Goal: Task Accomplishment & Management: Manage account settings

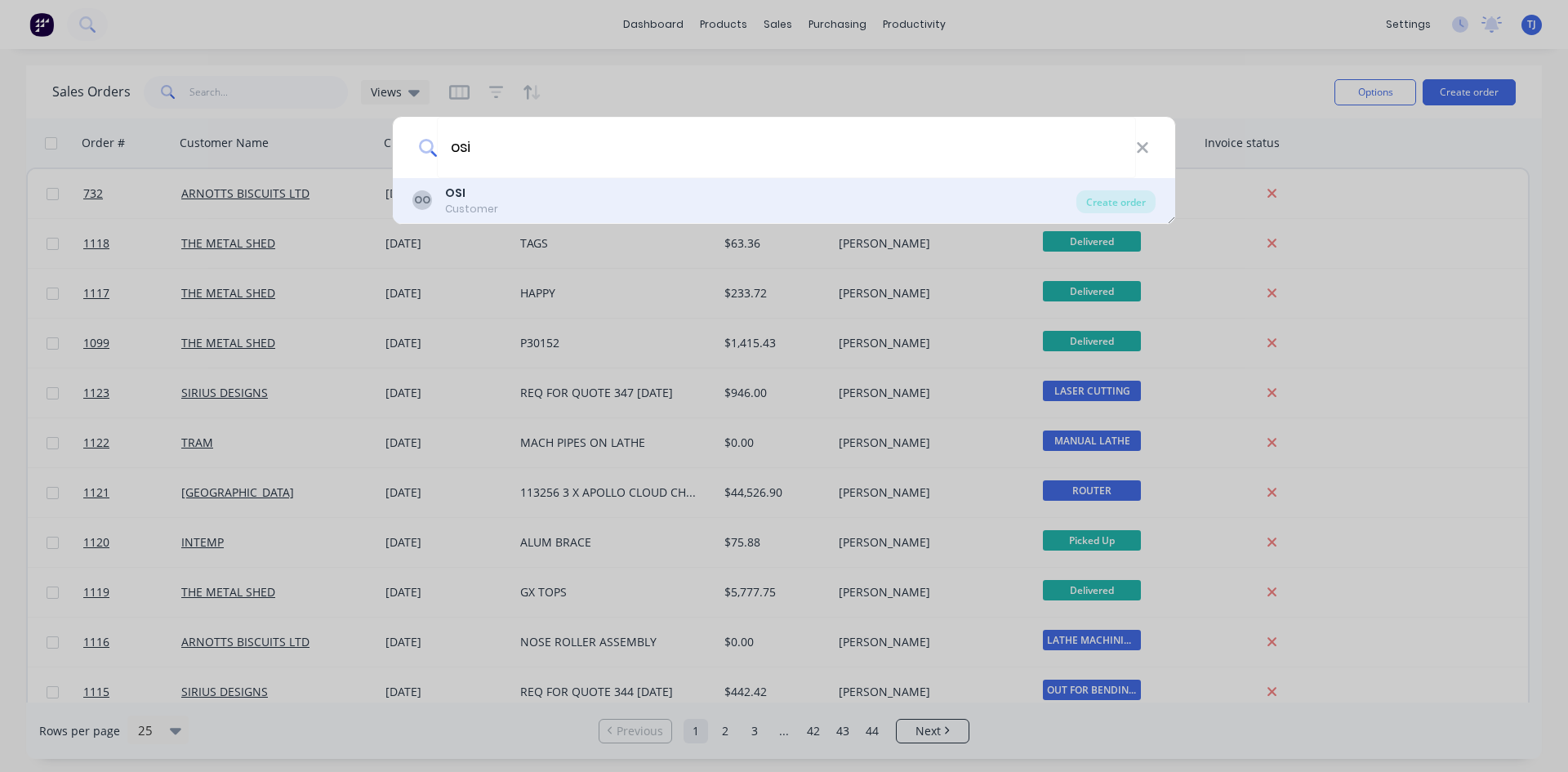
type input "osi"
click at [496, 188] on div "OO OSI Customer" at bounding box center [744, 200] width 664 height 32
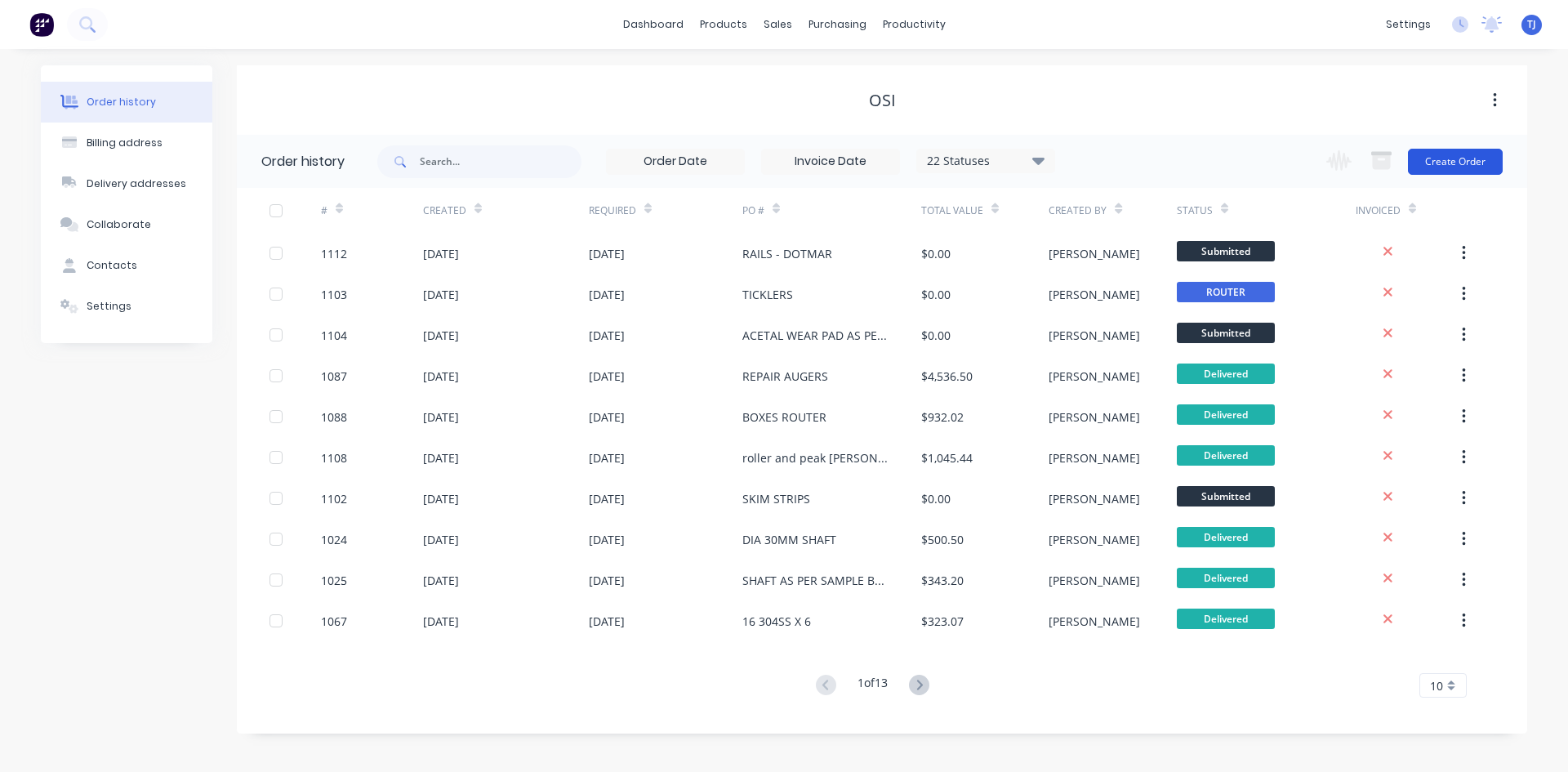
click at [1458, 161] on button "Create Order" at bounding box center [1456, 162] width 95 height 26
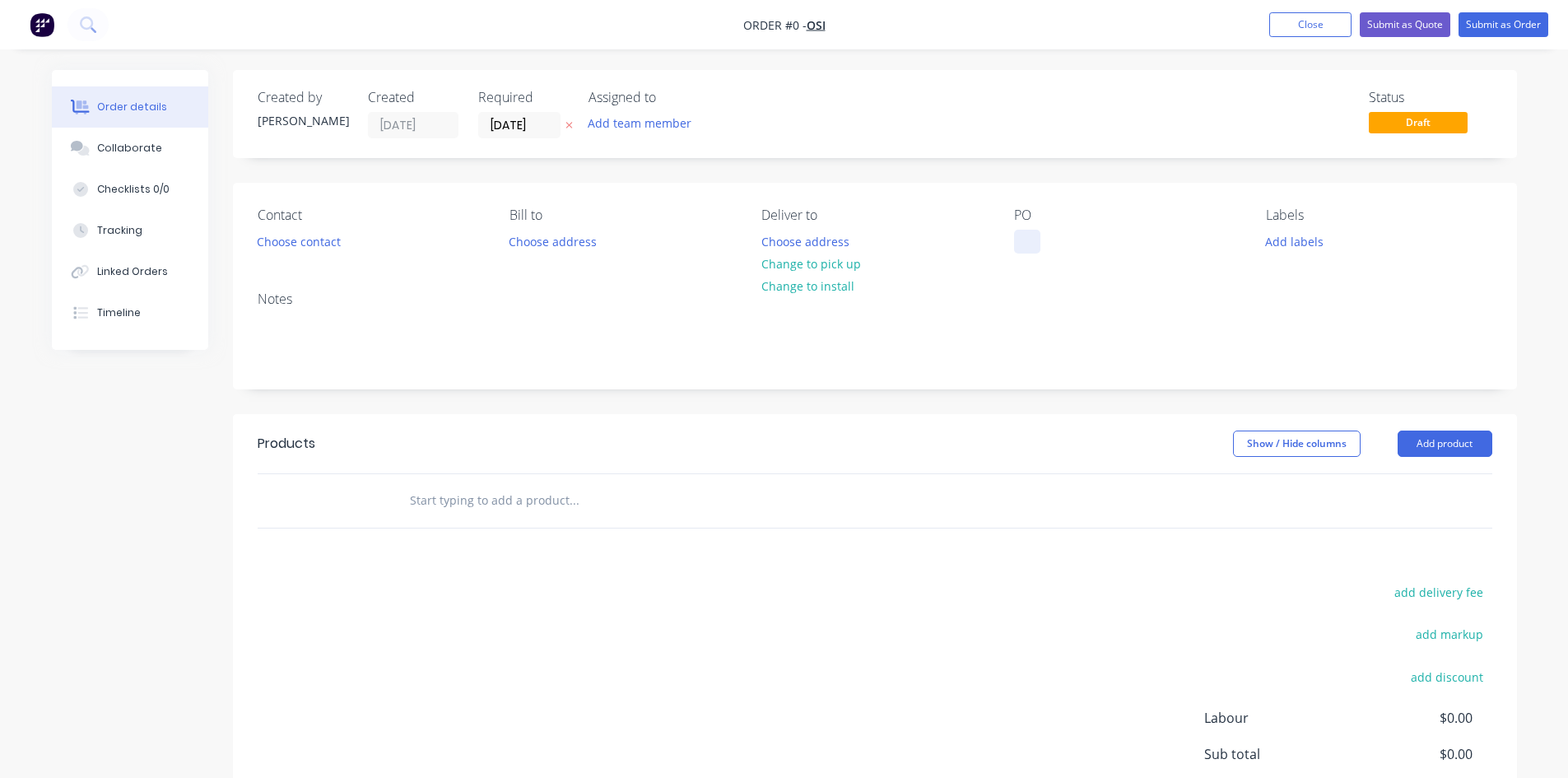
click at [1023, 246] on div at bounding box center [1027, 242] width 26 height 24
click at [1035, 250] on div "orgent shafts and bushes" at bounding box center [1098, 242] width 168 height 24
click at [1449, 433] on div "Order details Collaborate Checklists 0/0 Tracking Linked Orders Timeline Order …" at bounding box center [784, 508] width 1498 height 878
click at [1418, 449] on button "Add product" at bounding box center [1445, 443] width 95 height 26
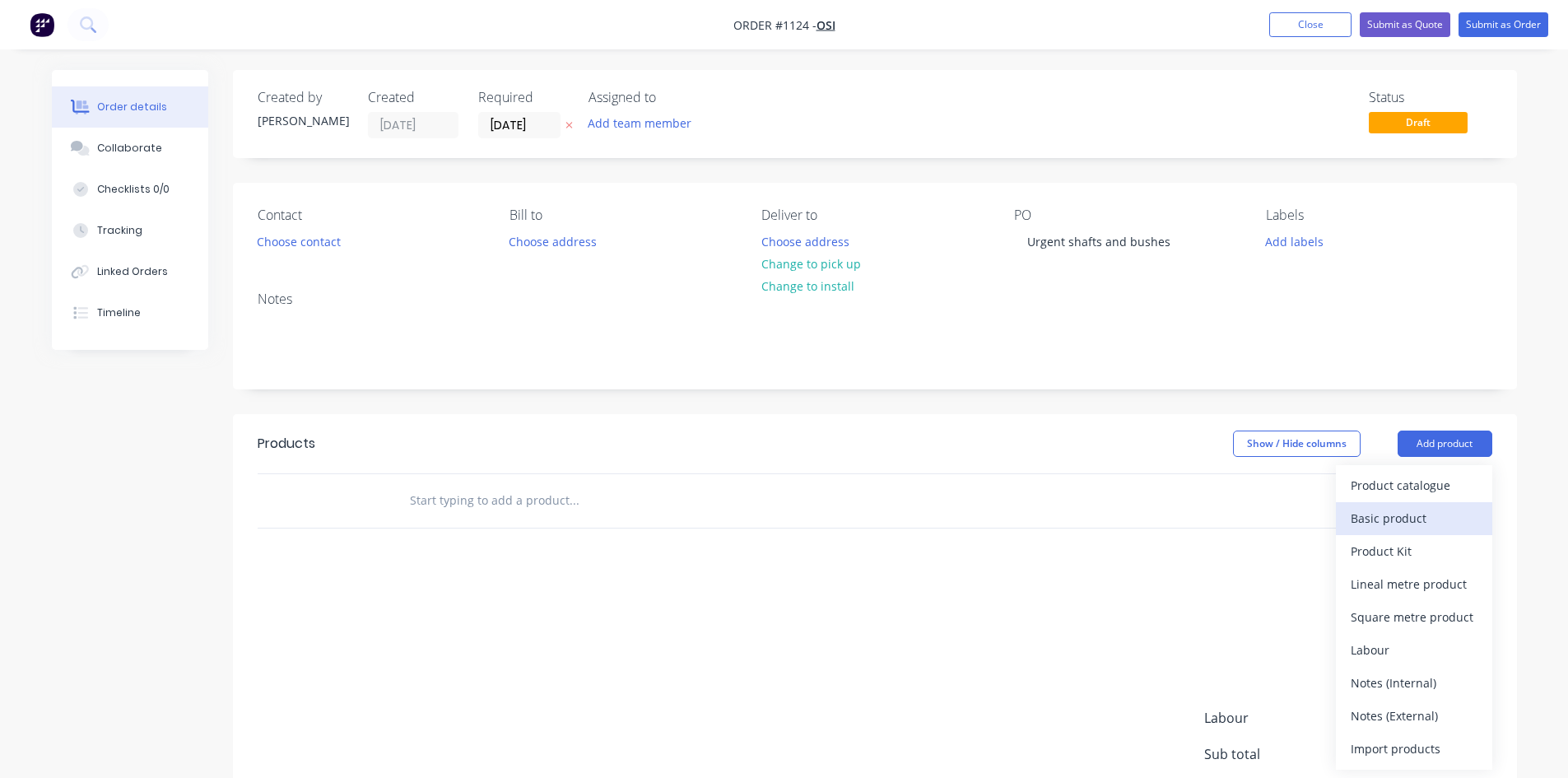
click at [1408, 523] on div "Basic product" at bounding box center [1414, 518] width 127 height 24
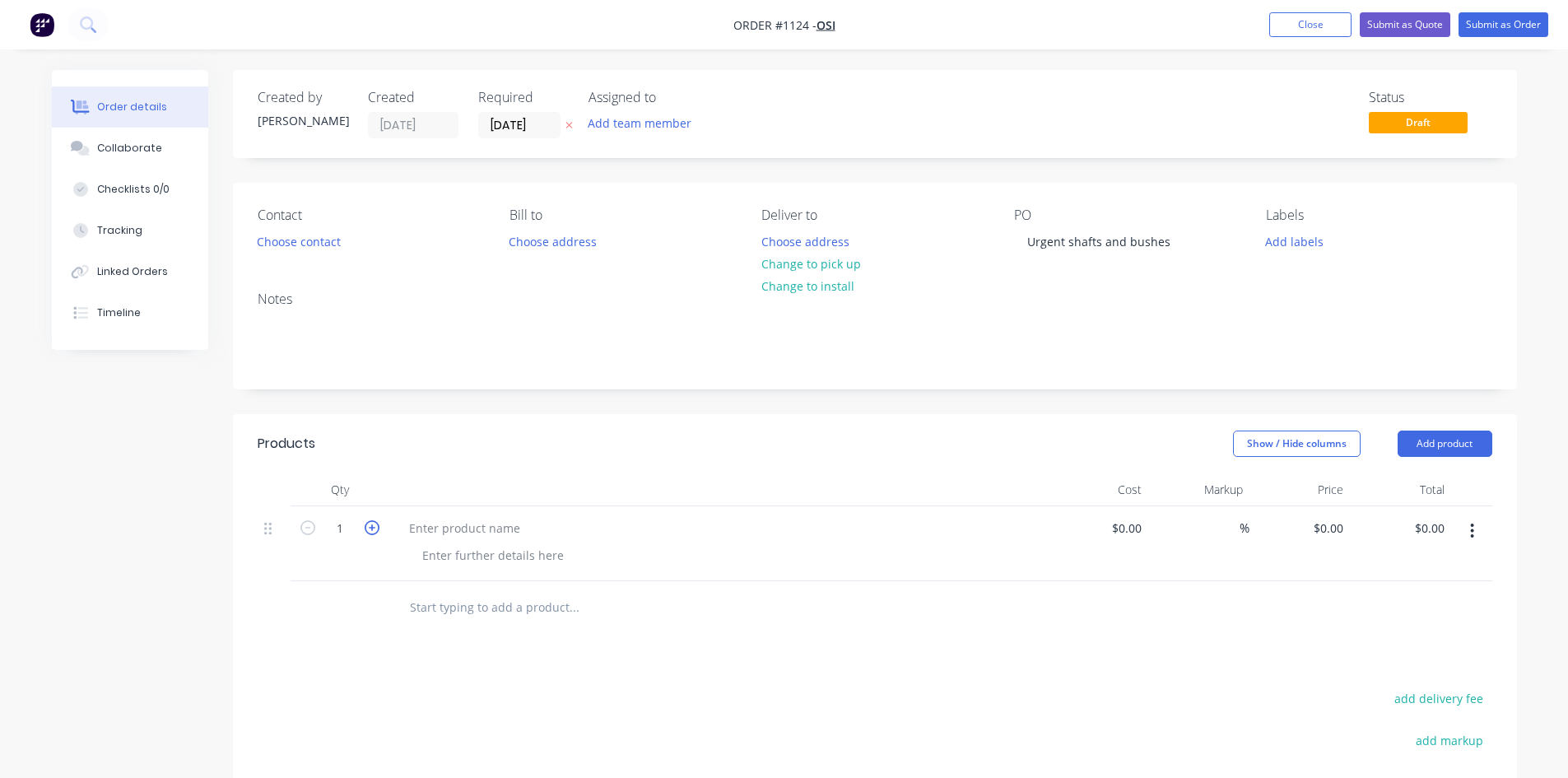
click at [375, 530] on icon "button" at bounding box center [372, 527] width 15 height 15
type input "2"
click at [438, 527] on div at bounding box center [464, 528] width 138 height 24
click at [1438, 445] on button "Add product" at bounding box center [1445, 443] width 95 height 26
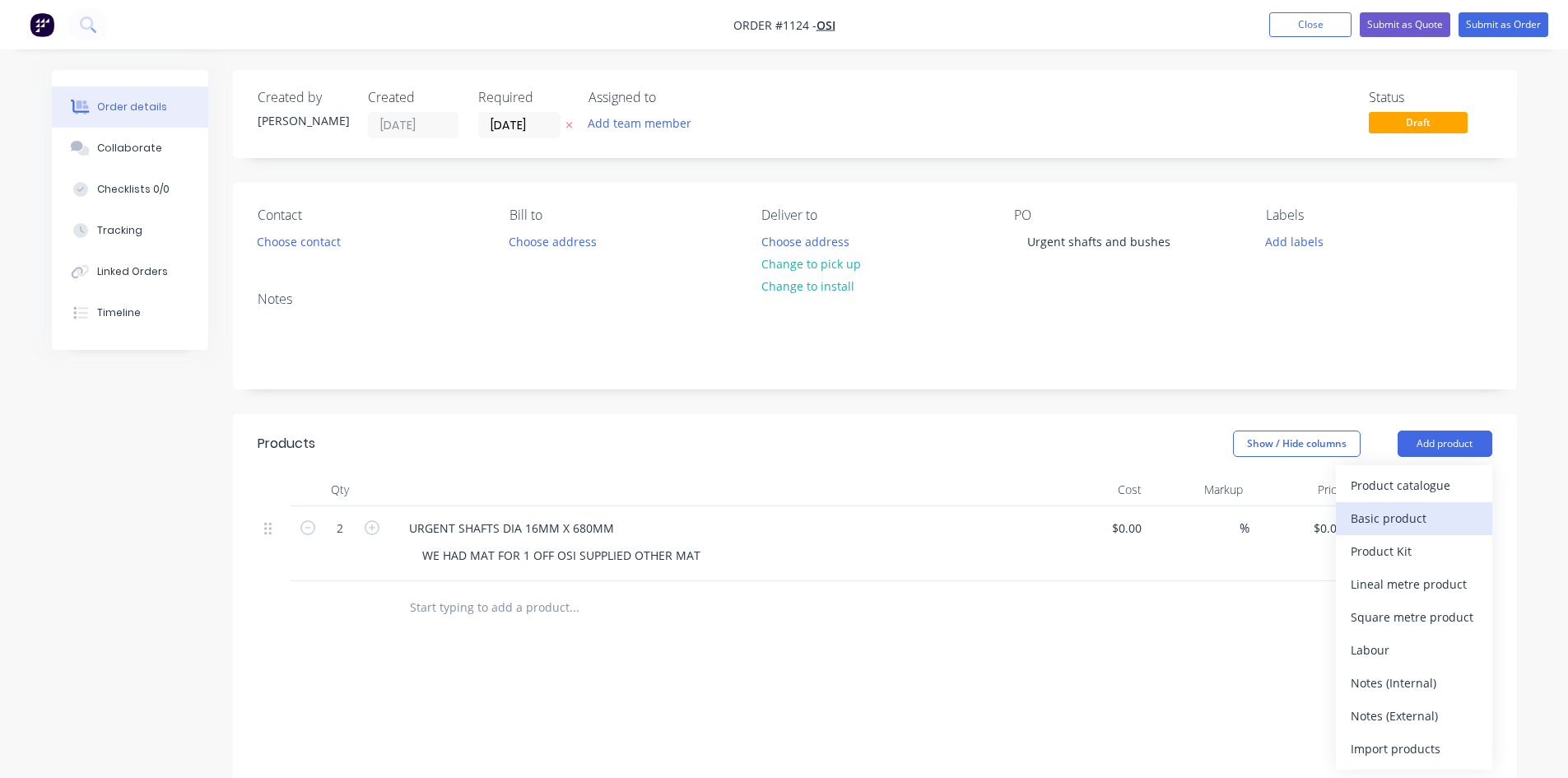
click at [1354, 513] on div "Basic product" at bounding box center [1414, 518] width 127 height 24
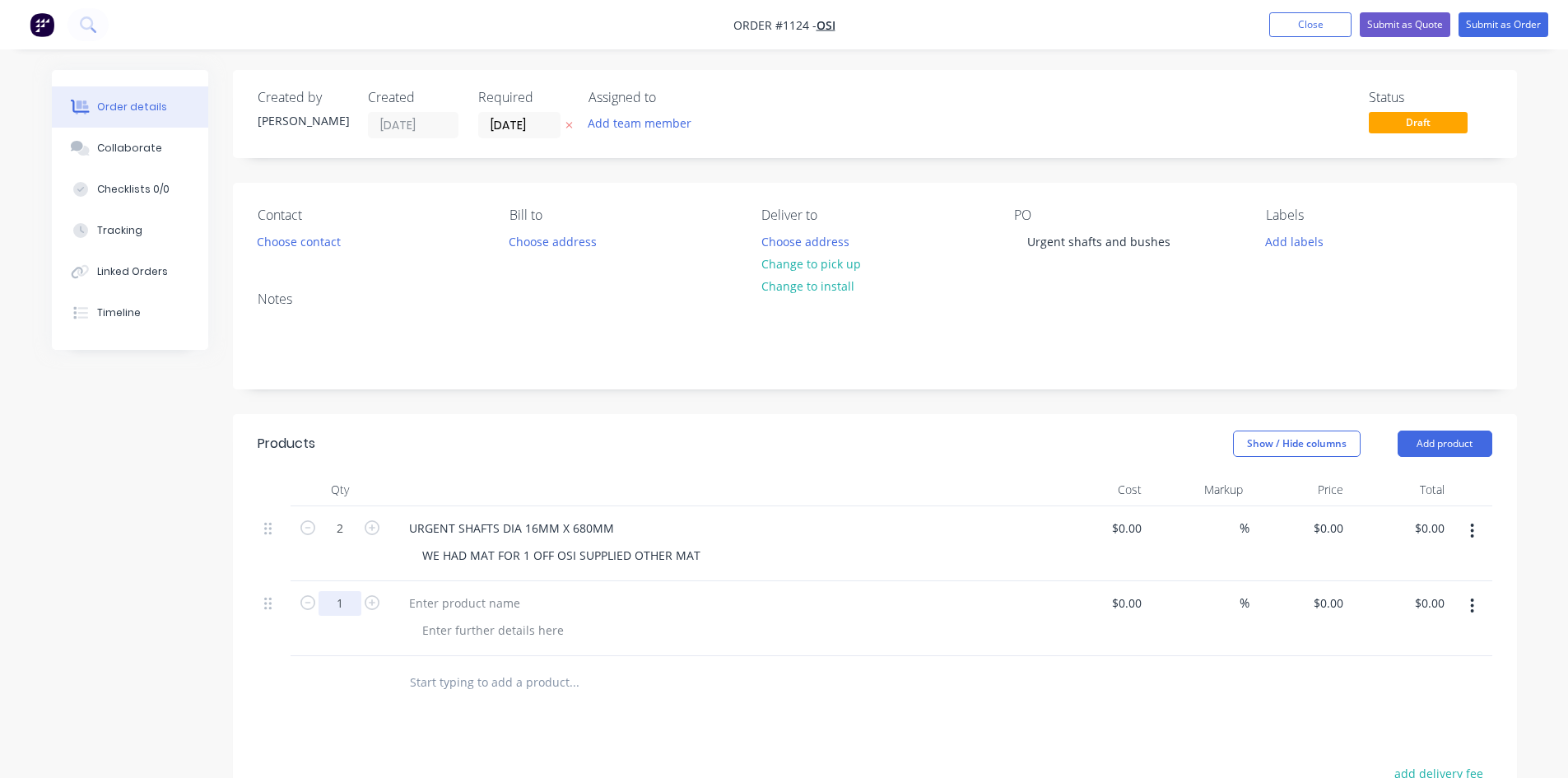
click at [336, 541] on input "1" at bounding box center [340, 528] width 43 height 25
type input "4"
click at [446, 637] on div at bounding box center [493, 630] width 168 height 24
type input "$0.00"
click at [1529, 25] on button "Submit as Order" at bounding box center [1504, 24] width 90 height 25
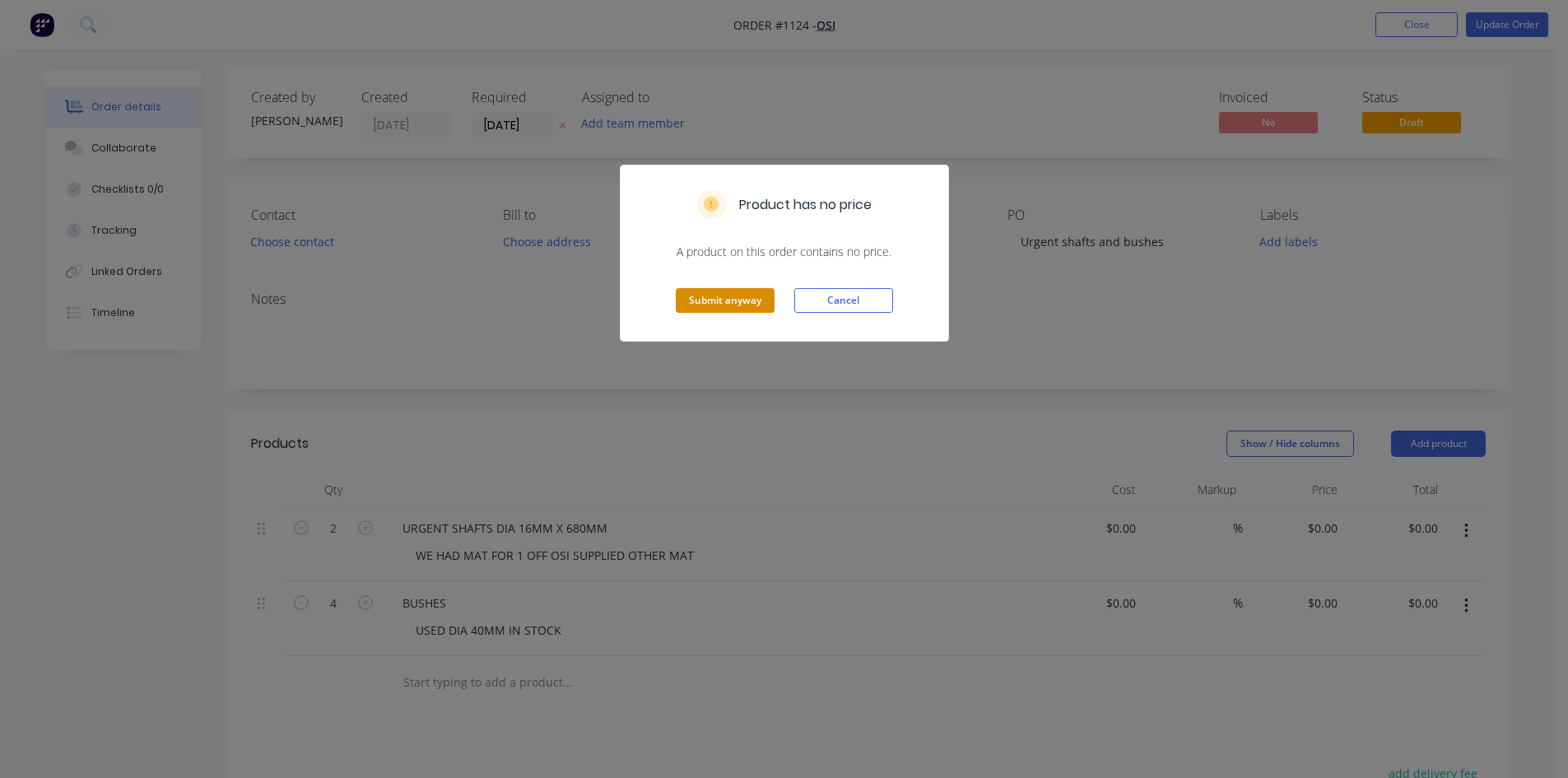
click at [733, 298] on button "Submit anyway" at bounding box center [725, 300] width 99 height 25
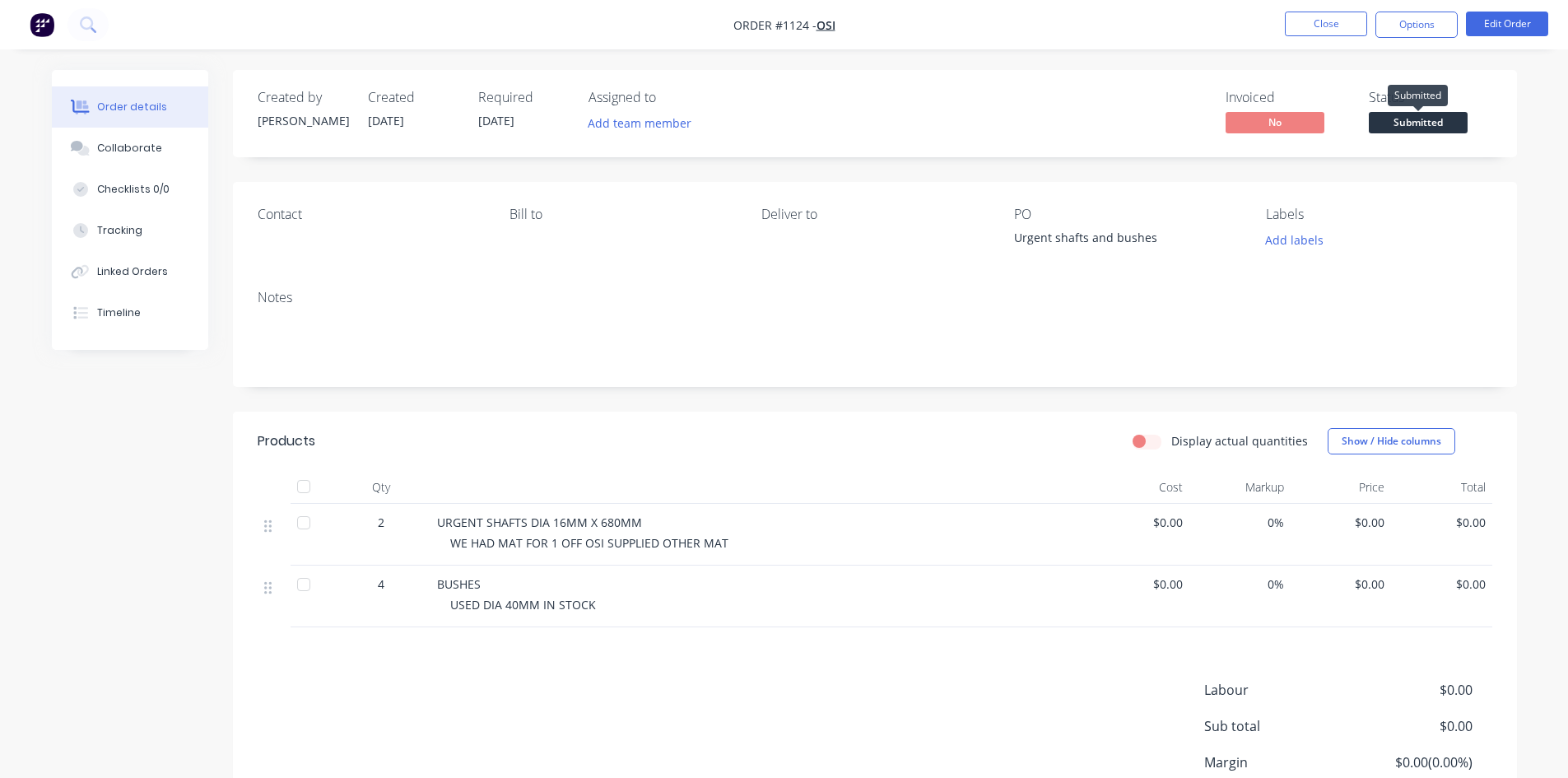
click at [1440, 120] on span "Submitted" at bounding box center [1418, 122] width 99 height 21
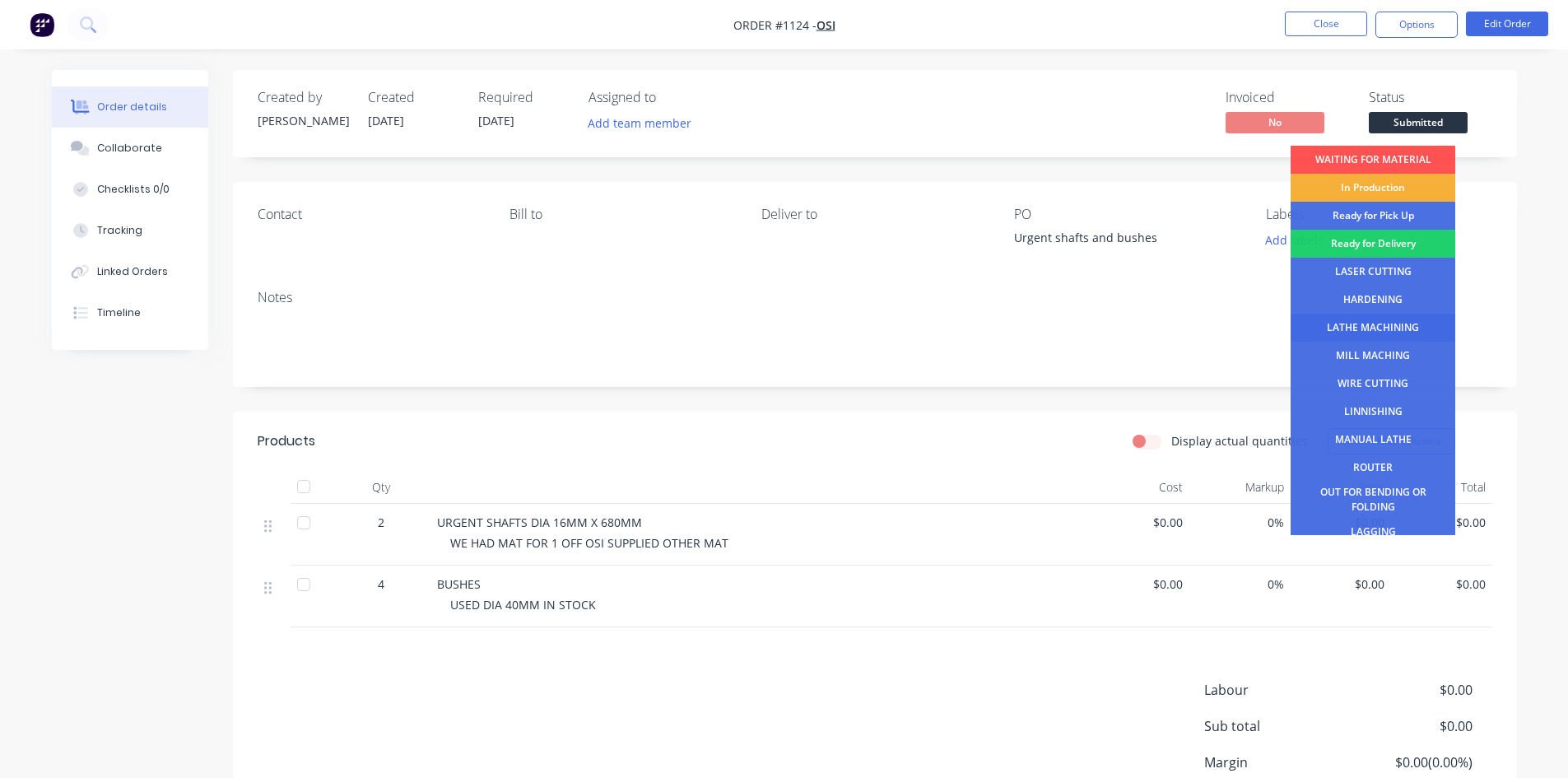
click at [1390, 323] on div "LATHE MACHINING" at bounding box center [1372, 328] width 165 height 28
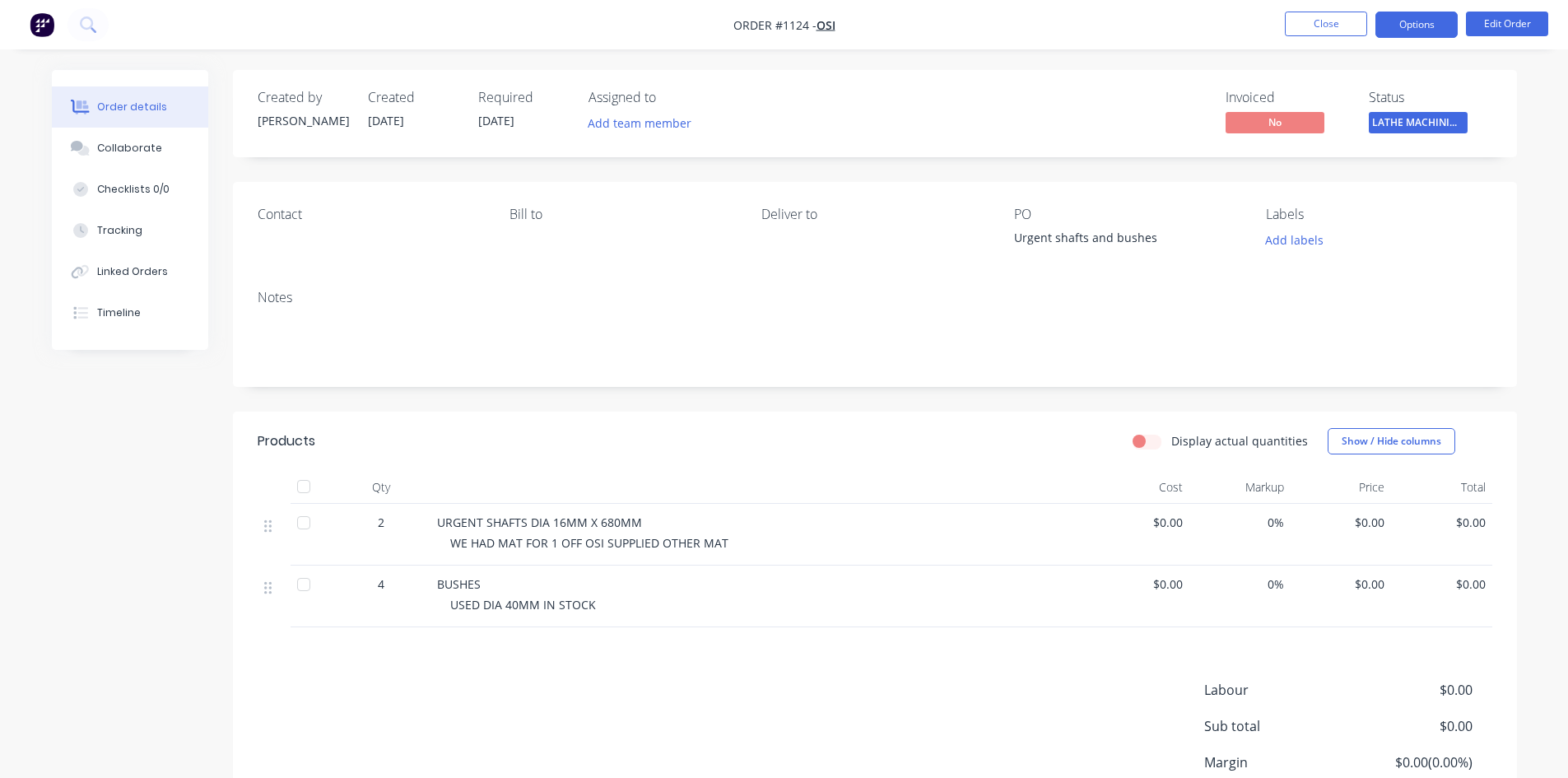
click at [1430, 26] on button "Options" at bounding box center [1416, 25] width 82 height 26
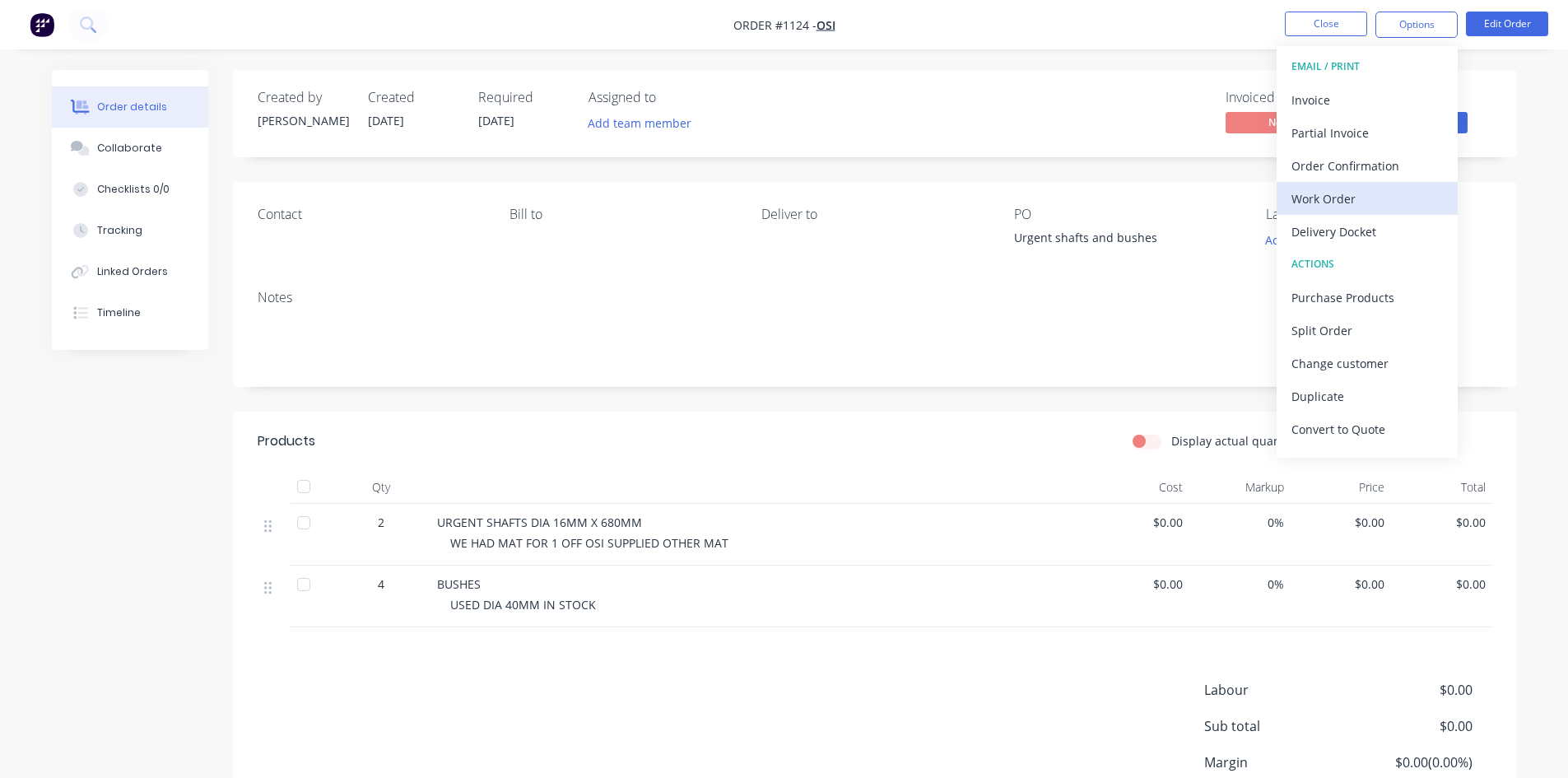
click at [1347, 204] on div "Work Order" at bounding box center [1367, 199] width 152 height 24
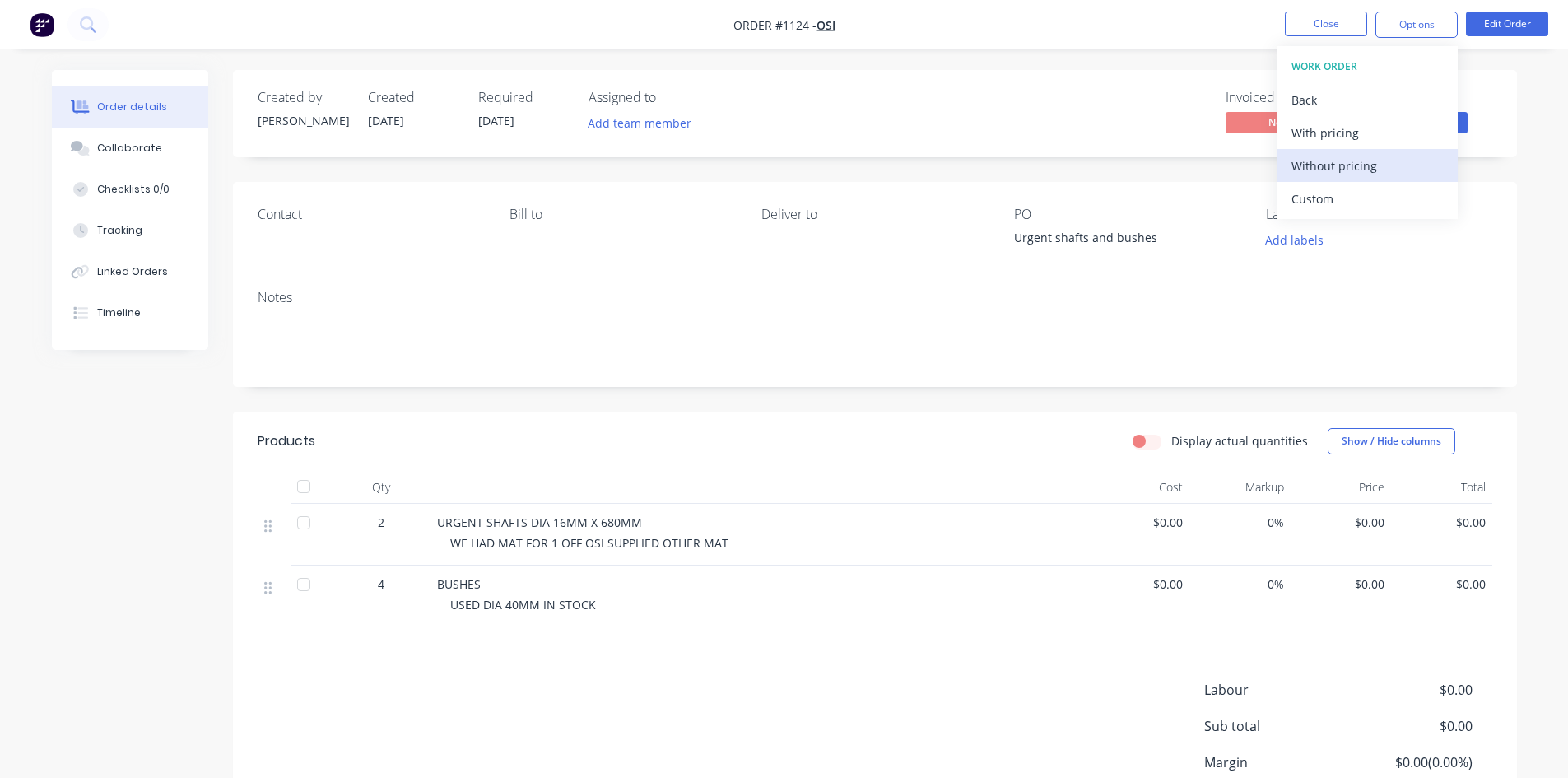
click at [1353, 169] on div "Without pricing" at bounding box center [1367, 166] width 152 height 24
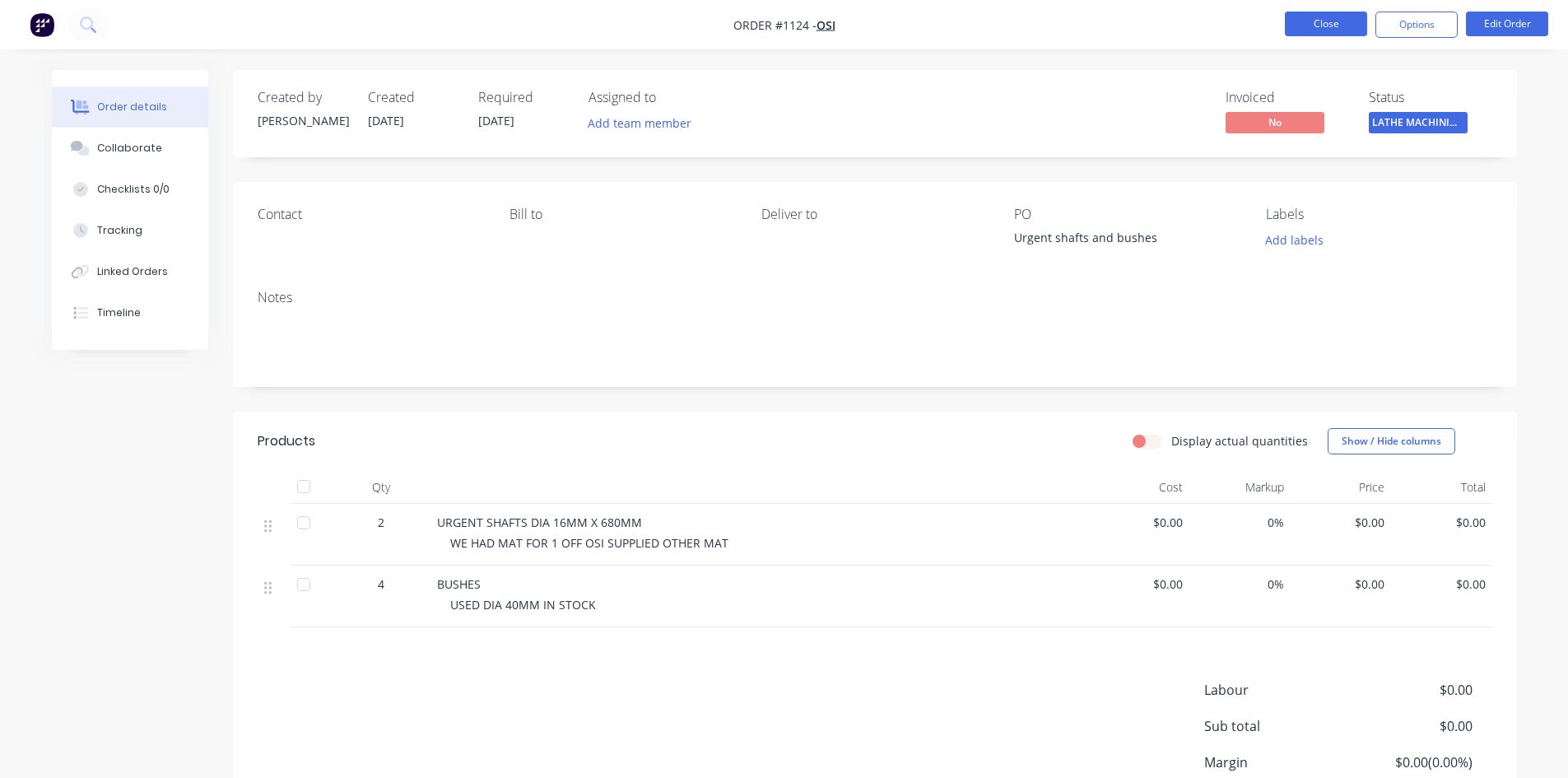
click at [1333, 28] on button "Close" at bounding box center [1326, 24] width 82 height 25
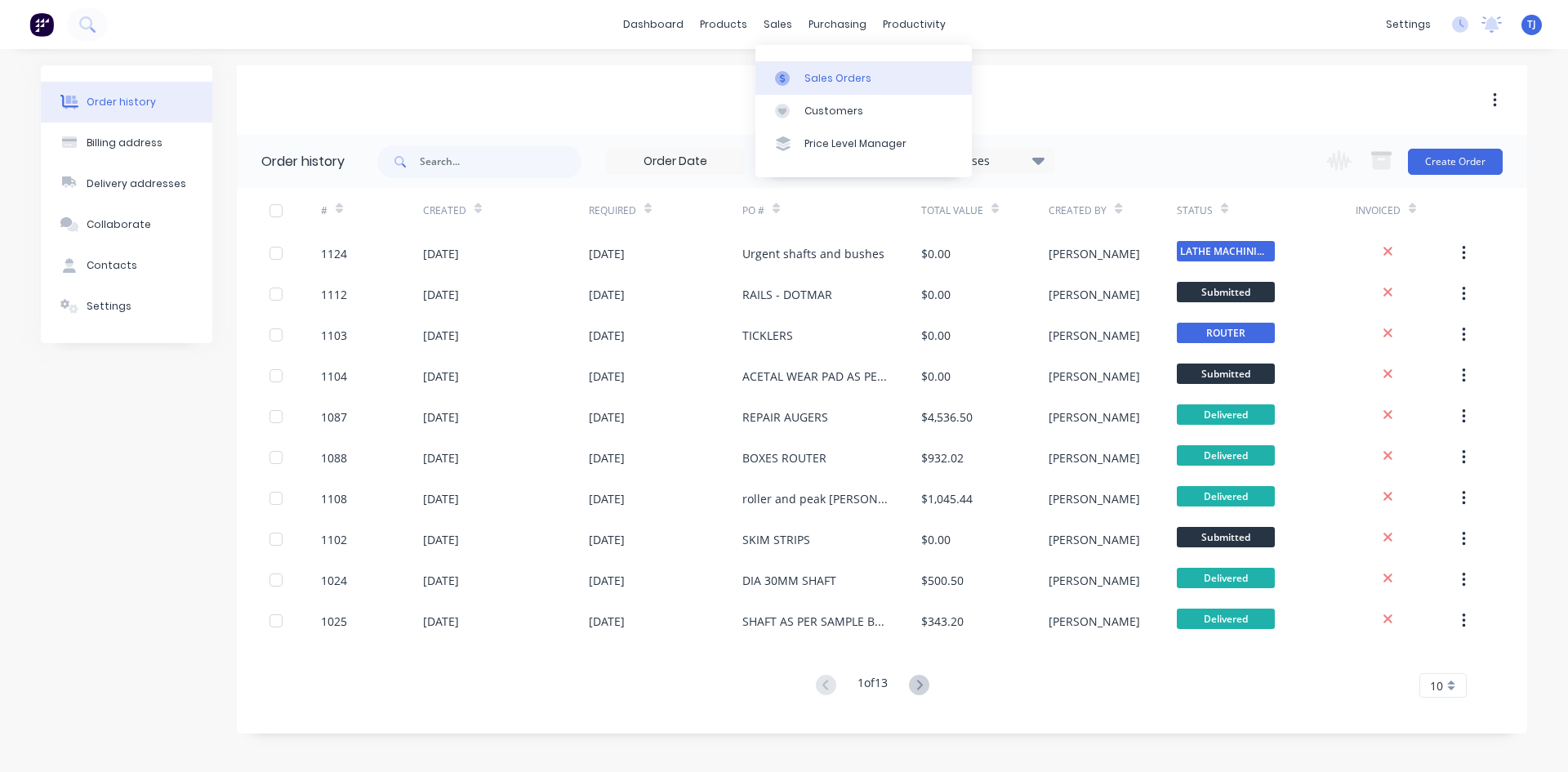
click at [809, 83] on div "Sales Orders" at bounding box center [839, 78] width 67 height 15
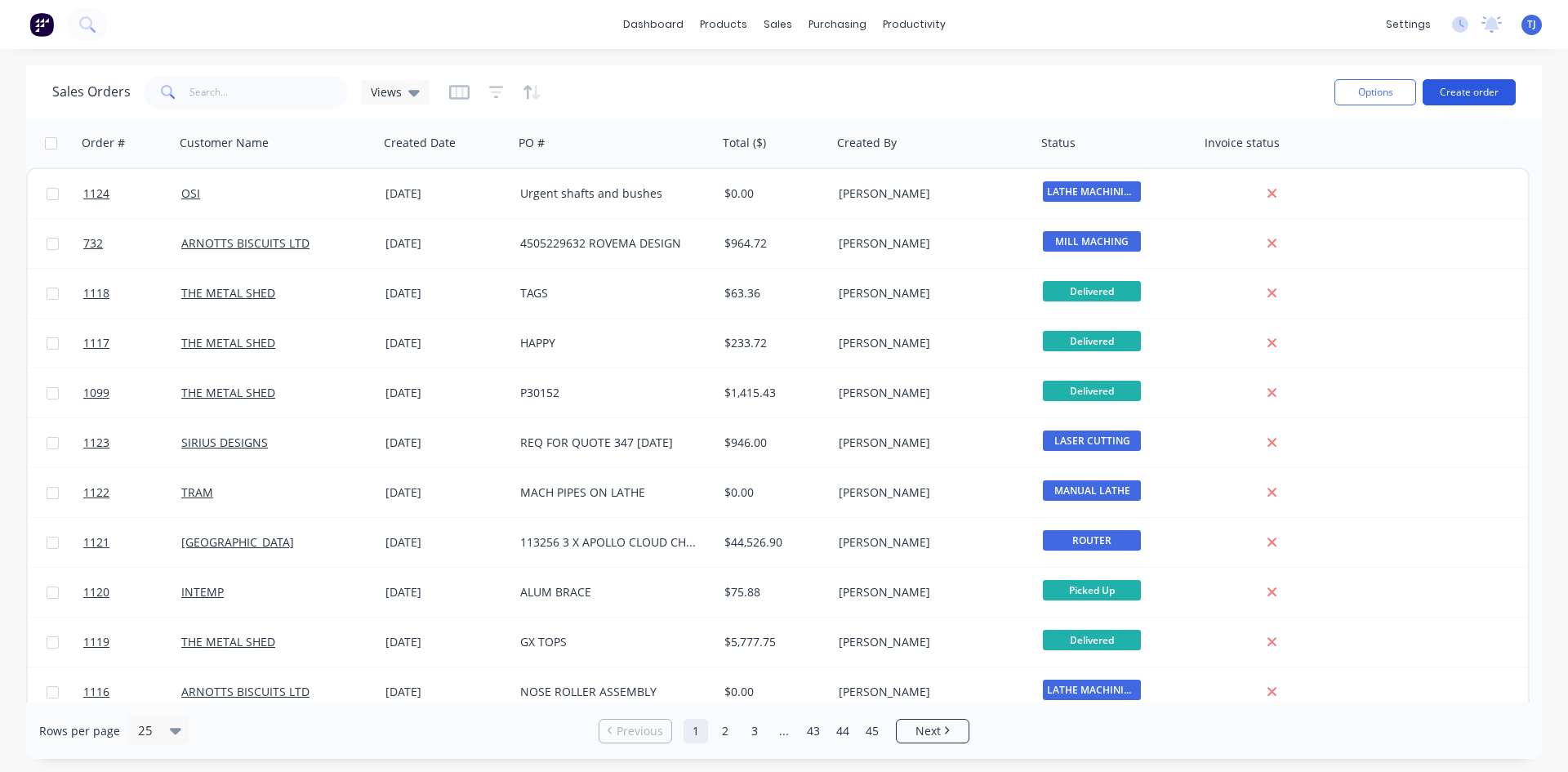
click at [1452, 100] on button "Create order" at bounding box center [1470, 92] width 93 height 26
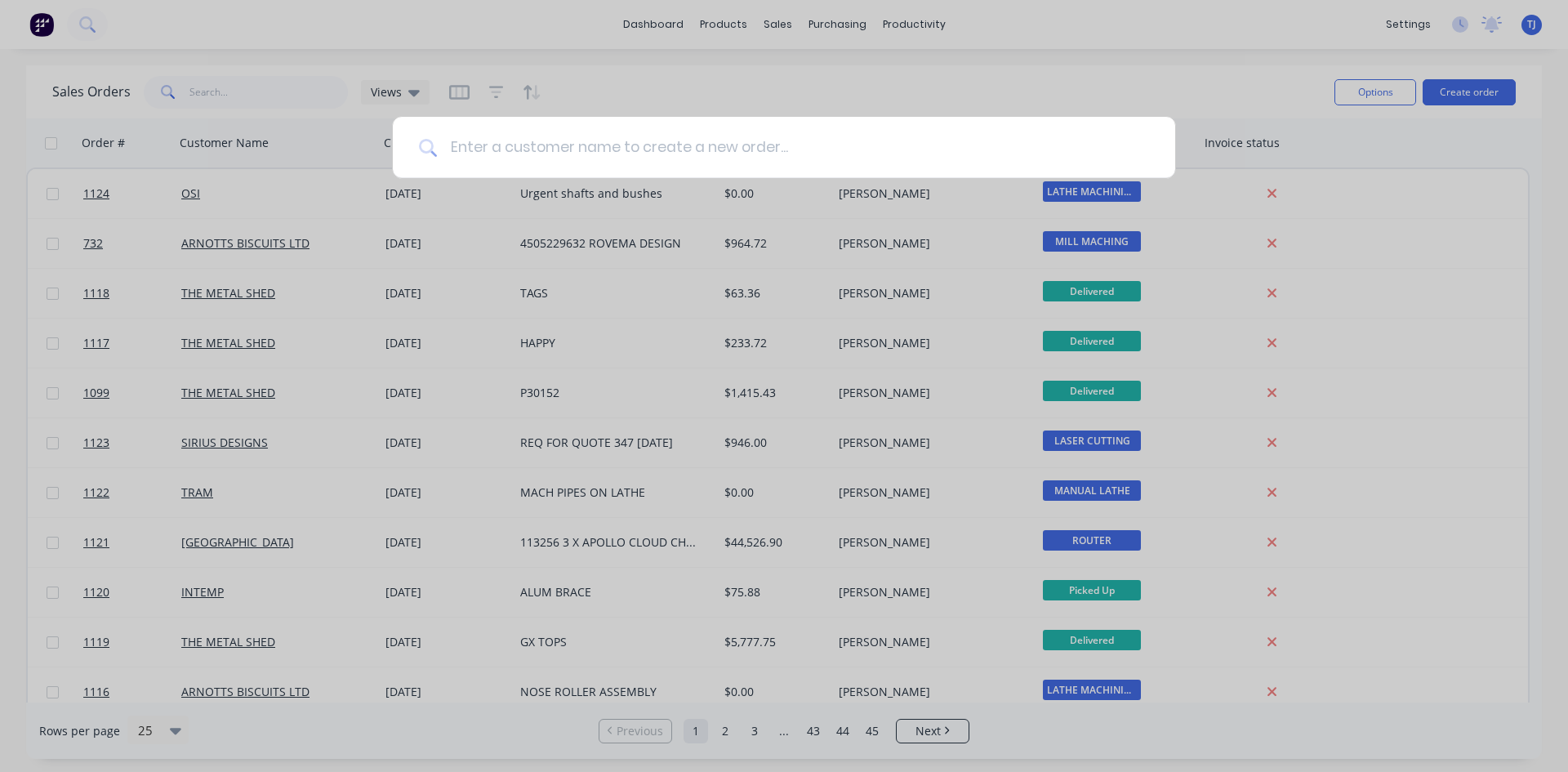
type input "6"
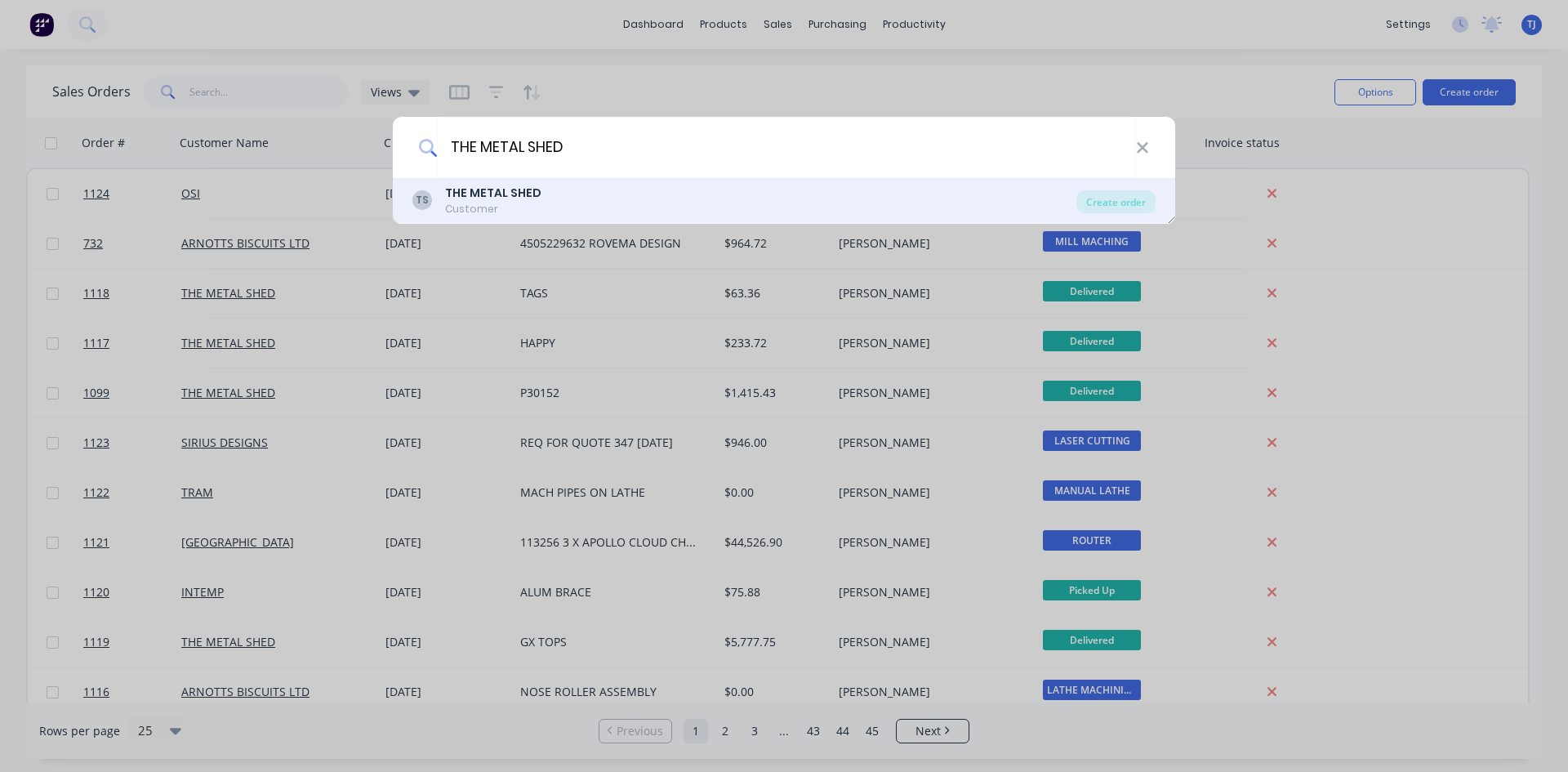
type input "THE METAL SHED"
click at [516, 208] on div "Customer" at bounding box center [493, 209] width 96 height 15
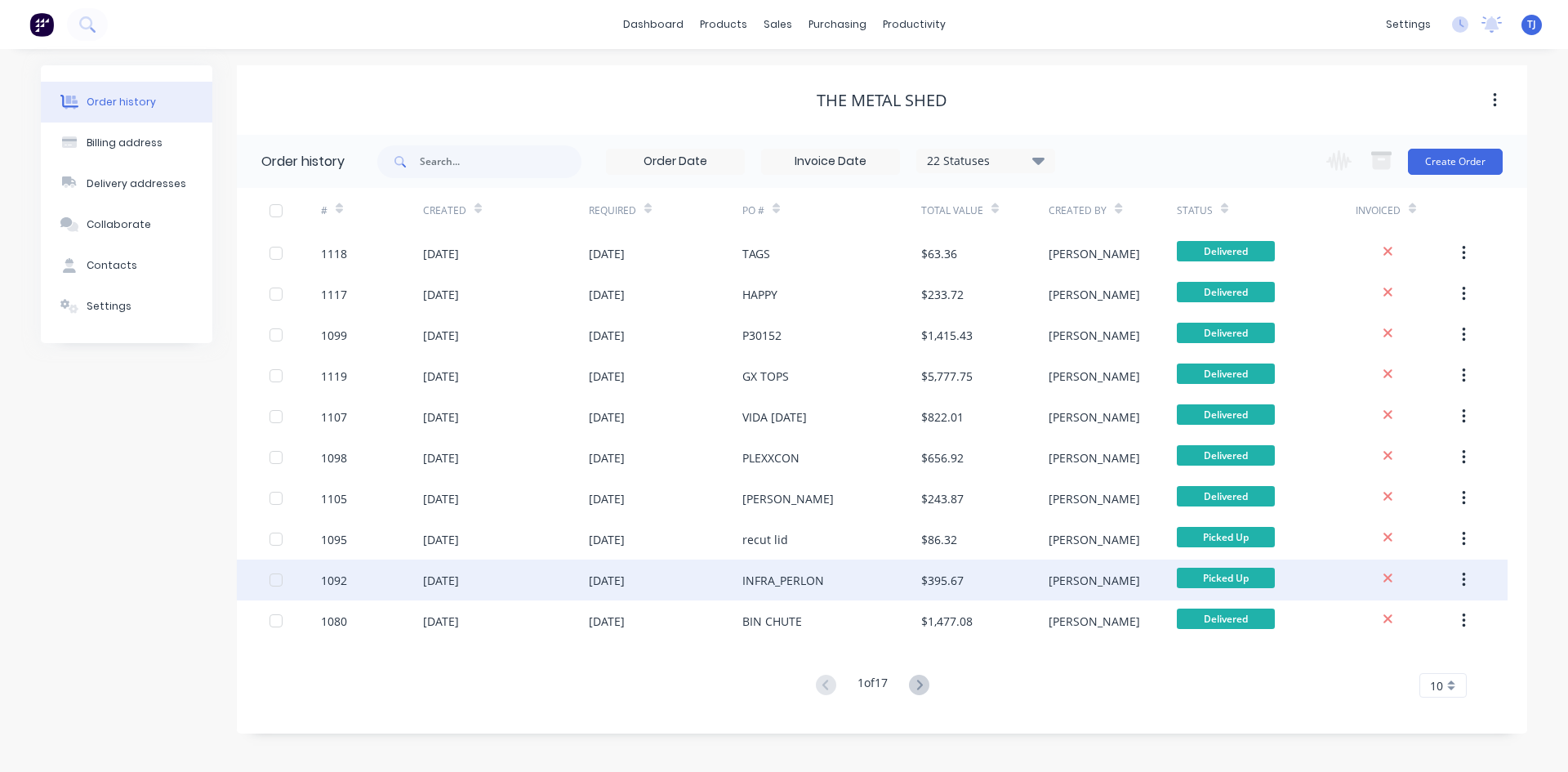
click at [459, 588] on div "[DATE]" at bounding box center [441, 580] width 36 height 17
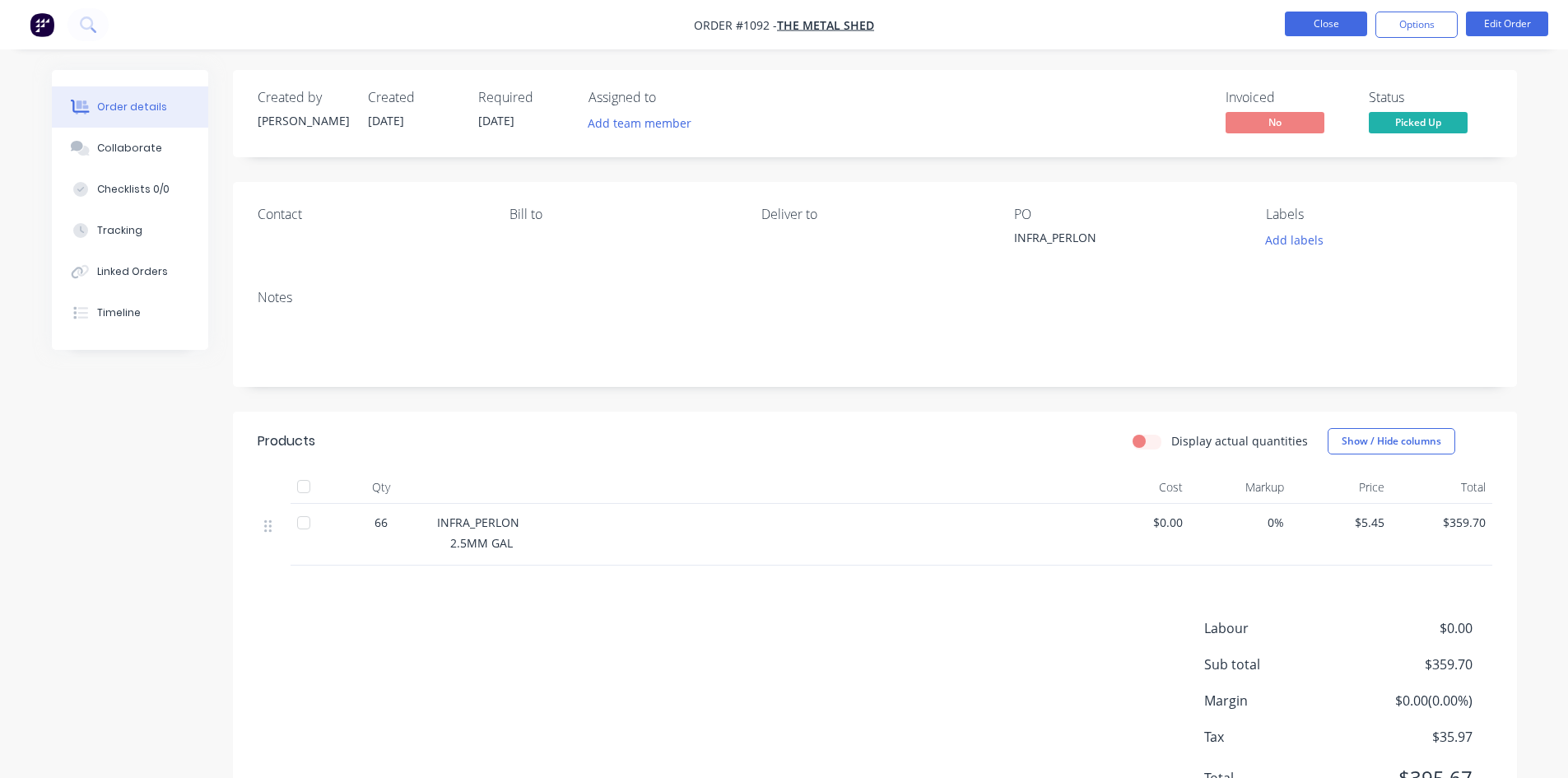
click at [1319, 24] on button "Close" at bounding box center [1326, 24] width 82 height 25
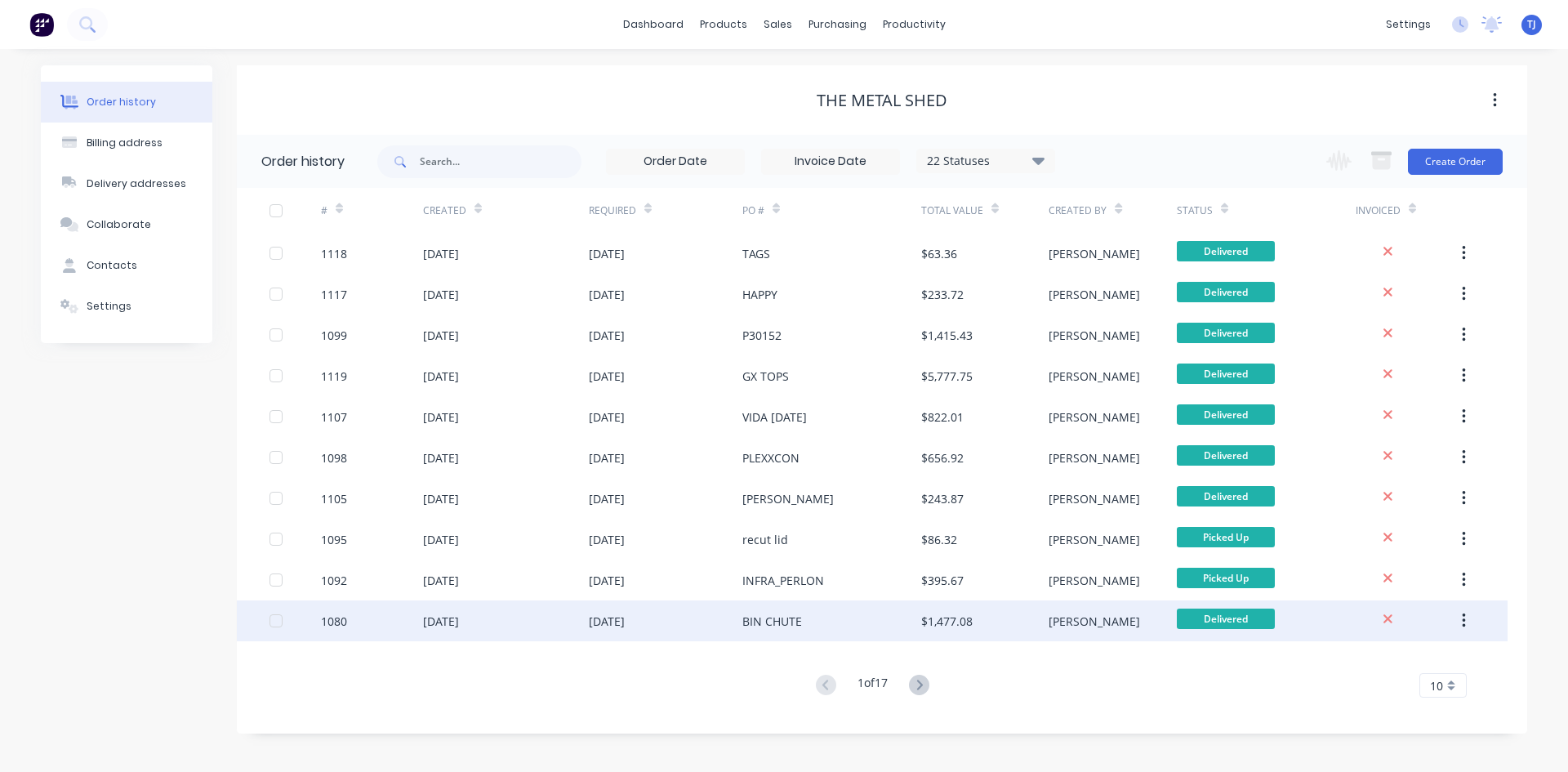
click at [673, 619] on div "[DATE]" at bounding box center [665, 620] width 154 height 41
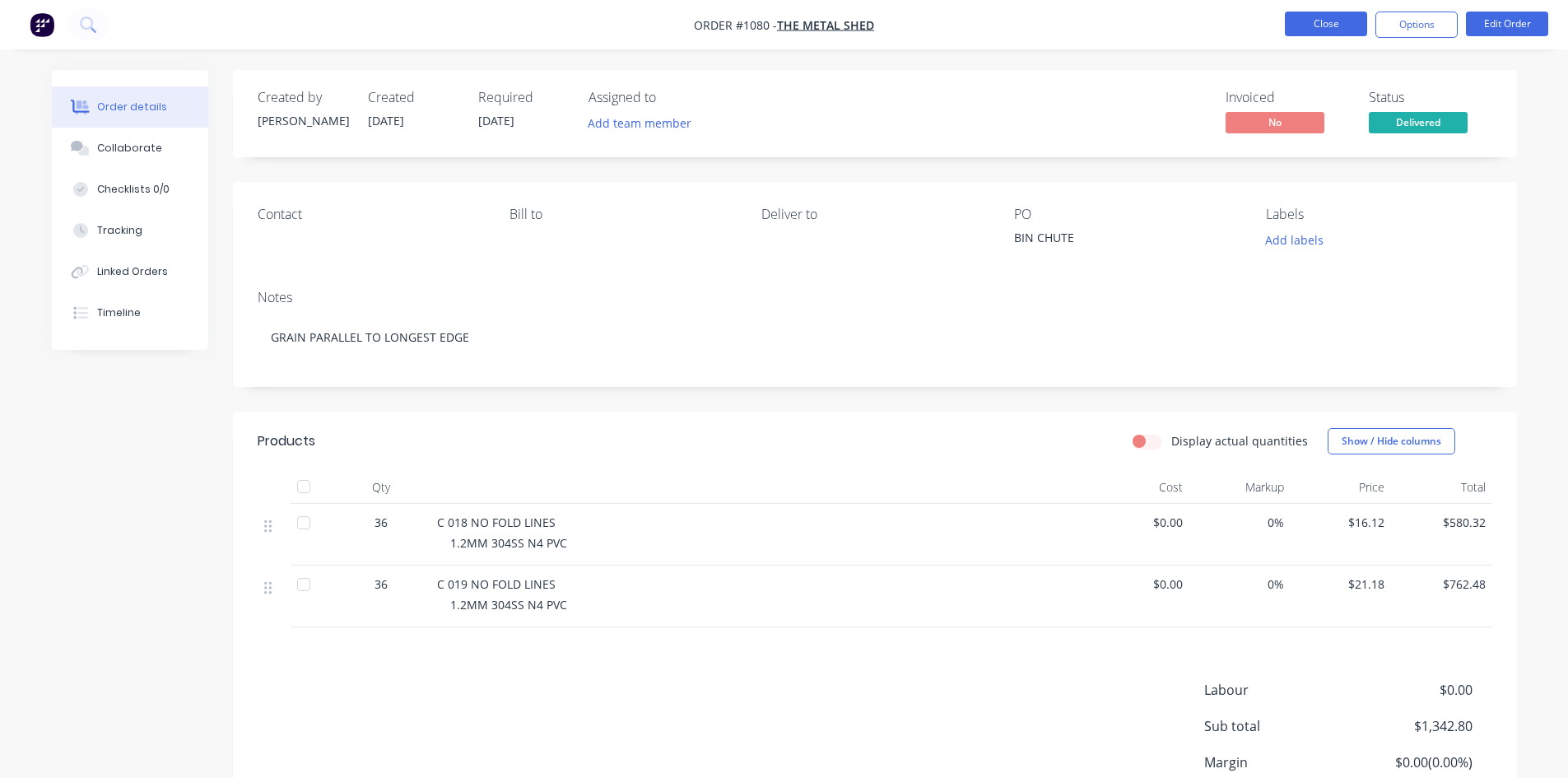
click at [1315, 19] on button "Close" at bounding box center [1326, 24] width 82 height 25
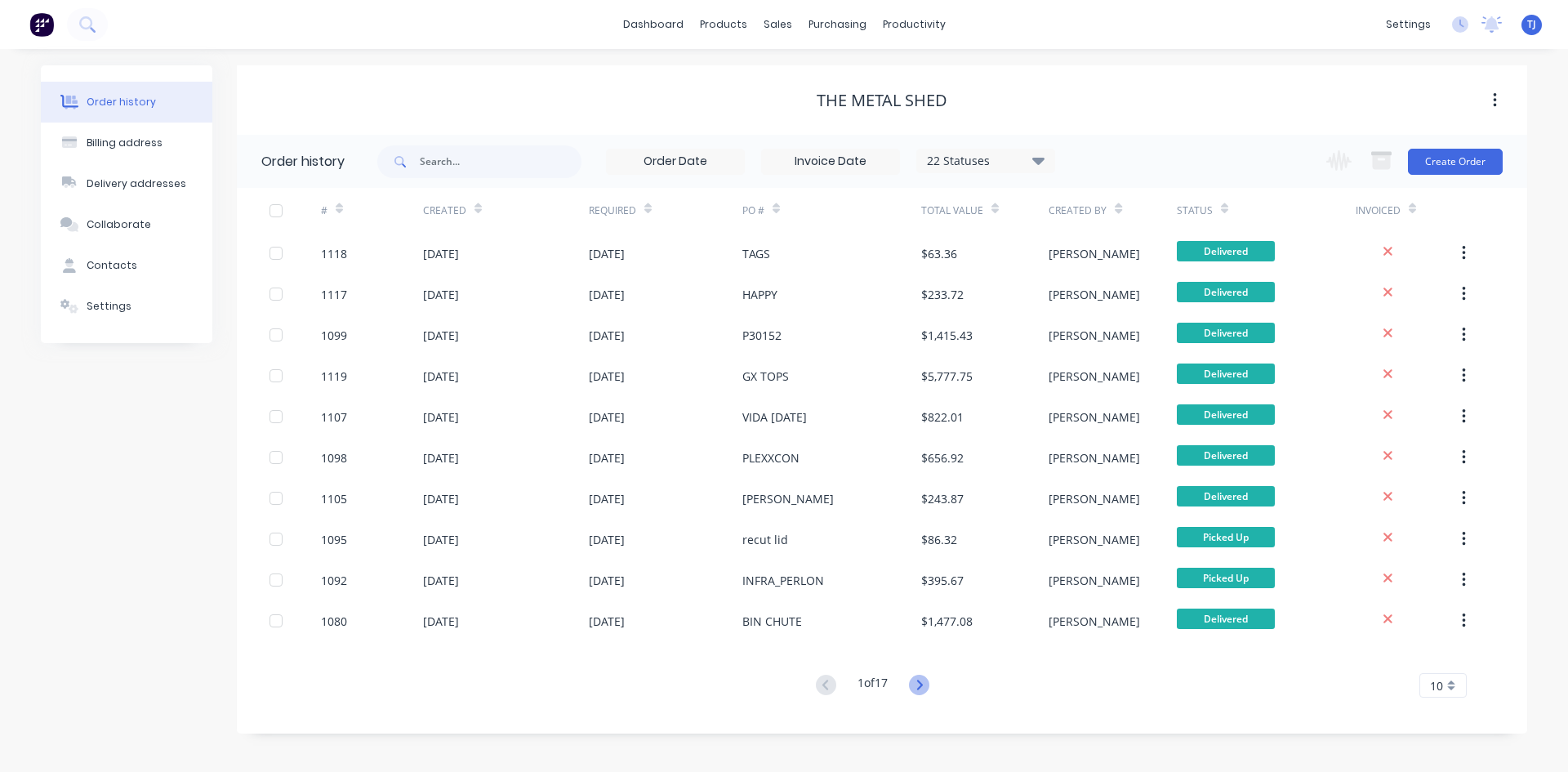
click at [922, 678] on icon at bounding box center [919, 685] width 21 height 21
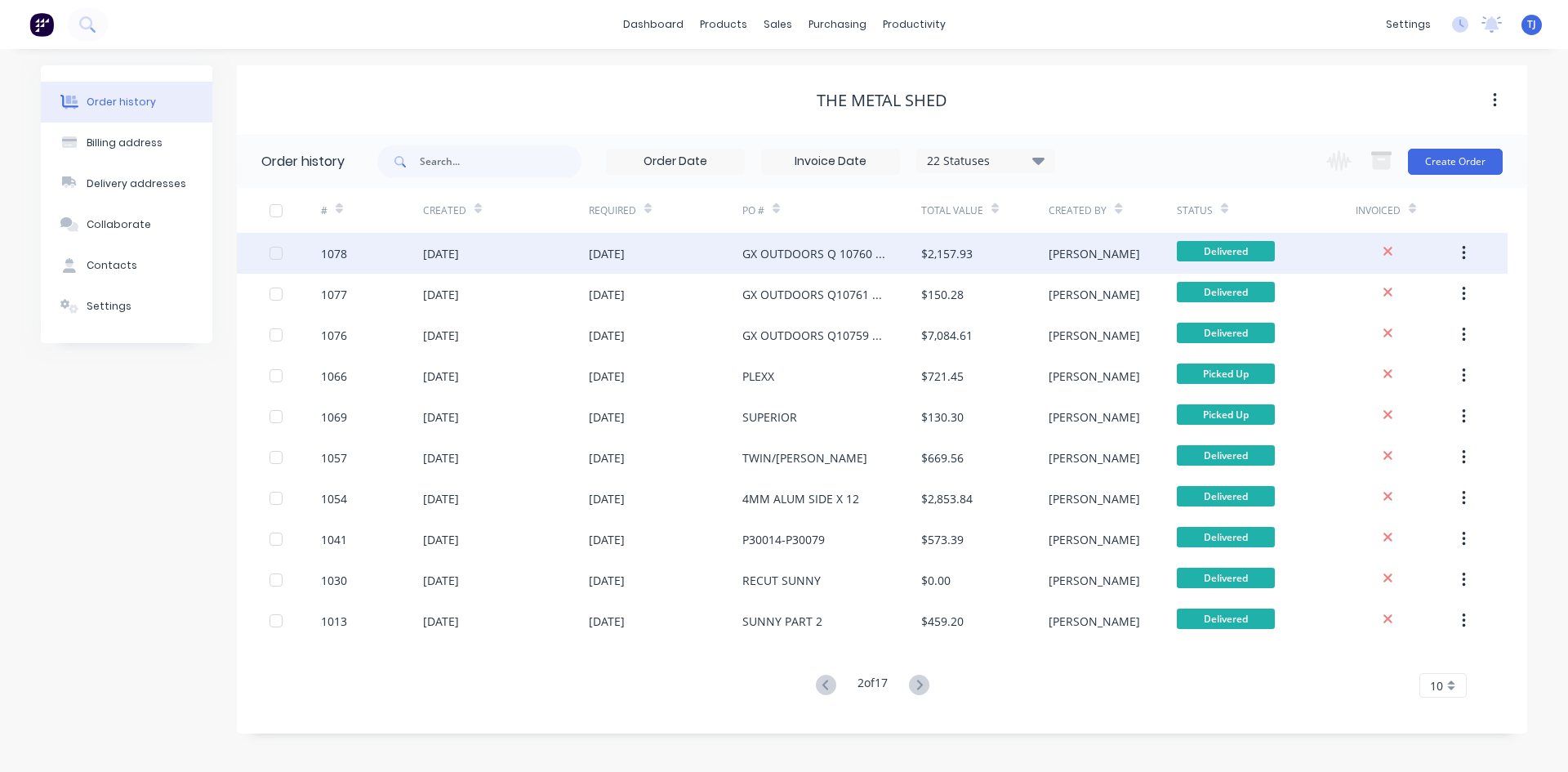
click at [459, 258] on div "[DATE]" at bounding box center [441, 253] width 36 height 17
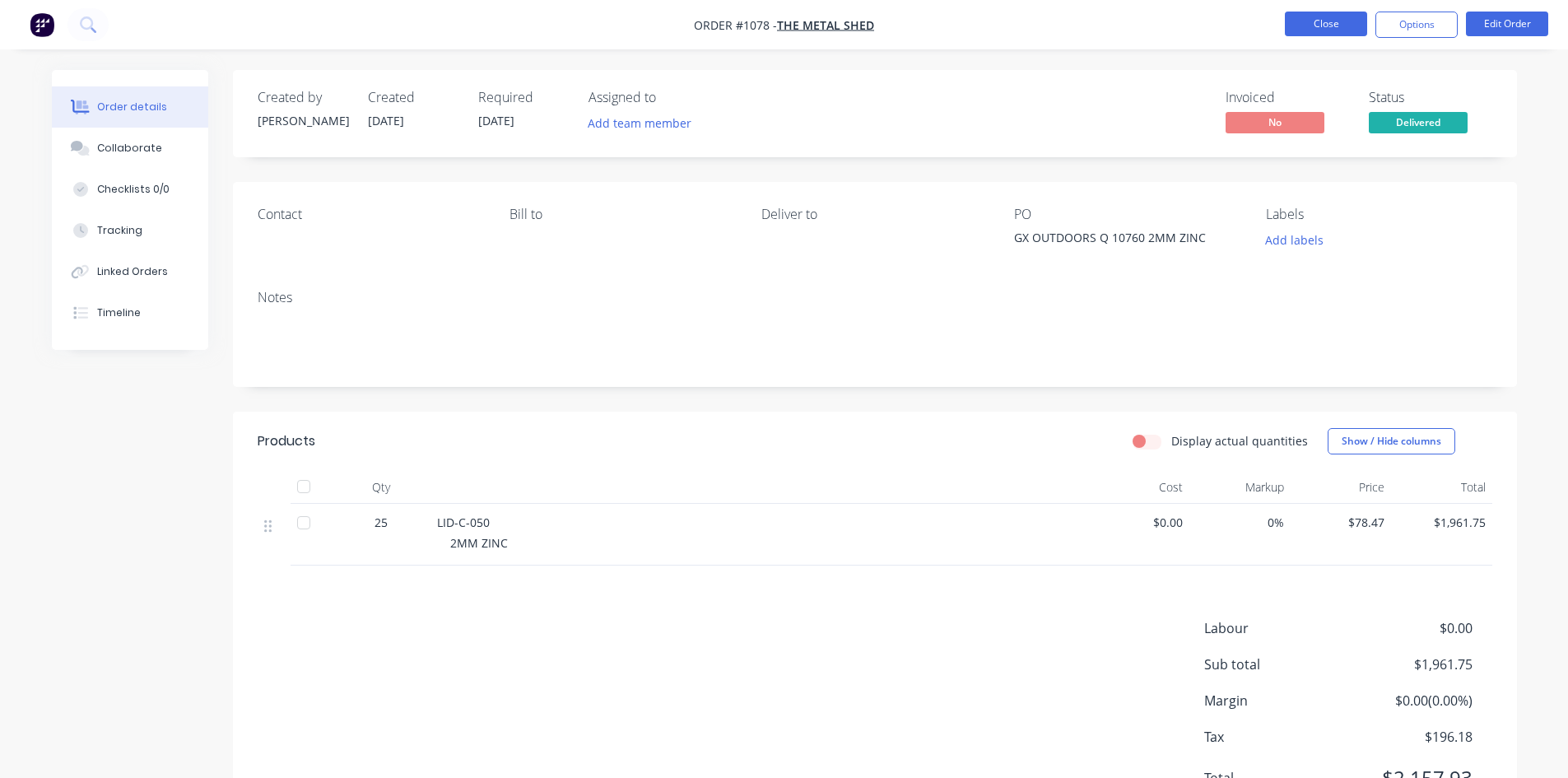
click at [1316, 24] on button "Close" at bounding box center [1326, 24] width 82 height 25
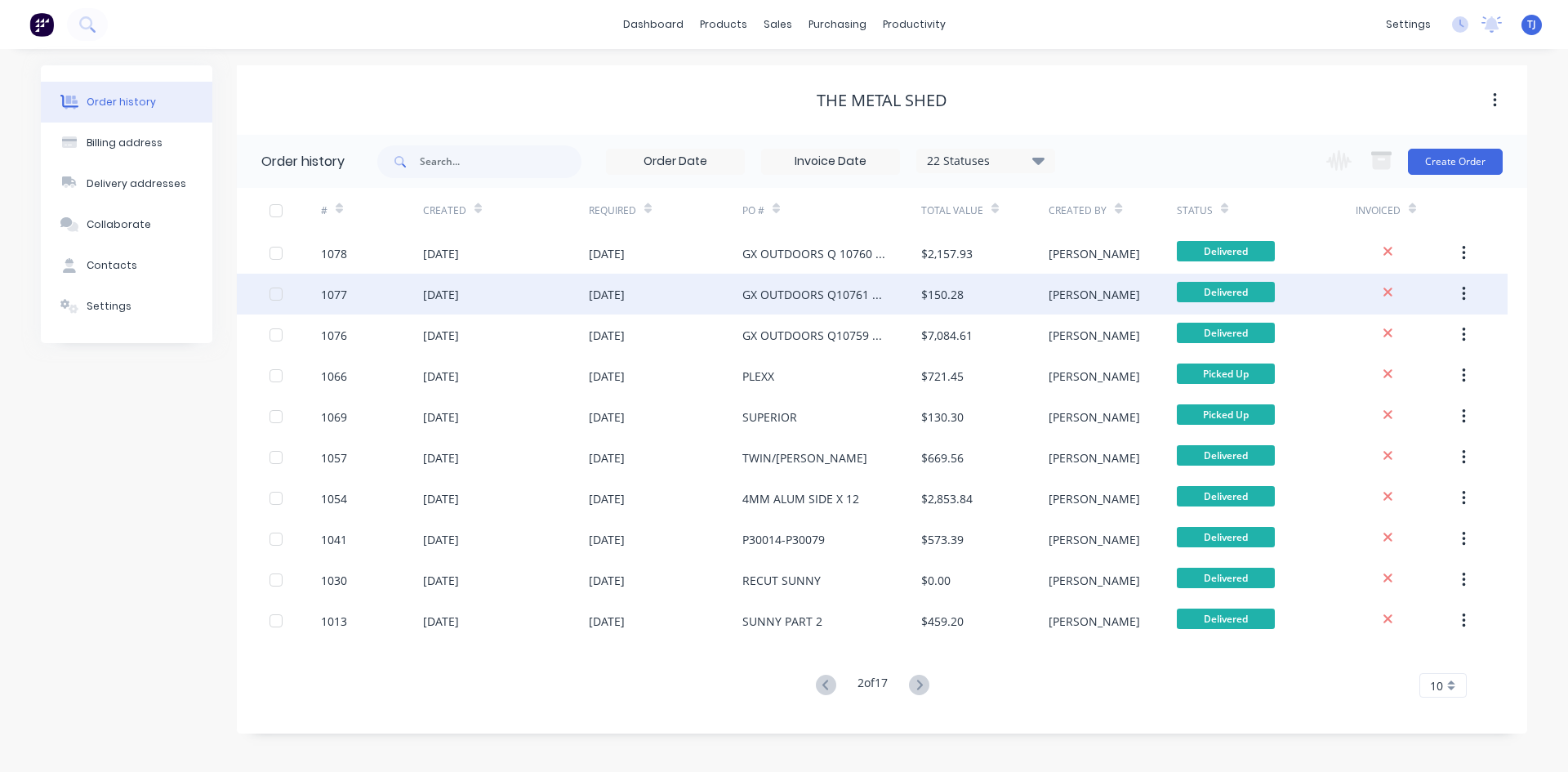
click at [625, 290] on div "[DATE]" at bounding box center [607, 293] width 36 height 17
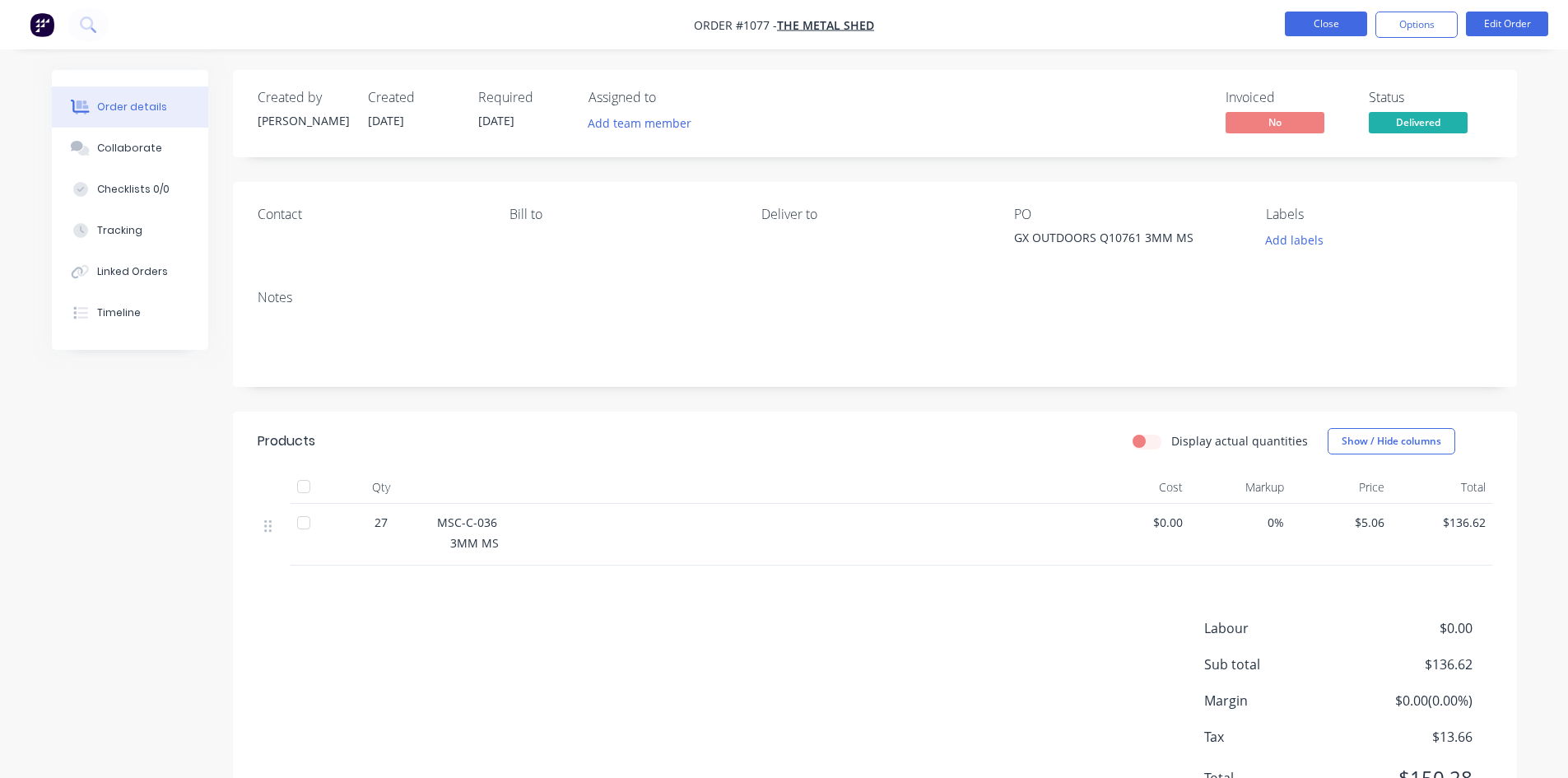
click at [1307, 26] on button "Close" at bounding box center [1326, 24] width 82 height 25
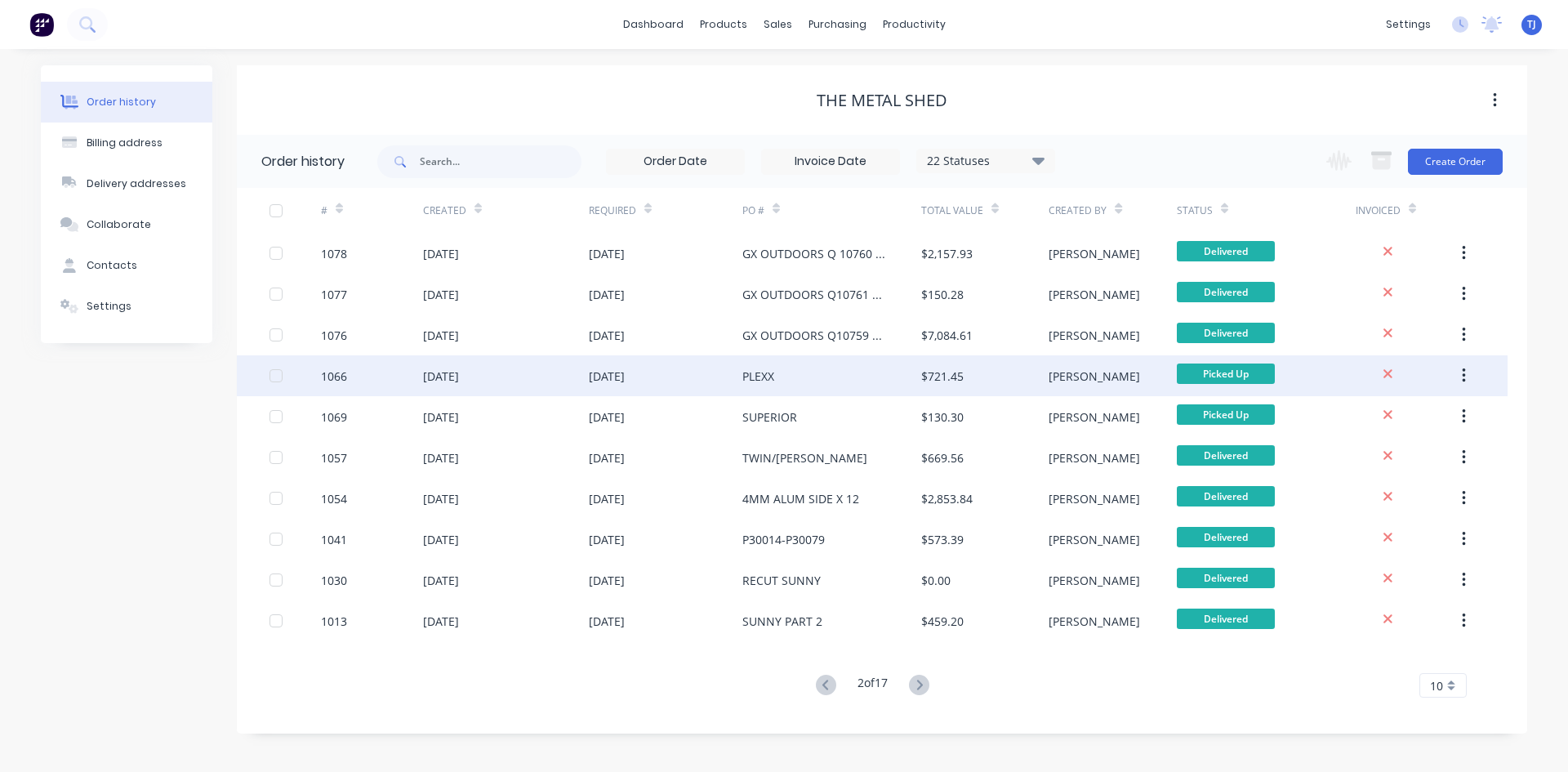
click at [459, 376] on div "[DATE]" at bounding box center [441, 376] width 36 height 17
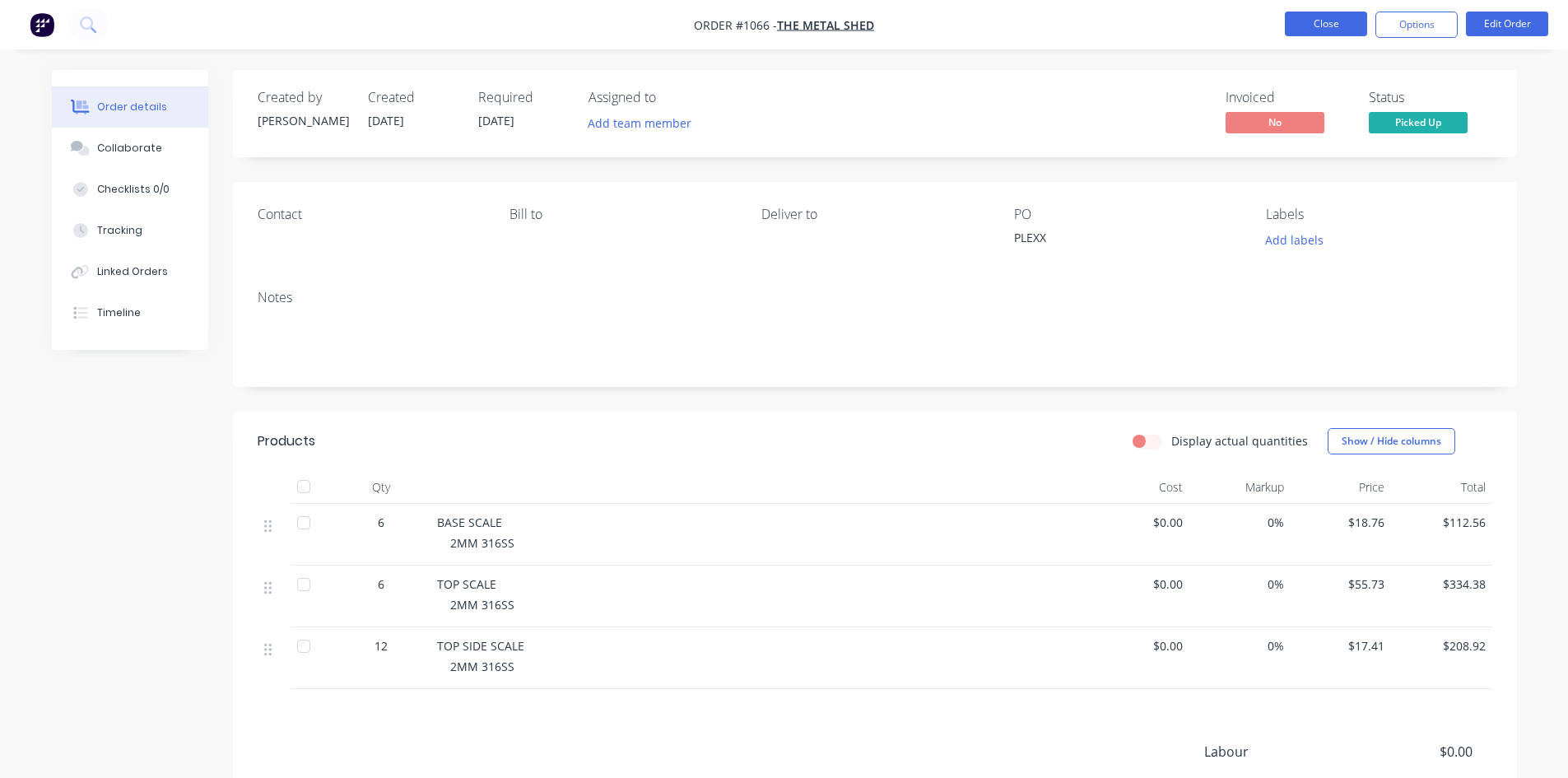
click at [1318, 29] on button "Close" at bounding box center [1326, 24] width 82 height 25
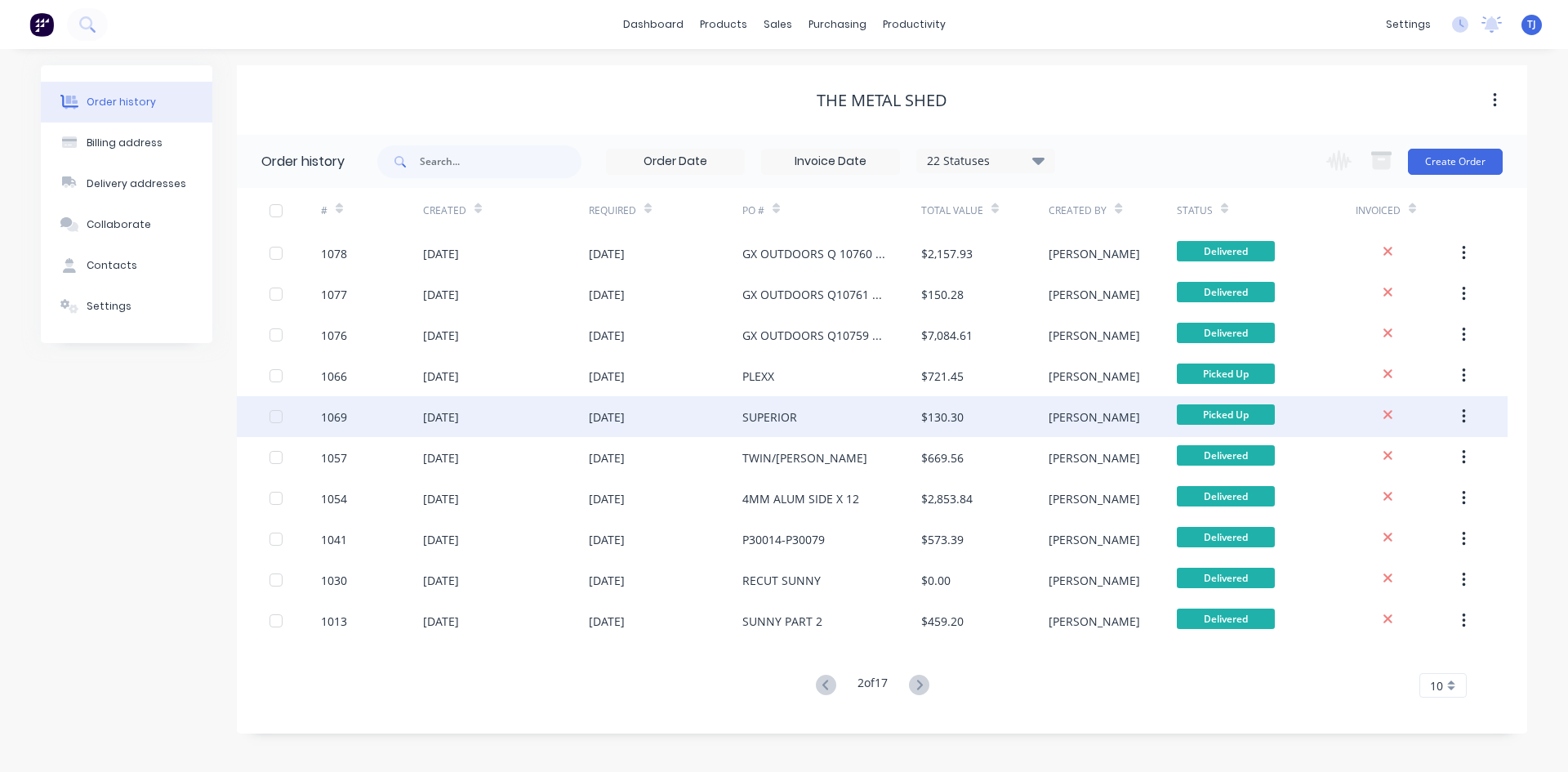
click at [459, 420] on div "[DATE]" at bounding box center [441, 416] width 36 height 17
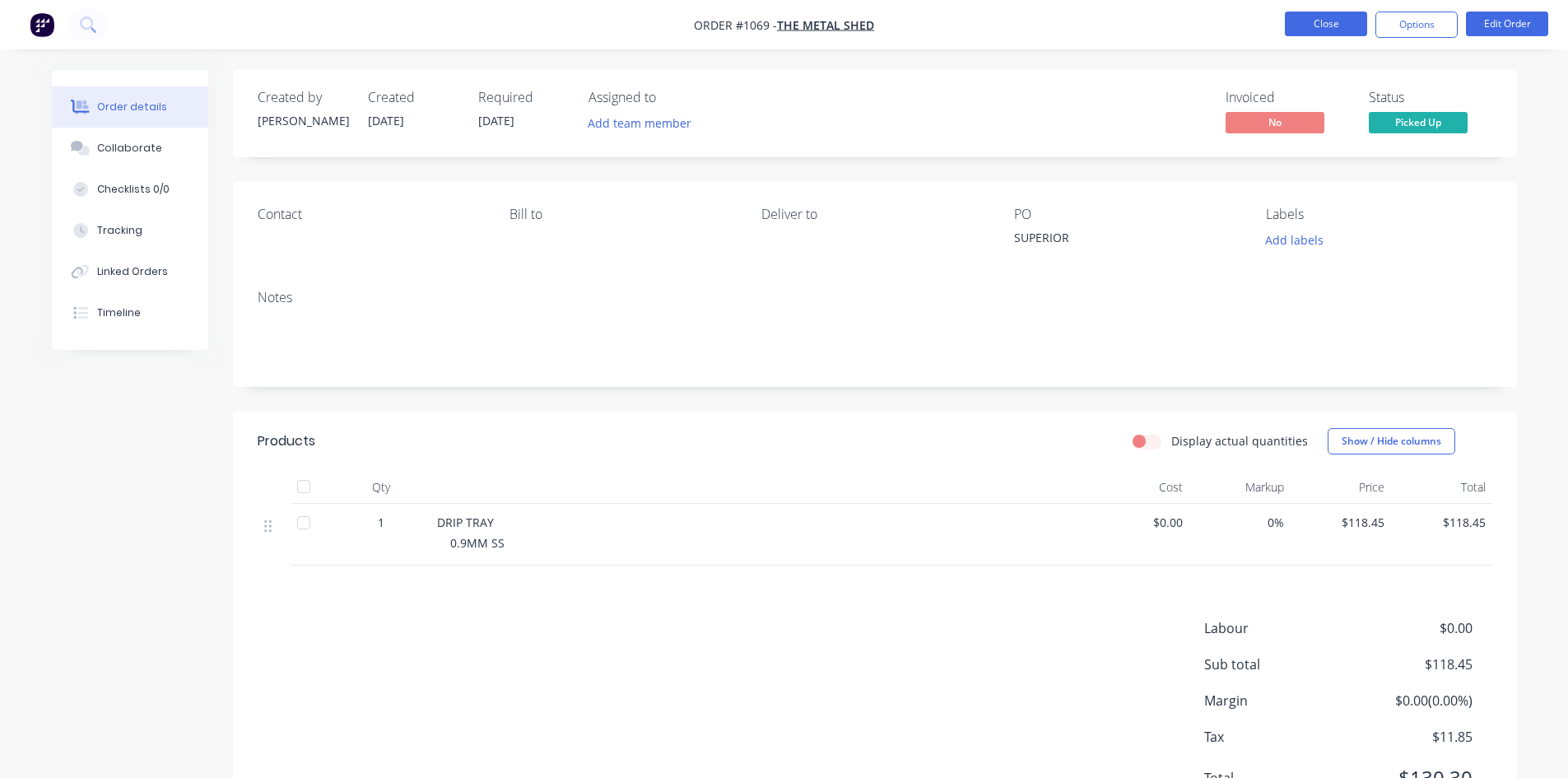
click at [1308, 23] on button "Close" at bounding box center [1326, 24] width 82 height 25
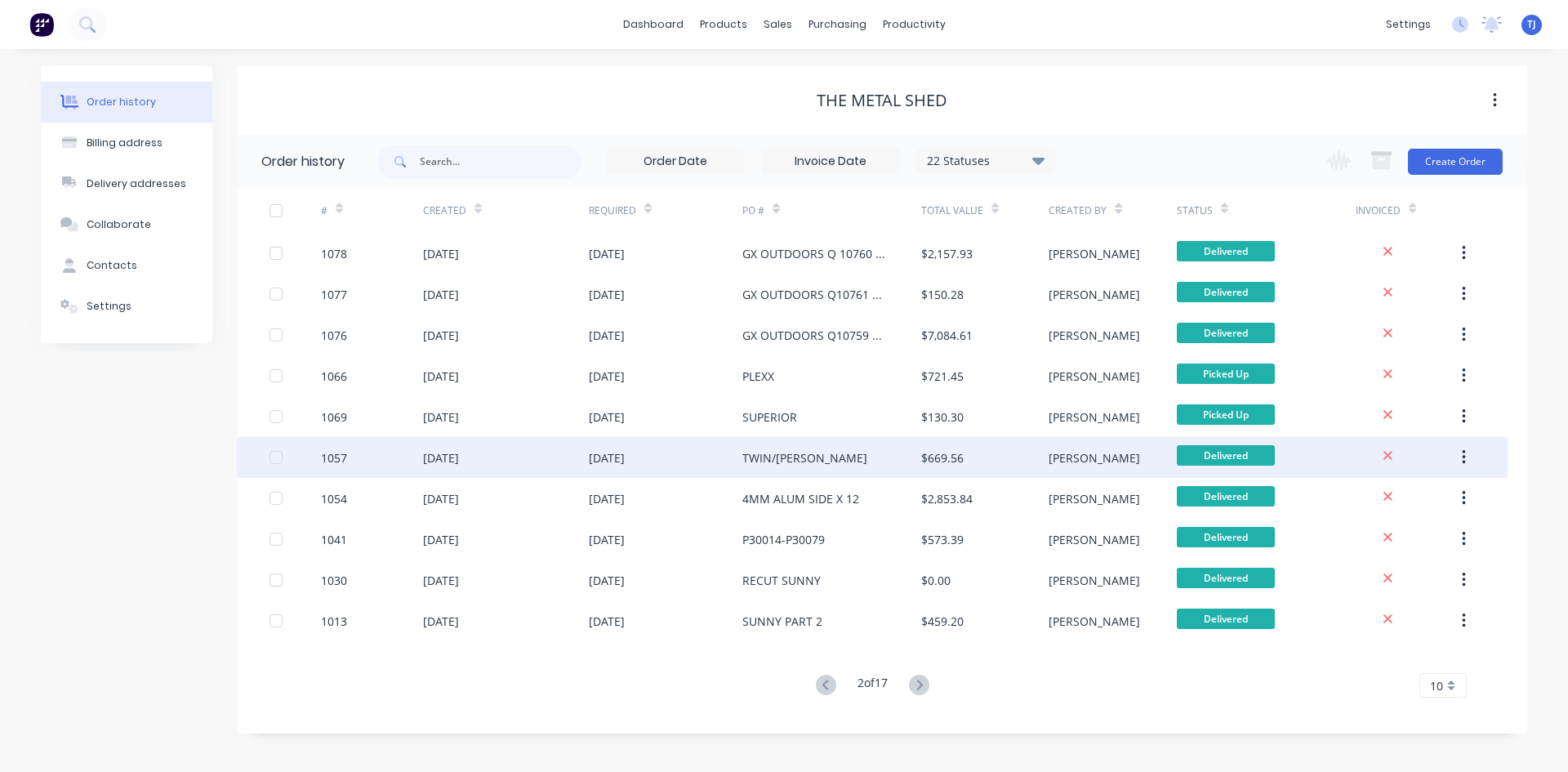
click at [455, 467] on div "[DATE]" at bounding box center [505, 457] width 166 height 41
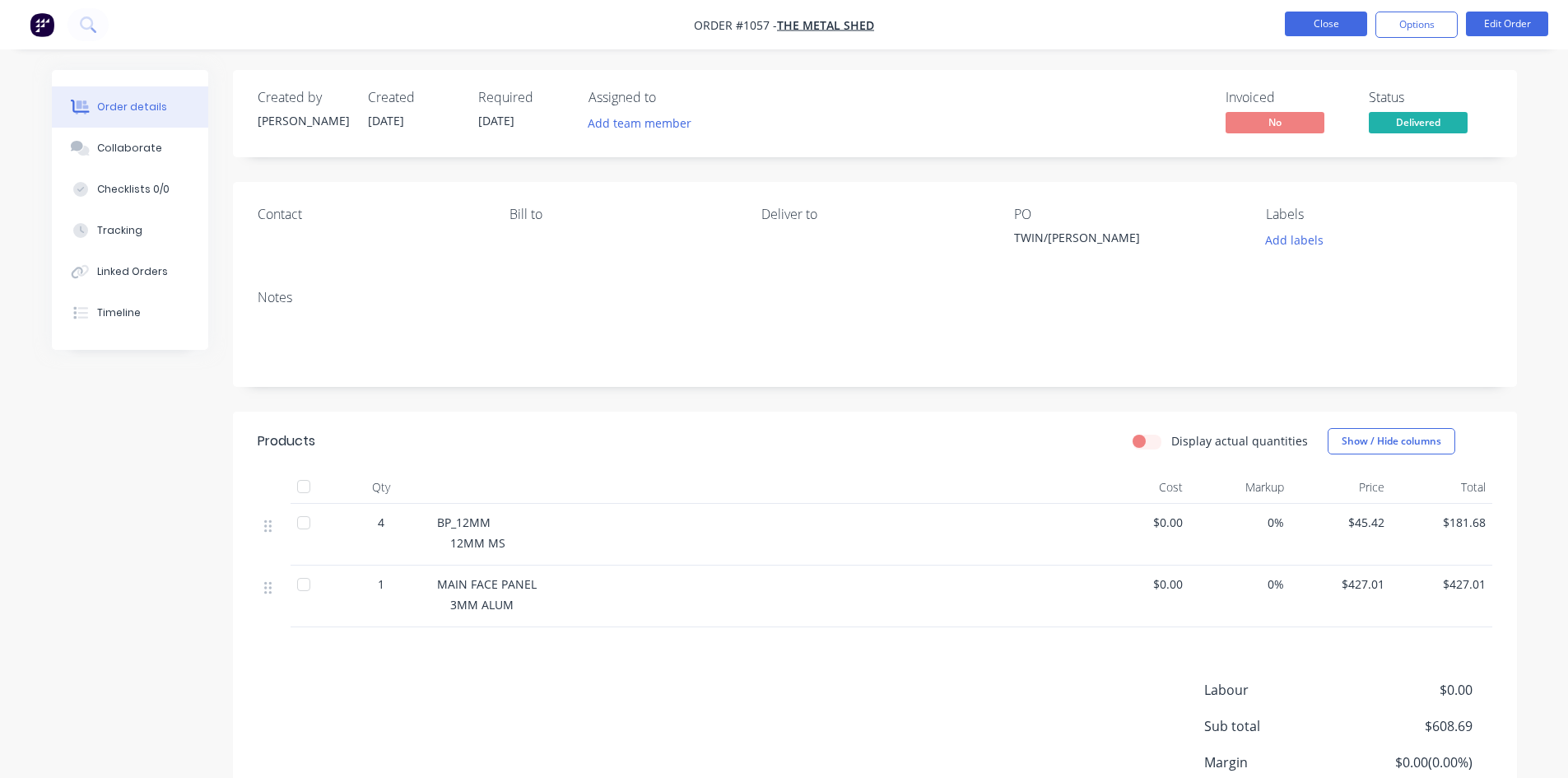
click at [1306, 19] on button "Close" at bounding box center [1326, 24] width 82 height 25
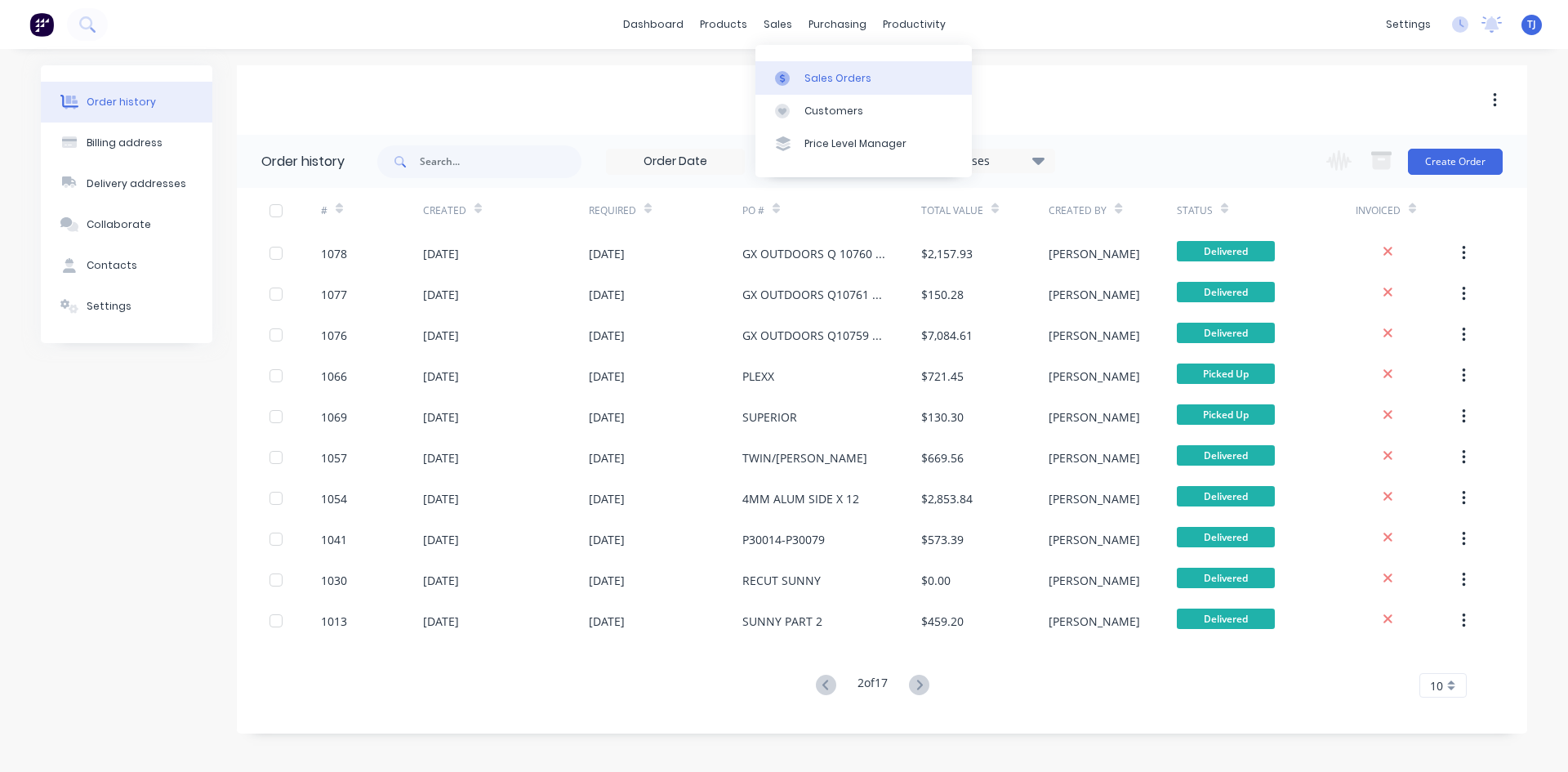
click at [829, 75] on div "Sales Orders" at bounding box center [839, 78] width 67 height 15
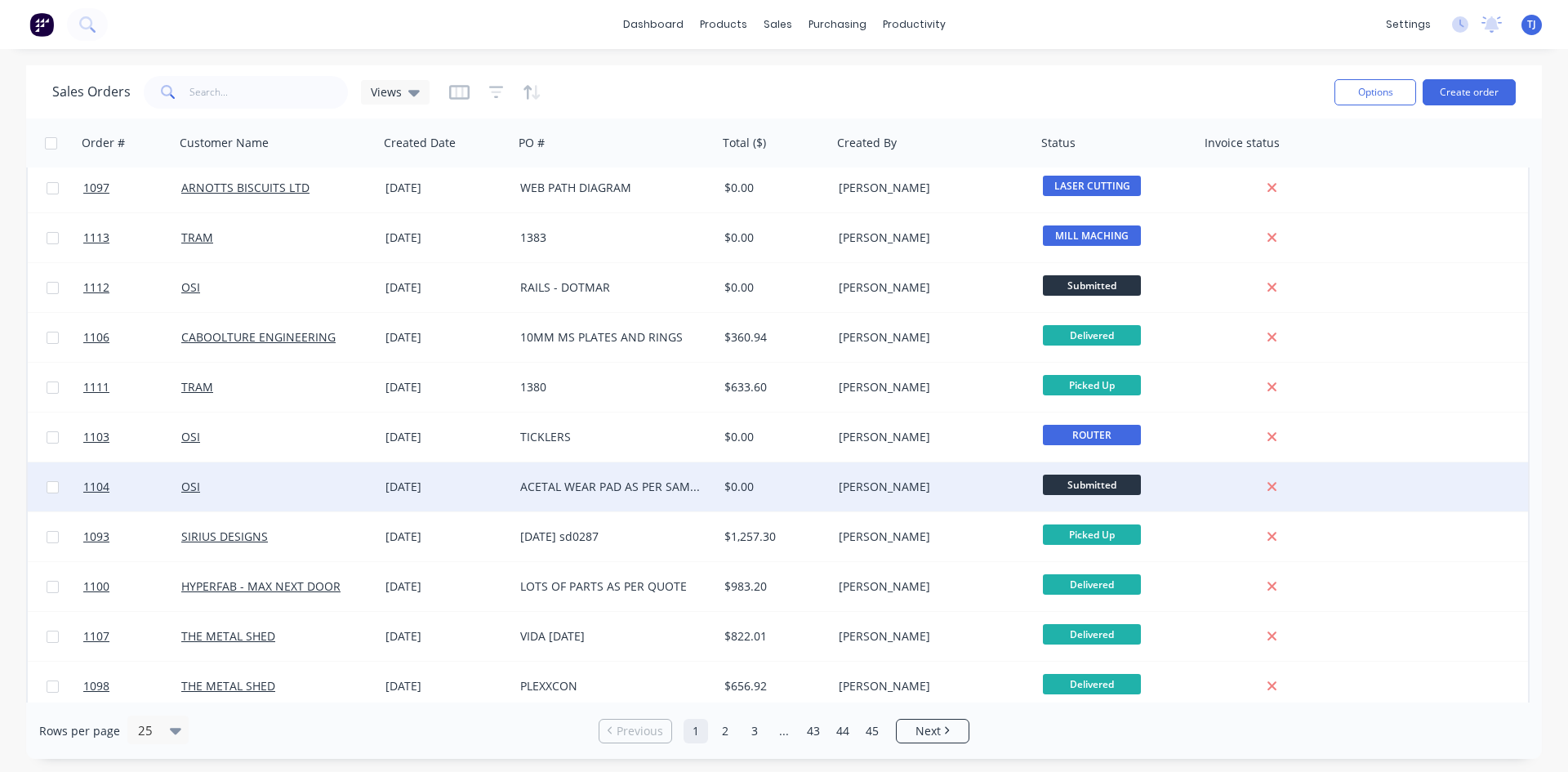
scroll to position [711, 0]
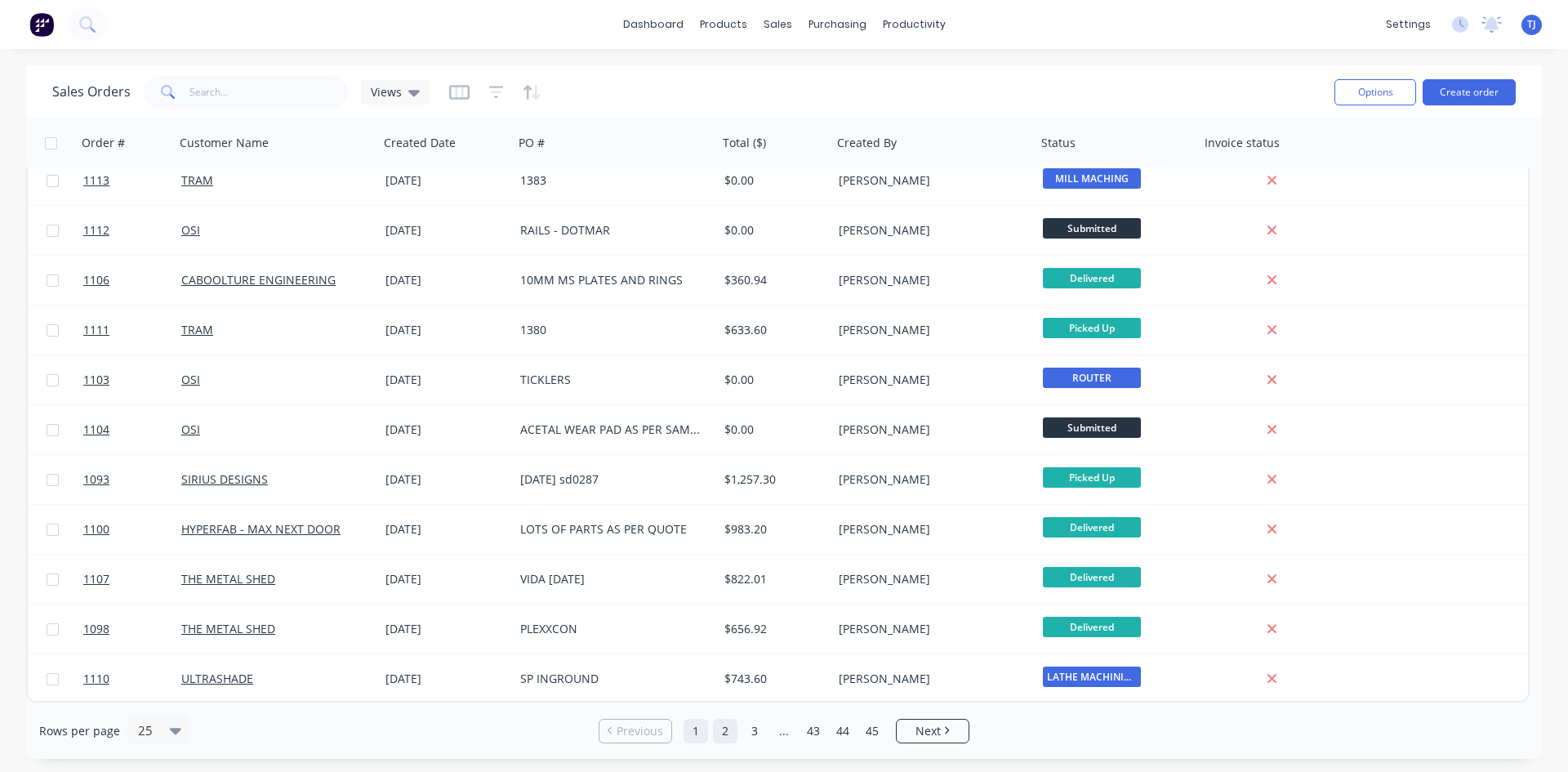
click at [728, 735] on link "2" at bounding box center [726, 730] width 25 height 25
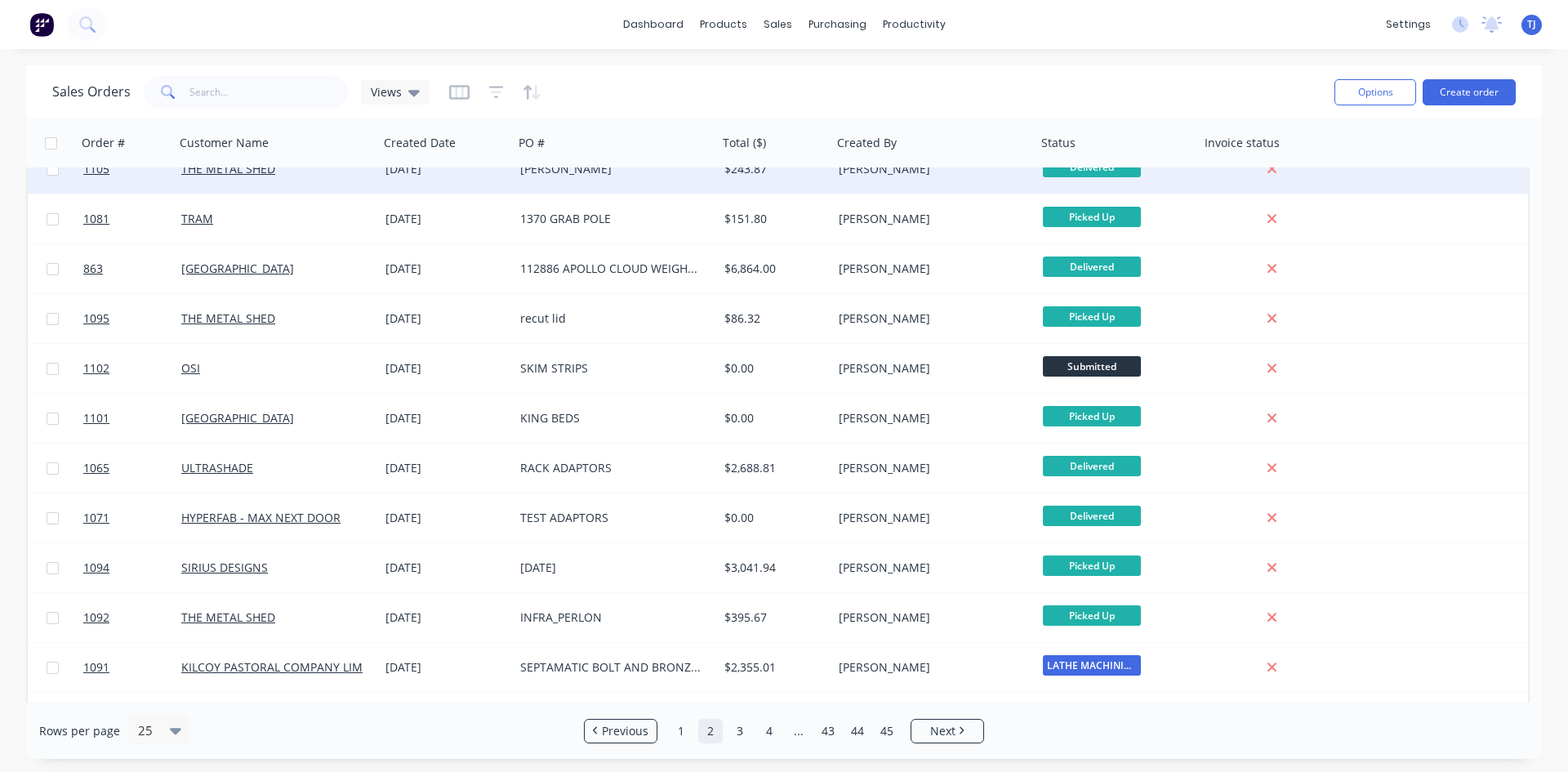
scroll to position [408, 0]
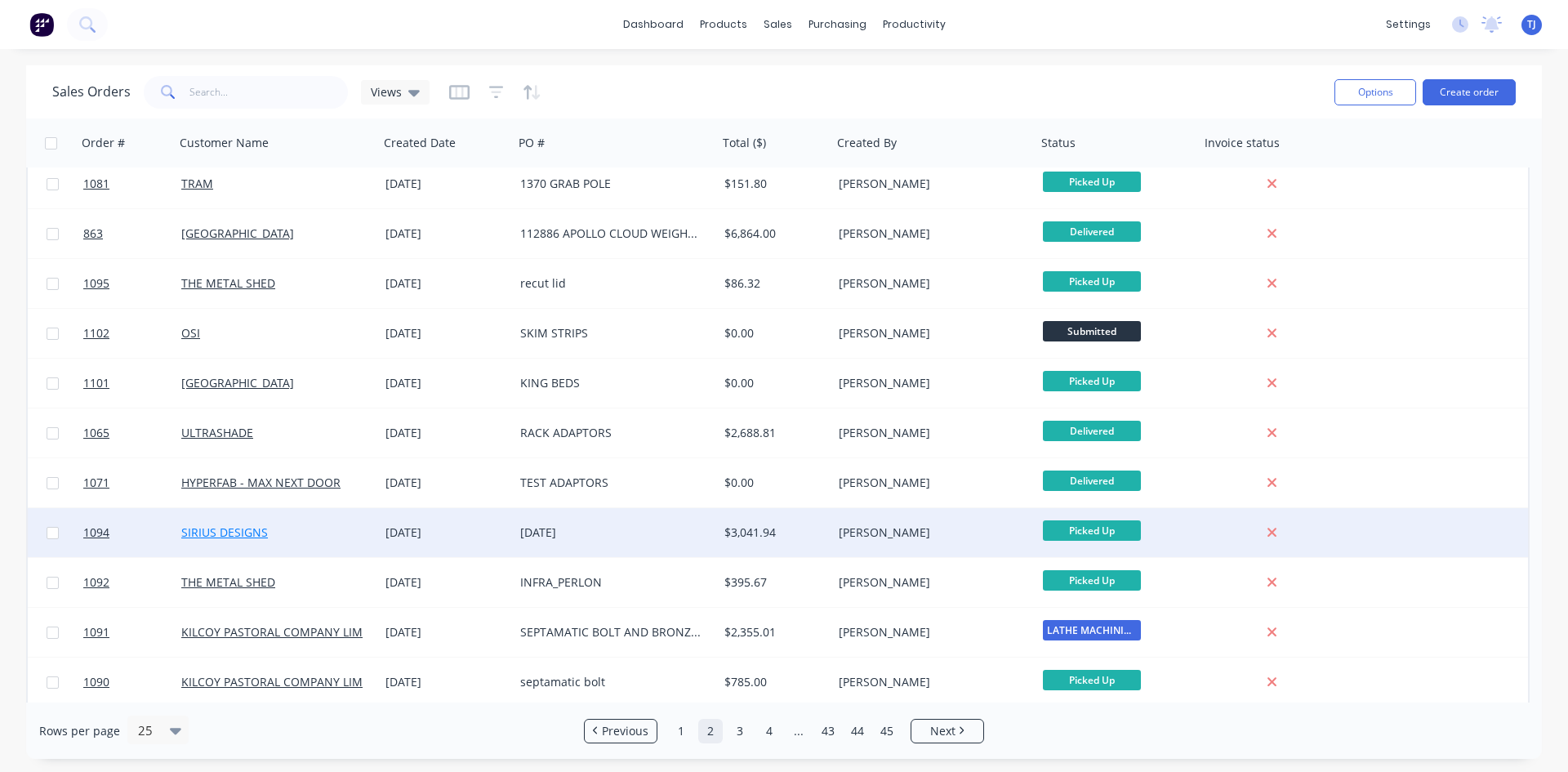
click at [254, 539] on link "SIRIUS DESIGNS" at bounding box center [224, 532] width 86 height 16
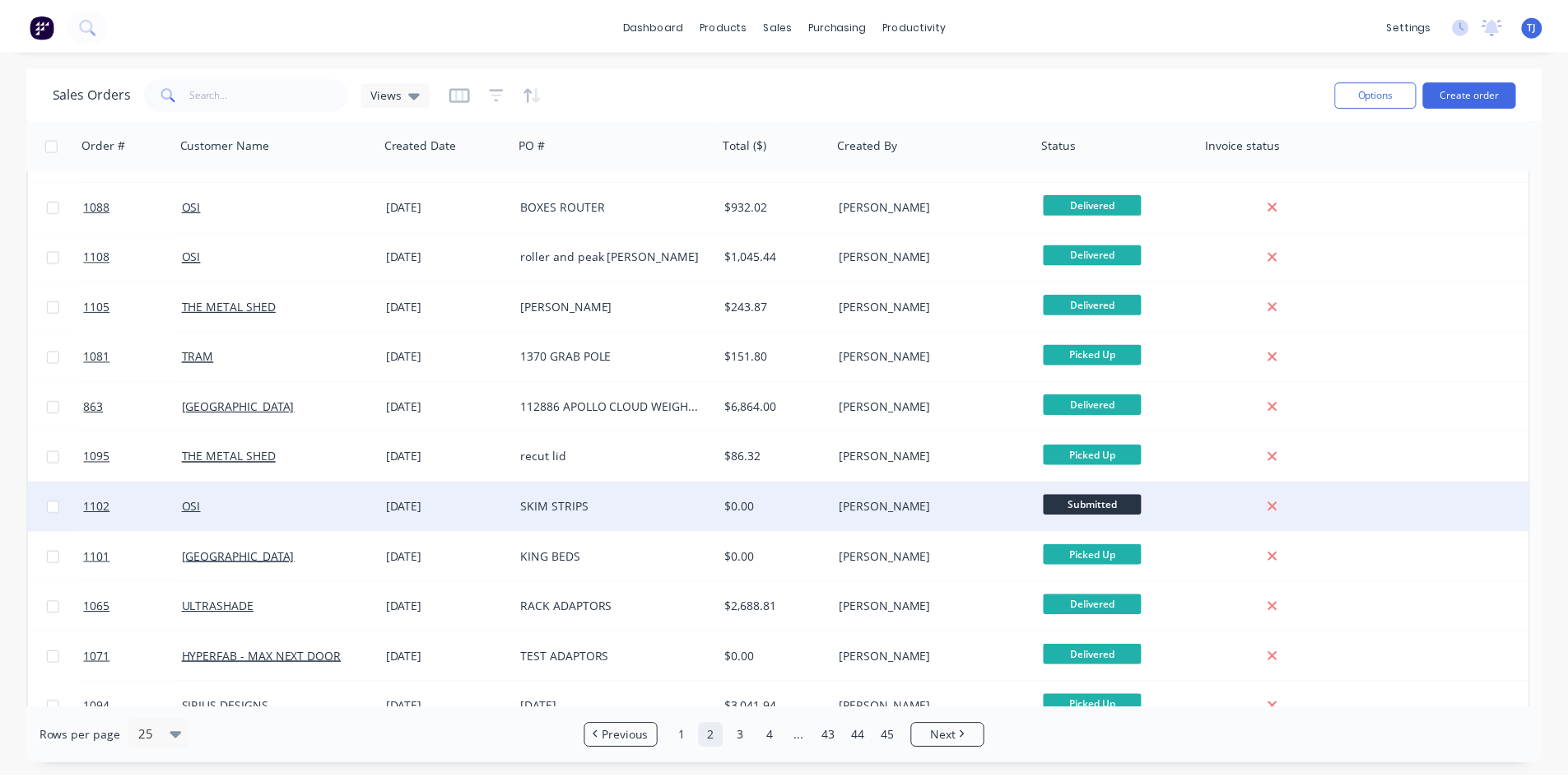
scroll to position [330, 0]
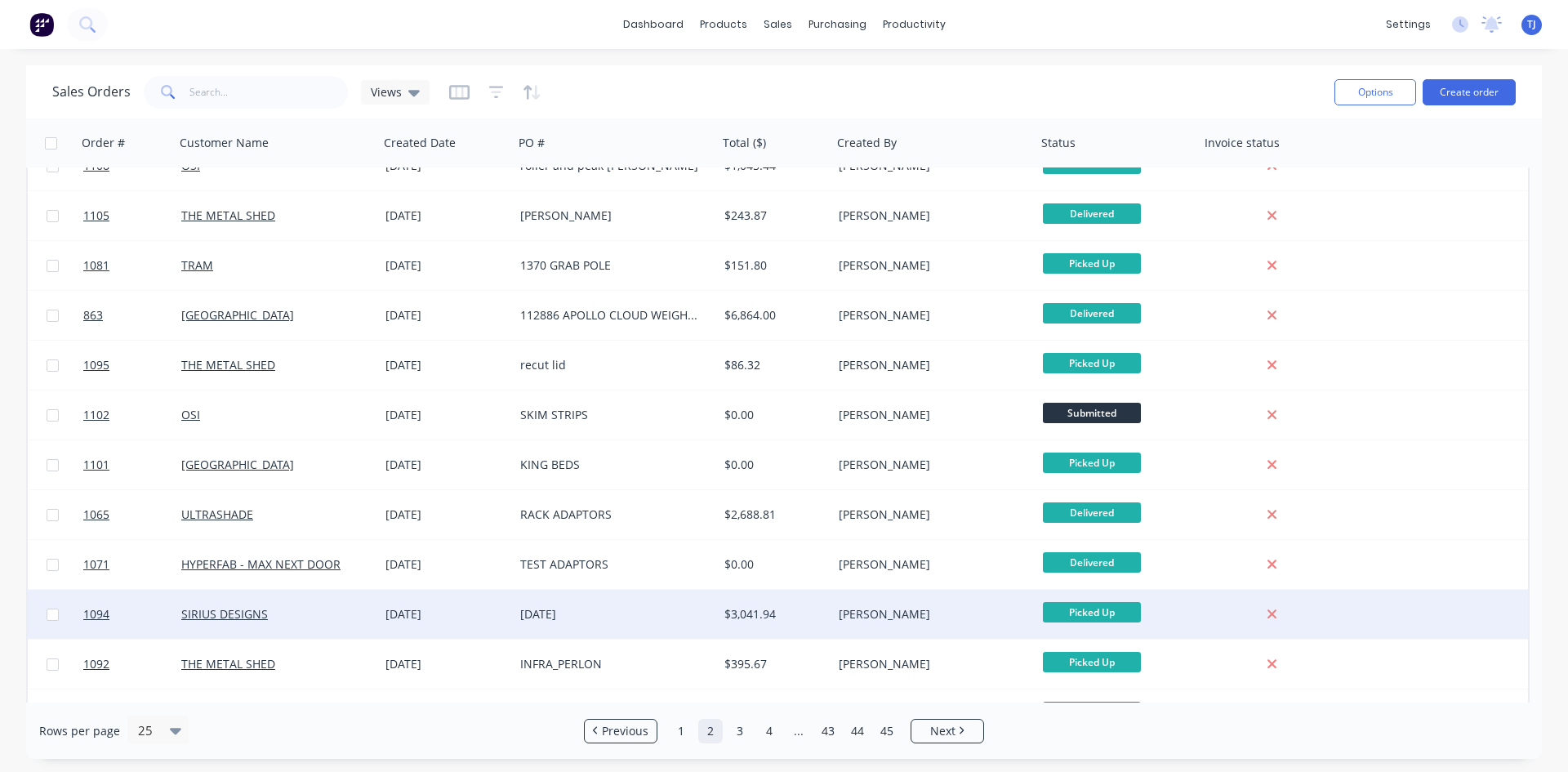
click at [562, 612] on div "[DATE]" at bounding box center [611, 614] width 181 height 16
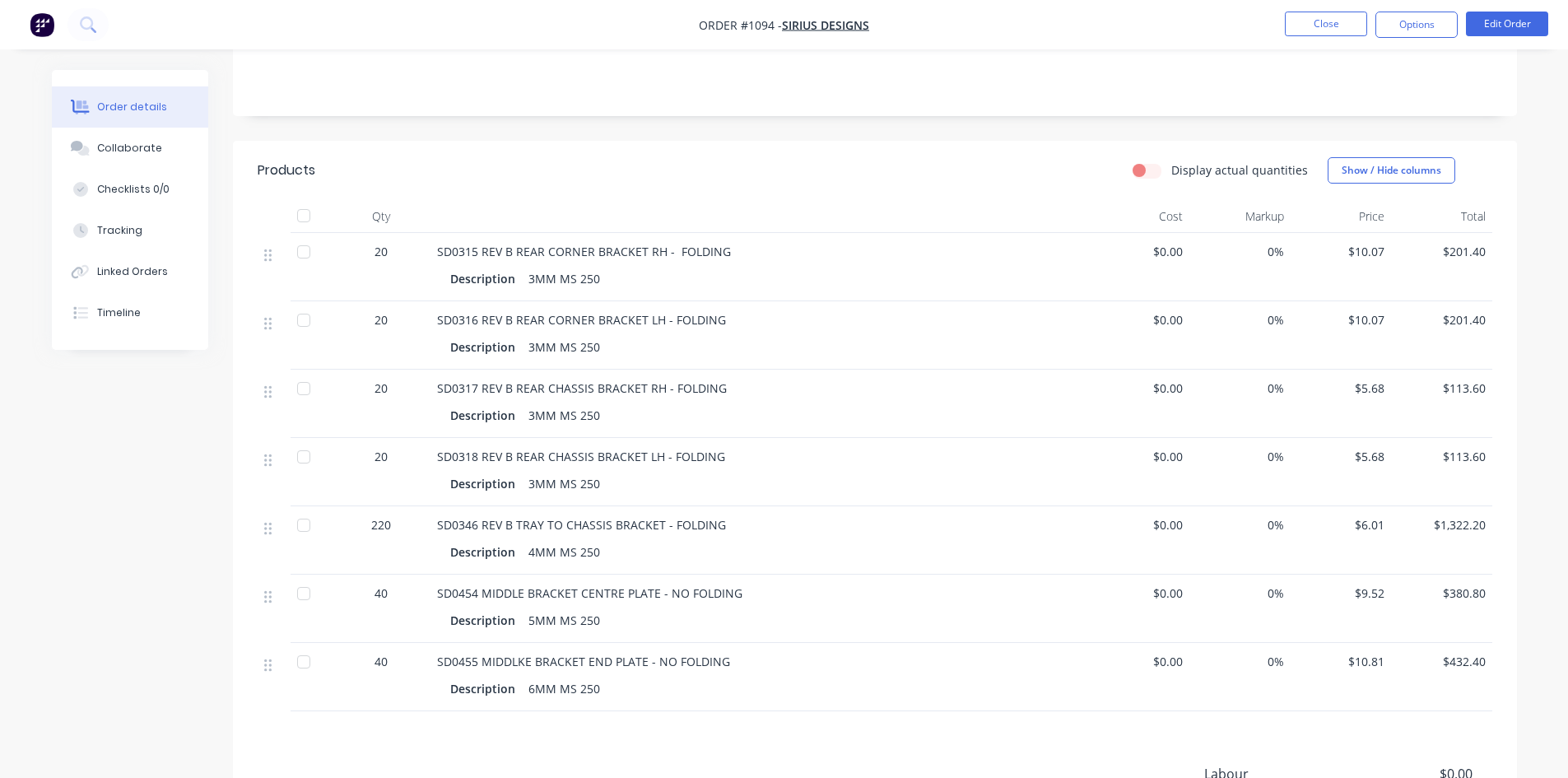
scroll to position [330, 0]
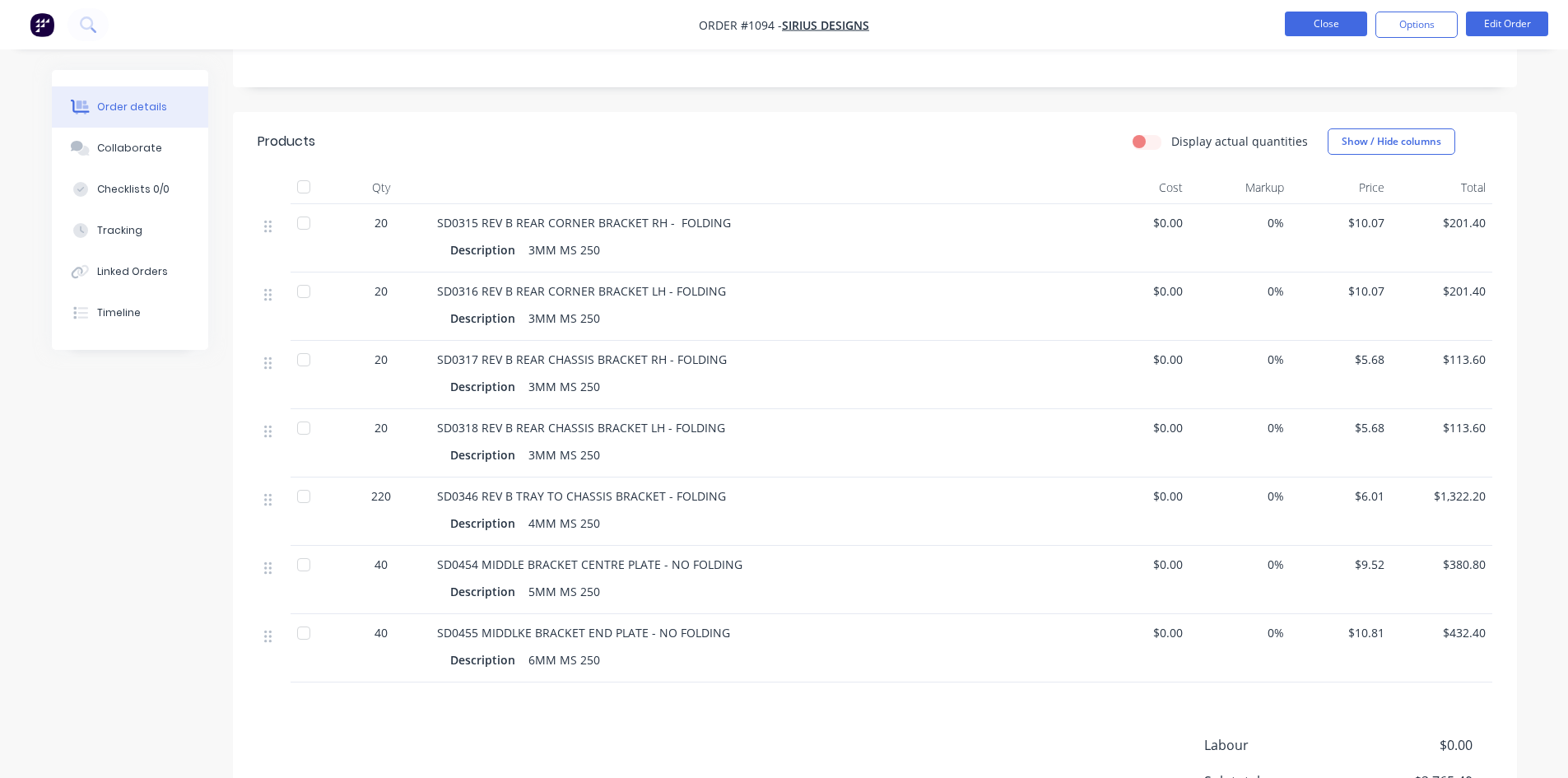
click at [1318, 17] on button "Close" at bounding box center [1326, 24] width 82 height 25
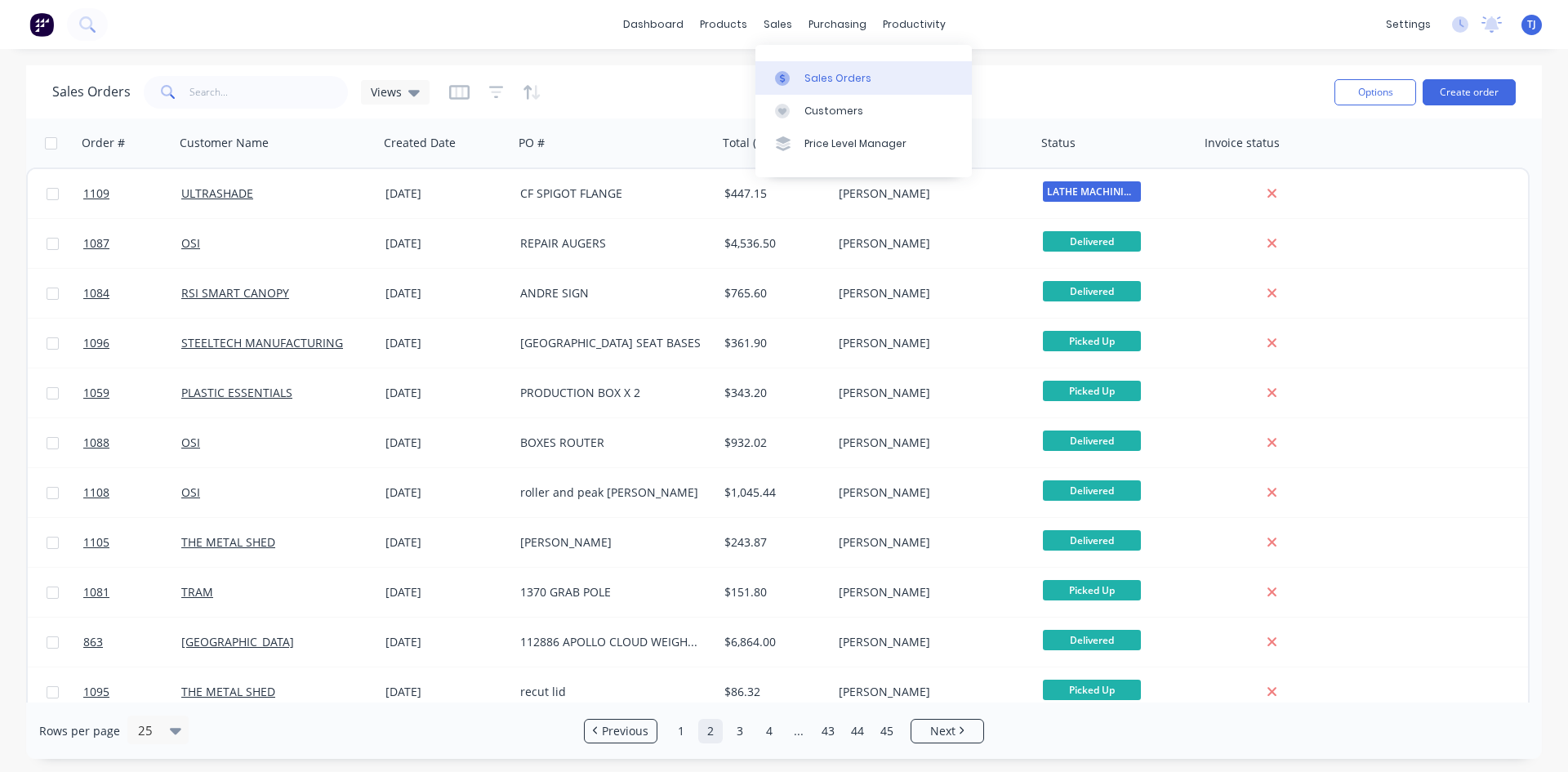
click at [790, 75] on div at bounding box center [787, 78] width 25 height 15
click at [686, 731] on link "1" at bounding box center [681, 730] width 25 height 25
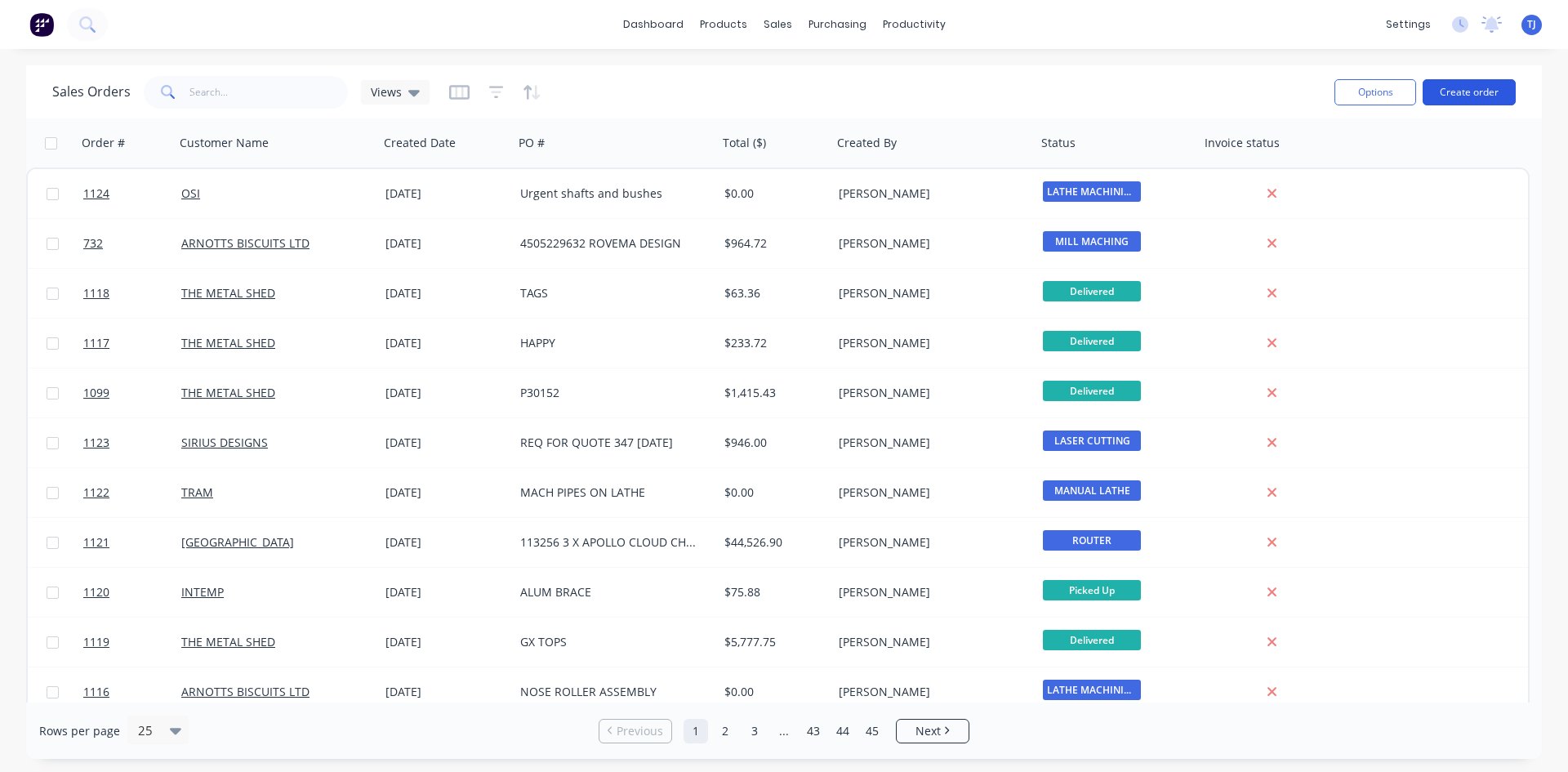
click at [1457, 87] on button "Create order" at bounding box center [1470, 92] width 93 height 26
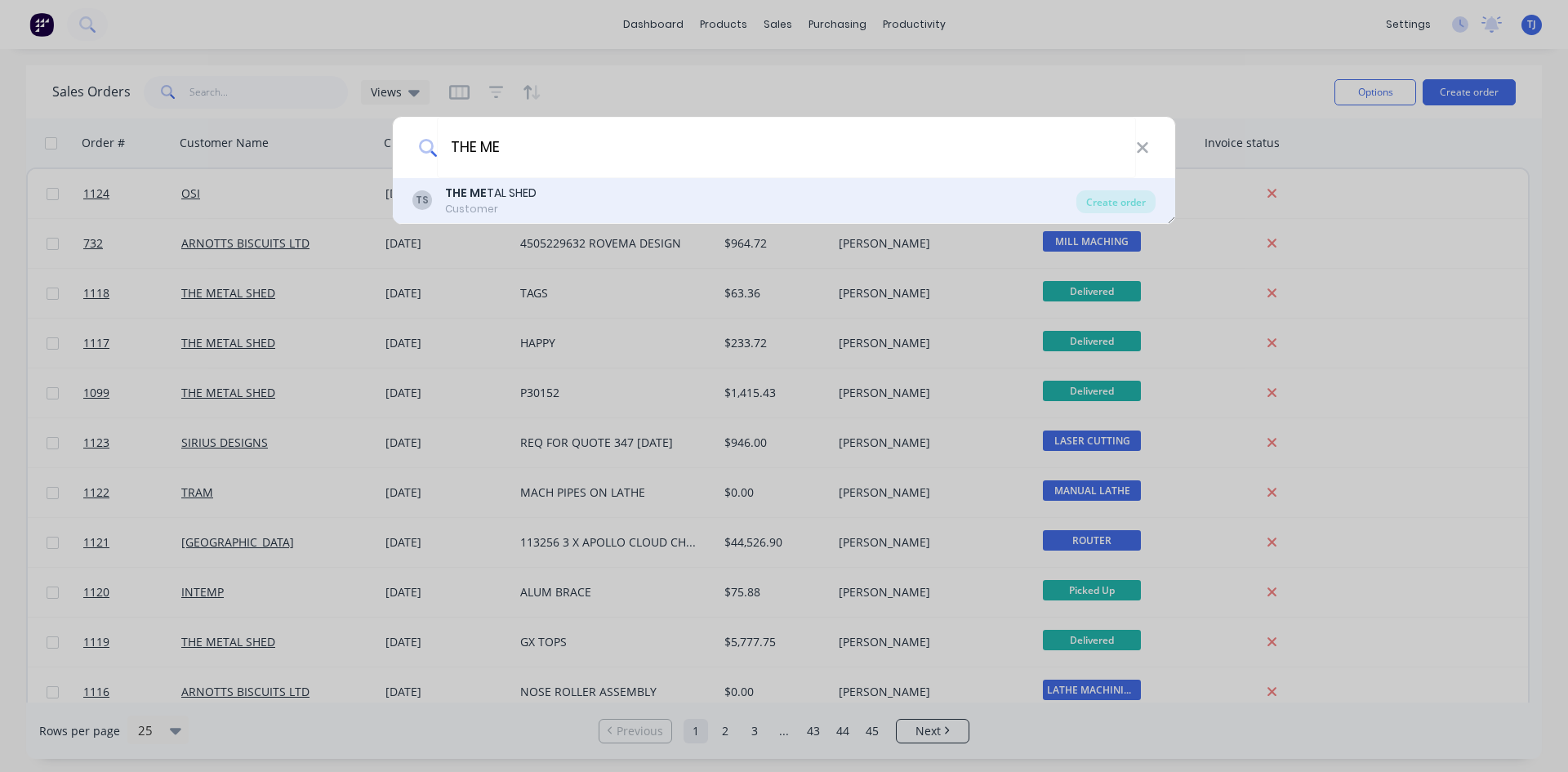
type input "THE ME"
click at [500, 194] on div "THE ME TAL SHED" at bounding box center [491, 192] width 91 height 17
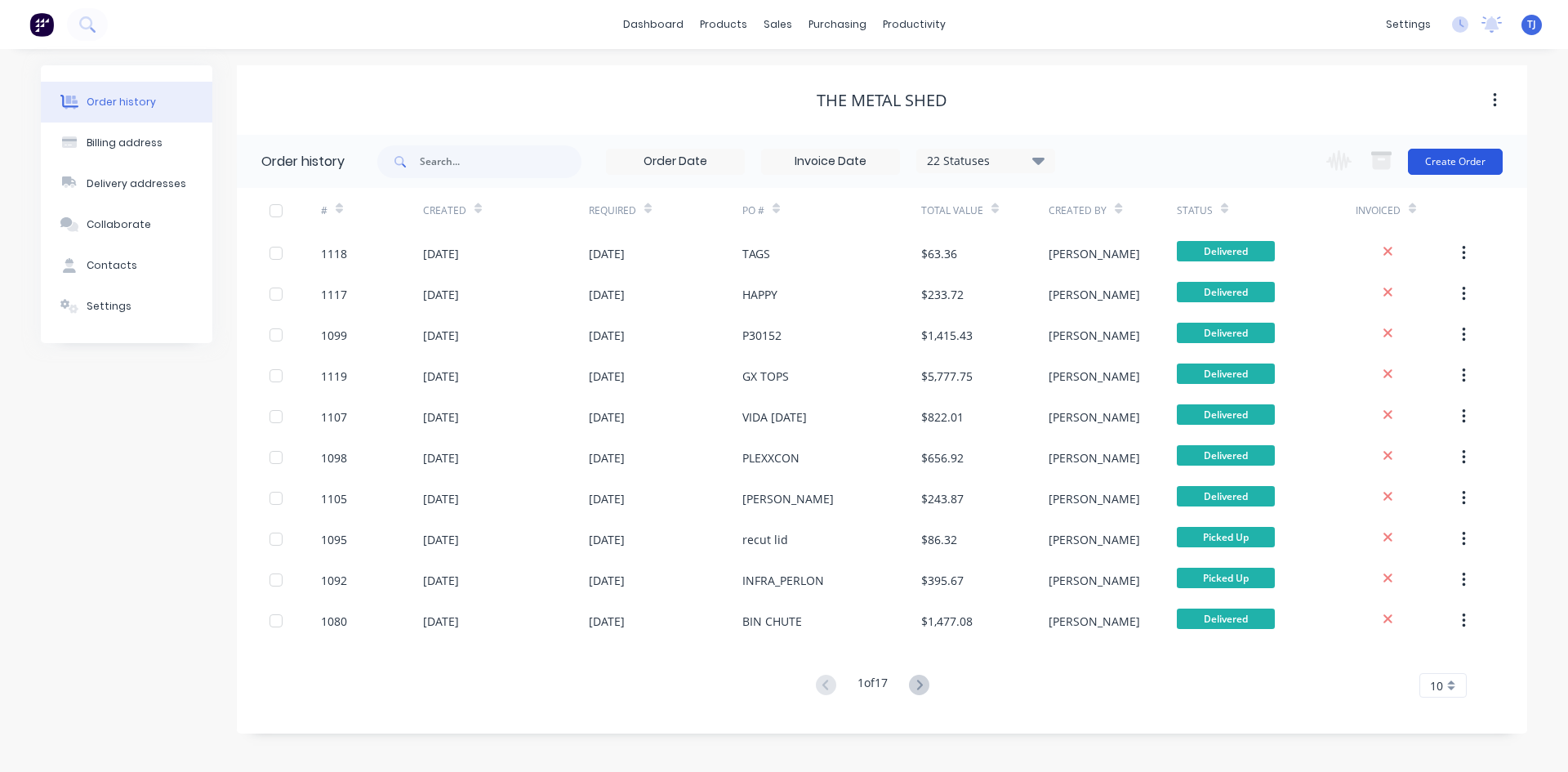
click at [1466, 160] on button "Create Order" at bounding box center [1456, 162] width 95 height 26
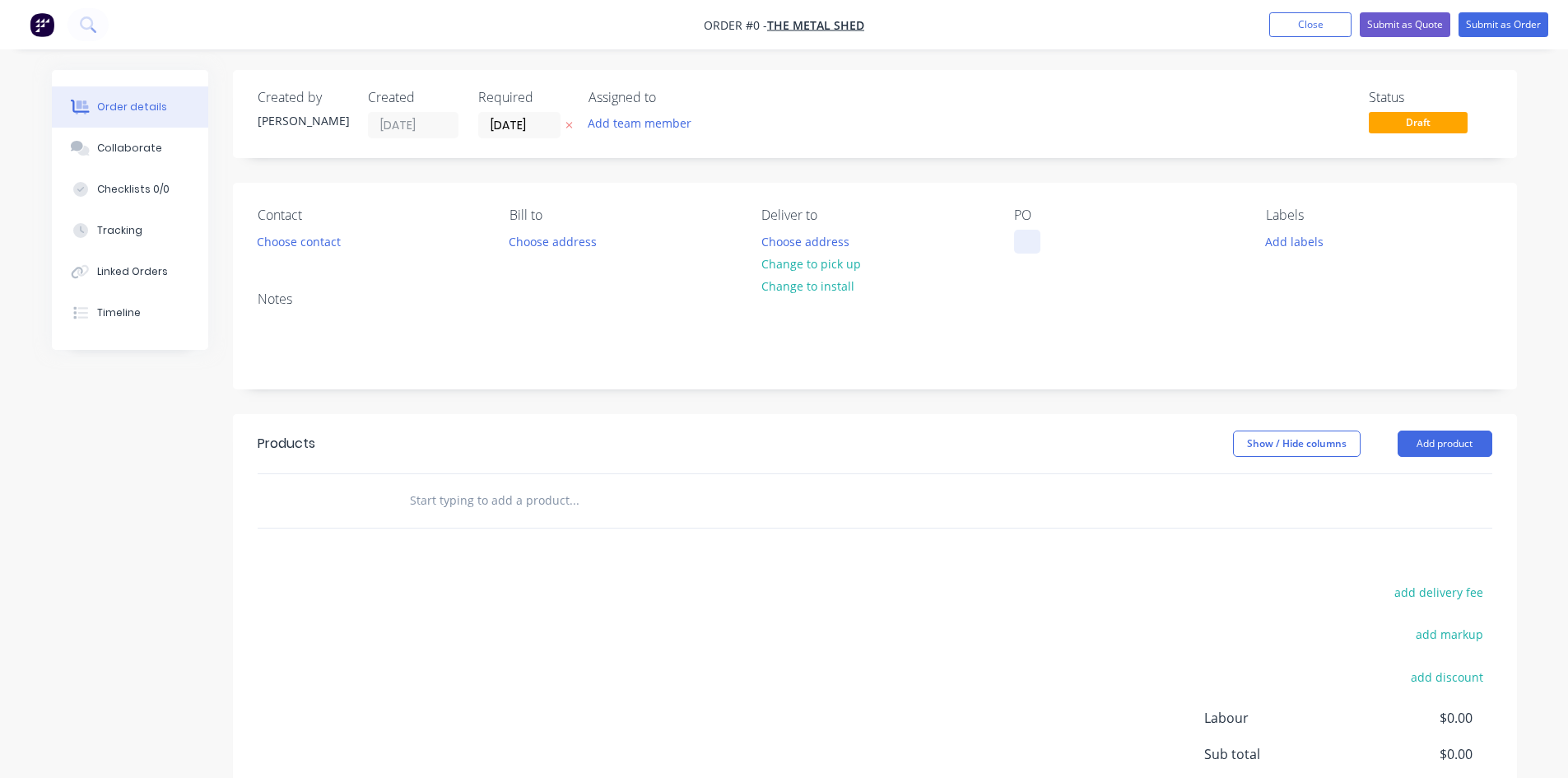
click at [1023, 241] on div at bounding box center [1027, 242] width 26 height 24
click at [1443, 440] on div "Order details Collaborate Checklists 0/0 Tracking Linked Orders Timeline Order …" at bounding box center [784, 508] width 1498 height 878
click at [1443, 440] on button "Add product" at bounding box center [1445, 443] width 95 height 26
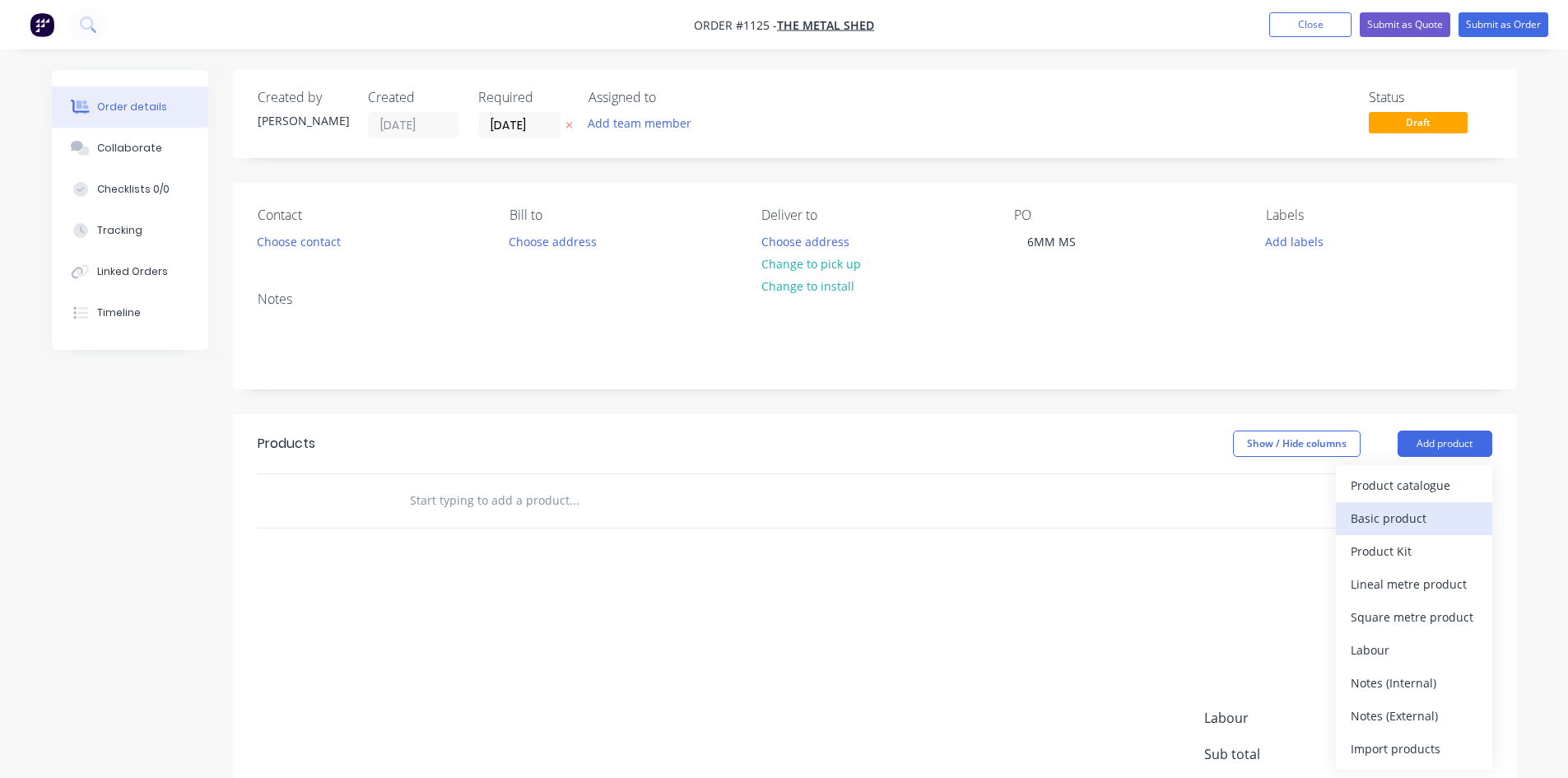
click at [1410, 523] on div "Basic product" at bounding box center [1414, 518] width 127 height 24
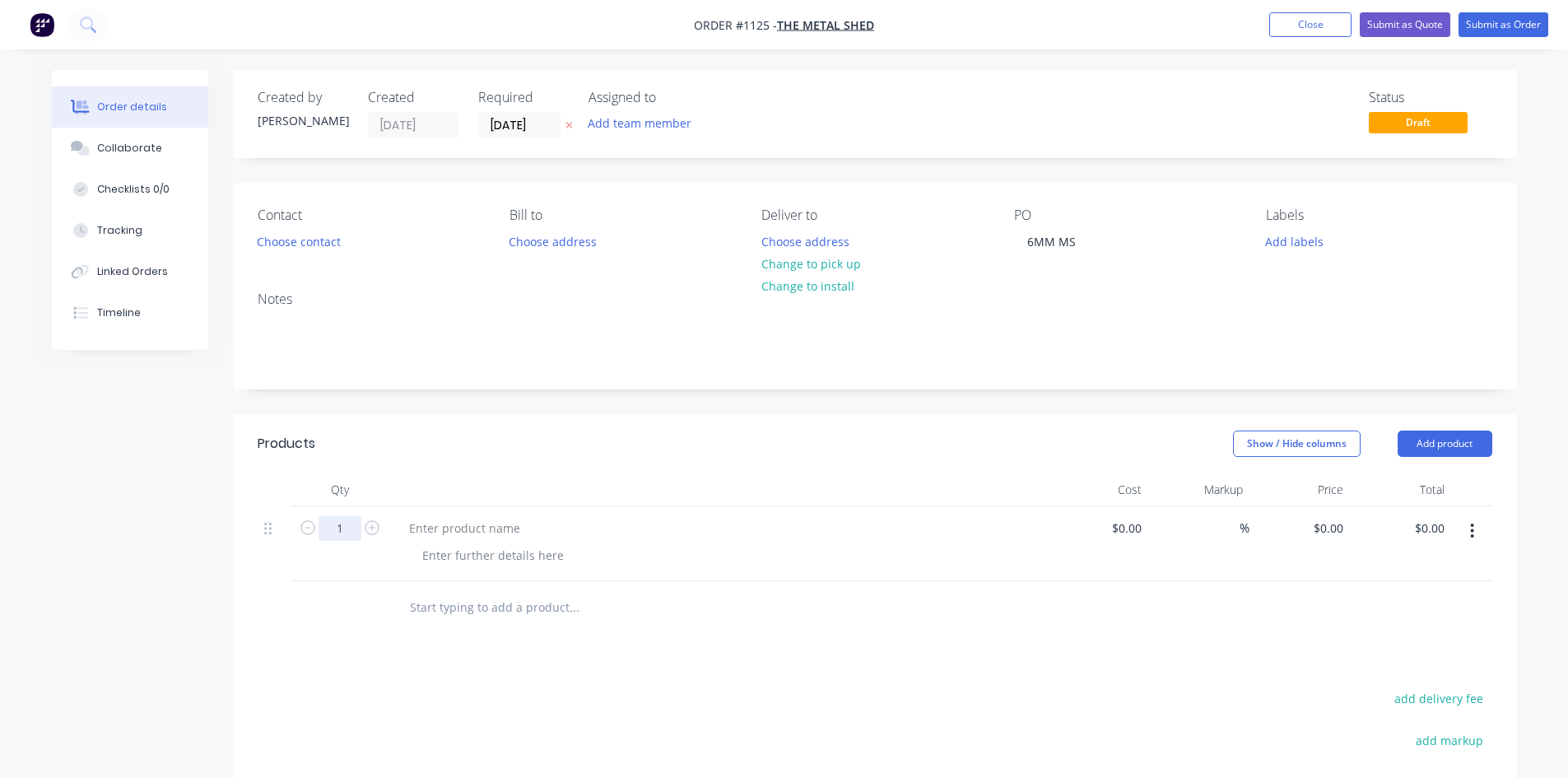
click at [347, 532] on input "1" at bounding box center [340, 528] width 43 height 25
type input "72"
click at [1442, 435] on button "Add product" at bounding box center [1445, 443] width 95 height 26
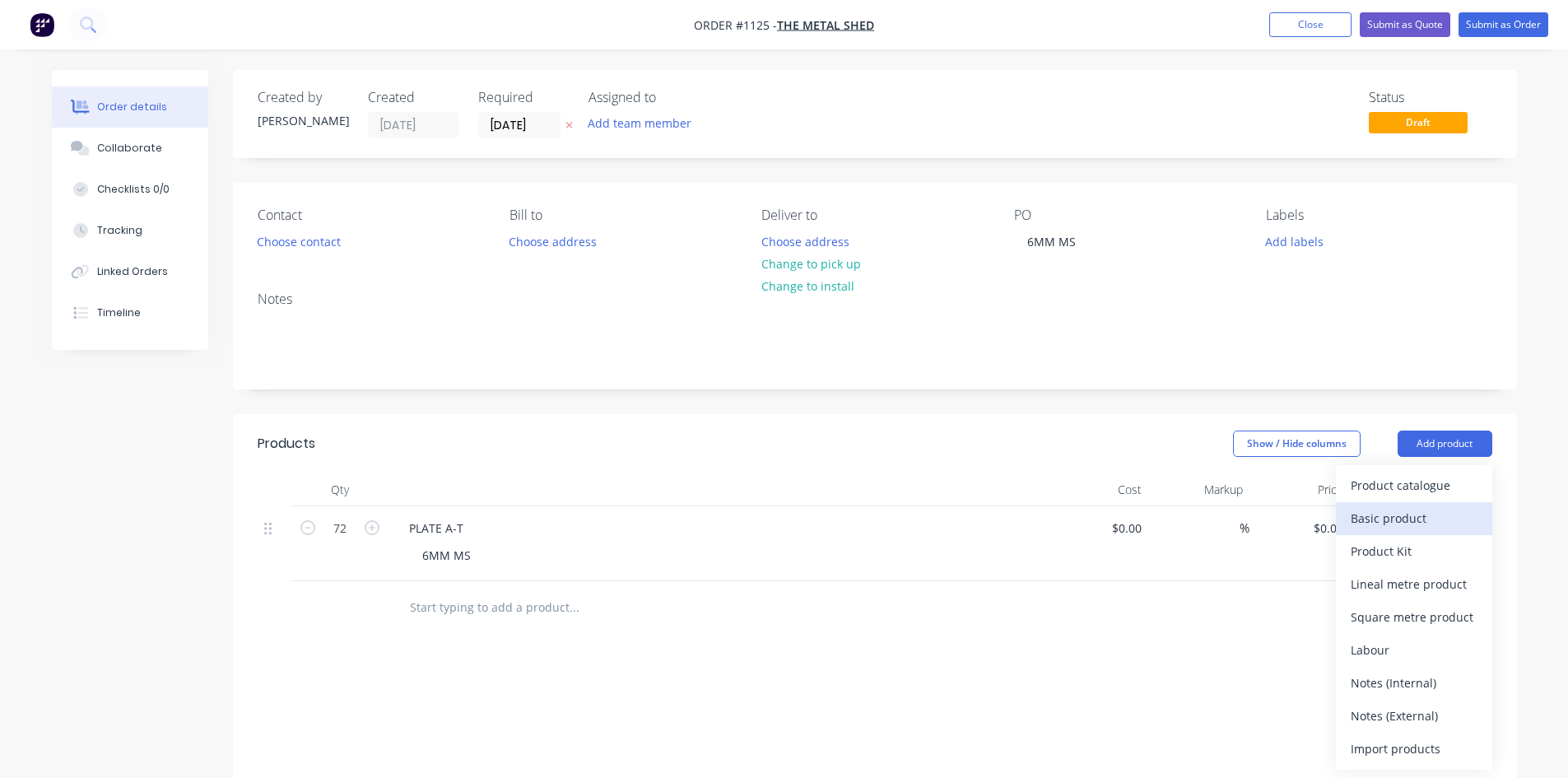
click at [1414, 517] on div "Basic product" at bounding box center [1414, 518] width 127 height 24
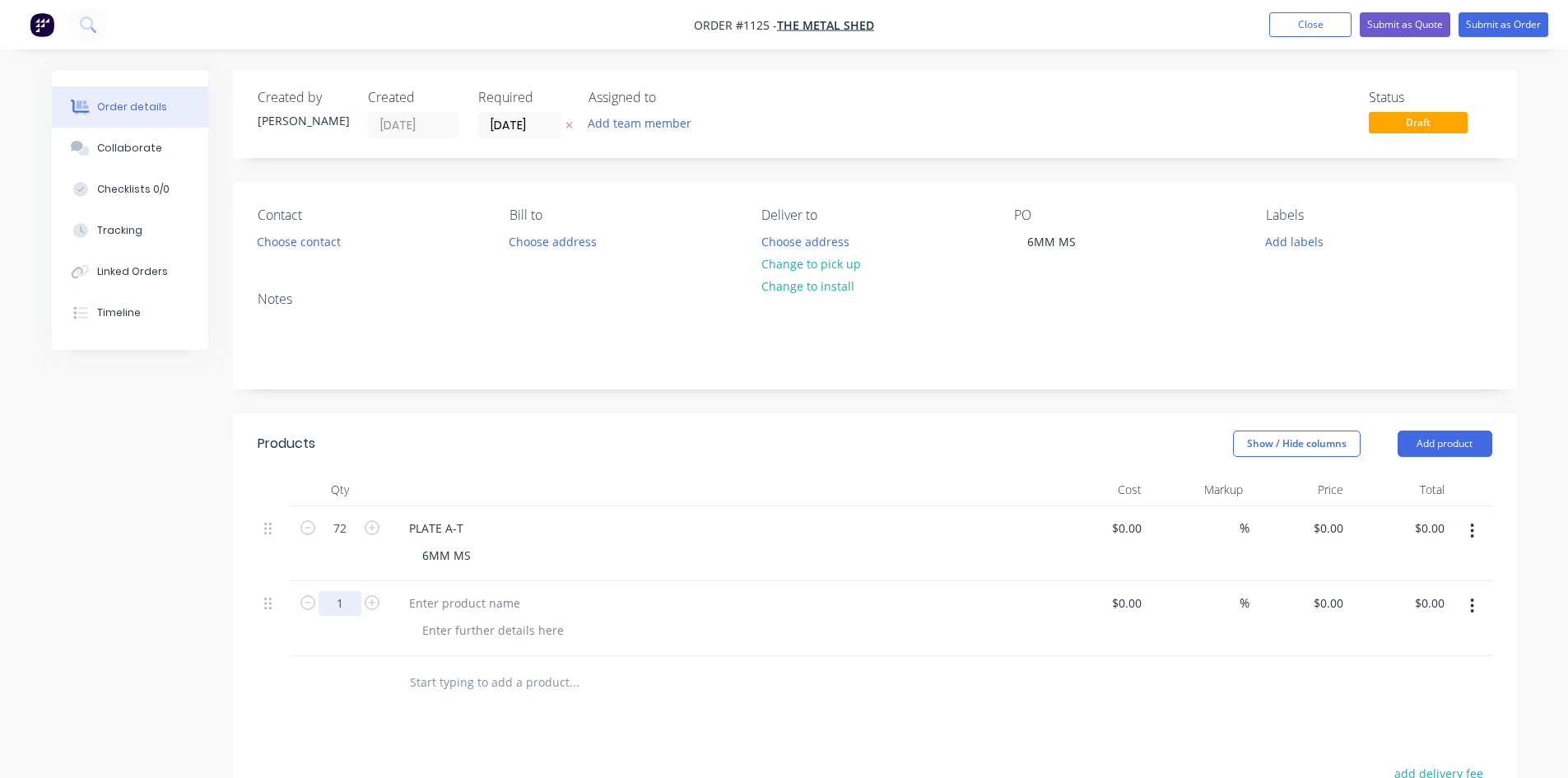
click at [348, 541] on input "1" at bounding box center [340, 528] width 43 height 25
type input "72"
type input "$0.00"
click at [1435, 442] on button "Add product" at bounding box center [1445, 443] width 95 height 26
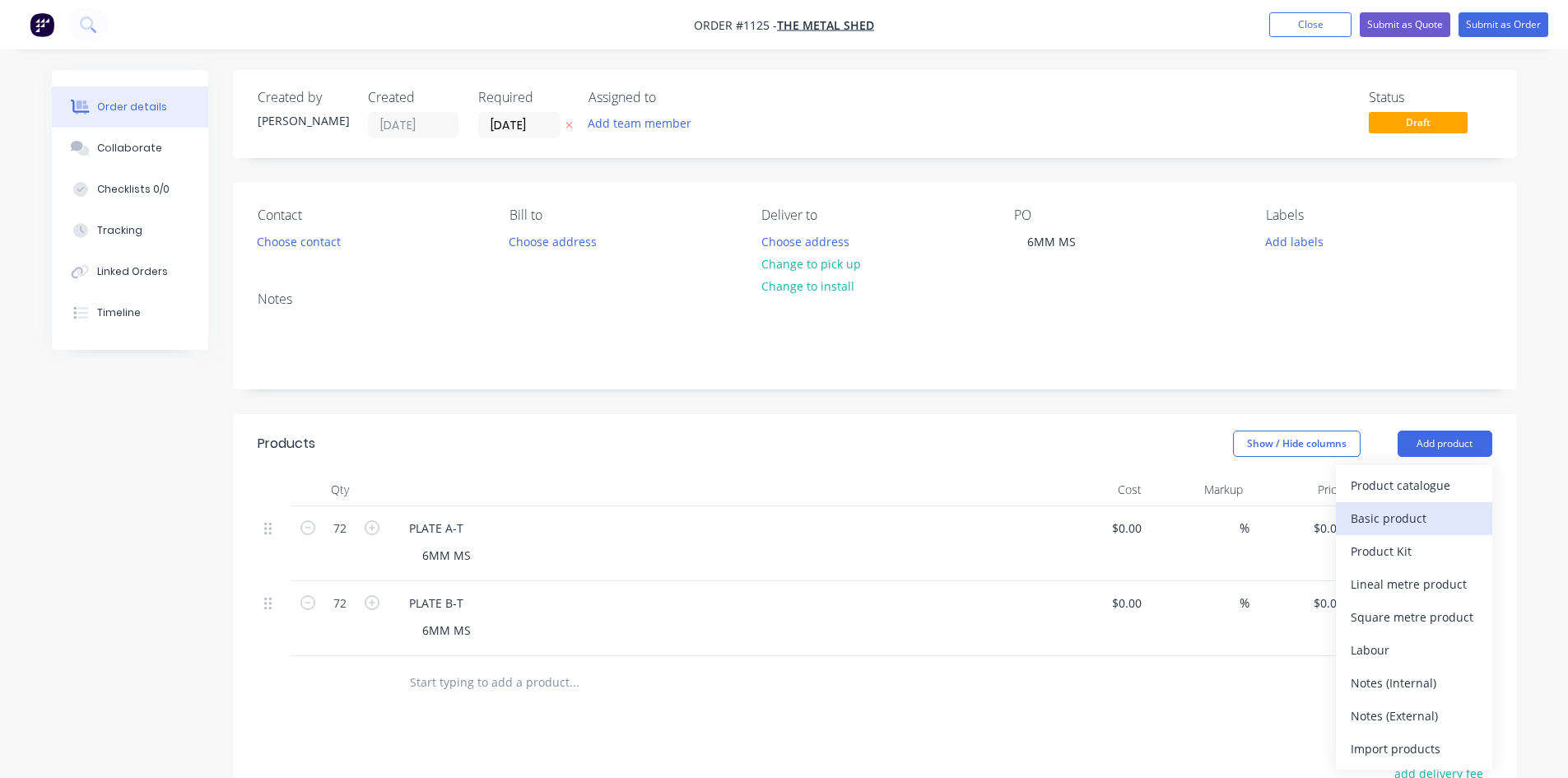
click at [1403, 510] on div "Basic product" at bounding box center [1414, 518] width 127 height 24
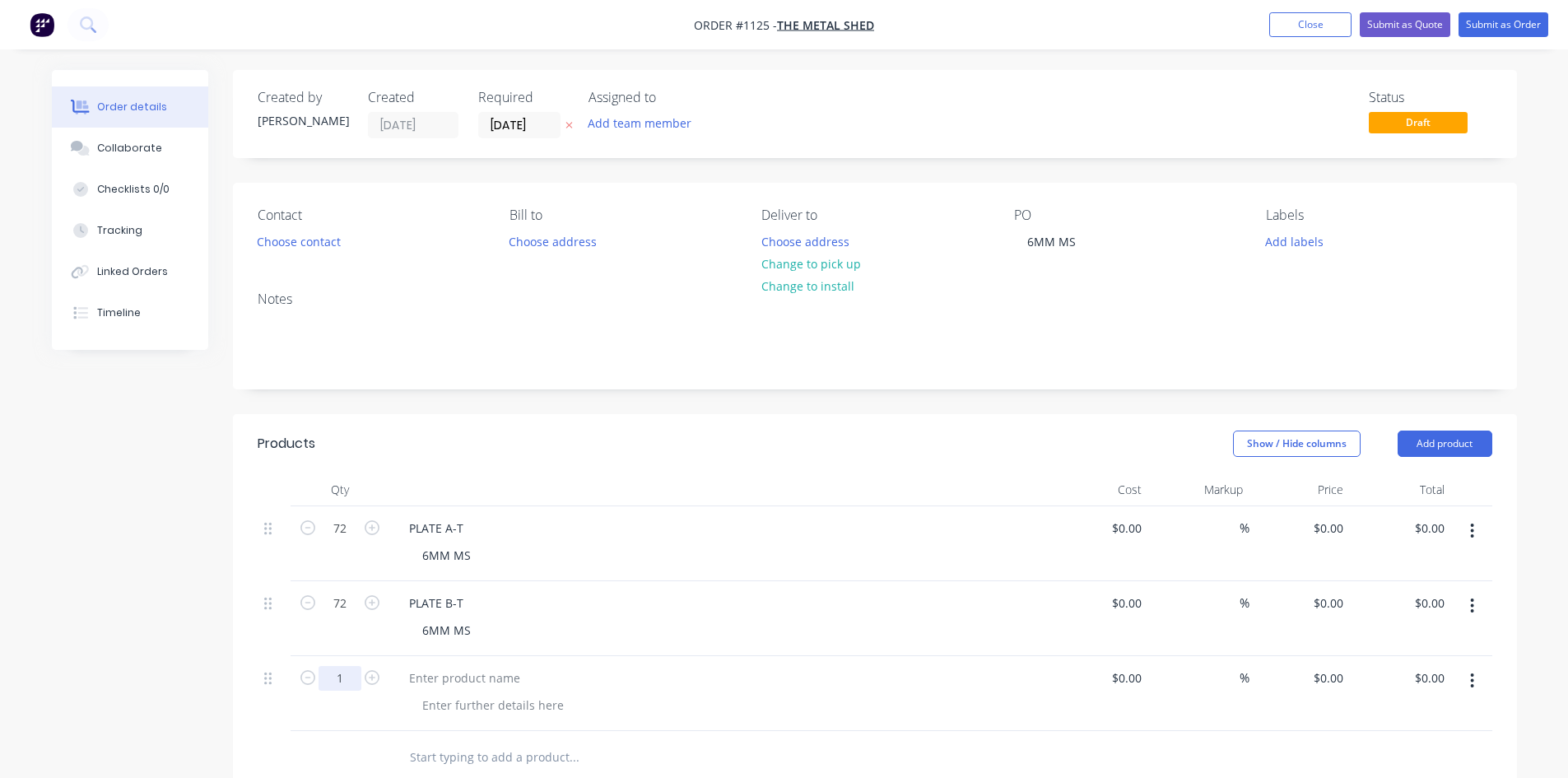
click at [354, 541] on input "1" at bounding box center [340, 528] width 43 height 25
type input "8"
type input "$0.00"
click at [1513, 26] on button "Submit as Order" at bounding box center [1504, 24] width 90 height 25
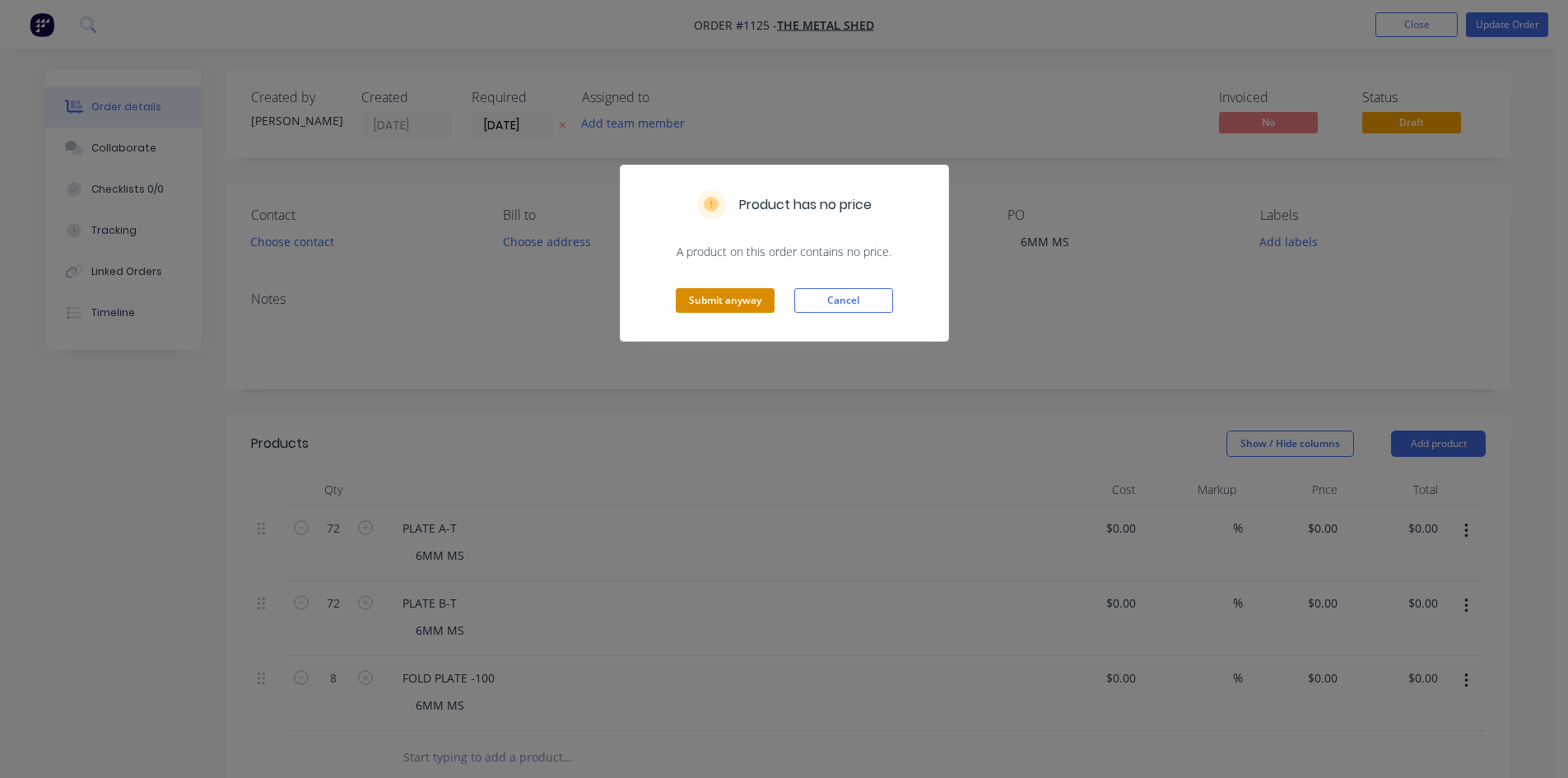
click at [732, 302] on button "Submit anyway" at bounding box center [725, 300] width 99 height 25
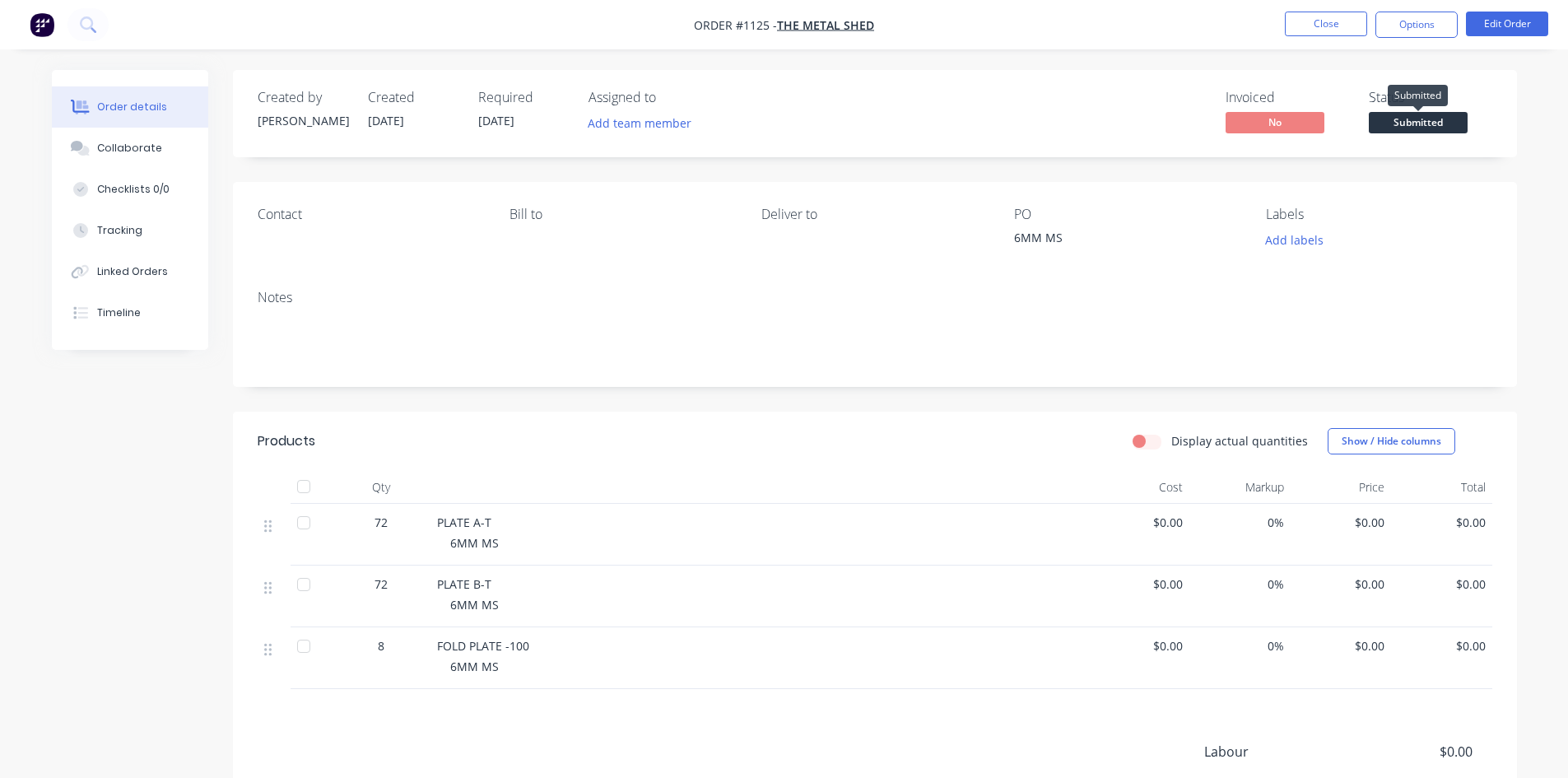
click at [1433, 125] on span "Submitted" at bounding box center [1418, 122] width 99 height 21
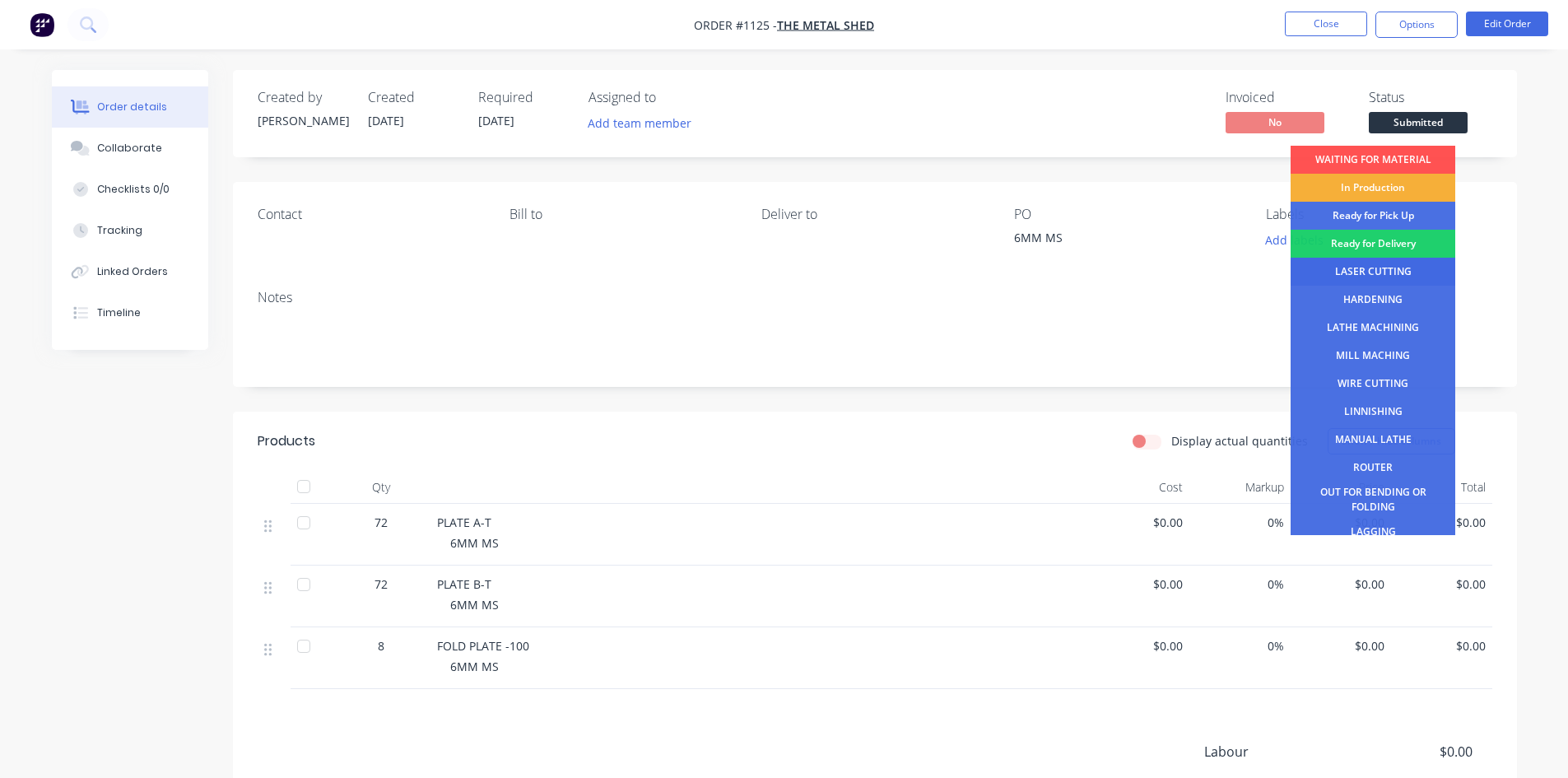
click at [1385, 273] on div "LASER CUTTING" at bounding box center [1372, 272] width 165 height 28
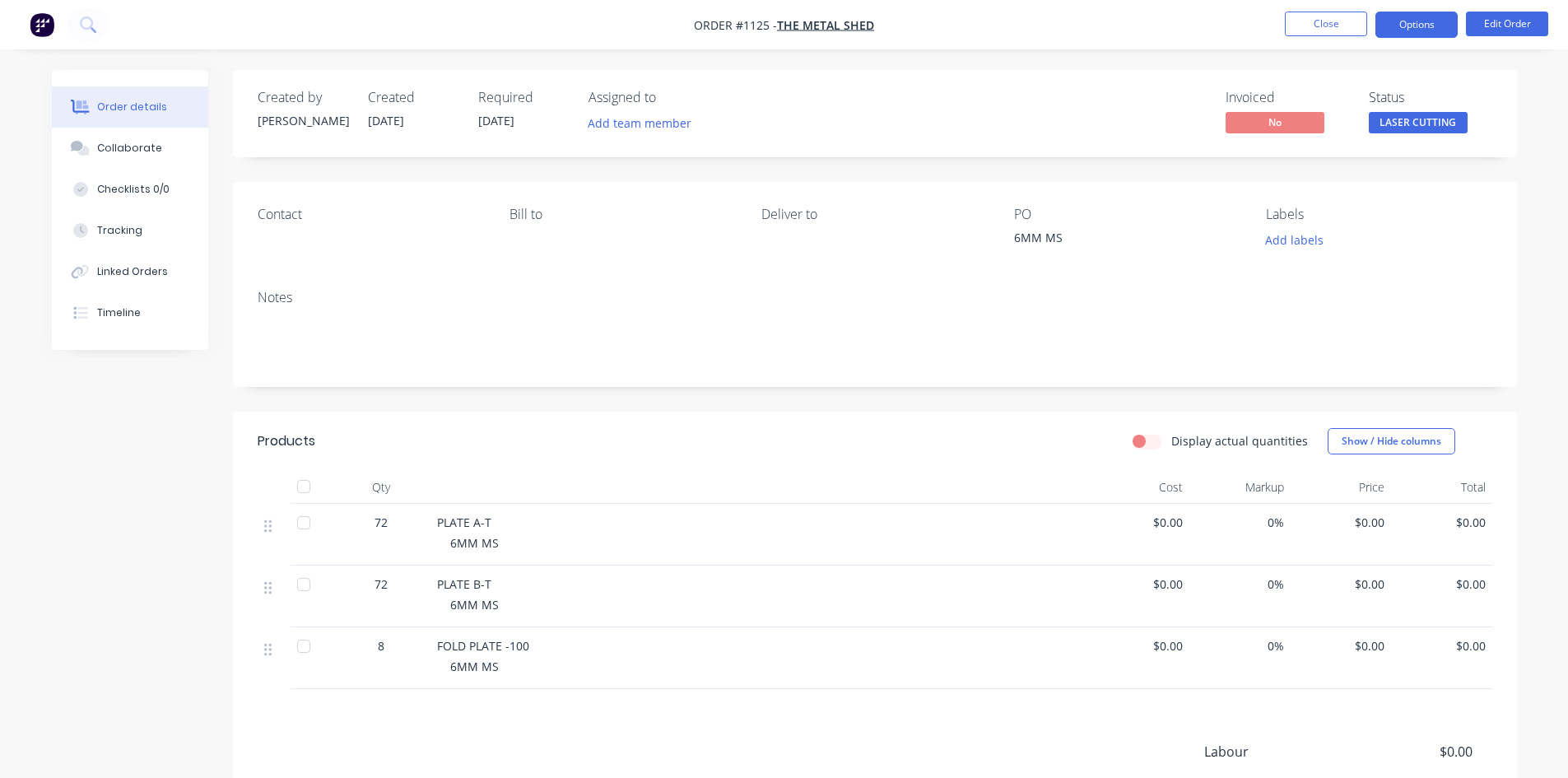
click at [1416, 23] on button "Options" at bounding box center [1416, 25] width 82 height 26
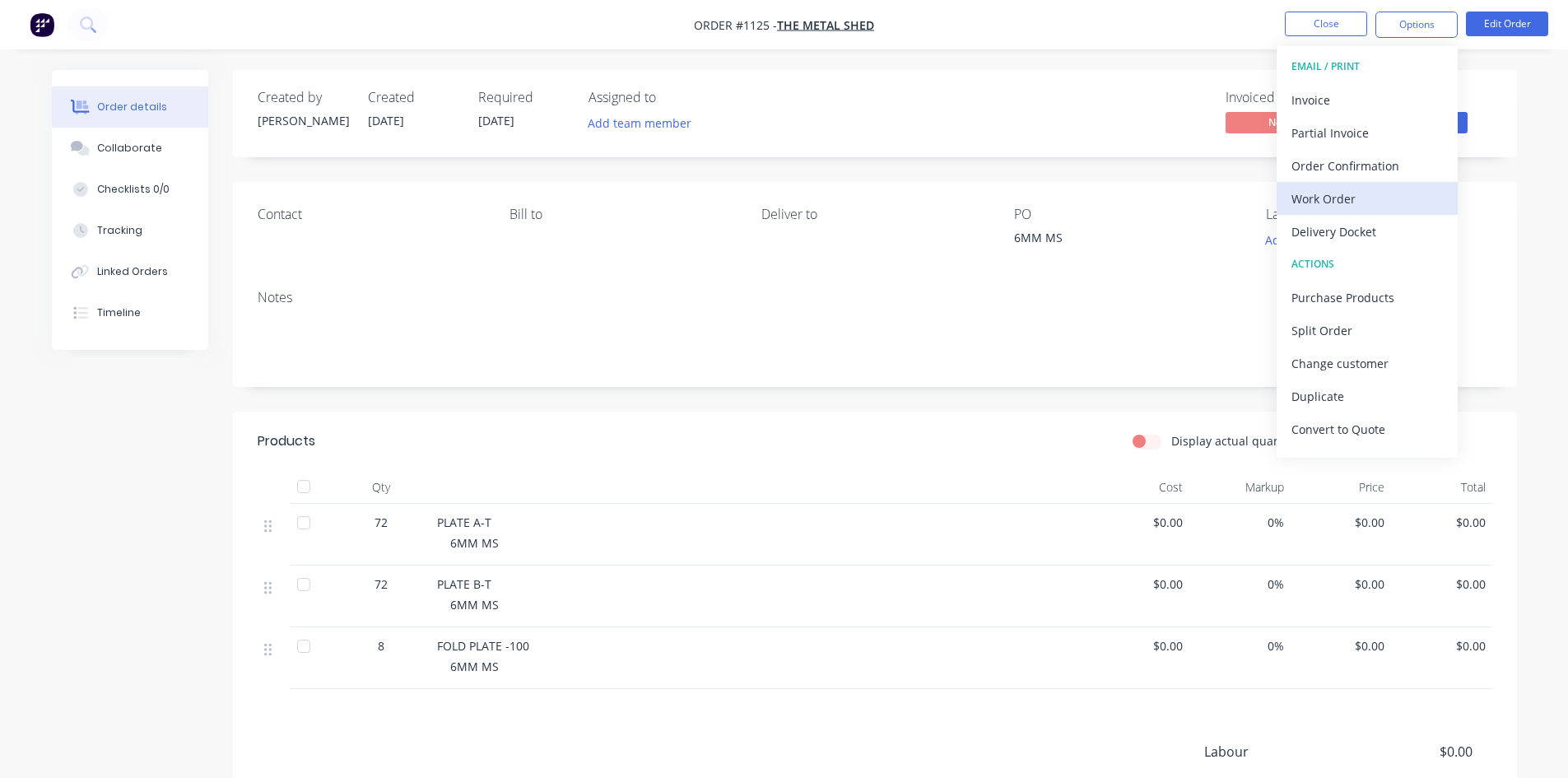
click at [1349, 197] on div "Work Order" at bounding box center [1367, 199] width 152 height 24
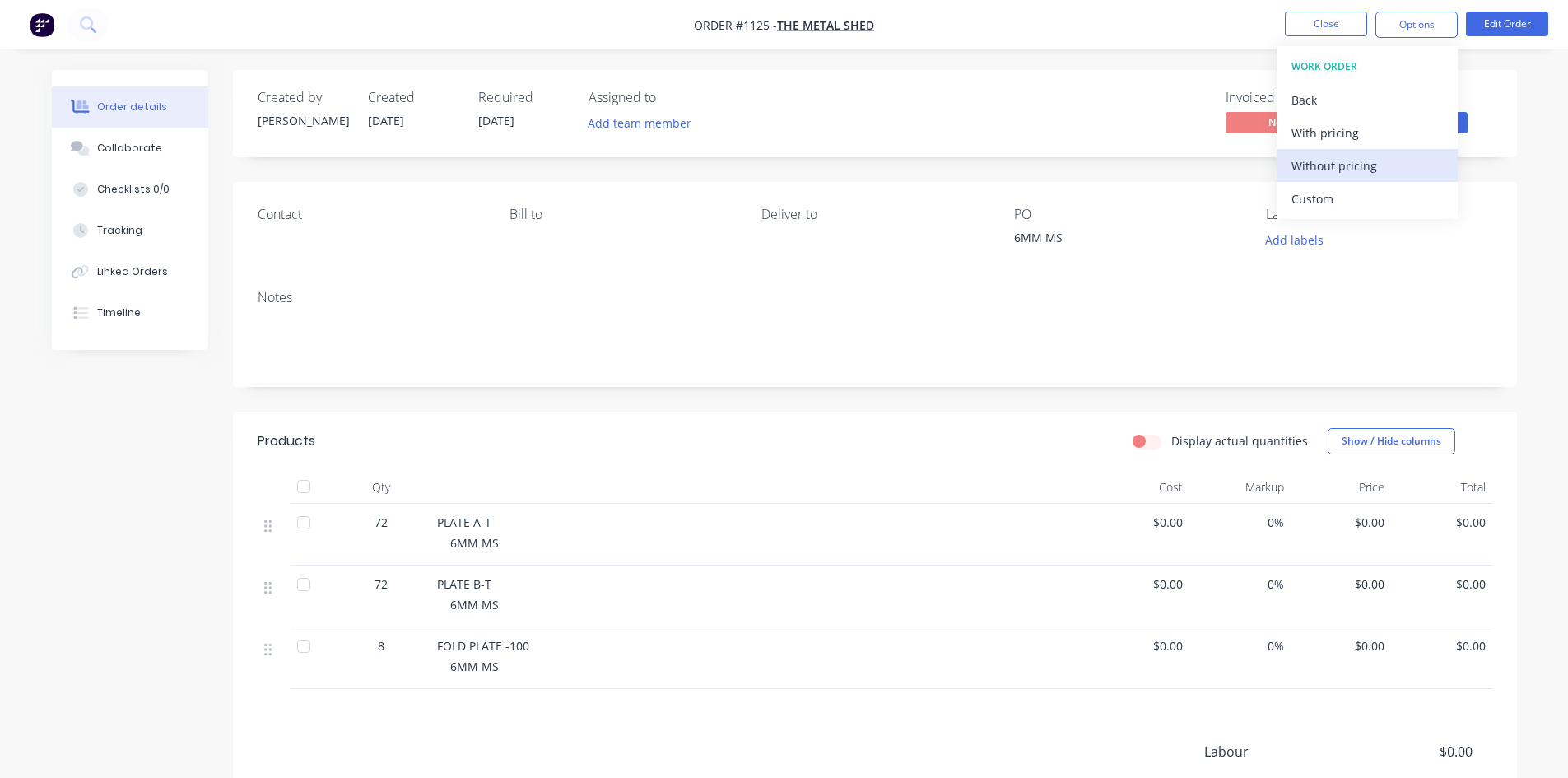
click at [1335, 158] on div "Without pricing" at bounding box center [1367, 166] width 152 height 24
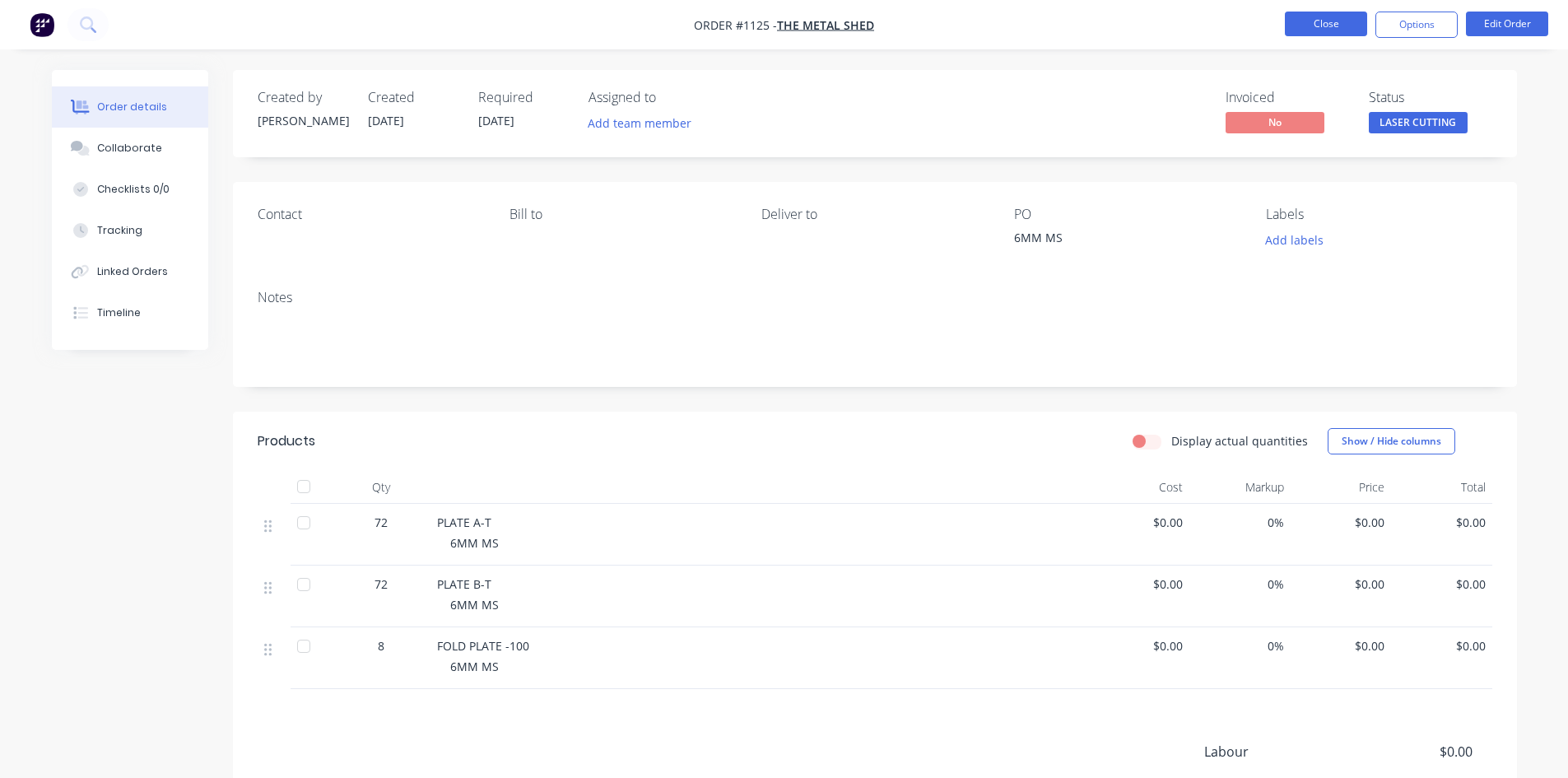
click at [1321, 26] on button "Close" at bounding box center [1326, 24] width 82 height 25
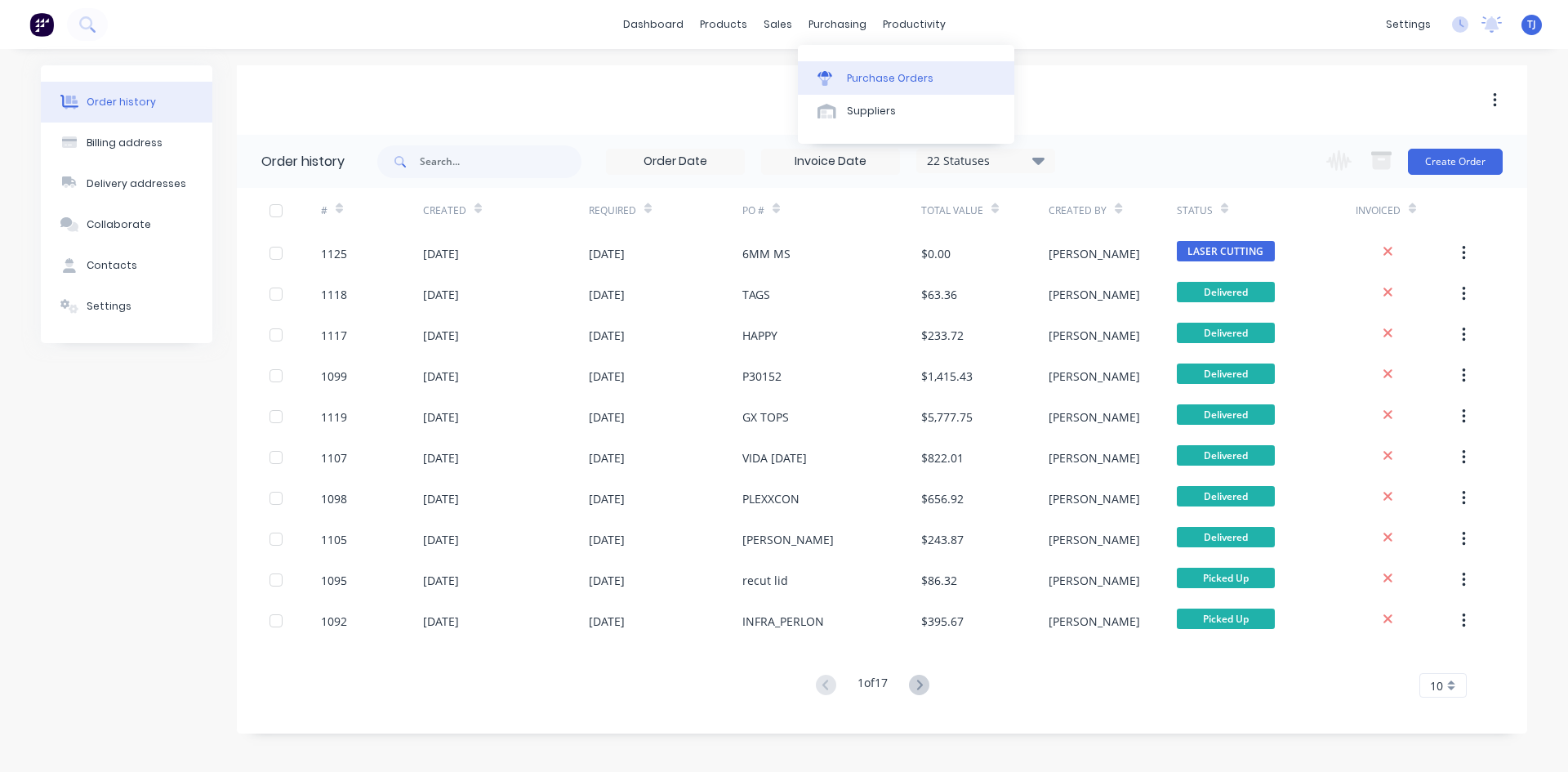
click at [875, 90] on link "Purchase Orders" at bounding box center [906, 77] width 216 height 33
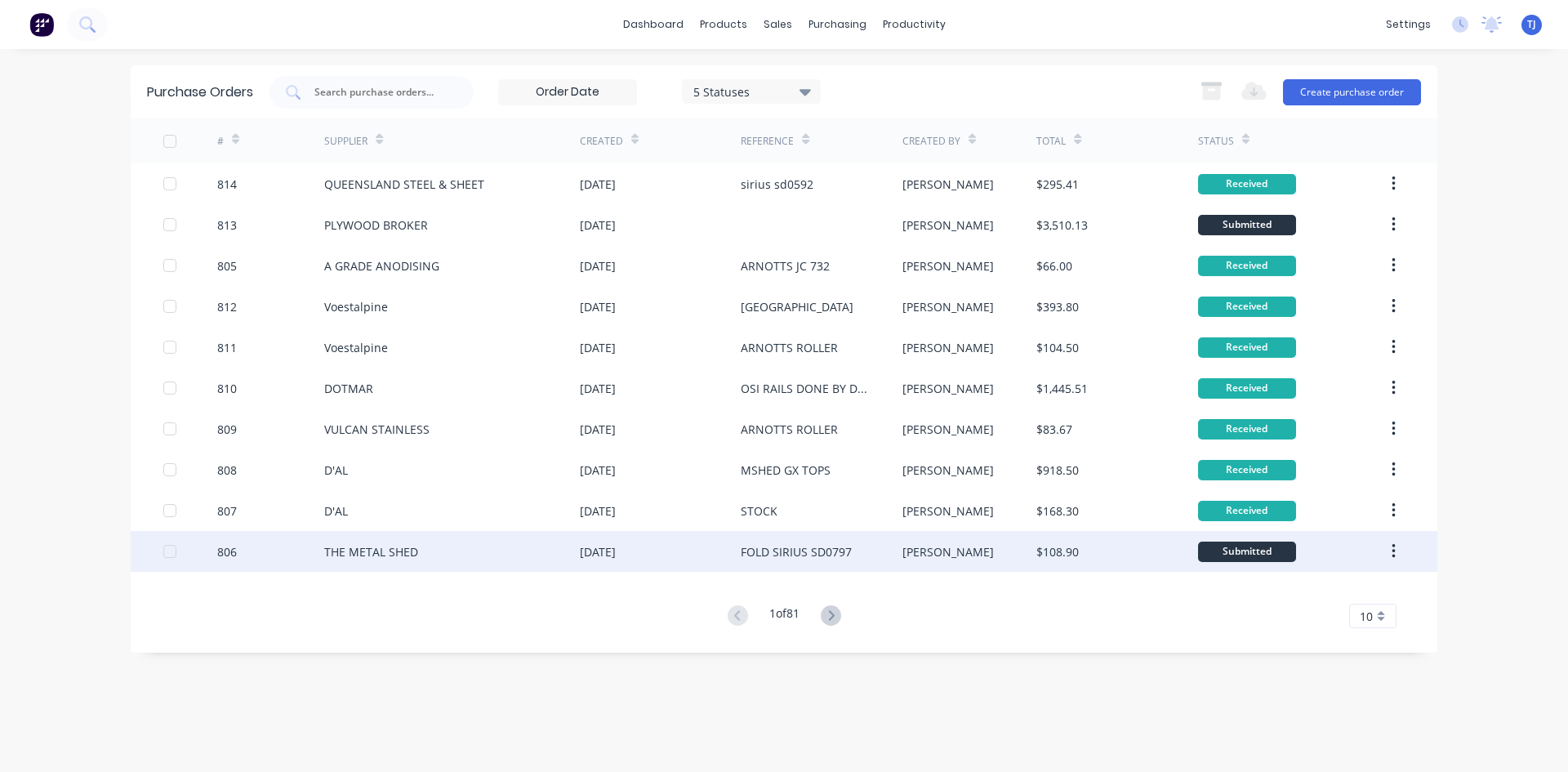
click at [808, 556] on div "FOLD SIRIUS SD0797" at bounding box center [797, 551] width 111 height 17
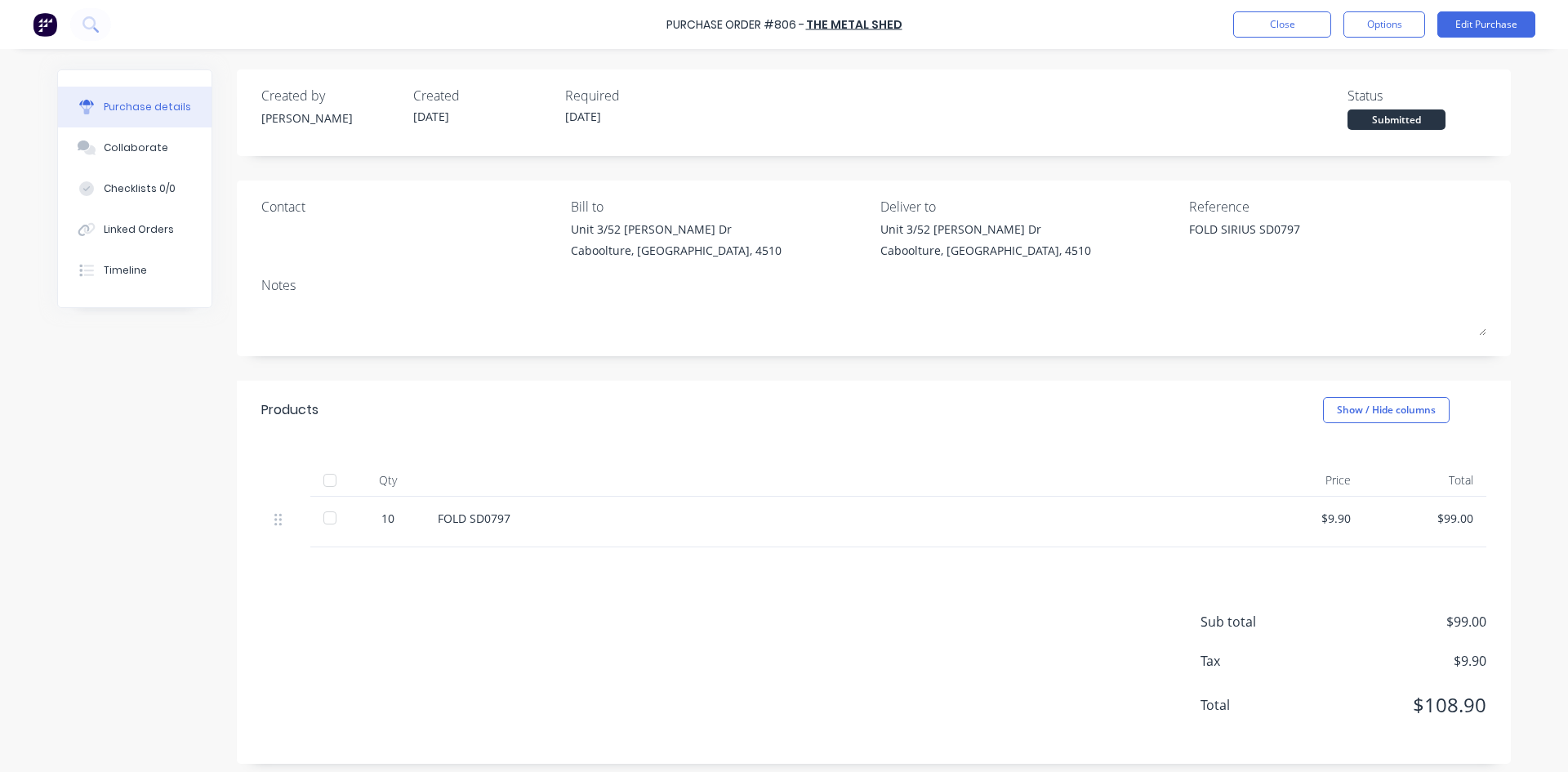
click at [325, 477] on div at bounding box center [329, 480] width 33 height 33
click at [1271, 17] on button "Close" at bounding box center [1283, 25] width 98 height 26
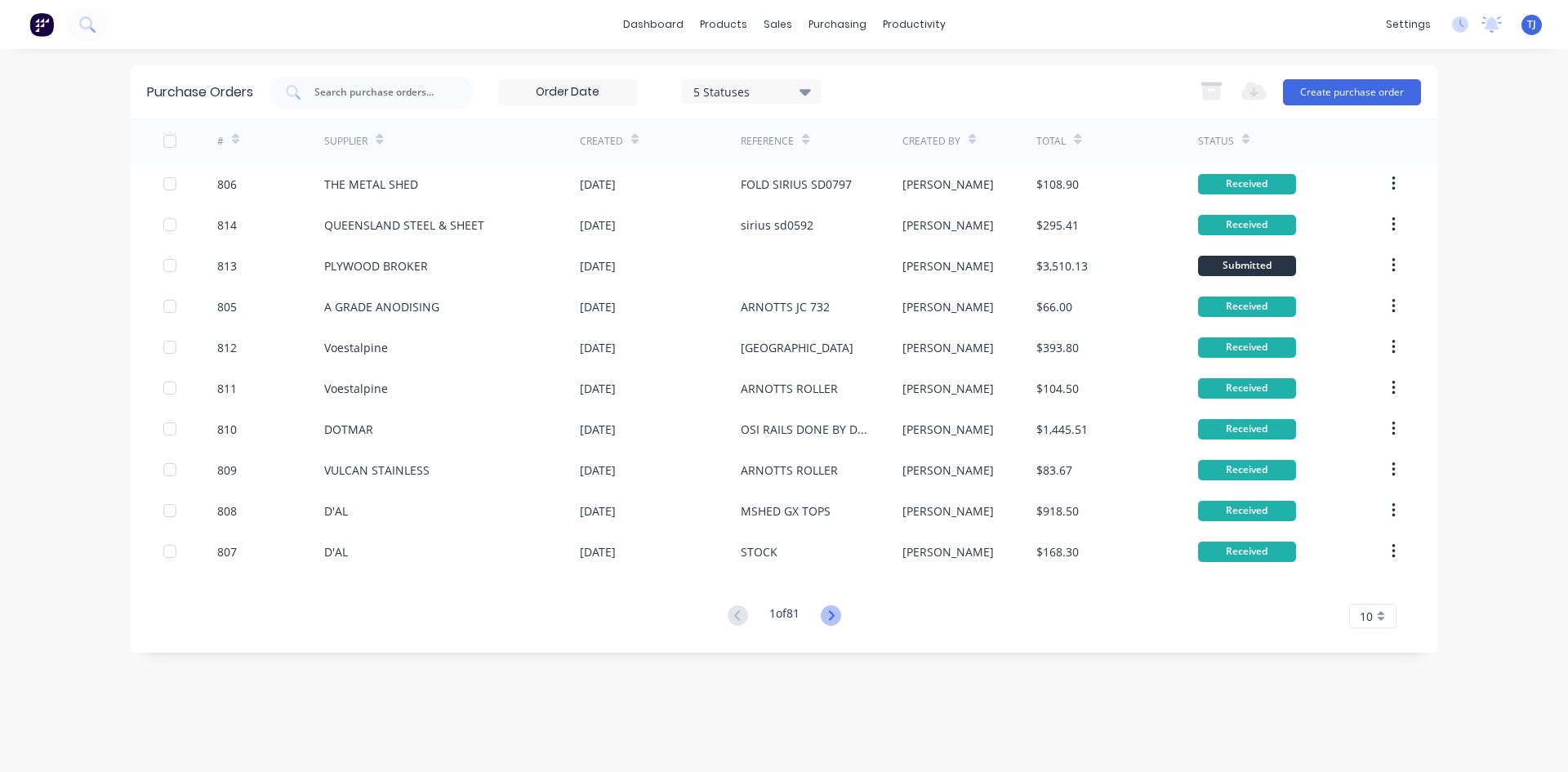
click at [829, 618] on icon at bounding box center [831, 615] width 21 height 21
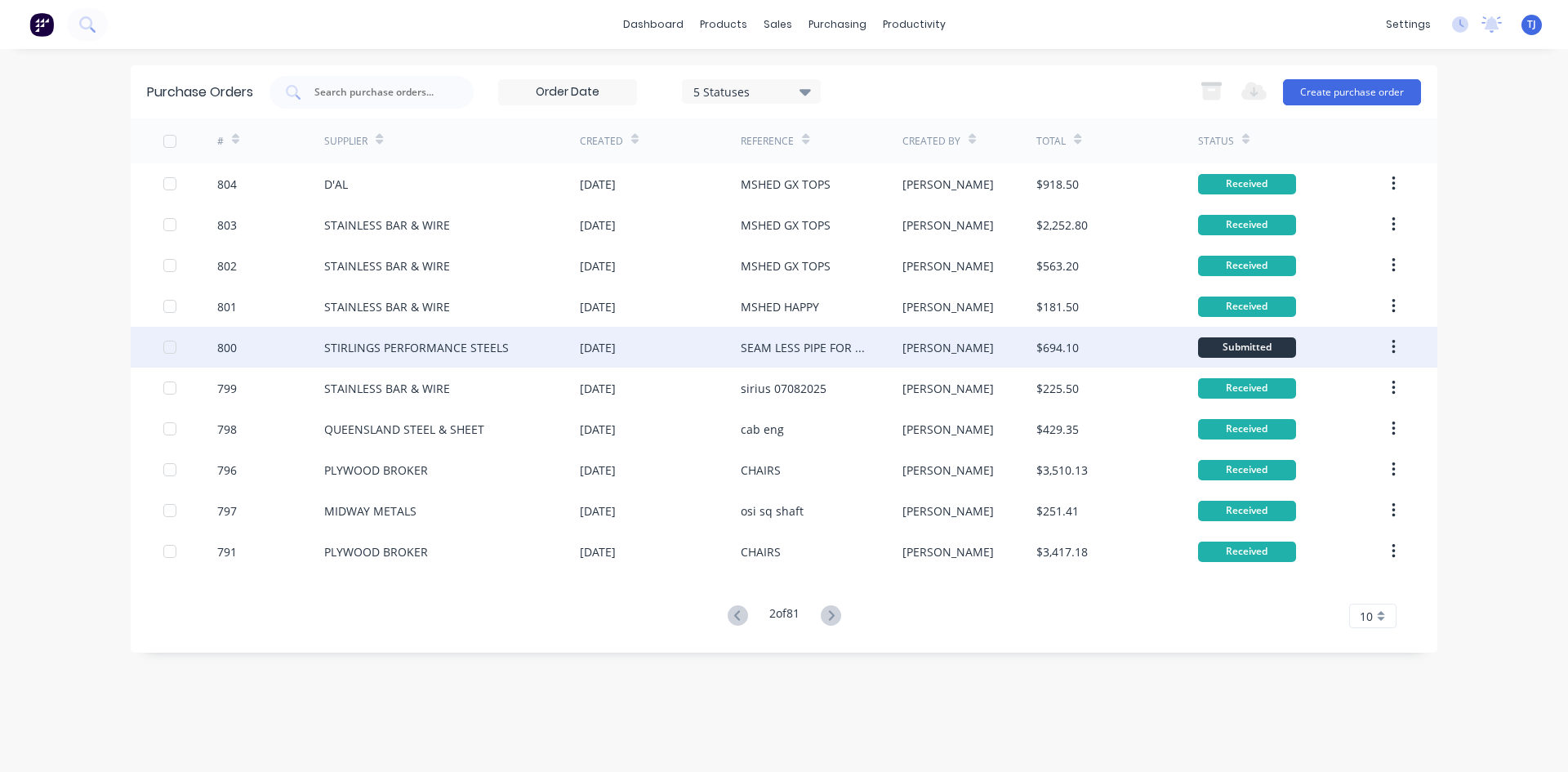
click at [365, 348] on div "STIRLINGS PERFORMANCE STEELS" at bounding box center [416, 347] width 184 height 17
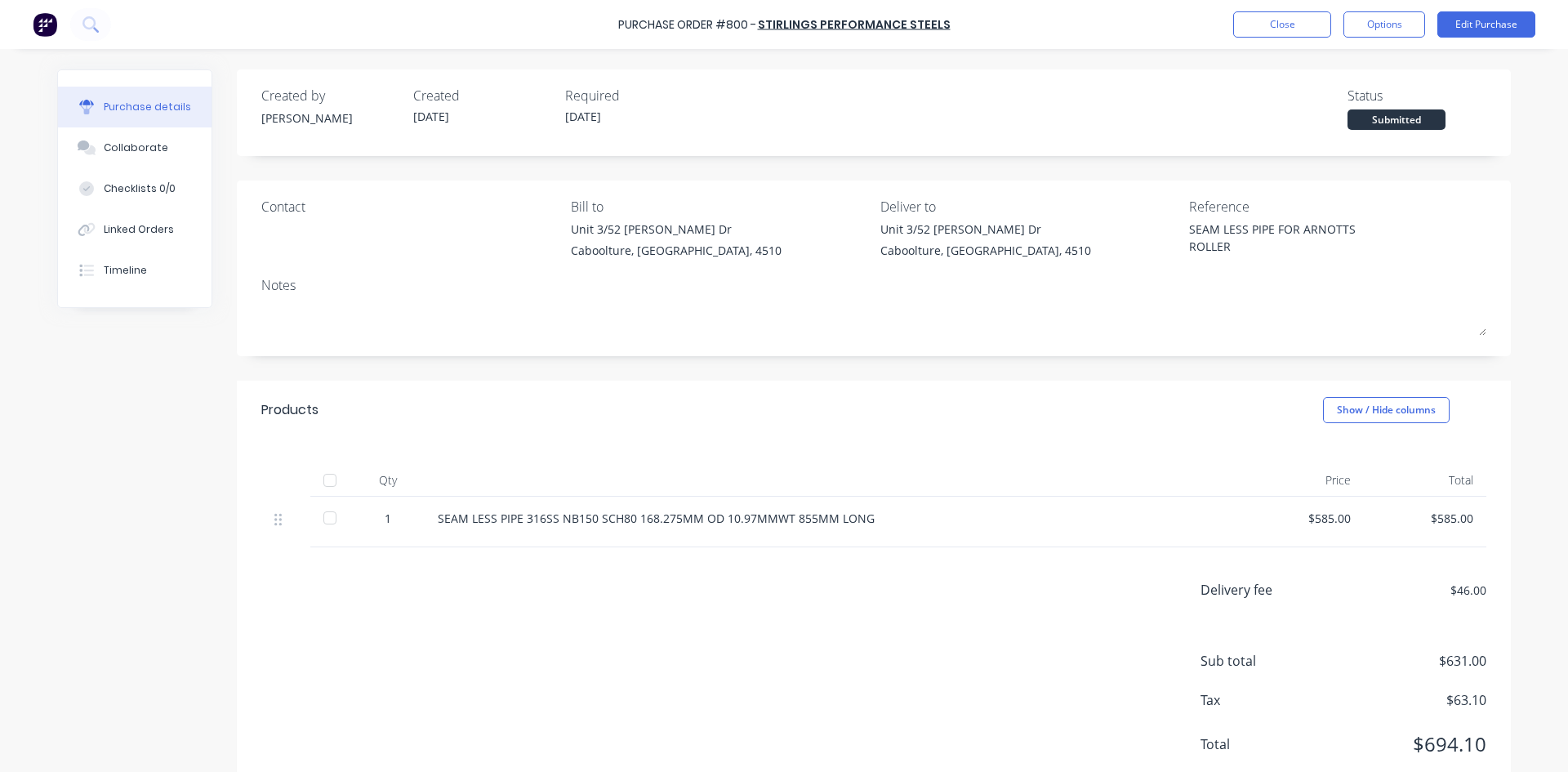
click at [329, 477] on div at bounding box center [329, 480] width 33 height 33
type textarea "x"
click at [1294, 29] on button "Close" at bounding box center [1283, 25] width 98 height 26
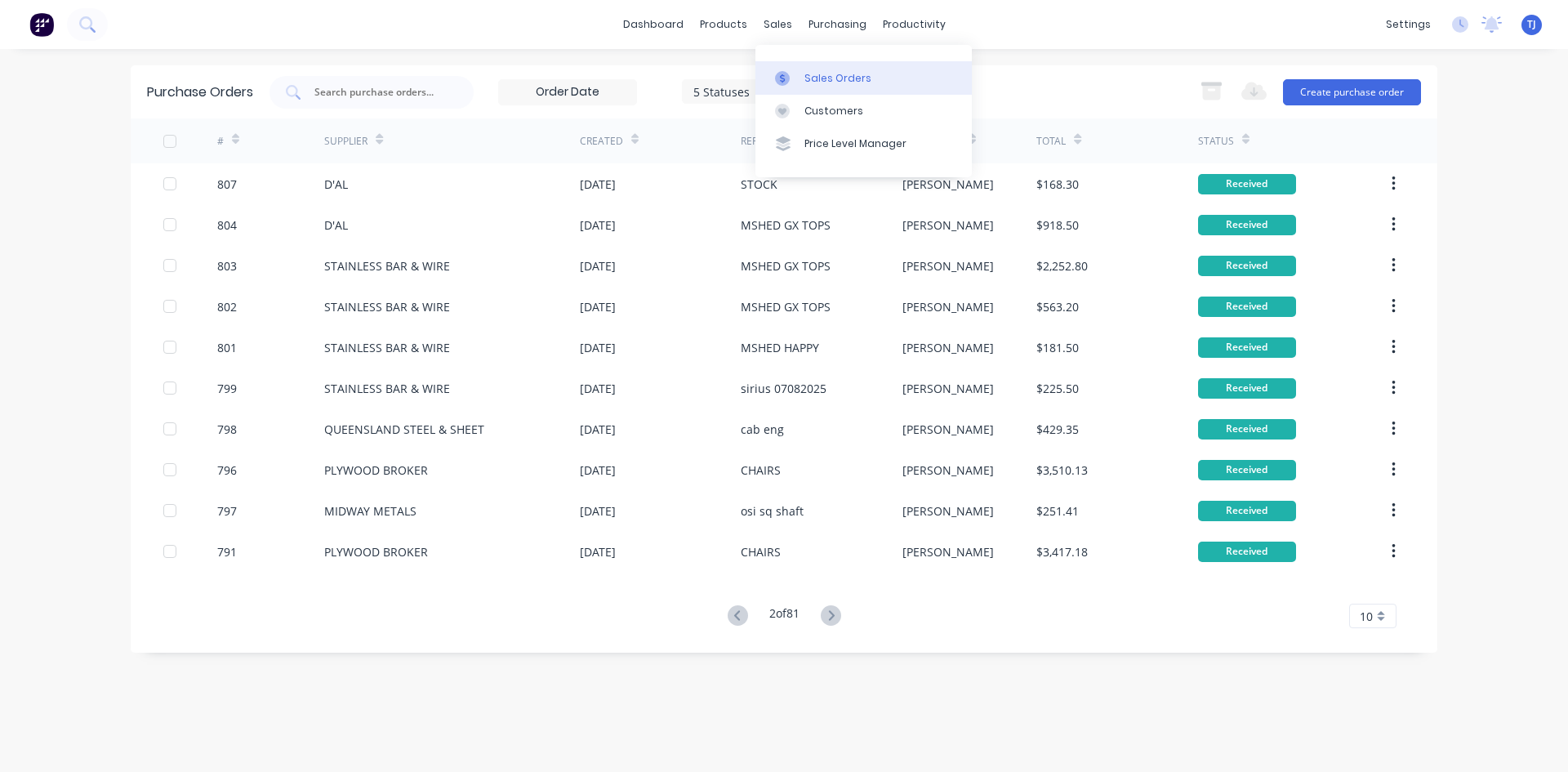
click at [830, 77] on div "Sales Orders" at bounding box center [839, 78] width 67 height 15
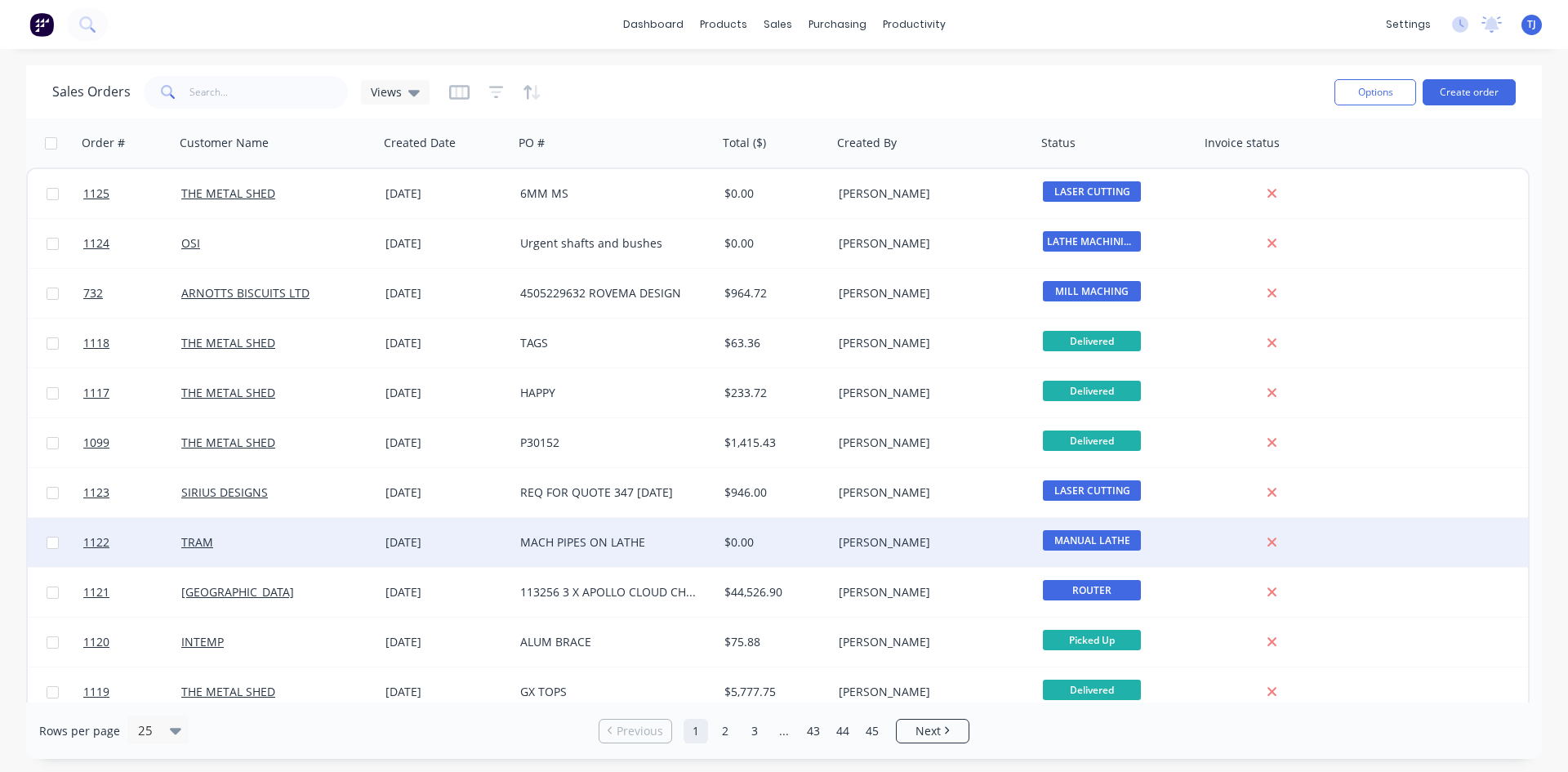
click at [639, 537] on div "MACH PIPES ON LATHE" at bounding box center [611, 542] width 181 height 16
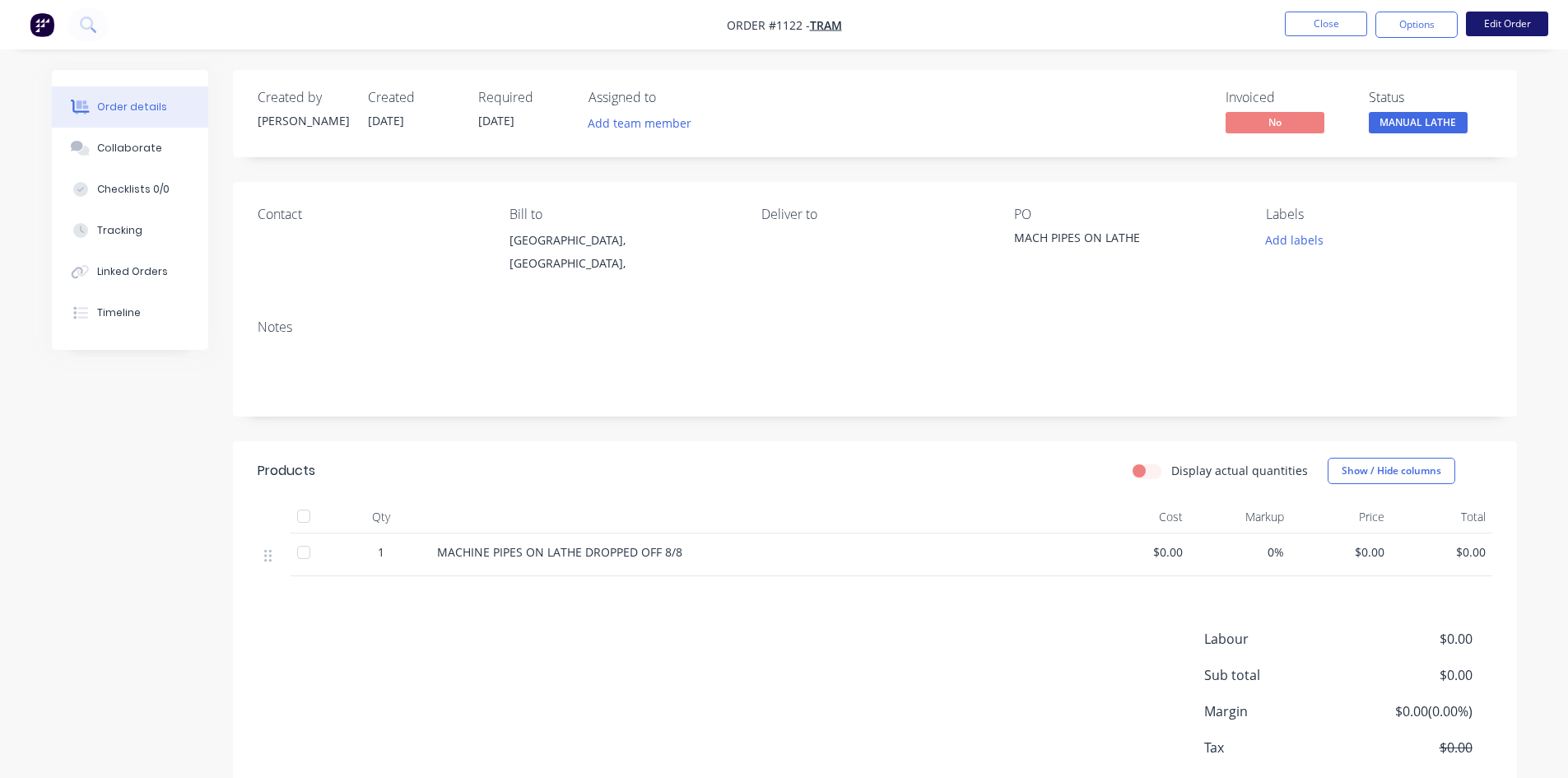
click at [1497, 20] on button "Edit Order" at bounding box center [1507, 24] width 82 height 25
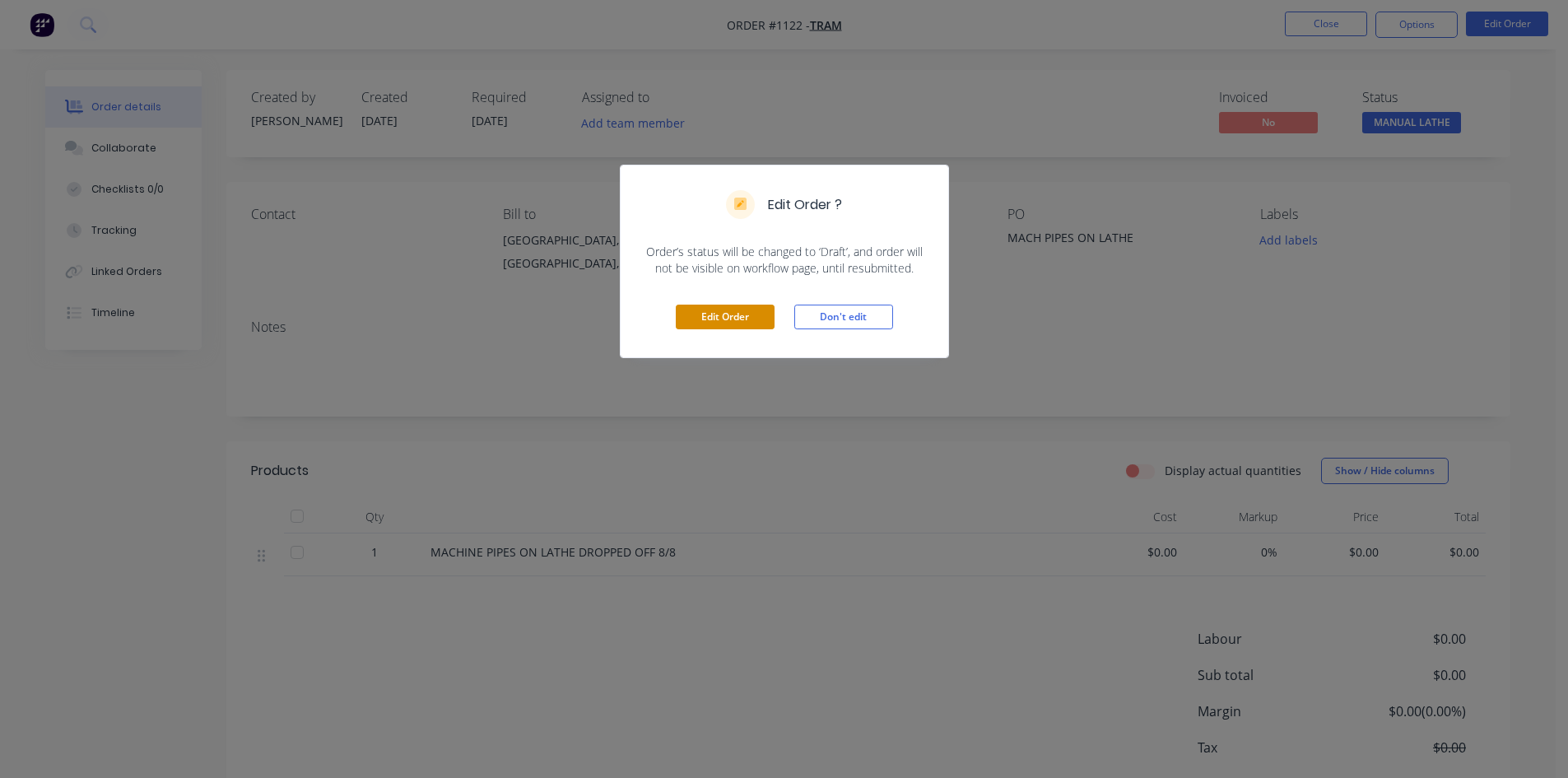
click at [726, 321] on button "Edit Order" at bounding box center [725, 317] width 99 height 25
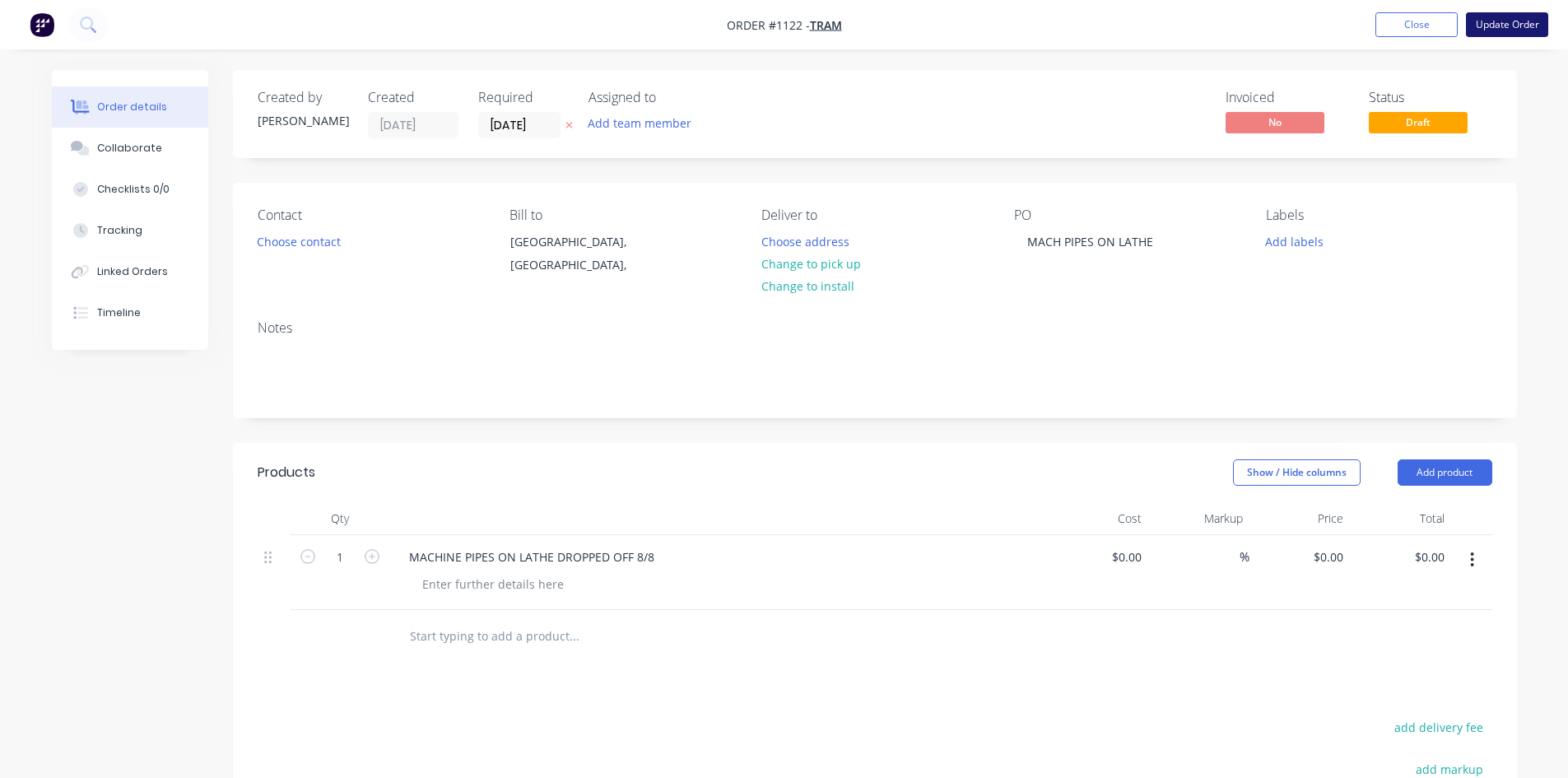
click at [1496, 22] on button "Update Order" at bounding box center [1507, 24] width 82 height 25
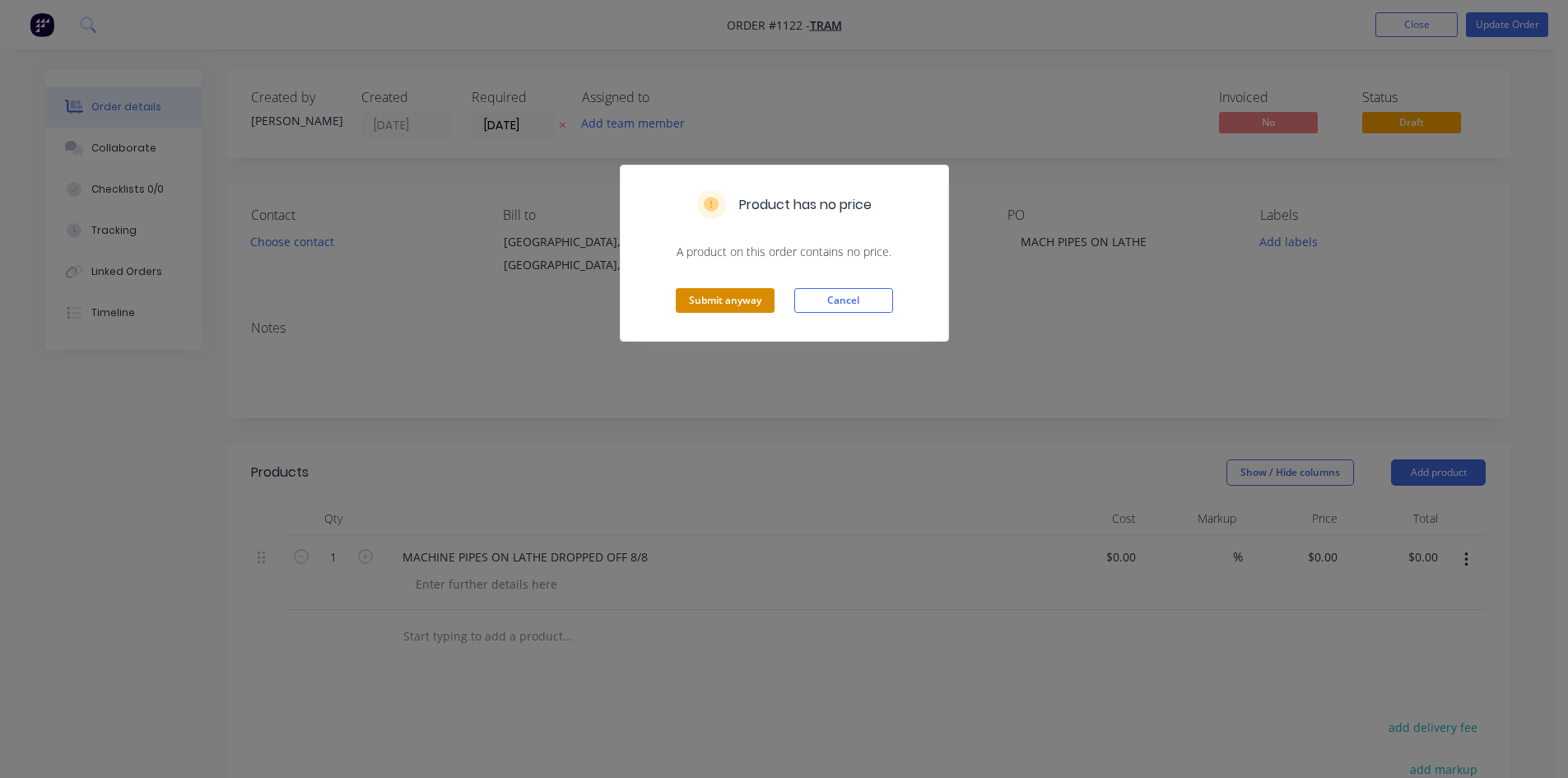
click at [736, 304] on button "Submit anyway" at bounding box center [725, 300] width 99 height 25
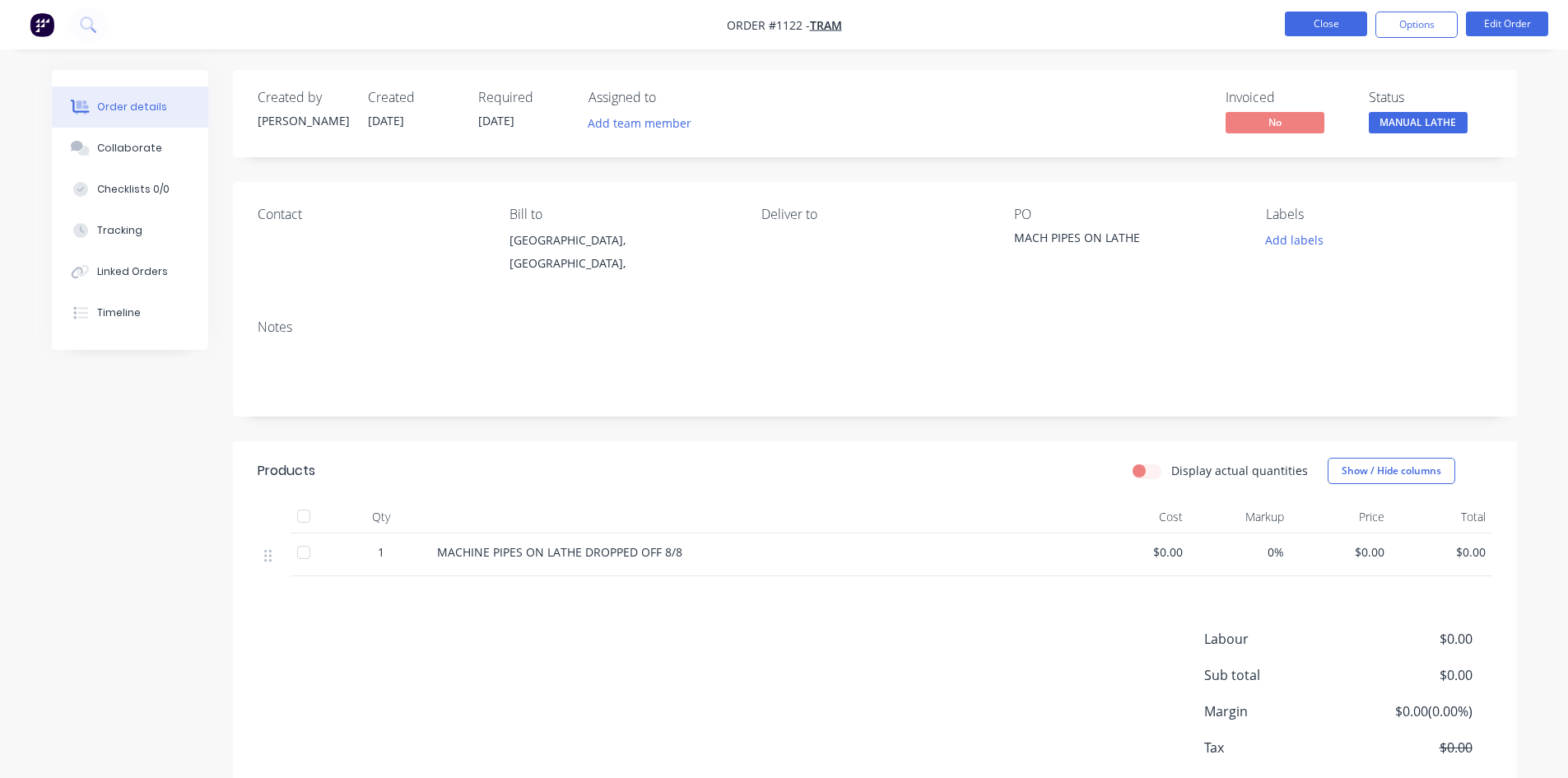
click at [1332, 21] on button "Close" at bounding box center [1326, 24] width 82 height 25
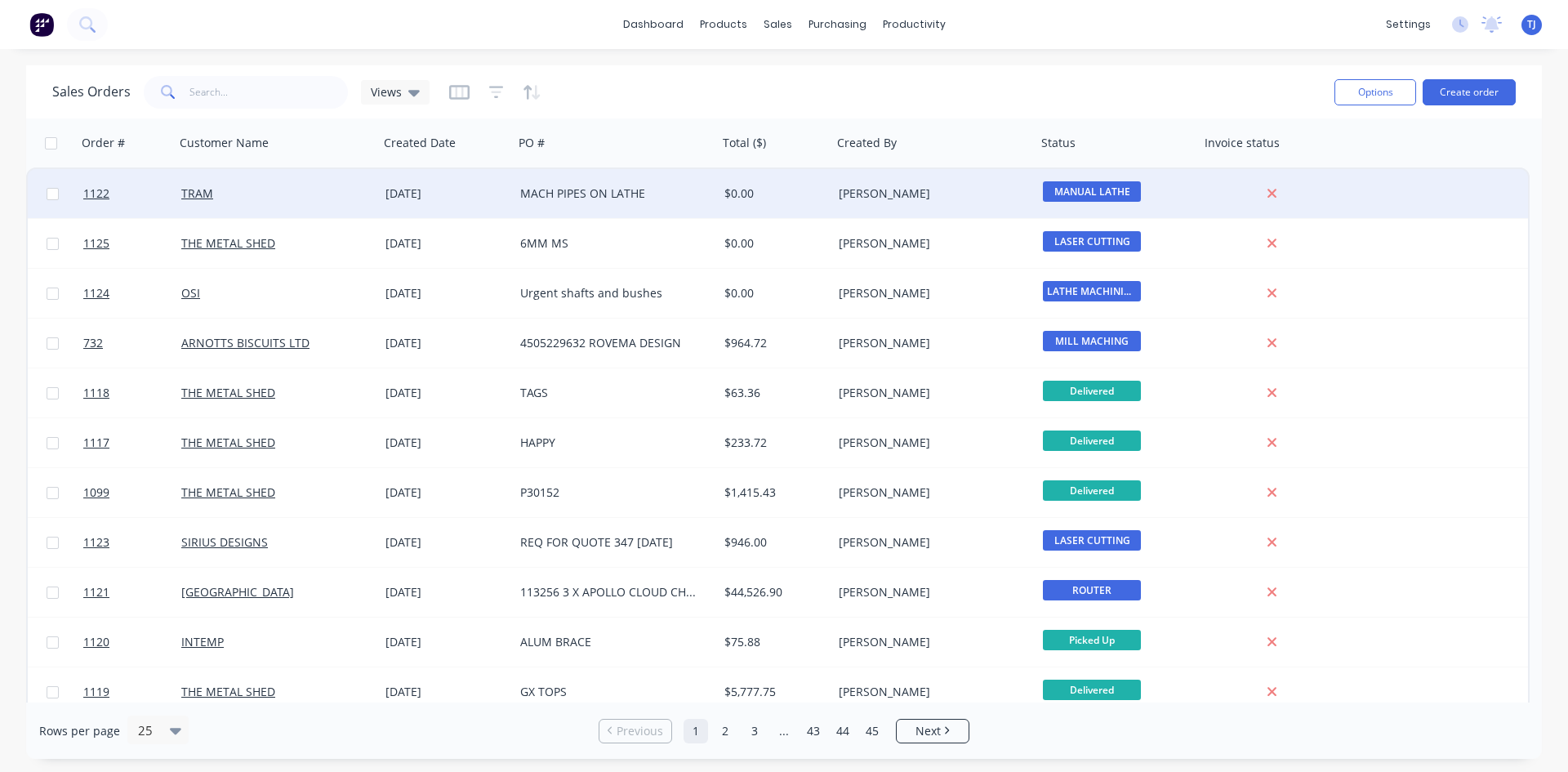
click at [54, 195] on input "checkbox" at bounding box center [53, 194] width 12 height 12
checkbox input "true"
click at [1389, 104] on button "Options" at bounding box center [1376, 92] width 81 height 26
click at [1321, 155] on div "Archive" at bounding box center [1327, 166] width 151 height 24
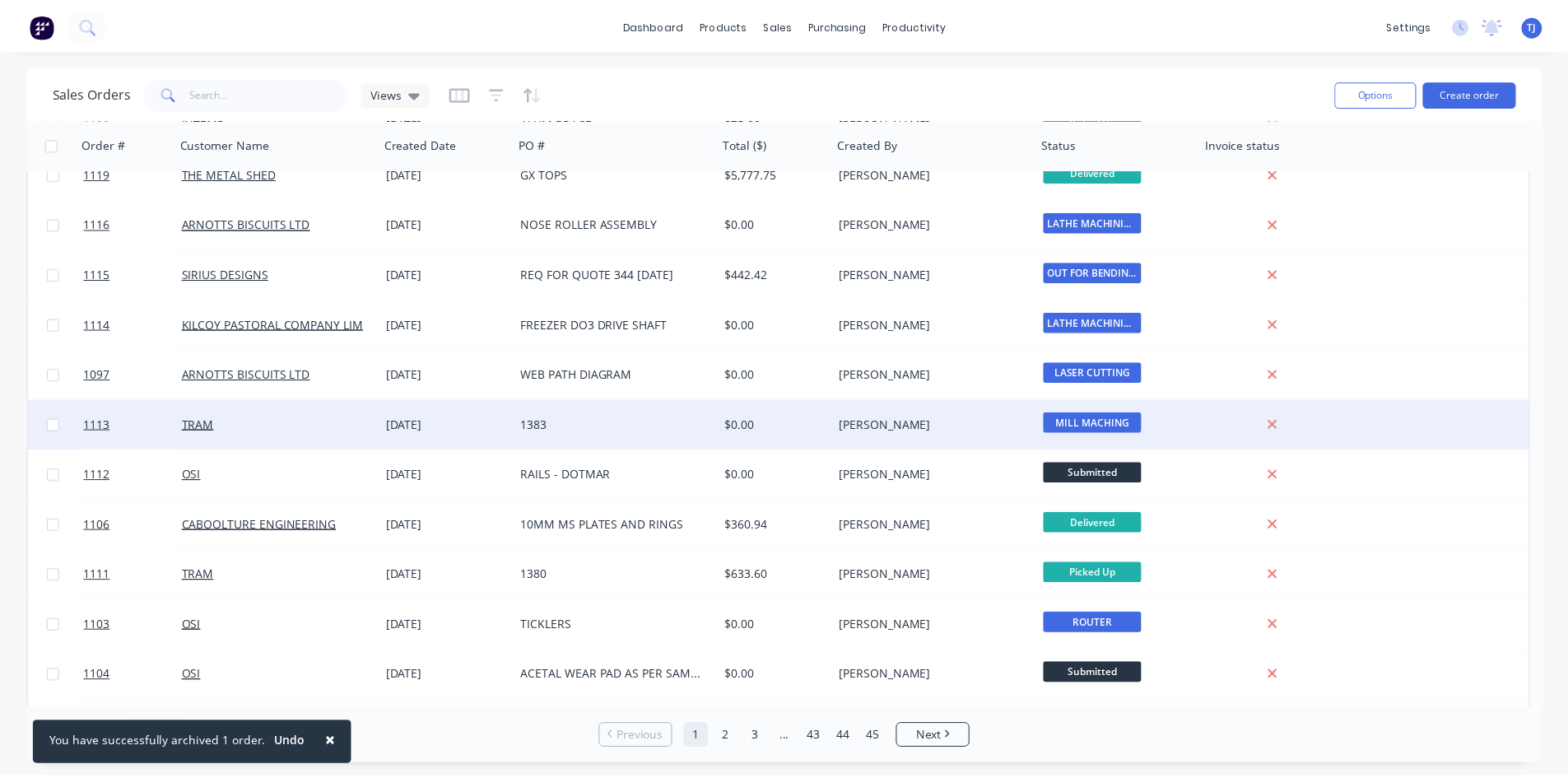
scroll to position [658, 0]
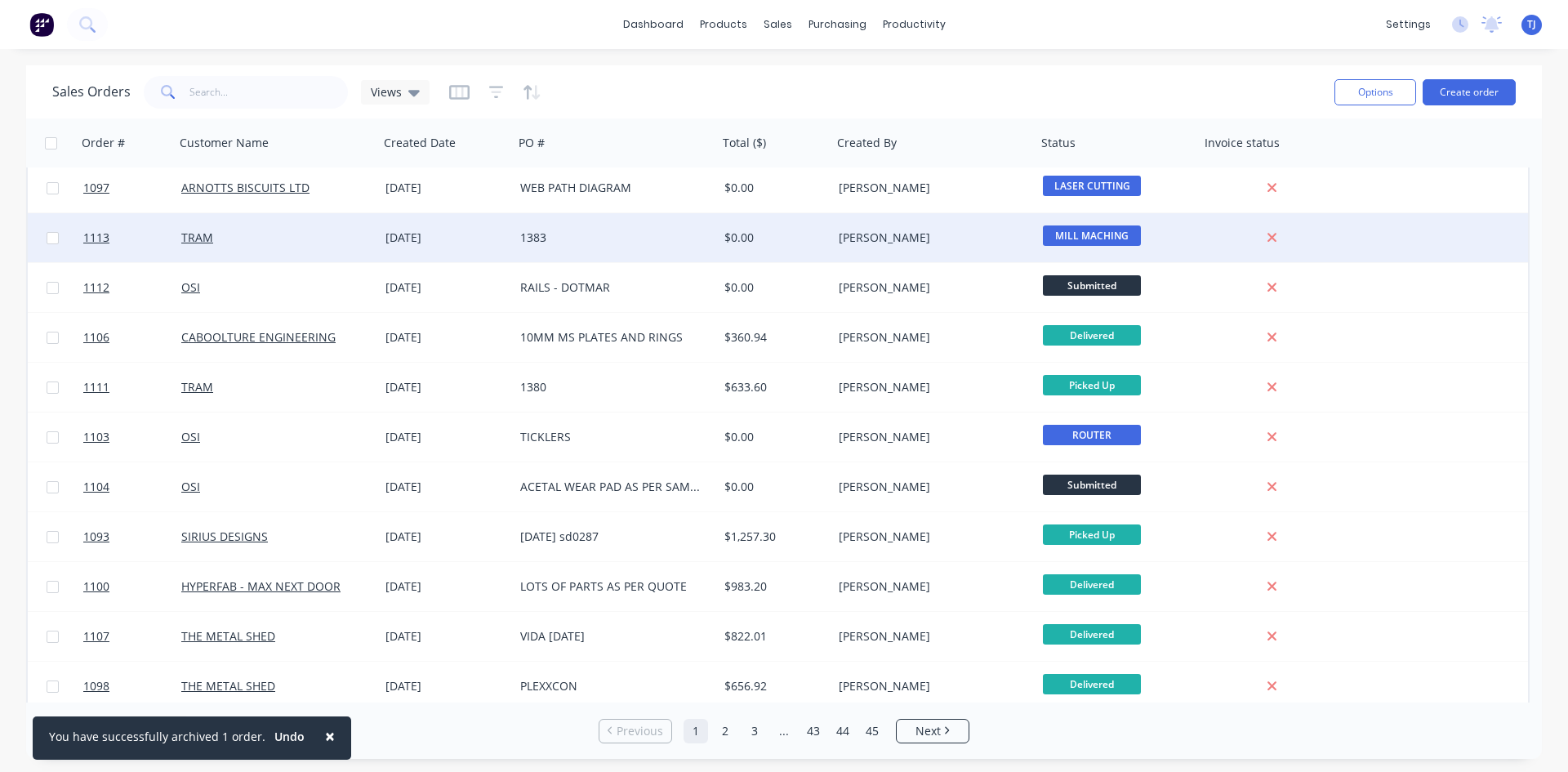
click at [420, 239] on div "[DATE]" at bounding box center [446, 238] width 122 height 16
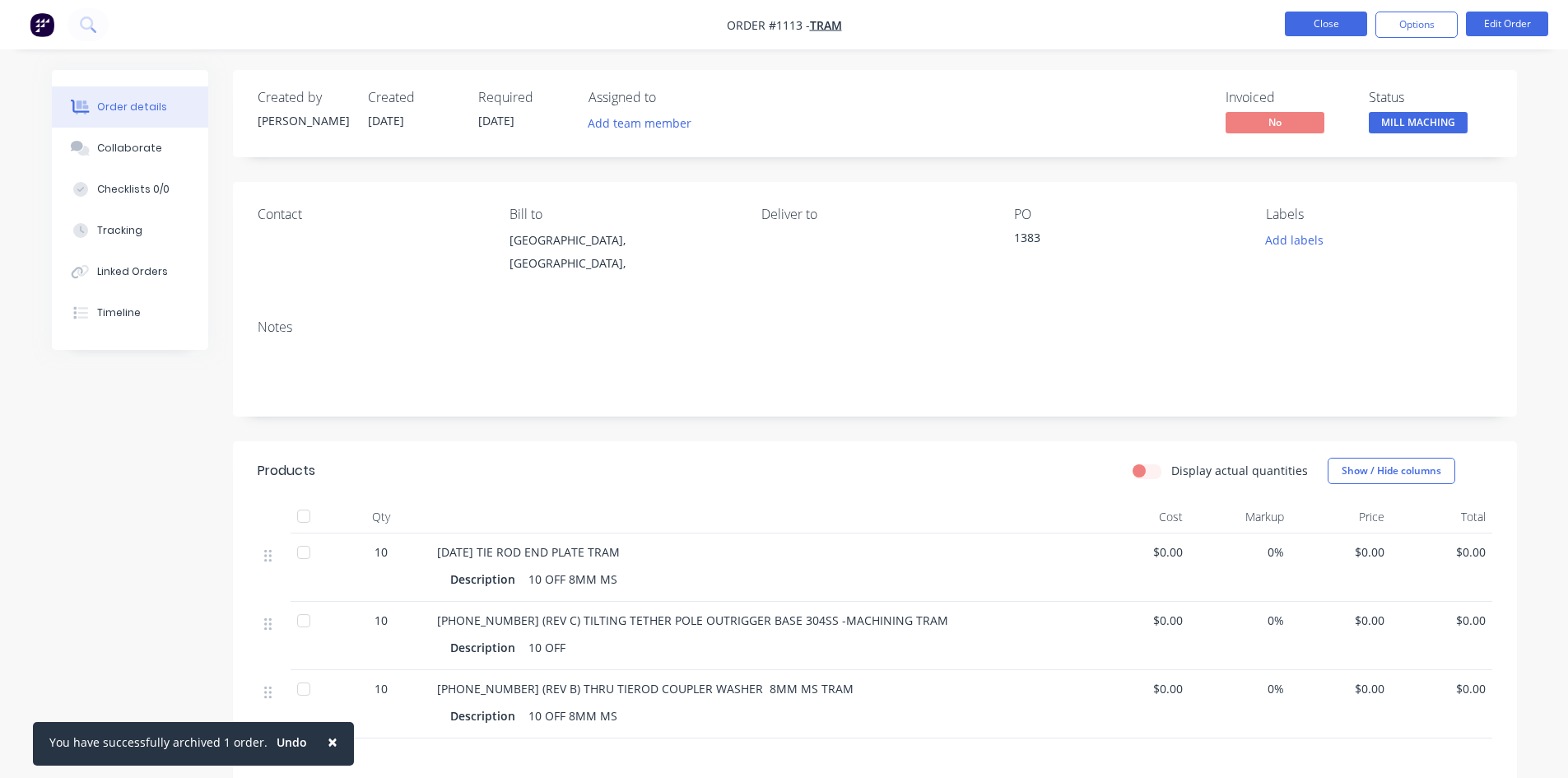
click at [1293, 21] on button "Close" at bounding box center [1326, 24] width 82 height 25
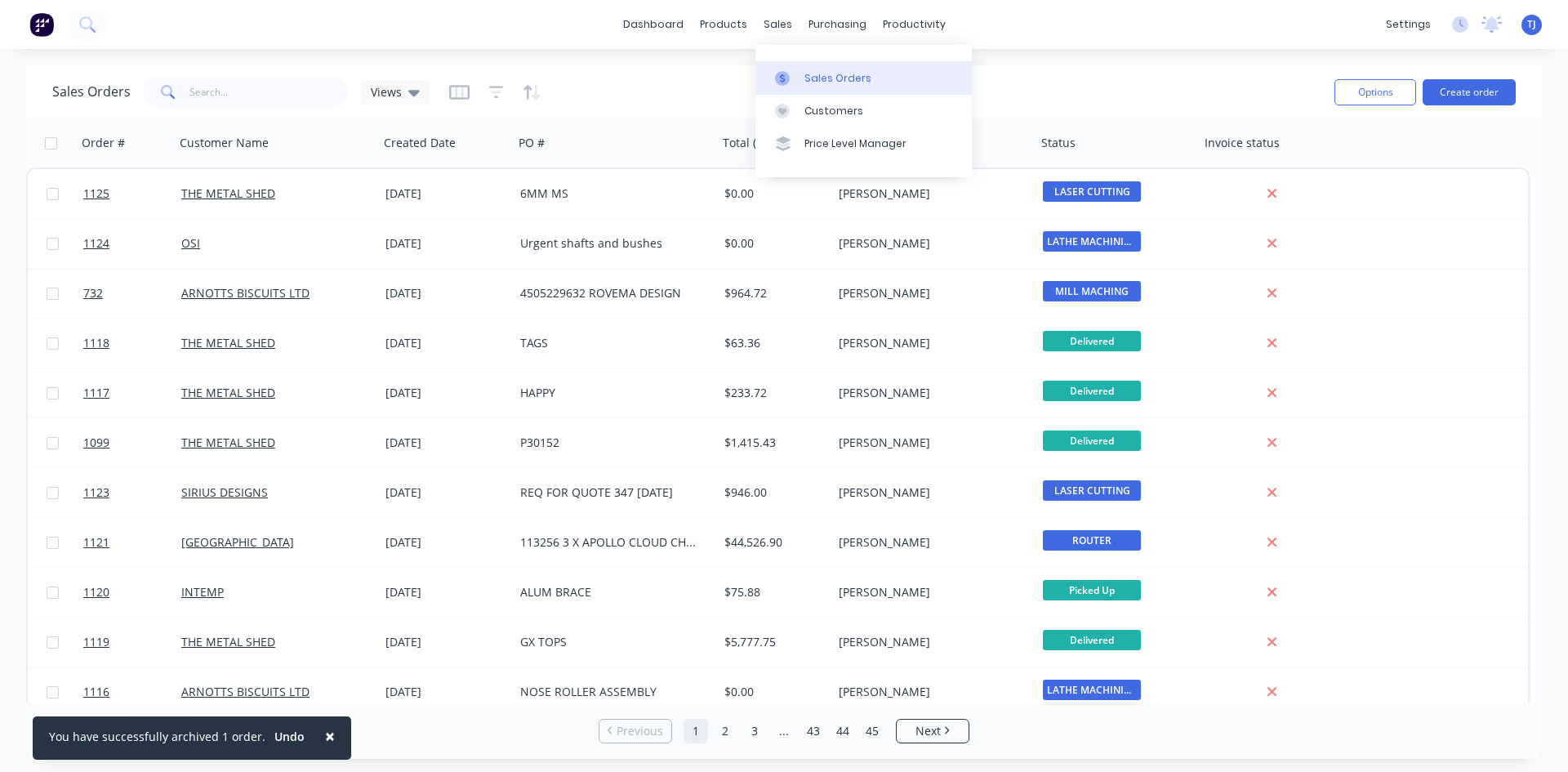
click at [811, 76] on div "Sales Orders" at bounding box center [839, 78] width 67 height 15
click at [858, 83] on div "Sales Orders" at bounding box center [839, 78] width 67 height 15
click at [1499, 90] on button "Create order" at bounding box center [1470, 92] width 93 height 26
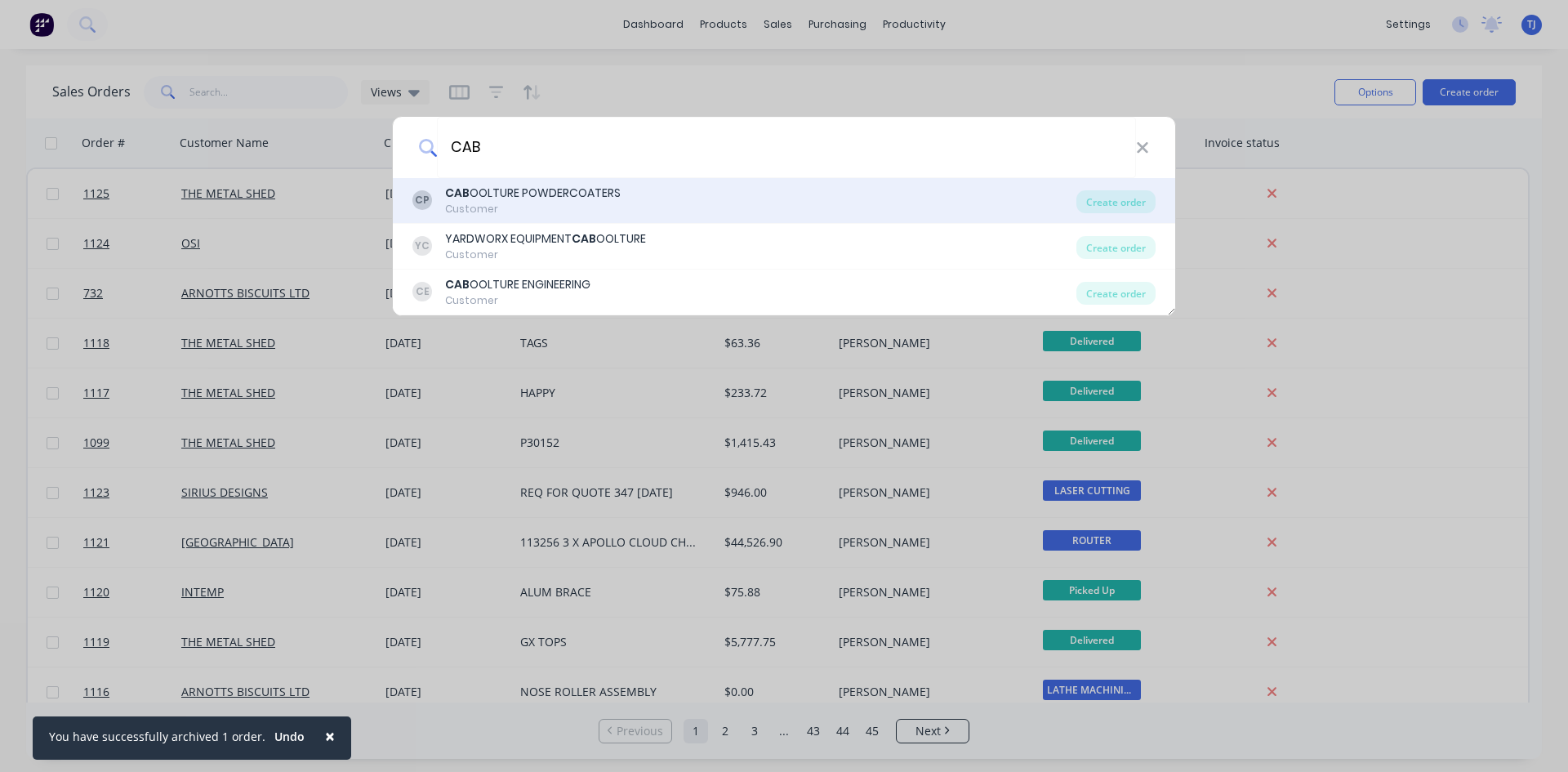
type input "CAB"
click at [518, 184] on div "CAB OOLTURE POWDERCOATERS" at bounding box center [532, 192] width 175 height 17
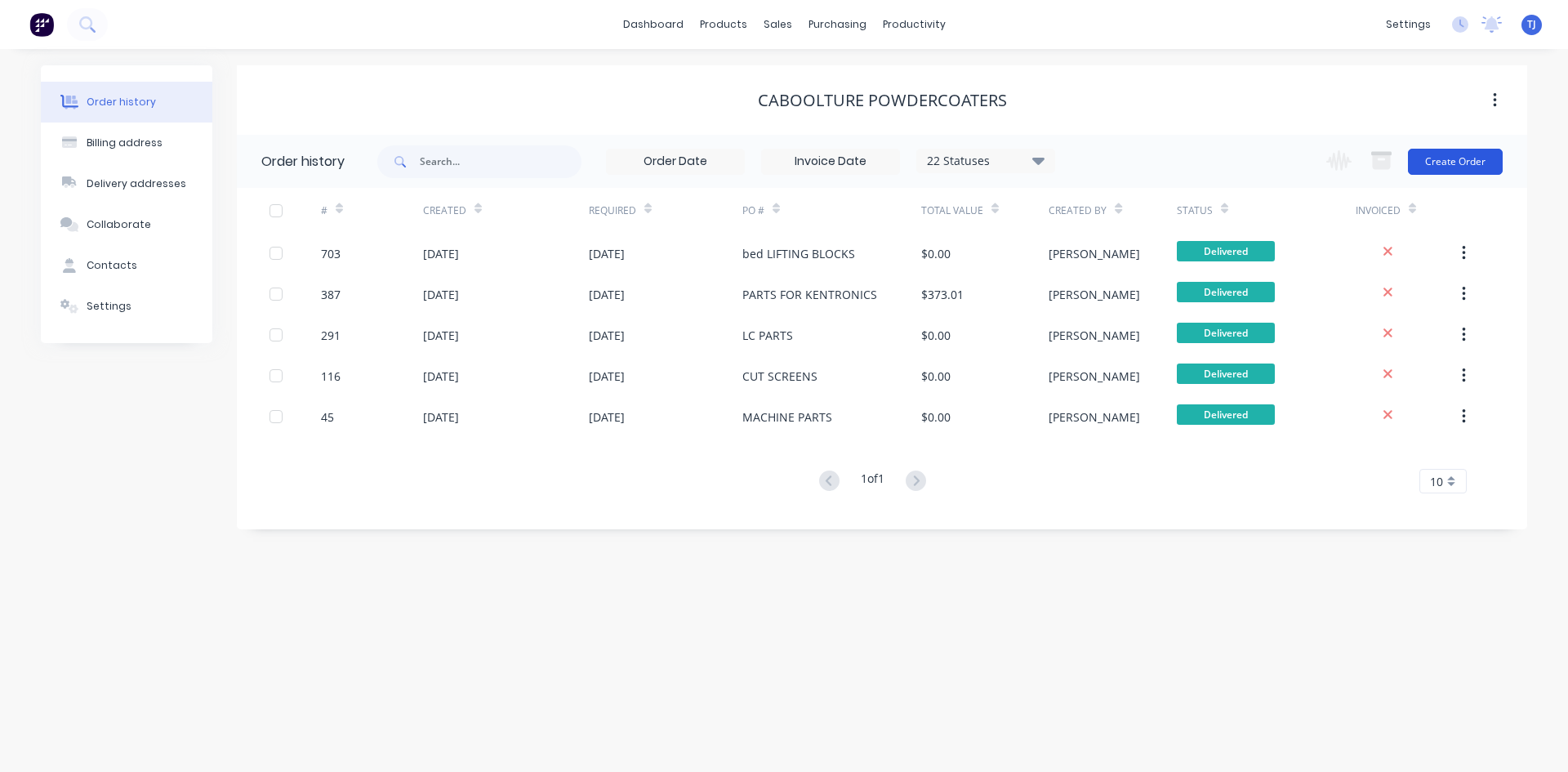
click at [1472, 167] on button "Create Order" at bounding box center [1456, 162] width 95 height 26
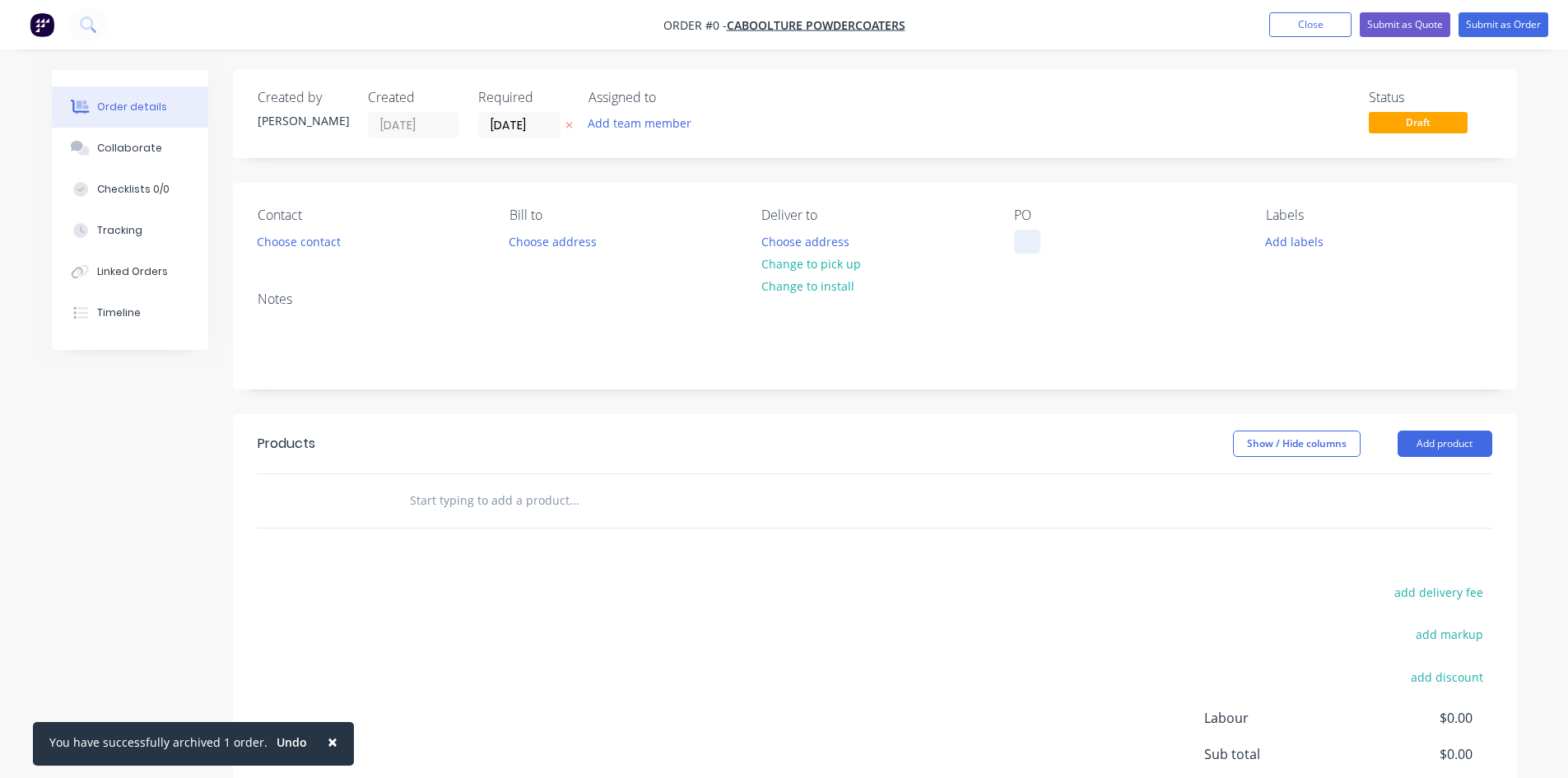
click at [1016, 244] on div at bounding box center [1027, 242] width 26 height 24
click at [1472, 437] on div "Order details Collaborate Checklists 0/0 Tracking Linked Orders Timeline Order …" at bounding box center [784, 508] width 1498 height 878
click at [1472, 437] on button "Add product" at bounding box center [1445, 443] width 95 height 26
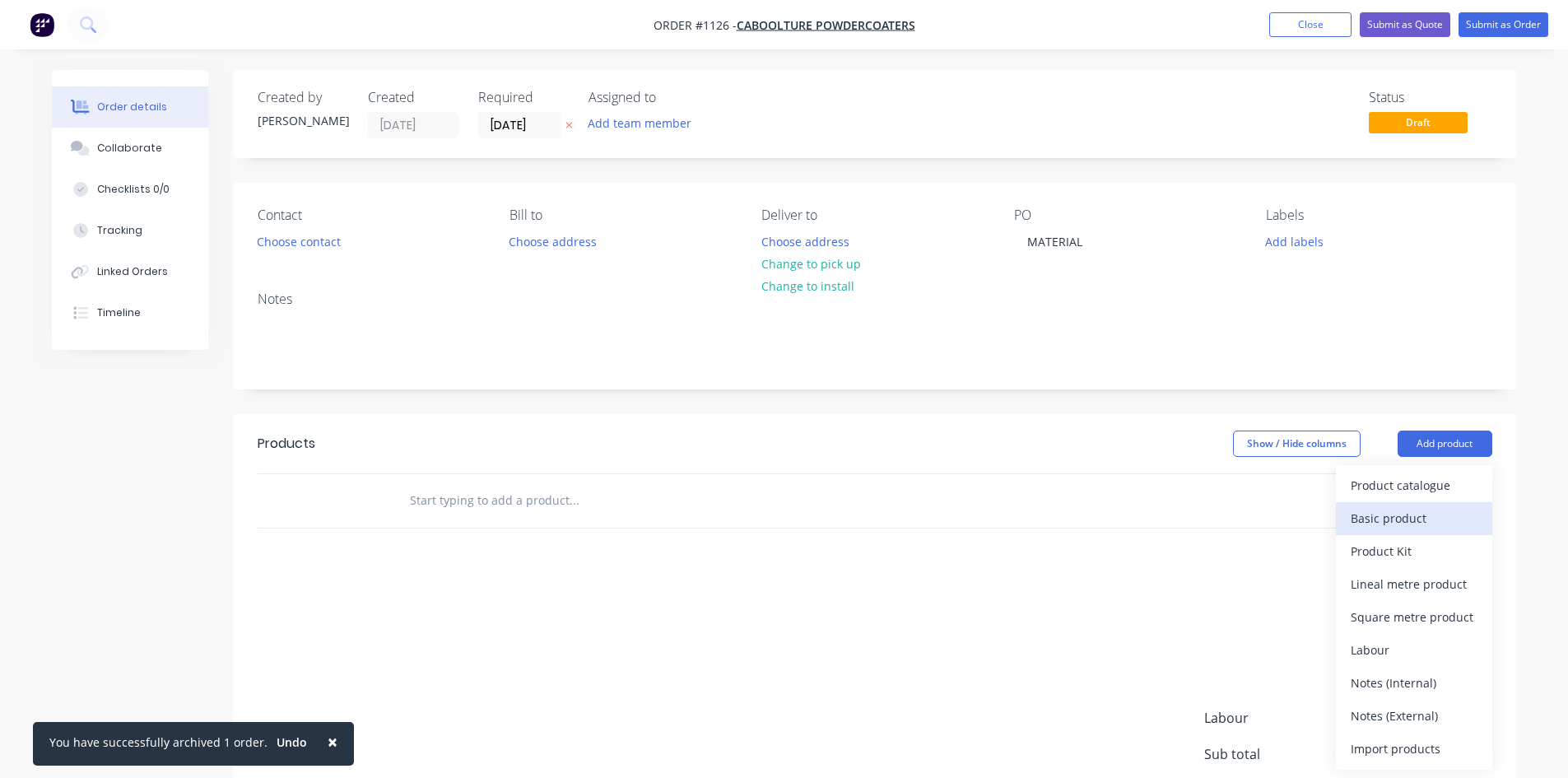
click at [1433, 520] on div "Basic product" at bounding box center [1414, 518] width 127 height 24
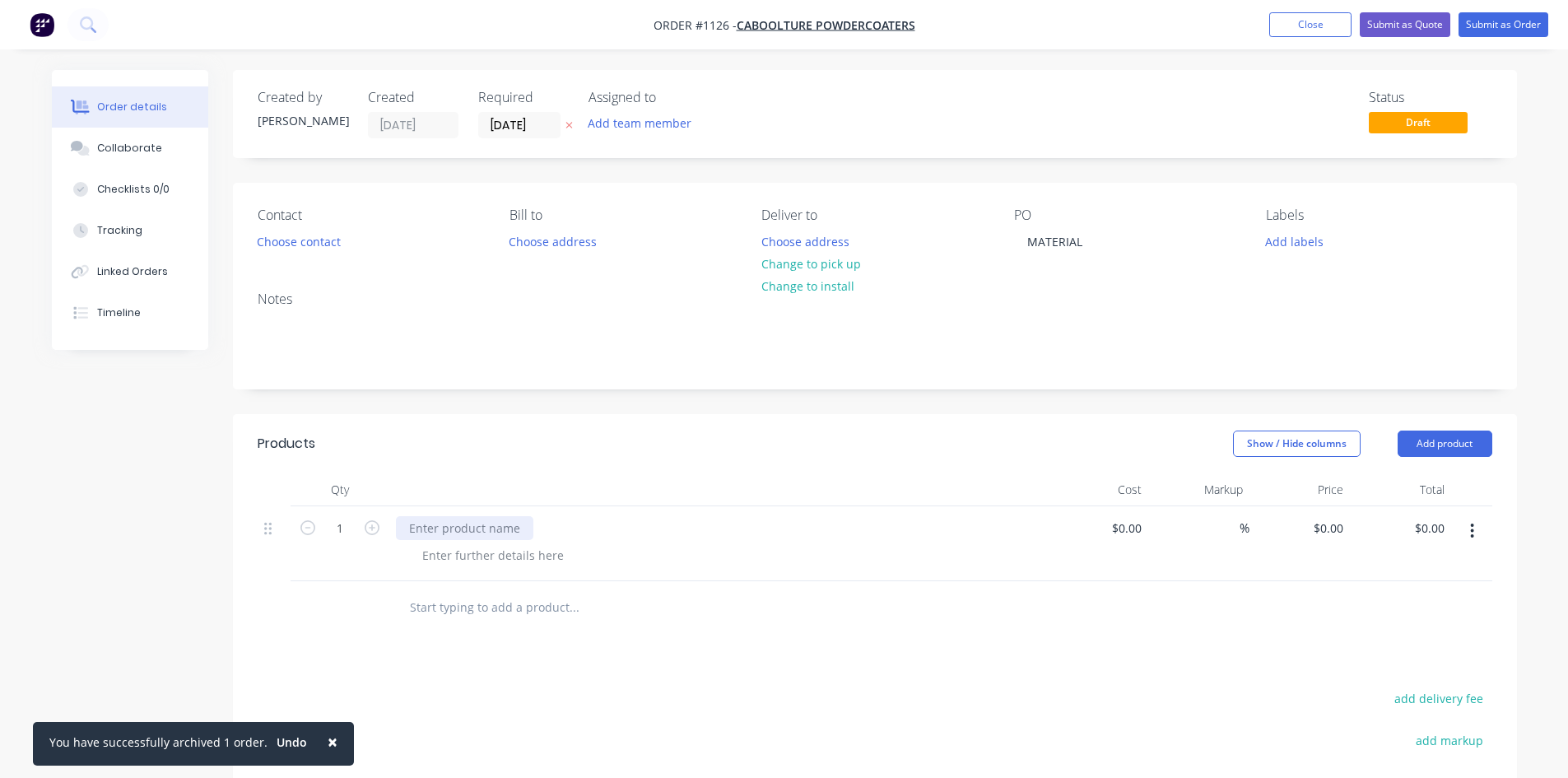
click at [453, 526] on div at bounding box center [464, 528] width 138 height 24
type input "$0.00"
type input "$172.00"
click at [1489, 25] on button "Submit as Order" at bounding box center [1504, 24] width 90 height 25
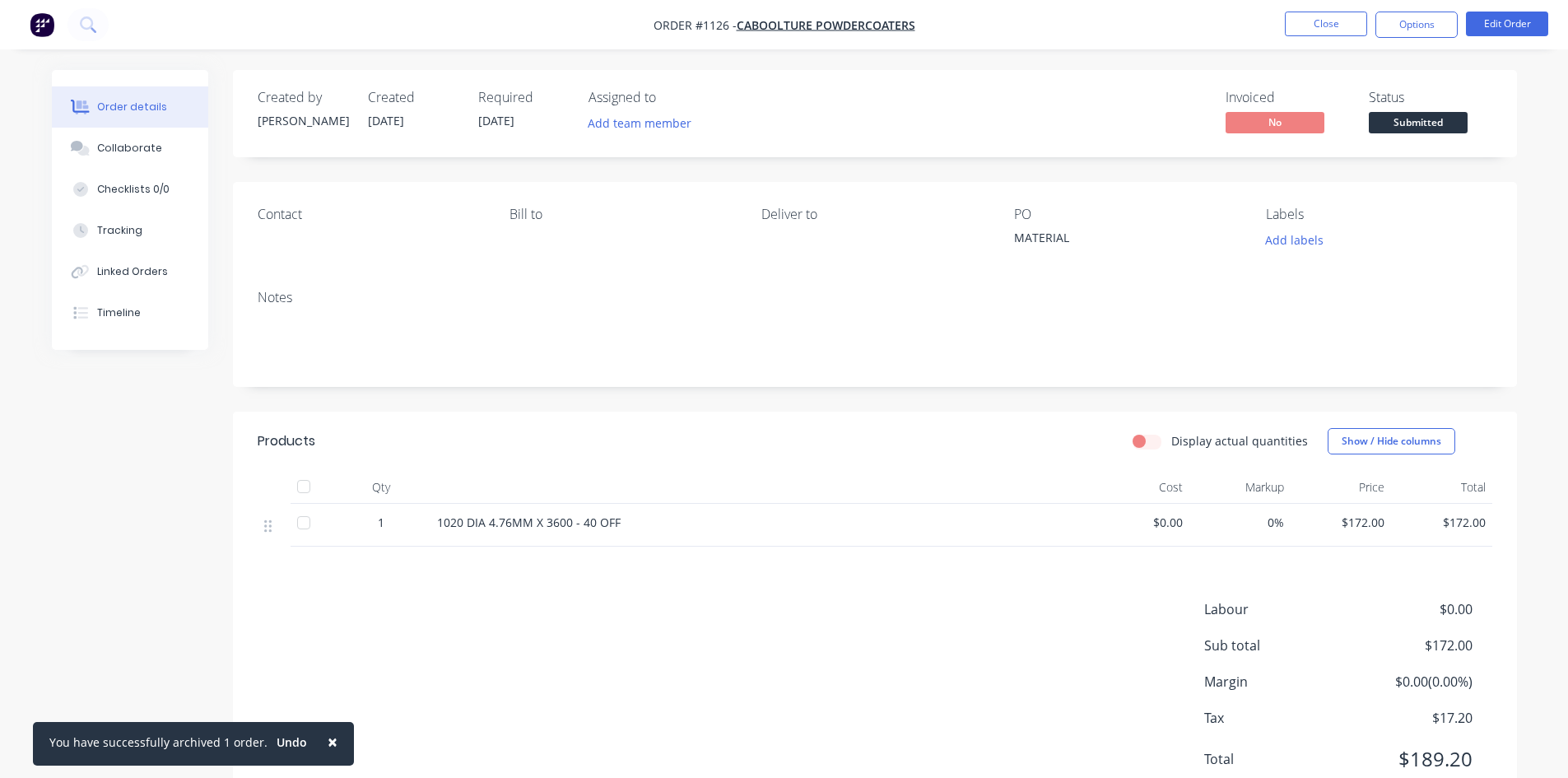
click at [303, 491] on div at bounding box center [304, 486] width 33 height 33
click at [1424, 128] on span "Submitted" at bounding box center [1418, 122] width 99 height 21
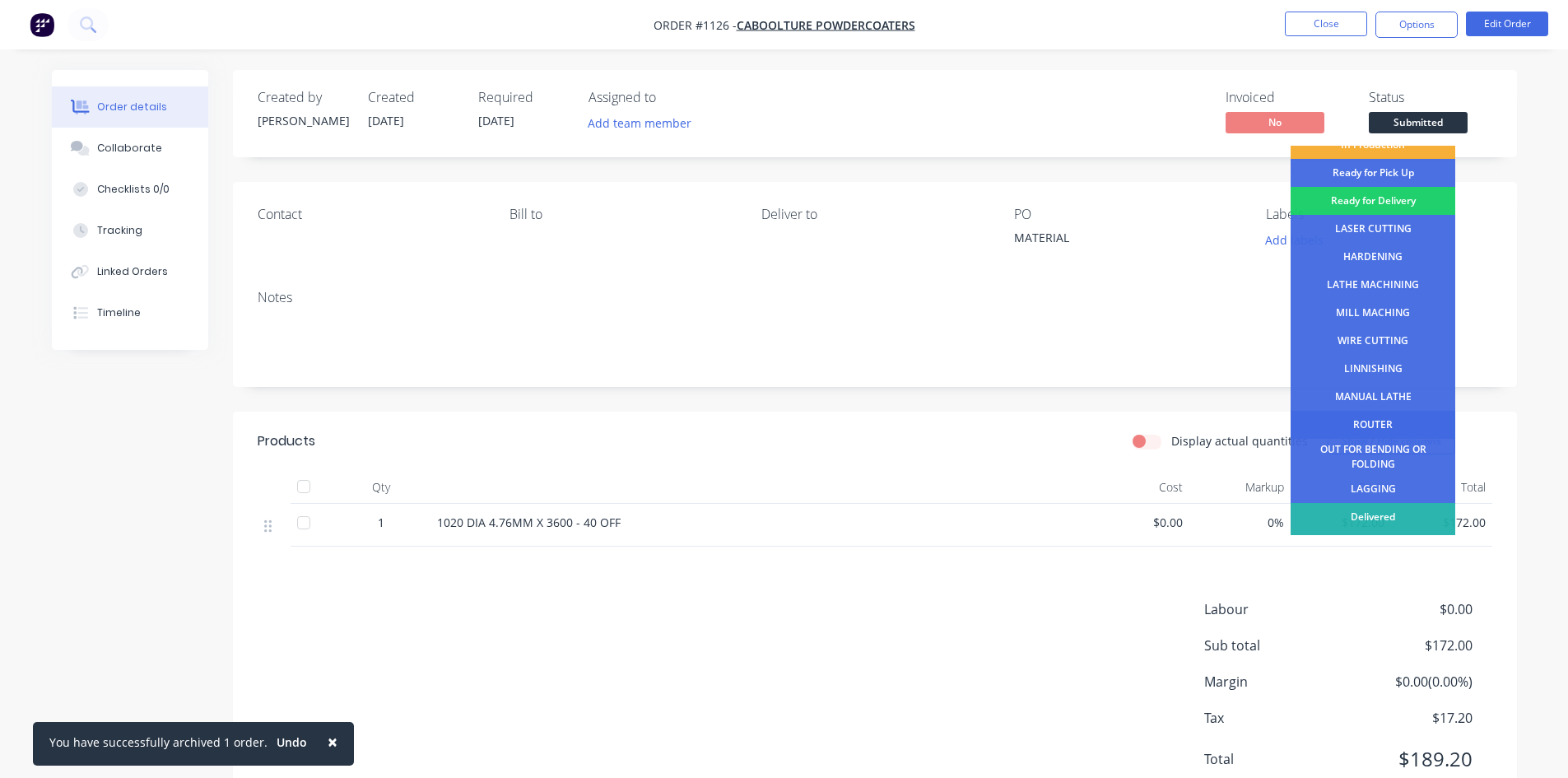
scroll to position [67, 0]
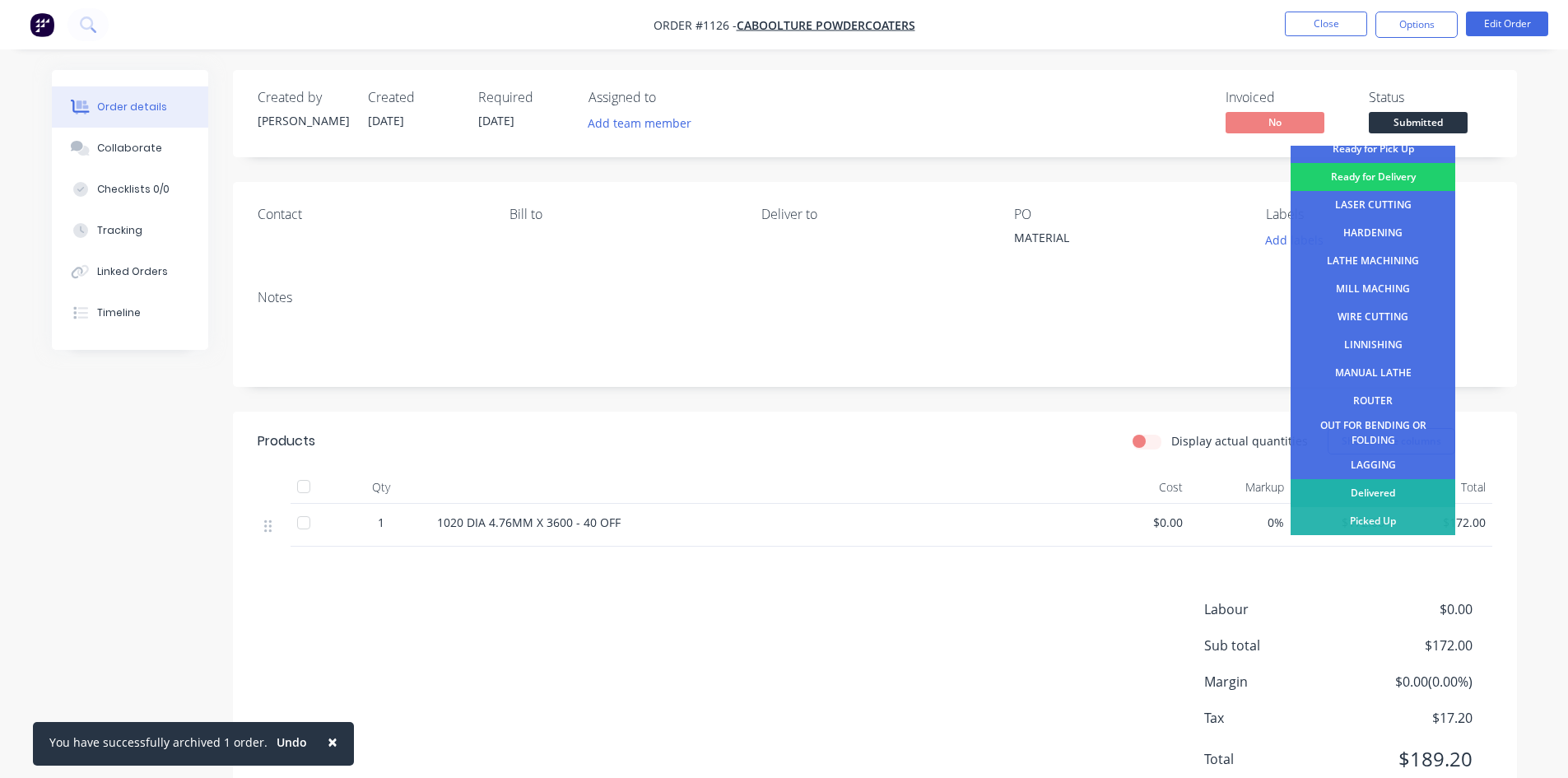
click at [1345, 485] on div "Delivered" at bounding box center [1372, 493] width 165 height 28
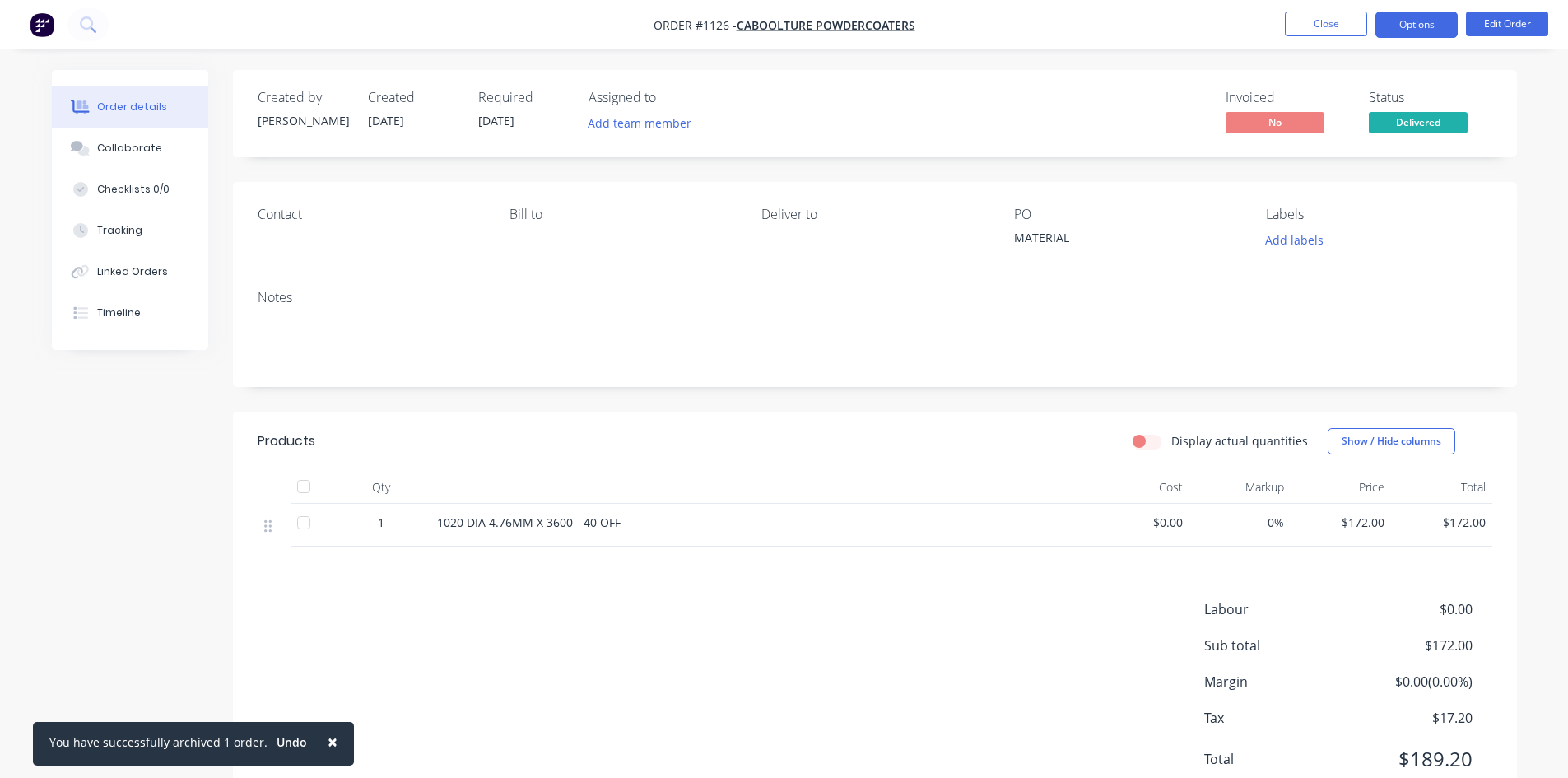
click at [1426, 23] on button "Options" at bounding box center [1416, 25] width 82 height 26
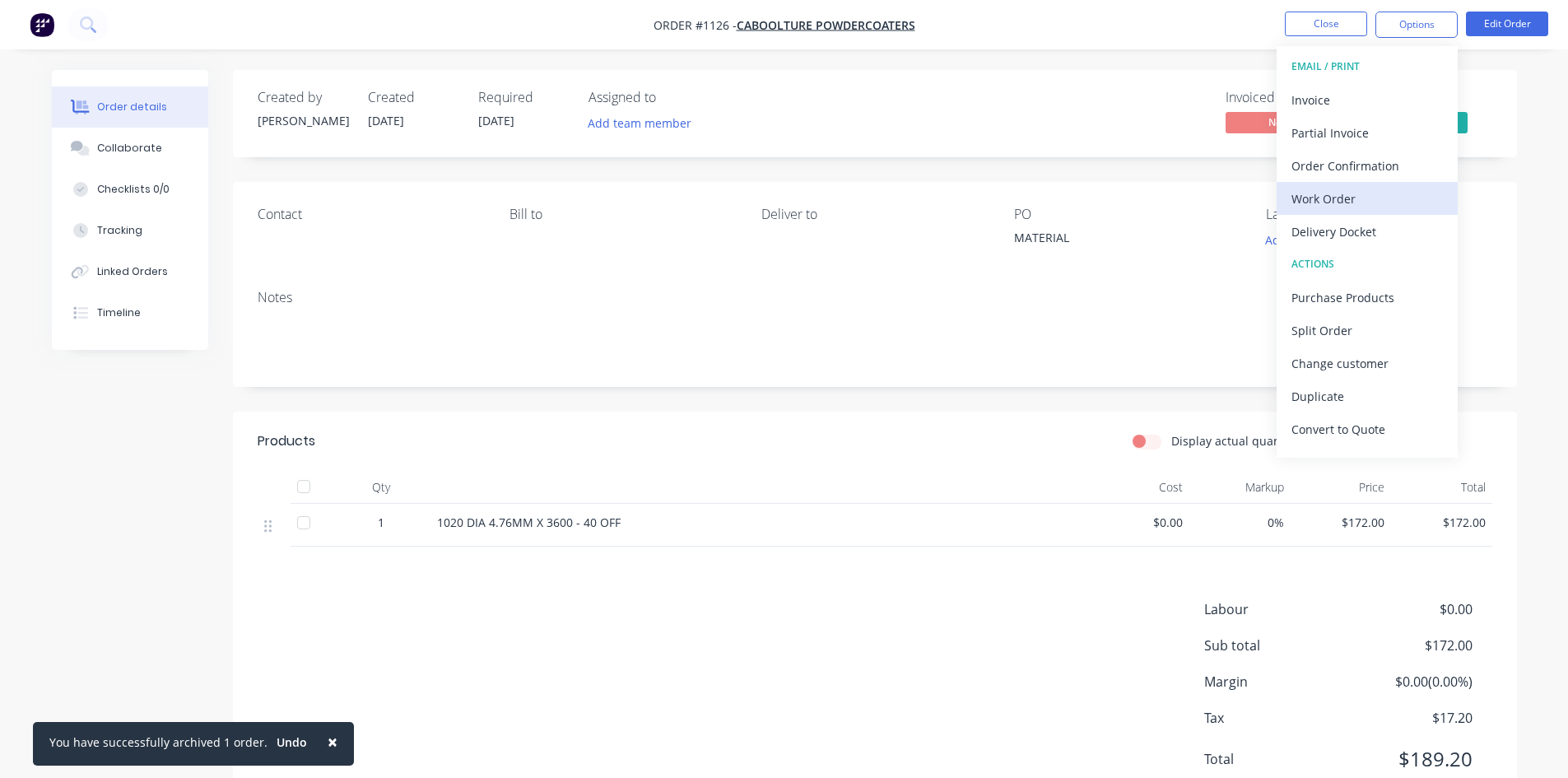
click at [1309, 193] on div "Work Order" at bounding box center [1367, 199] width 152 height 24
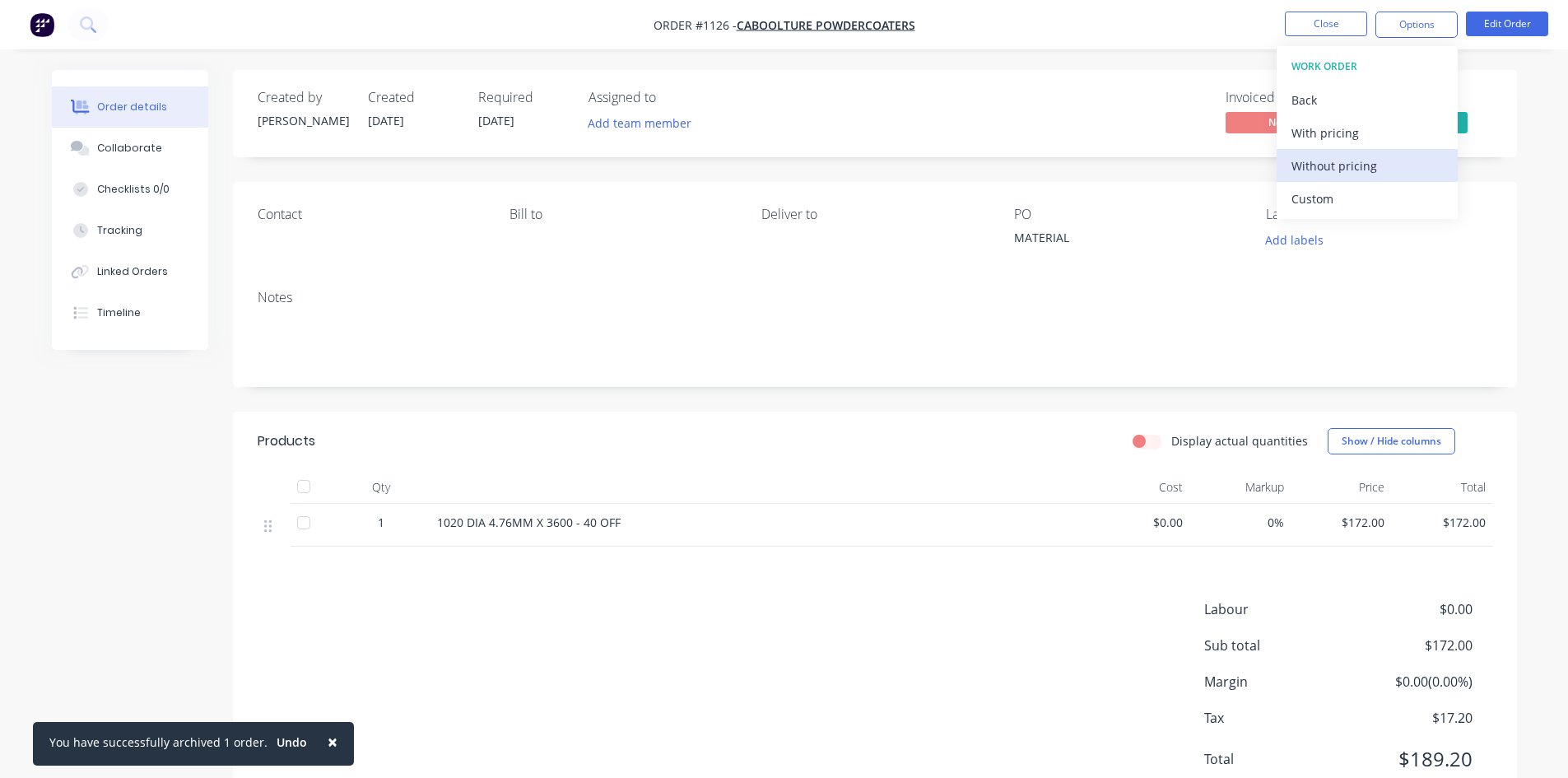
click at [1315, 157] on div "Without pricing" at bounding box center [1367, 166] width 152 height 24
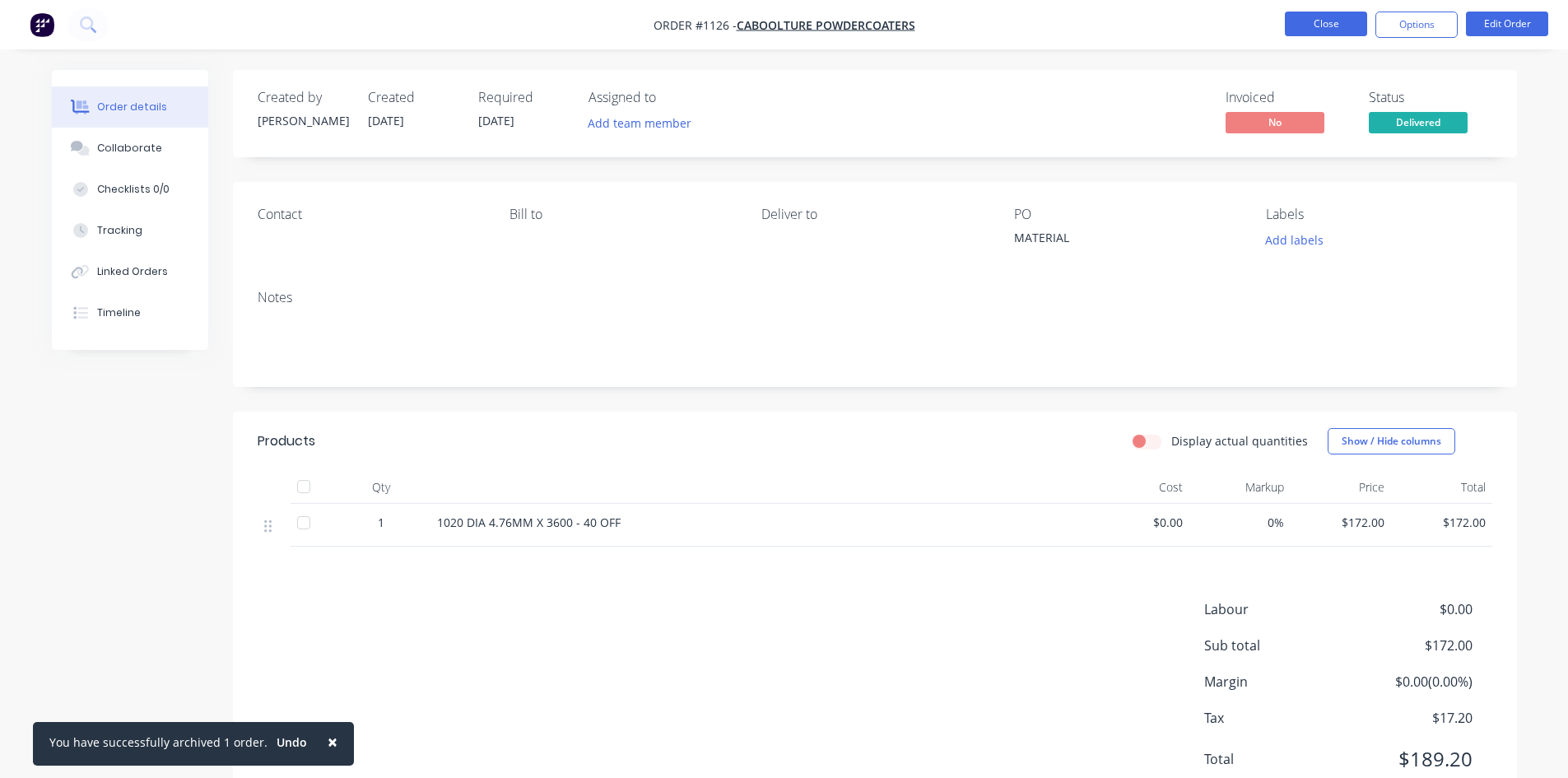
click at [1339, 25] on button "Close" at bounding box center [1326, 24] width 82 height 25
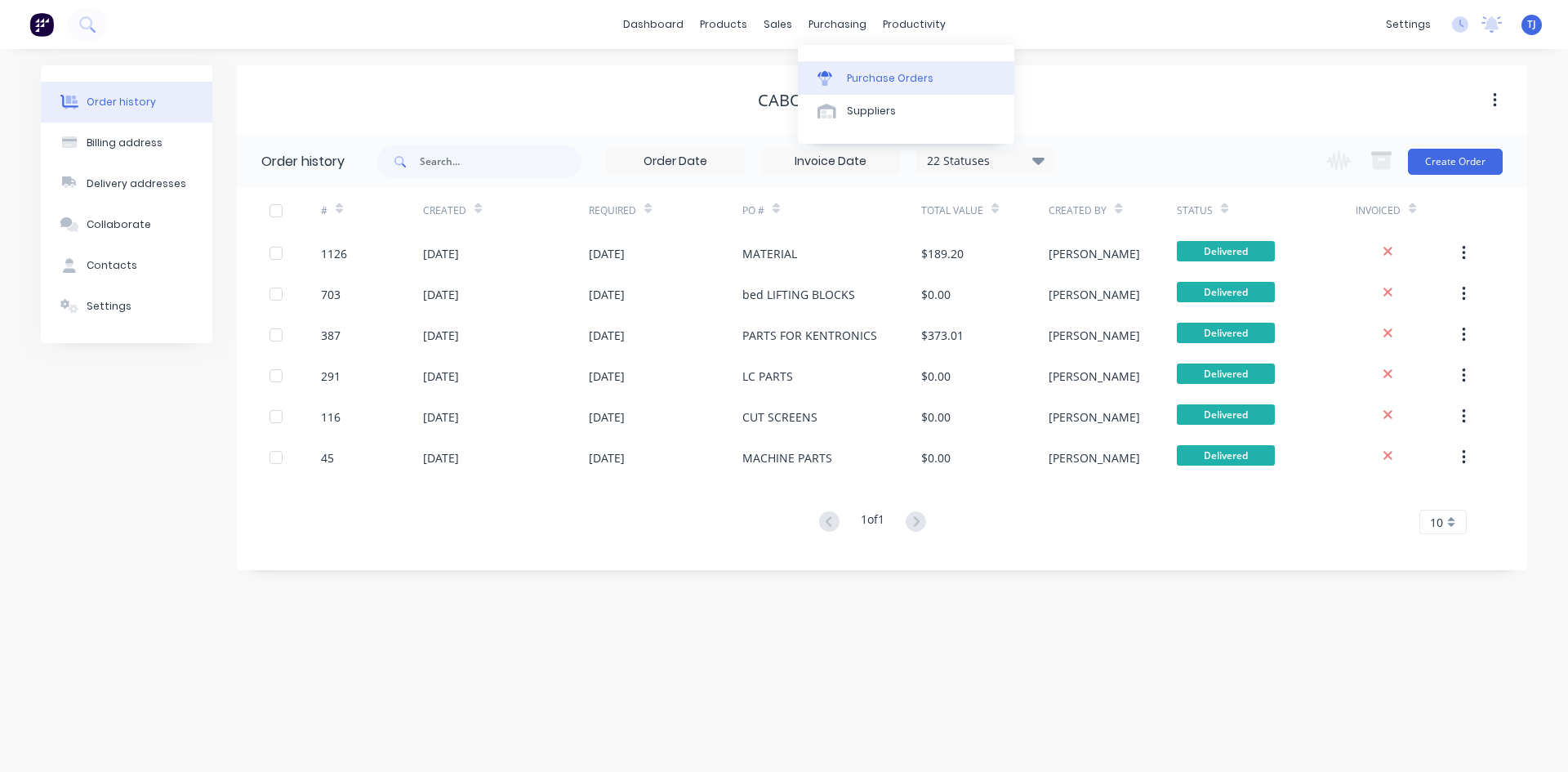
click at [881, 92] on link "Purchase Orders" at bounding box center [906, 77] width 216 height 33
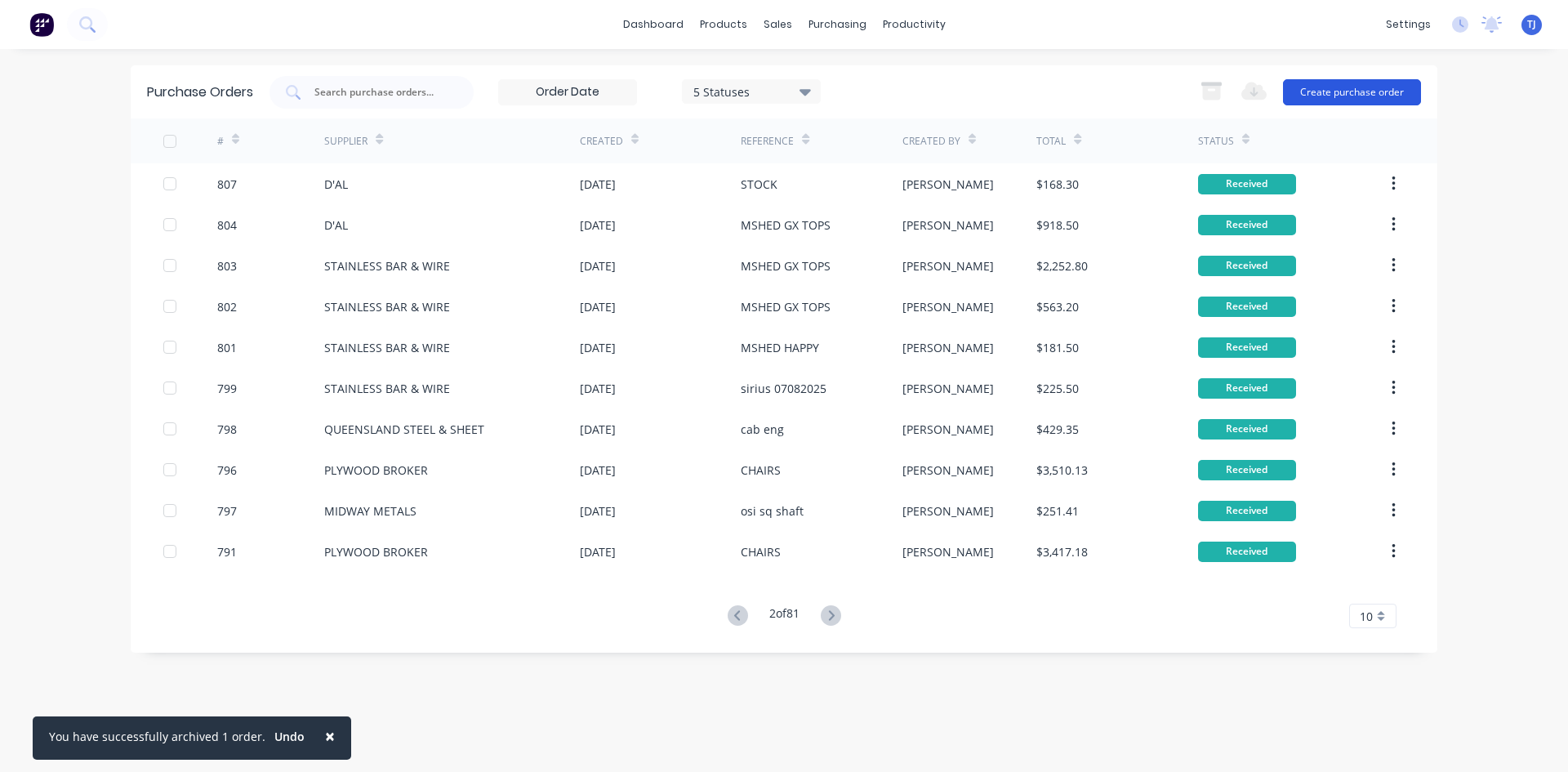
click at [1354, 92] on button "Create purchase order" at bounding box center [1352, 92] width 138 height 26
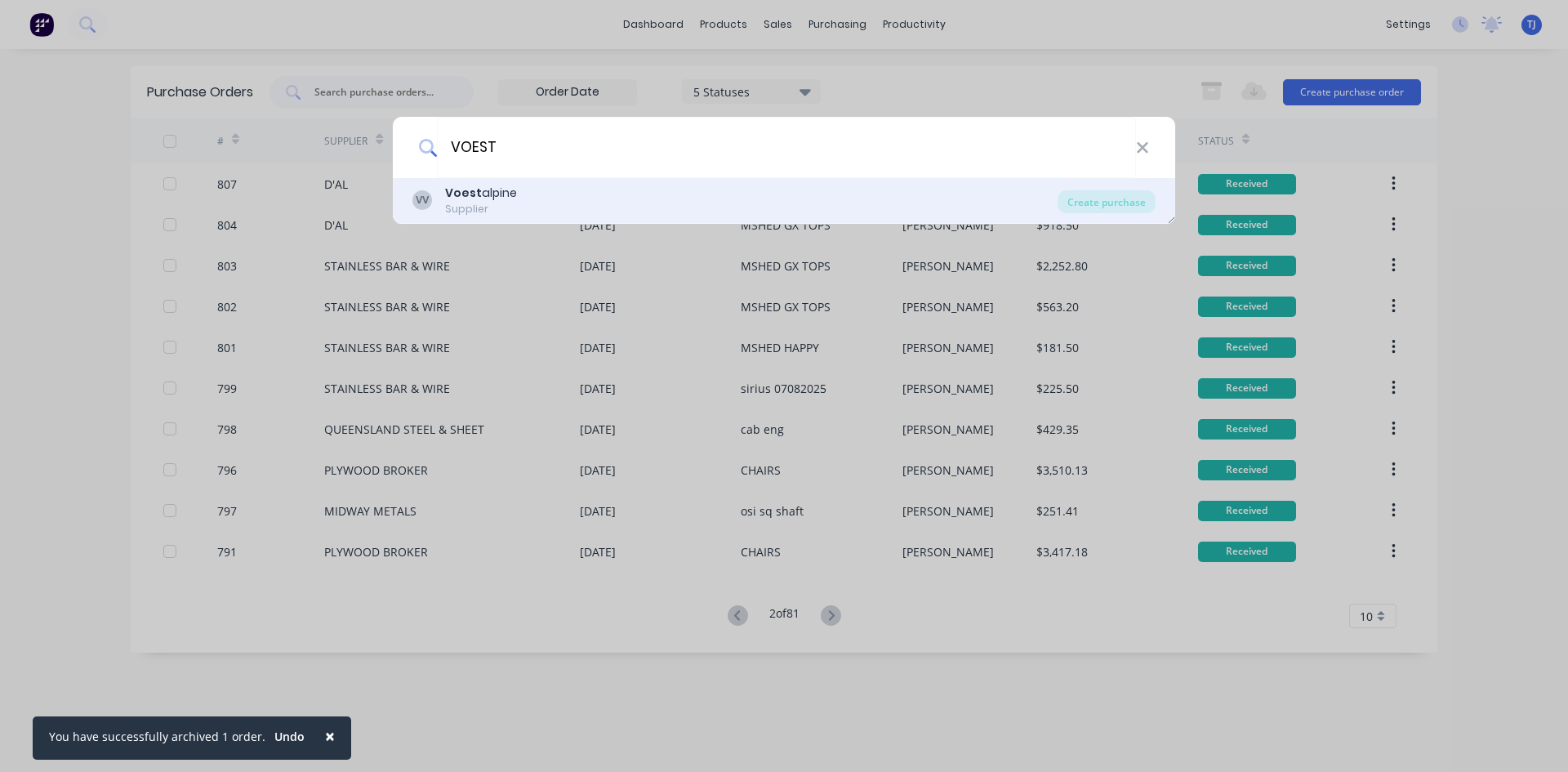
type input "VOEST"
click at [501, 201] on div "Voest alpine" at bounding box center [481, 192] width 72 height 17
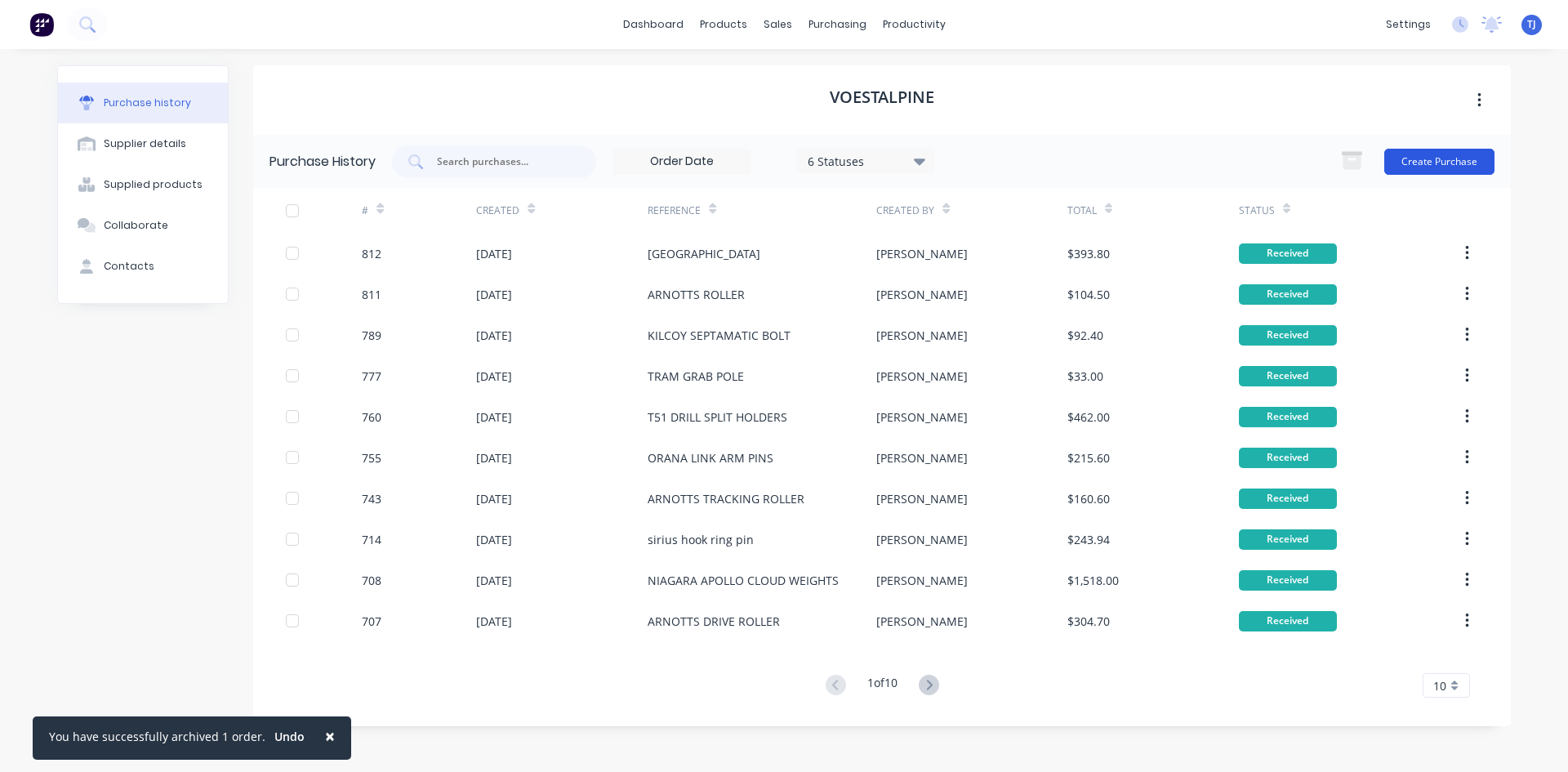
click at [1468, 167] on button "Create Purchase" at bounding box center [1439, 162] width 110 height 26
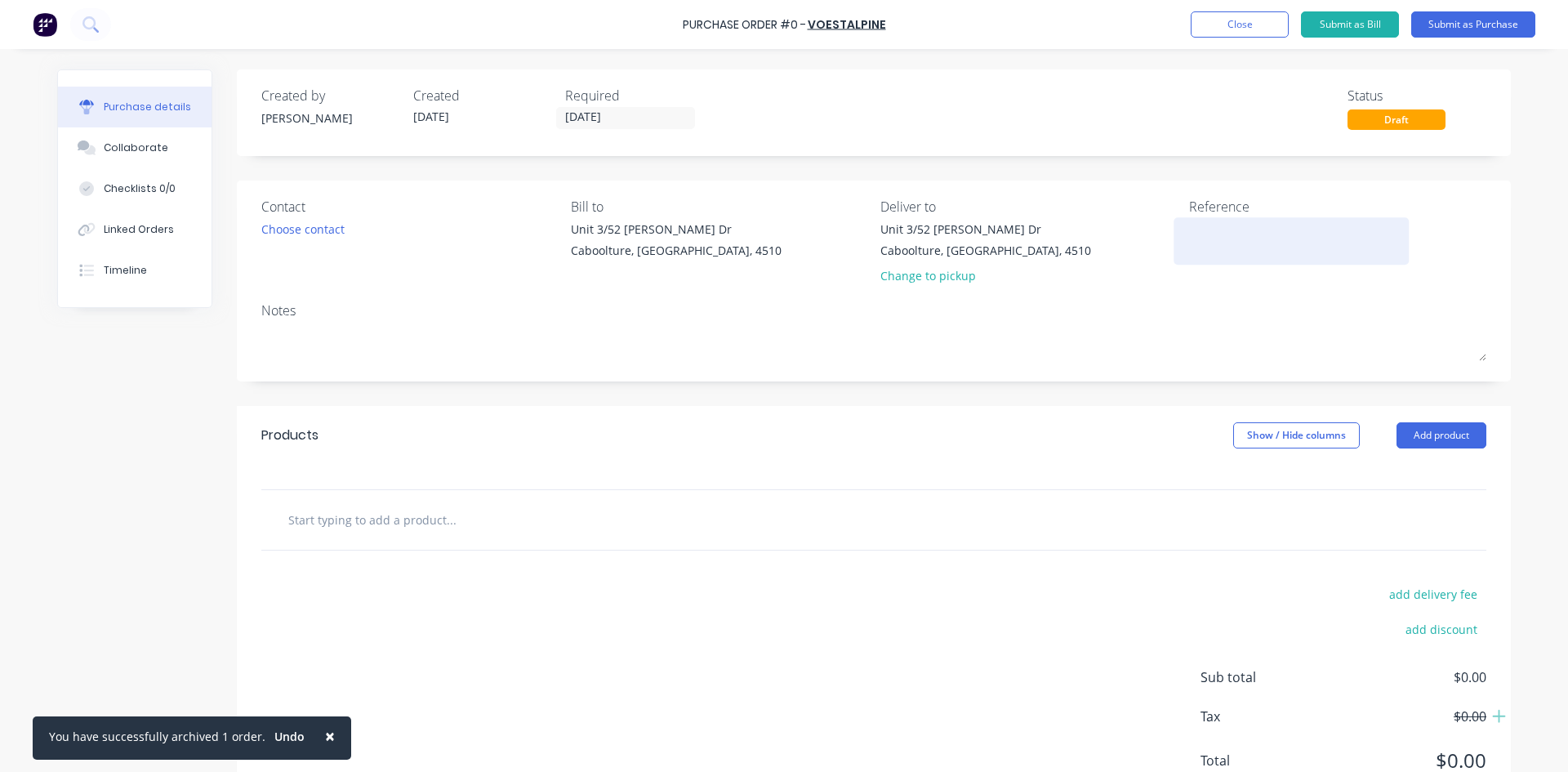
click at [1205, 257] on textarea at bounding box center [1291, 239] width 204 height 37
type textarea "CAB POWDR"
type textarea "x"
type textarea "CAB POWD"
type textarea "x"
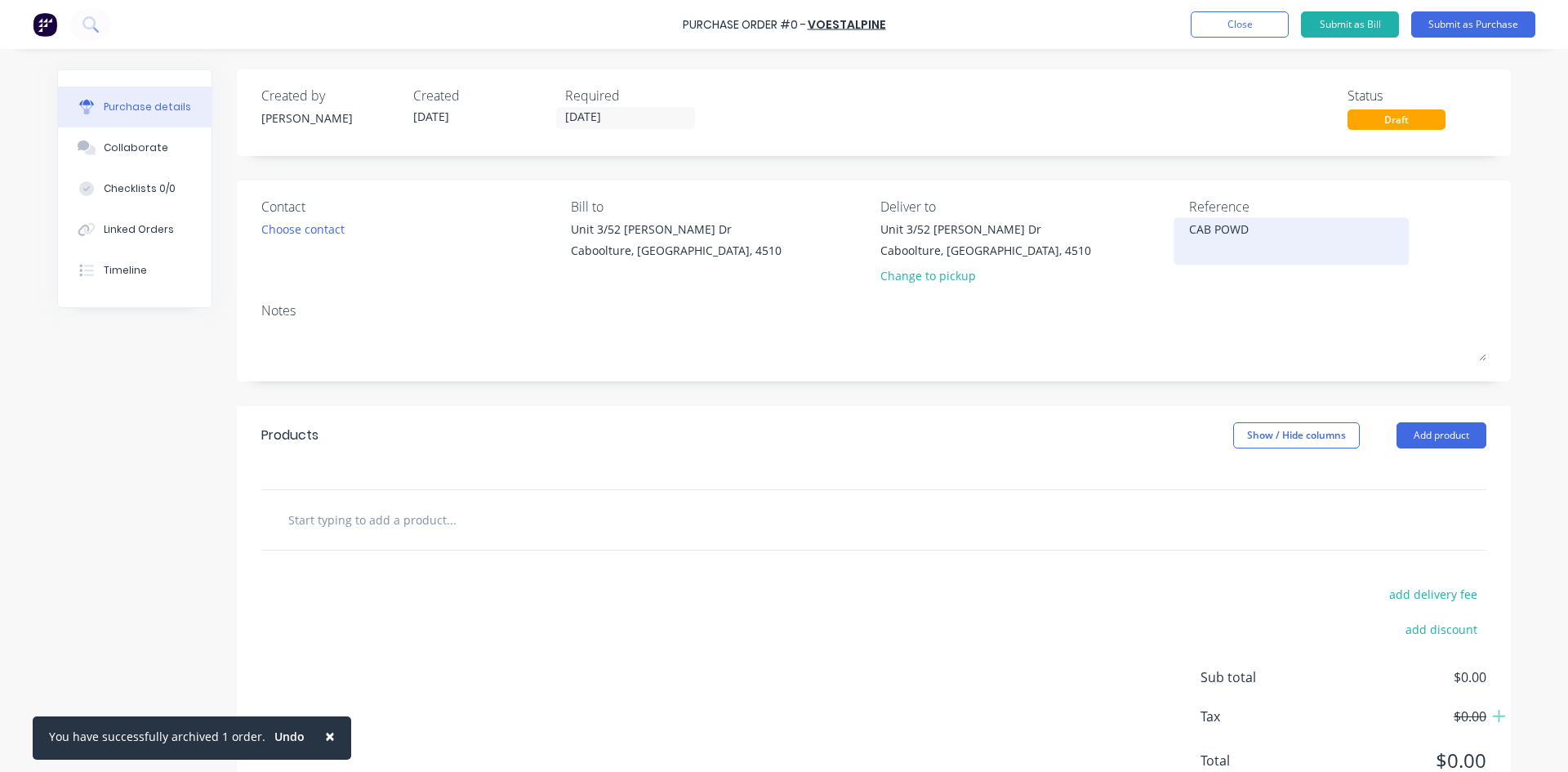
type textarea "CAB POWDE"
type textarea "x"
type textarea "CAB POWDER"
type textarea "x"
type textarea "CAB POWDER"
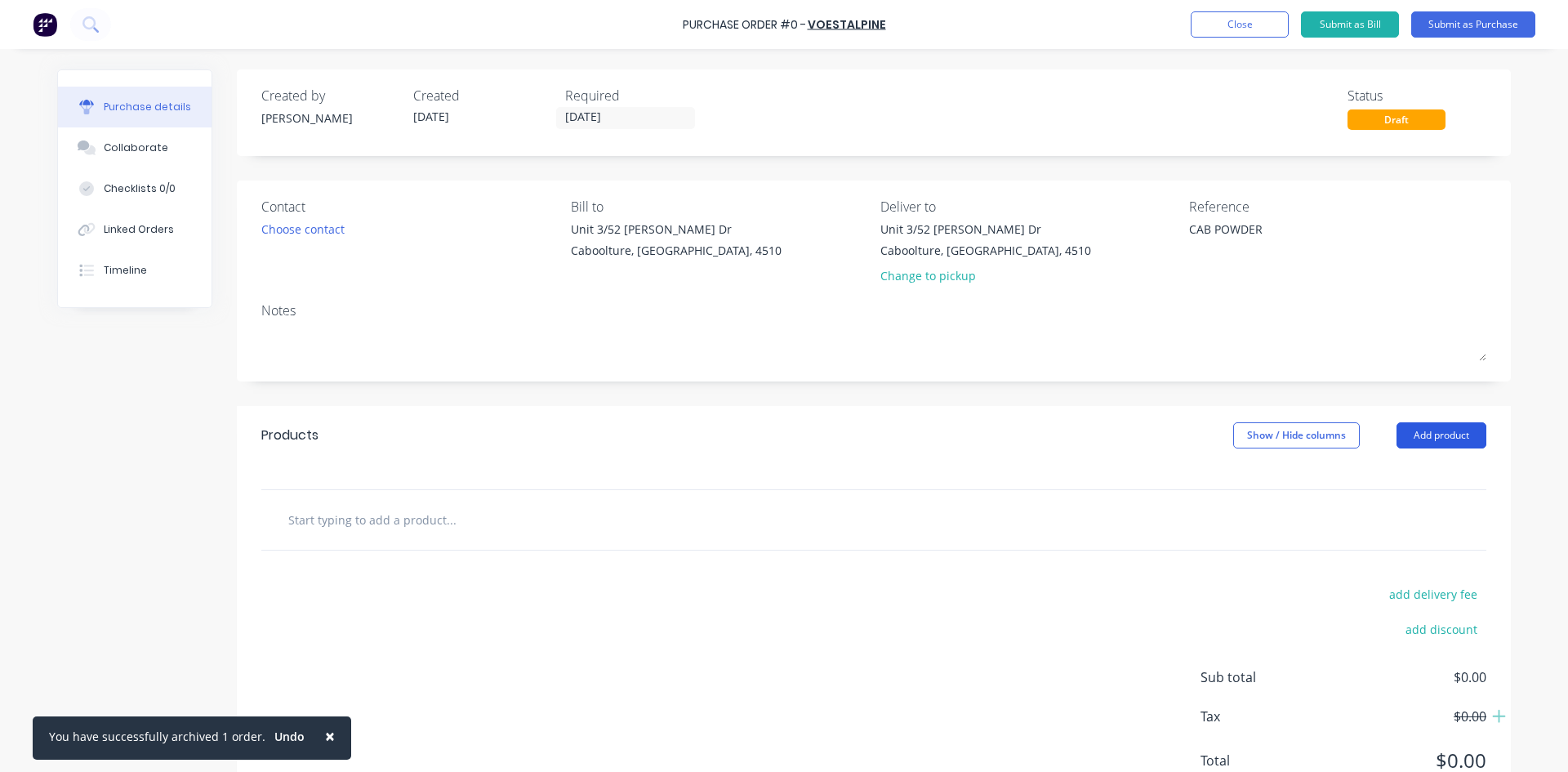
click at [1404, 434] on button "Add product" at bounding box center [1441, 435] width 90 height 26
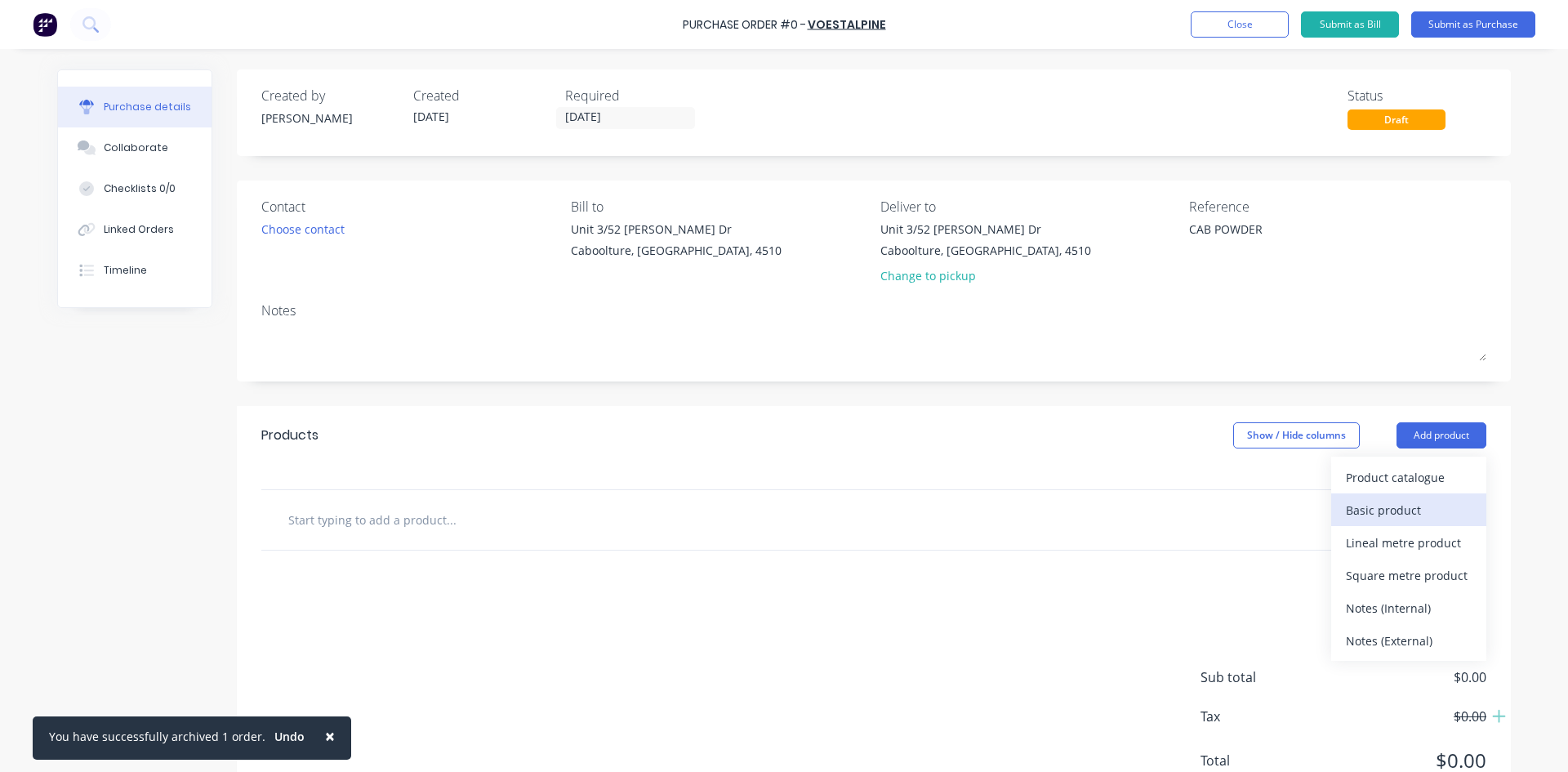
click at [1400, 507] on div "Basic product" at bounding box center [1408, 510] width 126 height 24
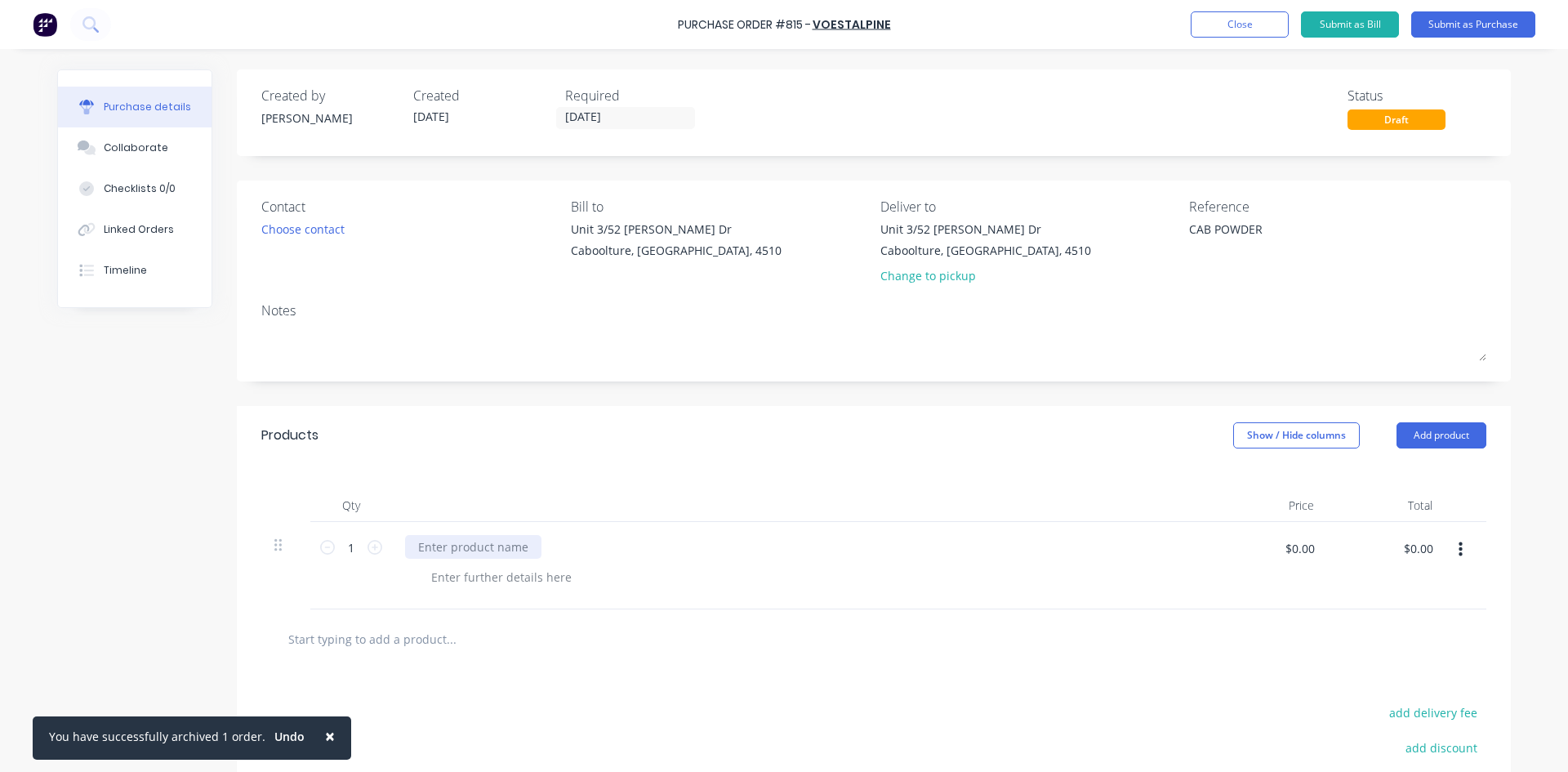
type textarea "x"
click at [442, 543] on div at bounding box center [474, 547] width 137 height 24
click at [441, 543] on div "1020 DIA 4.76" at bounding box center [455, 547] width 100 height 24
click at [527, 550] on div "1020 X 3600 - 40 OFFDIA 4.76" at bounding box center [499, 547] width 187 height 24
drag, startPoint x: 439, startPoint y: 553, endPoint x: 481, endPoint y: 551, distance: 42.0
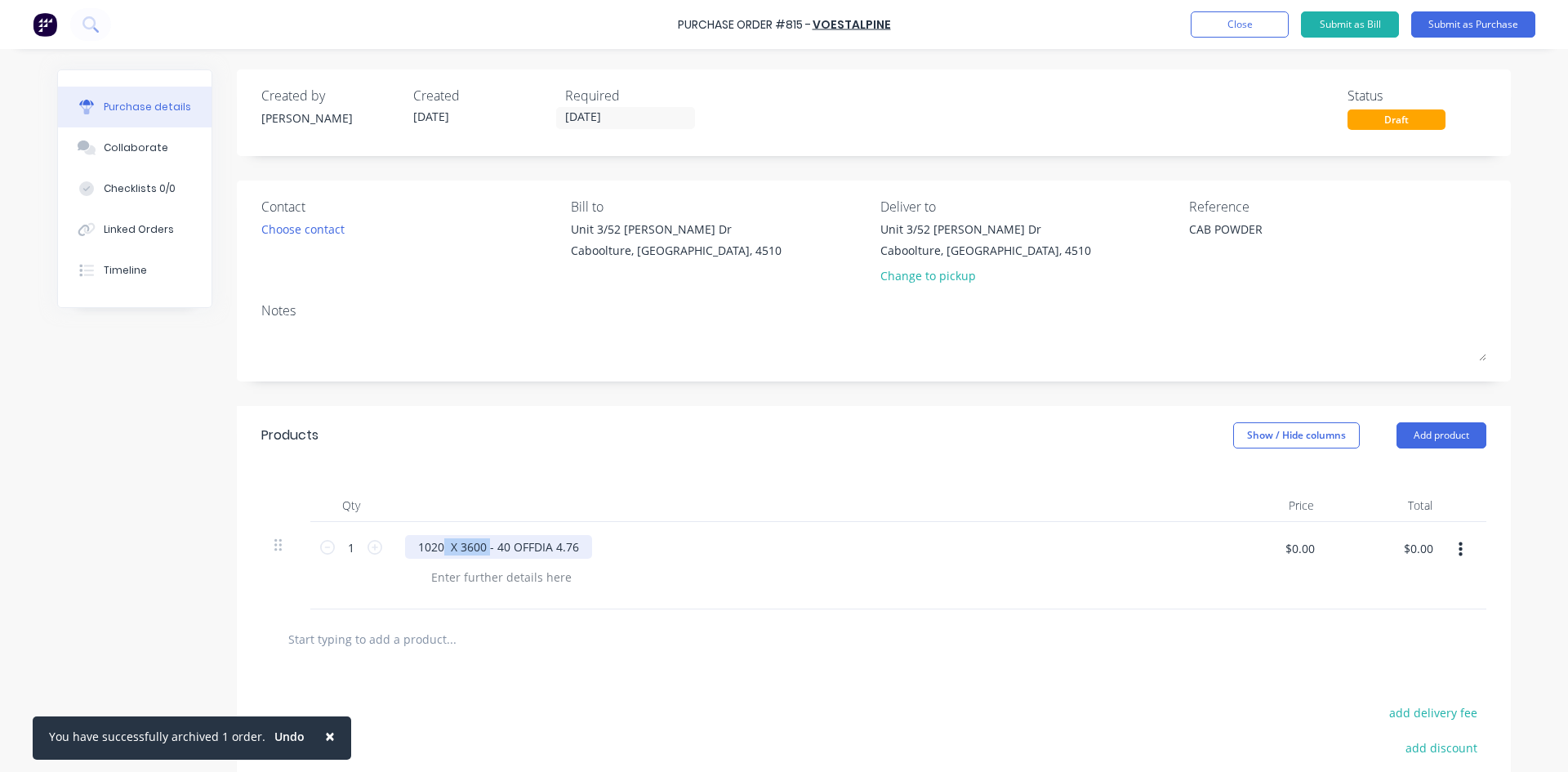
click at [484, 551] on div "1020 X 3600 - 40 OFFDIA 4.76" at bounding box center [499, 547] width 187 height 24
click at [530, 551] on div "1020- 40 OFFDIA 4.76" at bounding box center [476, 547] width 142 height 24
drag, startPoint x: 441, startPoint y: 548, endPoint x: 483, endPoint y: 548, distance: 42.0
click at [483, 548] on div "1020- 40 OFFDIA 4.76 X 3600" at bounding box center [496, 547] width 180 height 24
click at [535, 549] on div "1020-DIA 4.76 X 3600" at bounding box center [476, 547] width 141 height 24
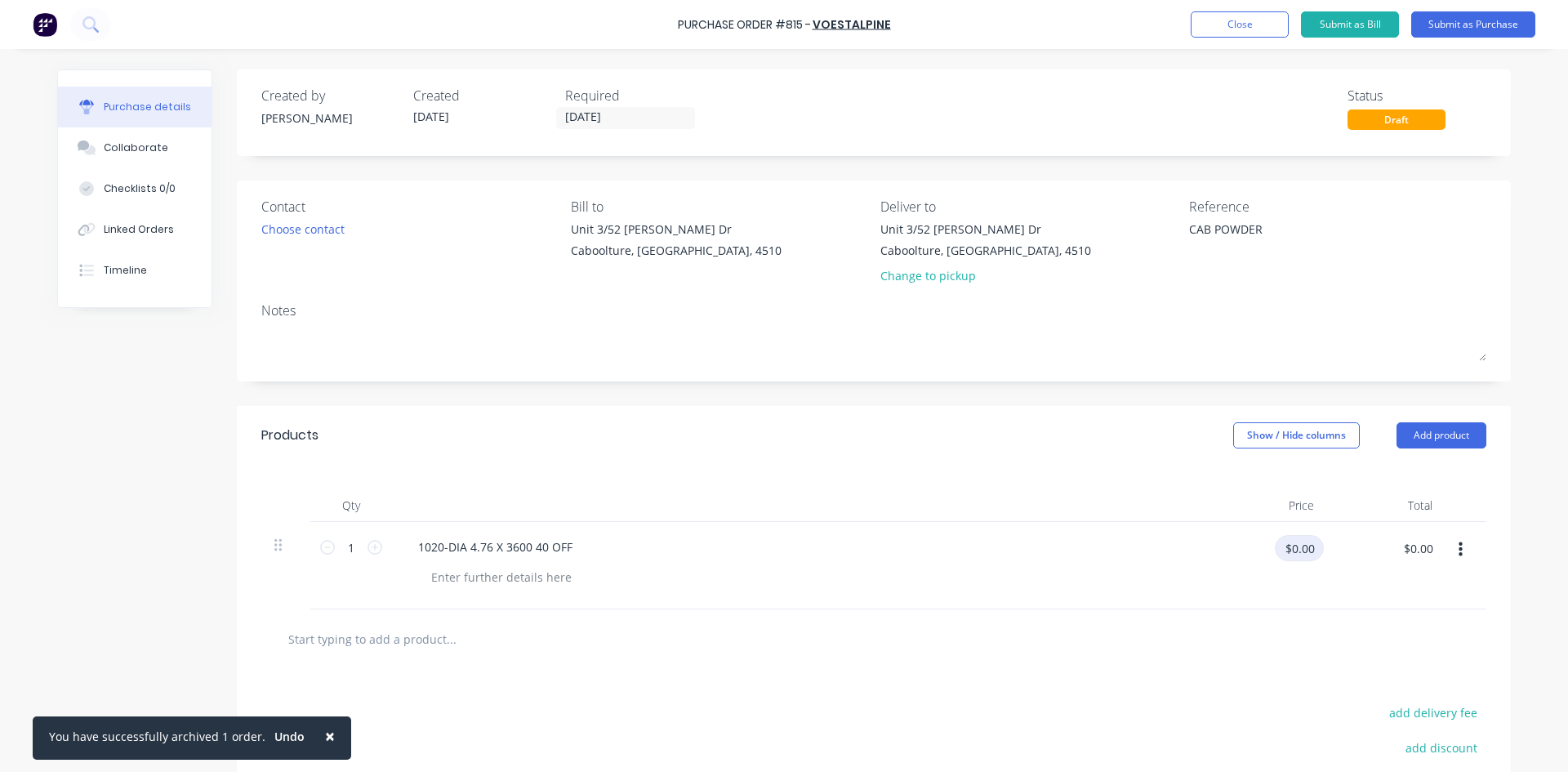
type textarea "x"
type input "172"
type textarea "x"
type input "$172.00"
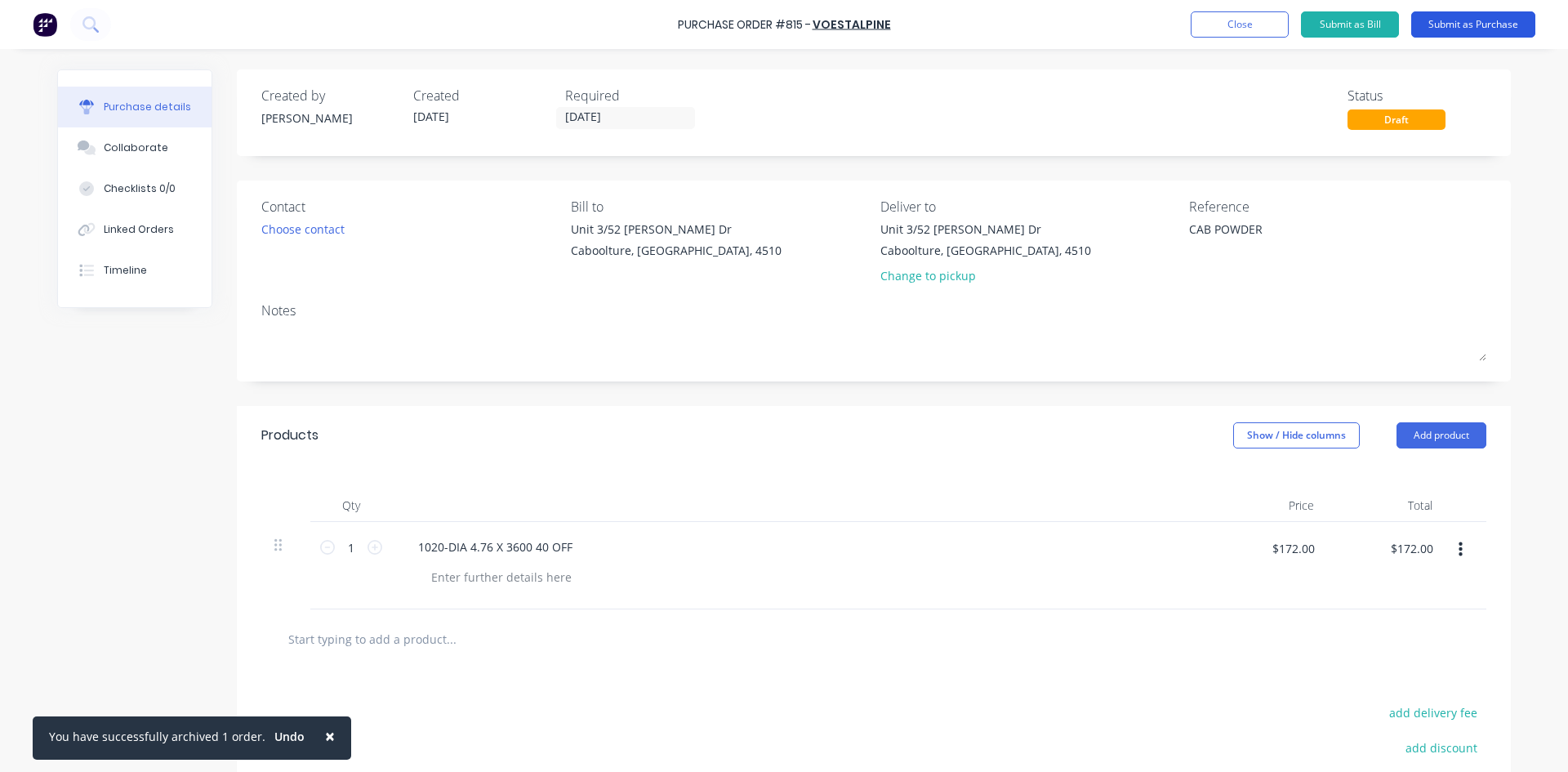
click at [1512, 26] on button "Submit as Purchase" at bounding box center [1473, 25] width 124 height 26
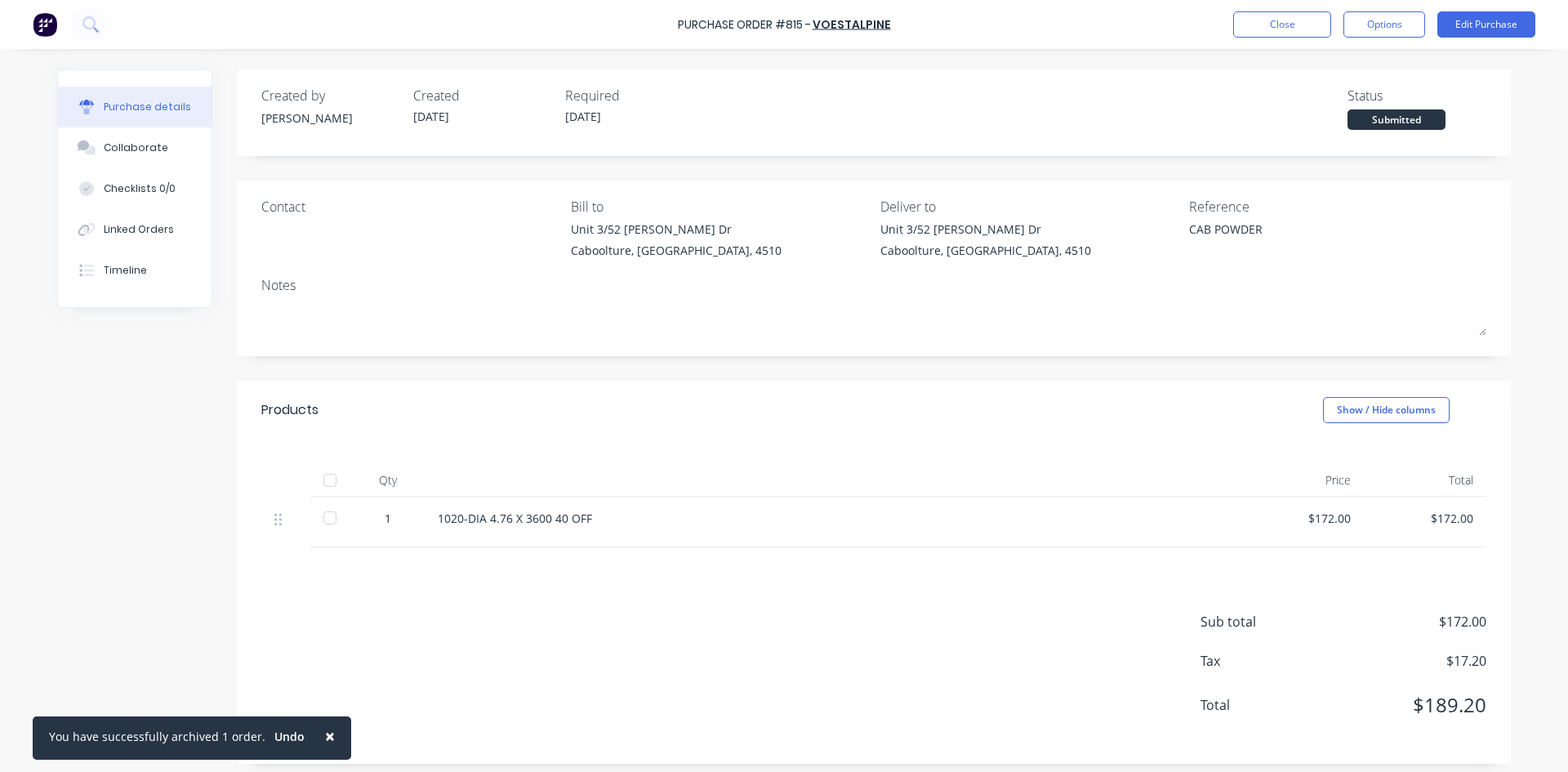
click at [325, 482] on div at bounding box center [329, 480] width 33 height 33
type textarea "x"
click at [150, 226] on div "Linked Orders" at bounding box center [139, 229] width 70 height 15
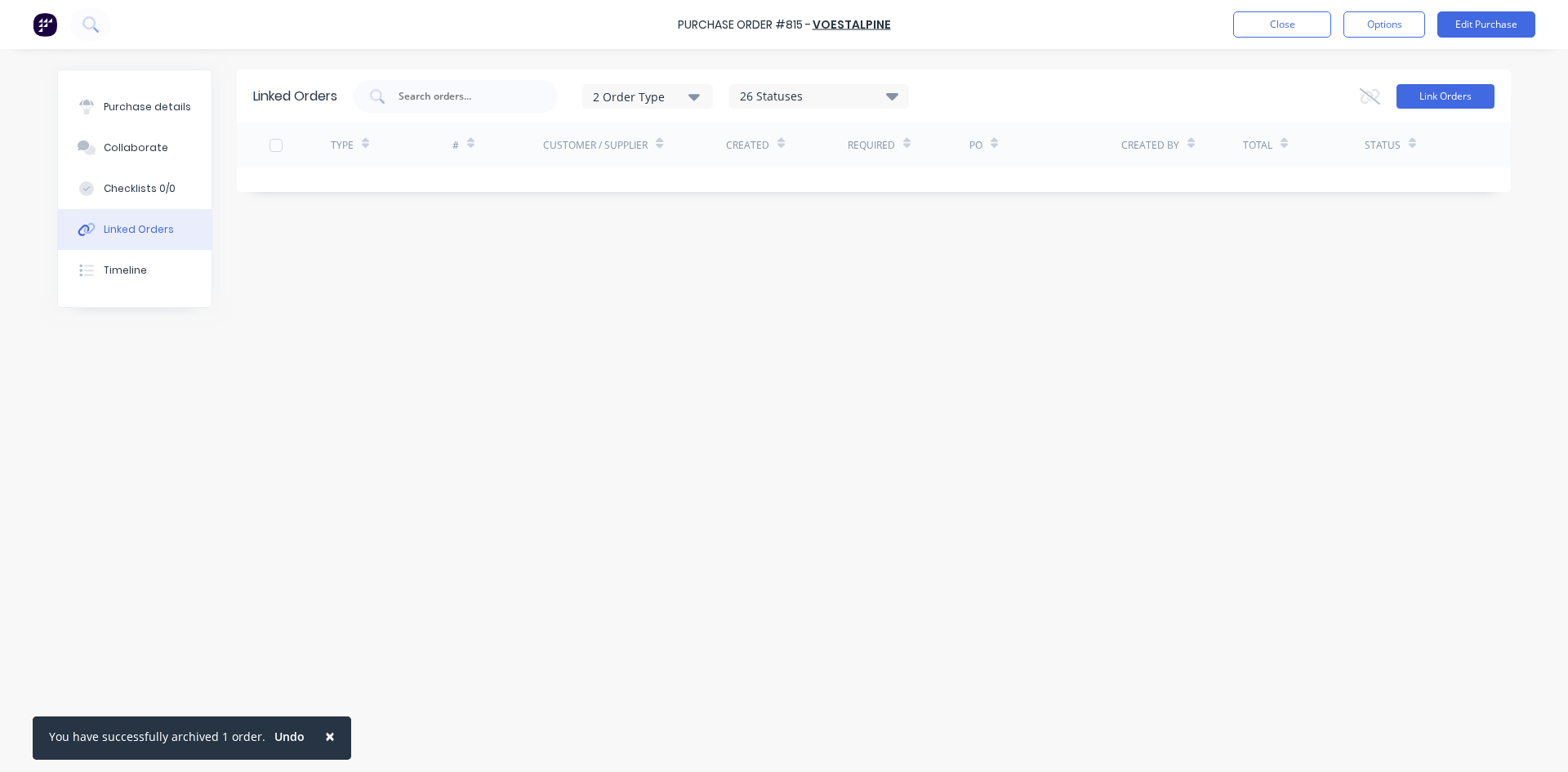
click at [1442, 90] on button "Link Orders" at bounding box center [1445, 96] width 98 height 25
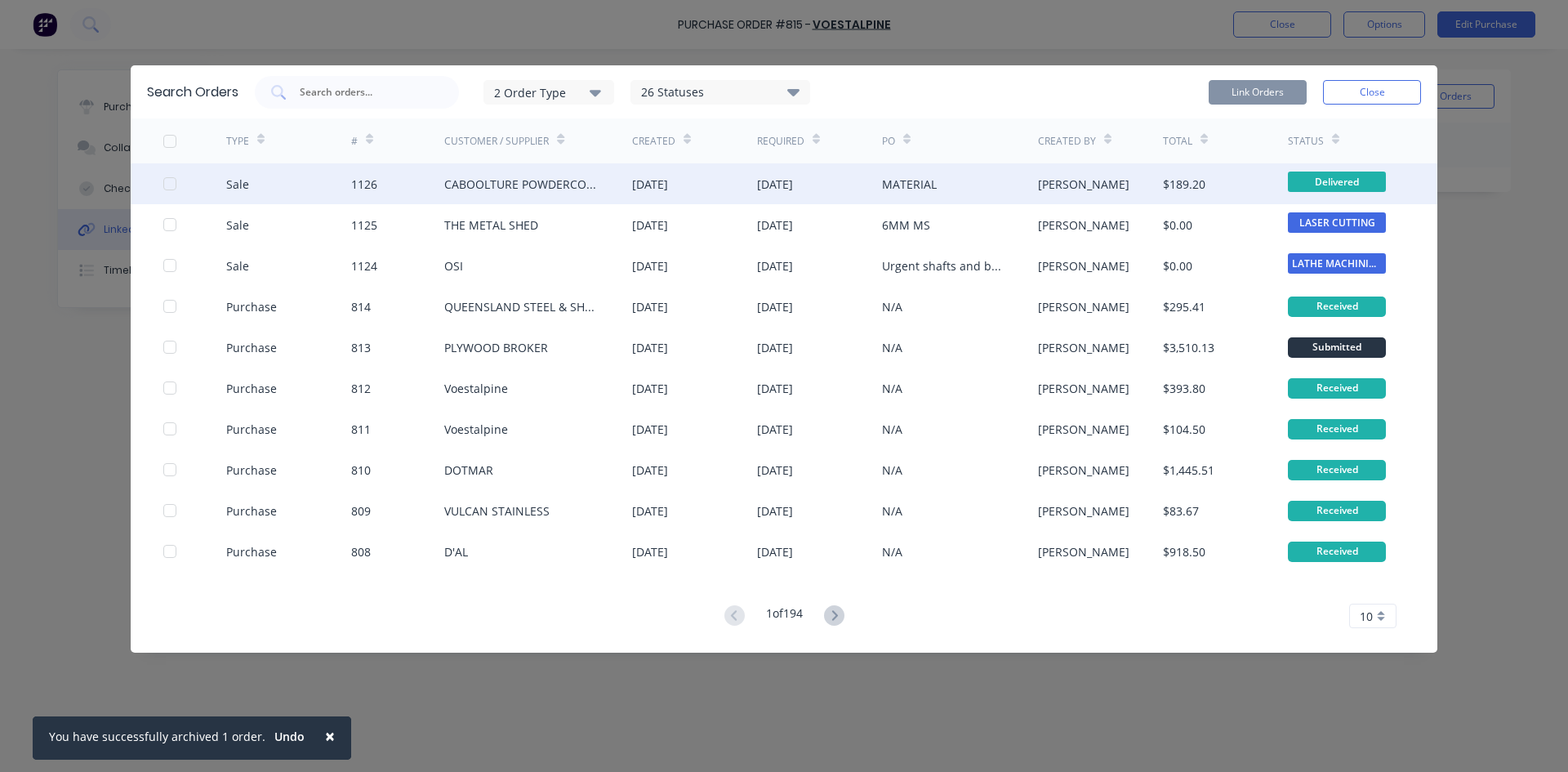
click at [165, 179] on div at bounding box center [169, 183] width 33 height 33
click at [1261, 95] on button "Link Orders" at bounding box center [1258, 92] width 98 height 25
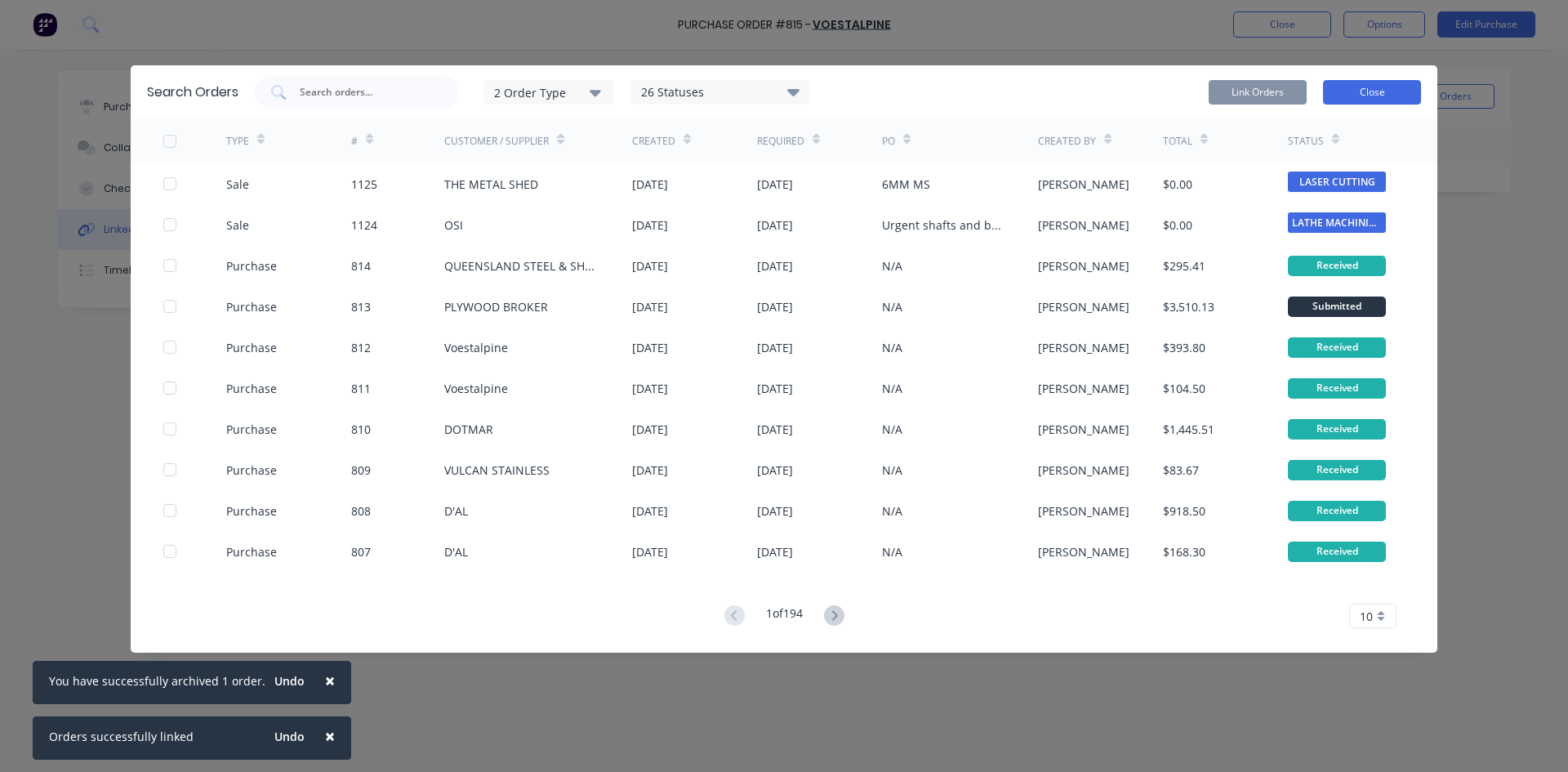
click at [1356, 86] on button "Close" at bounding box center [1372, 92] width 98 height 25
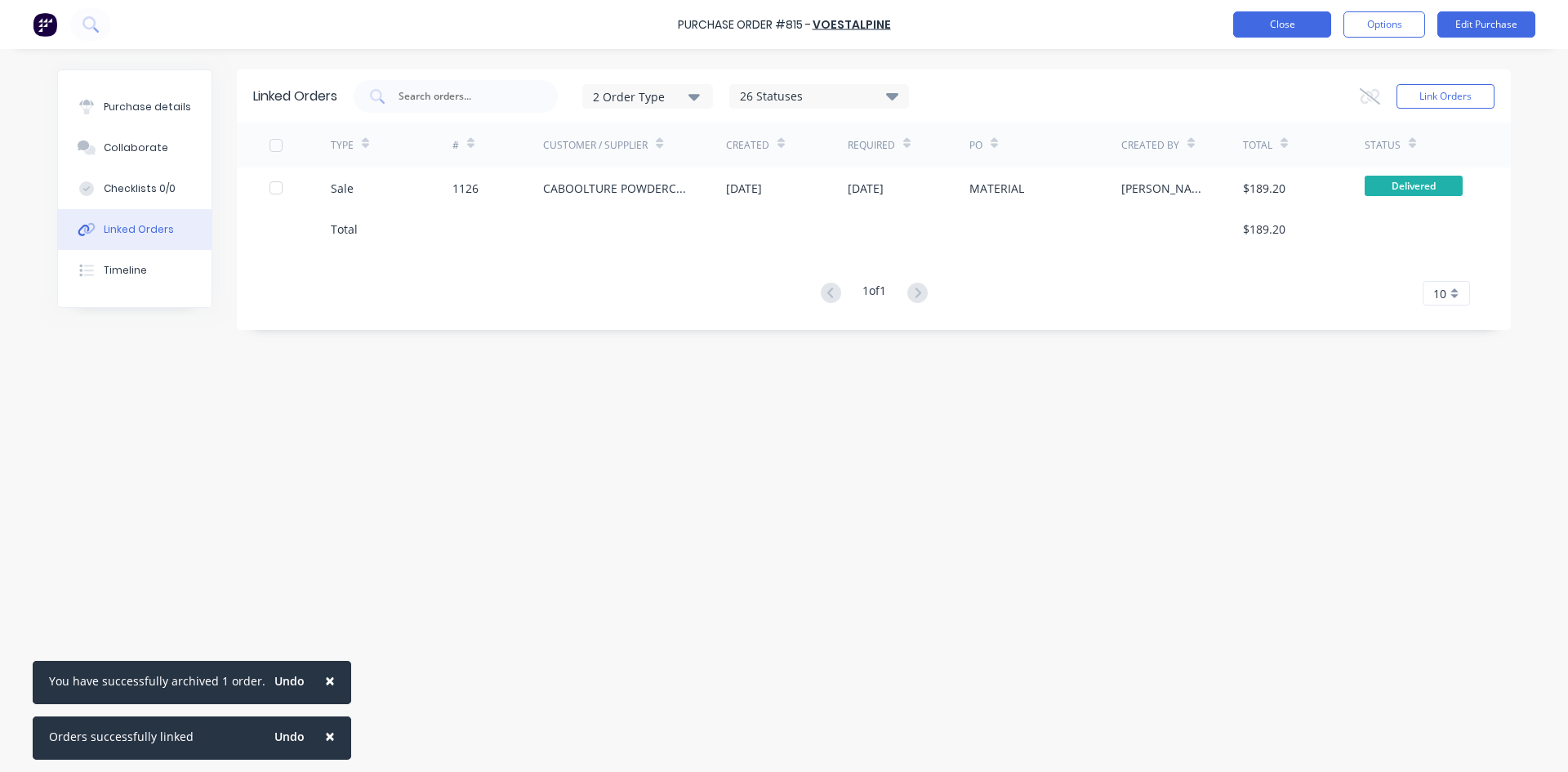
click at [1297, 26] on button "Close" at bounding box center [1283, 25] width 98 height 26
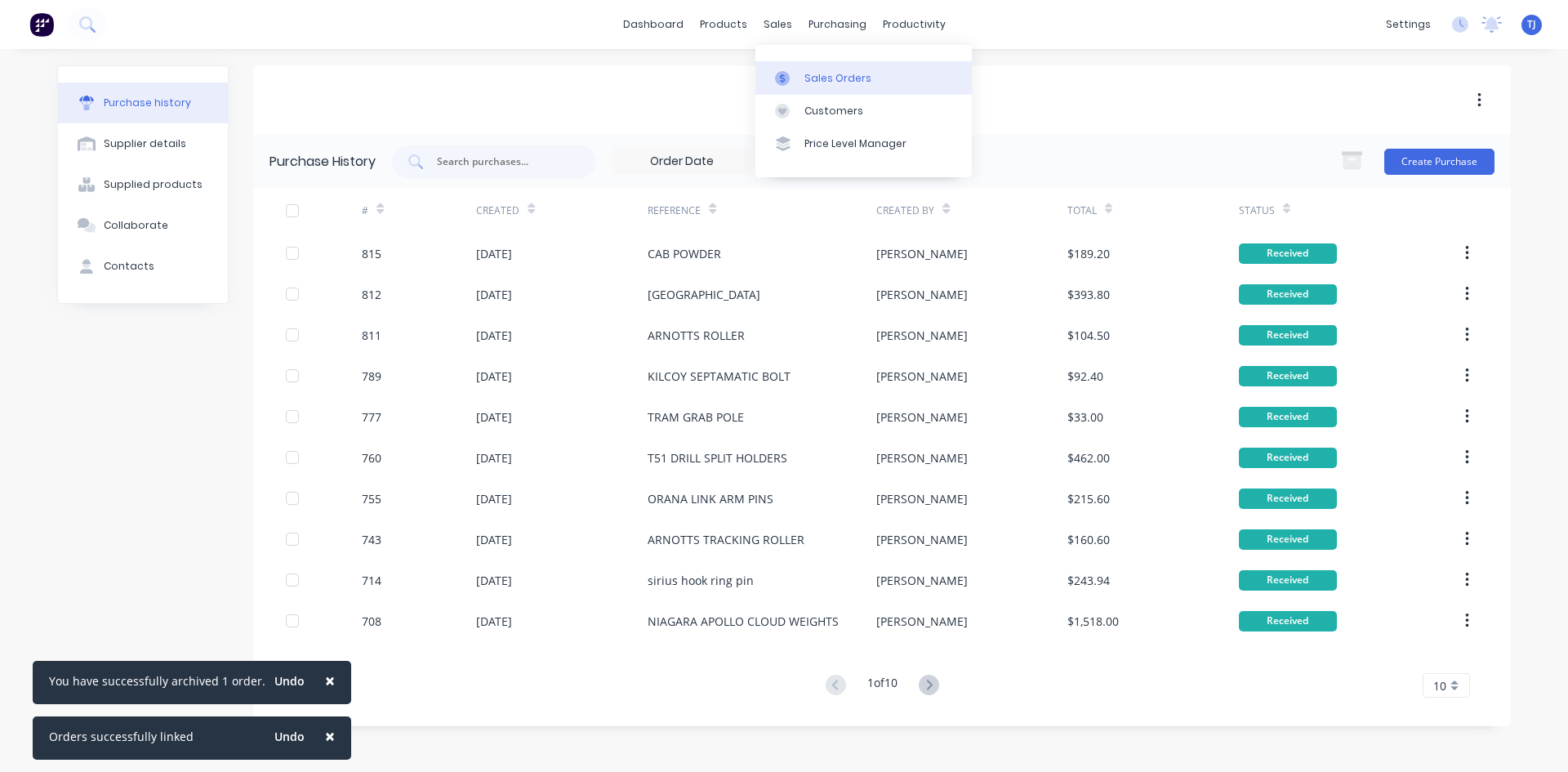
click at [825, 75] on div "Sales Orders" at bounding box center [839, 78] width 67 height 15
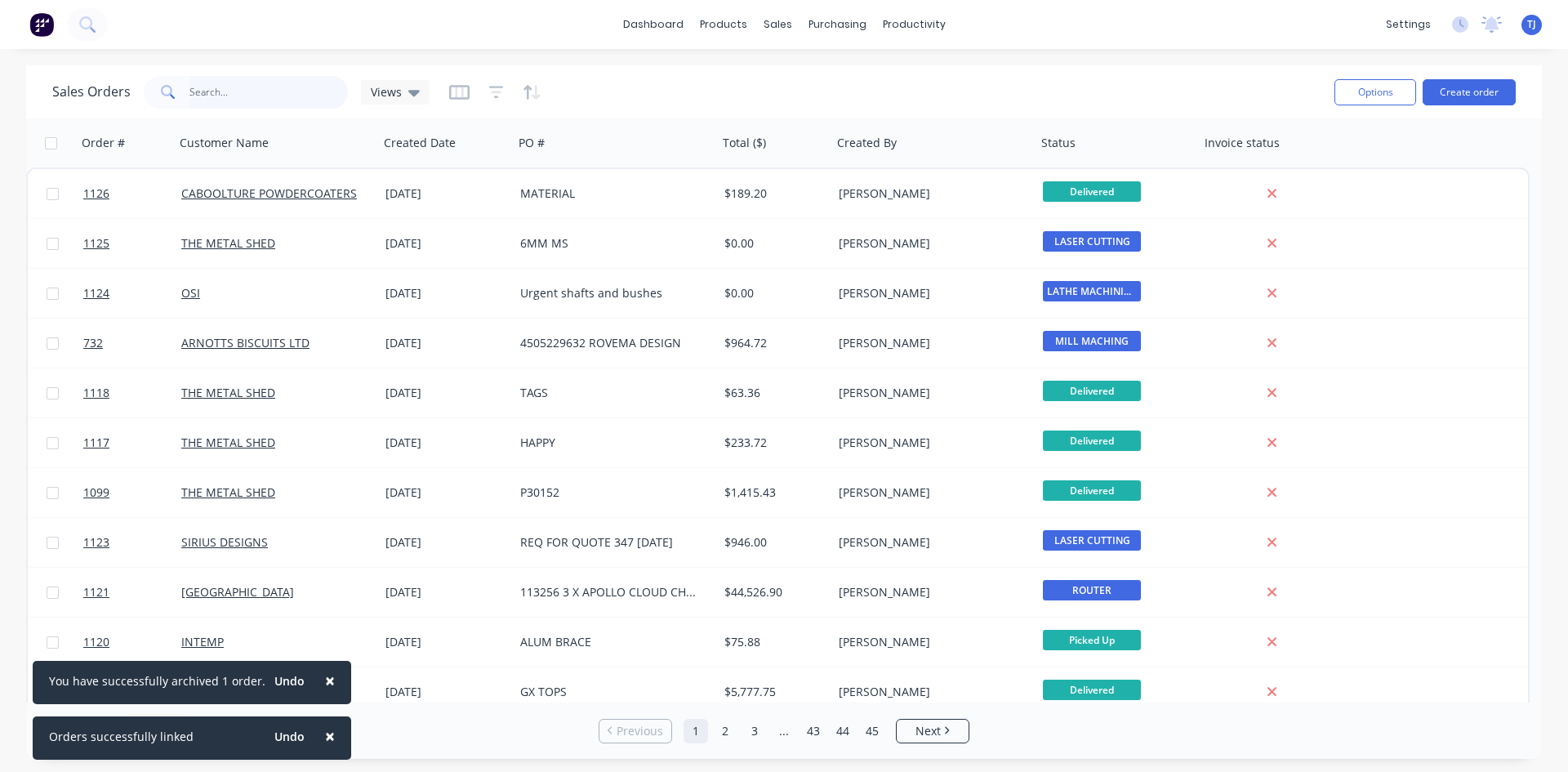
click at [256, 100] on input "text" at bounding box center [269, 92] width 160 height 33
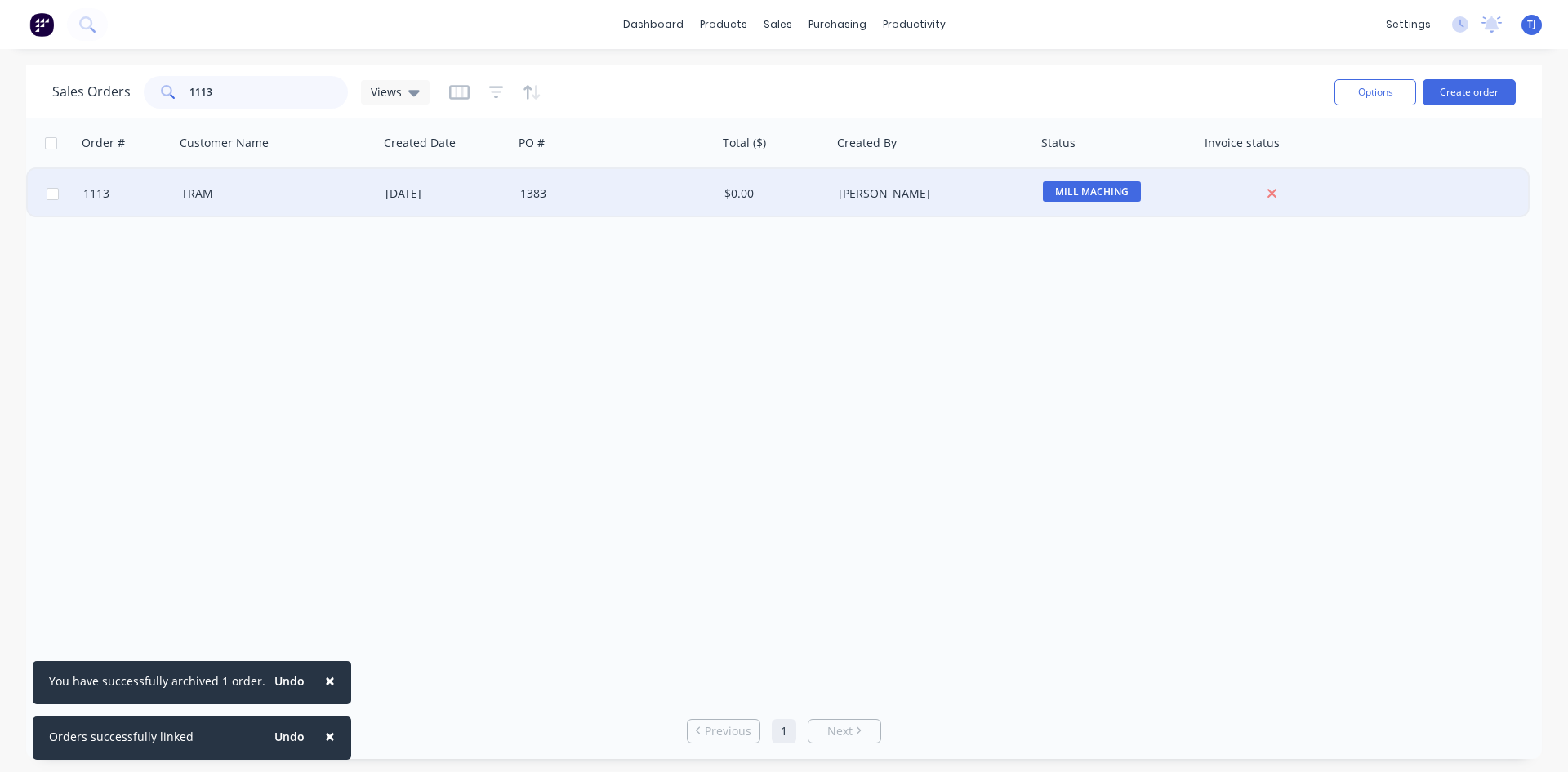
type input "1113"
click at [435, 188] on div "[DATE]" at bounding box center [446, 193] width 122 height 16
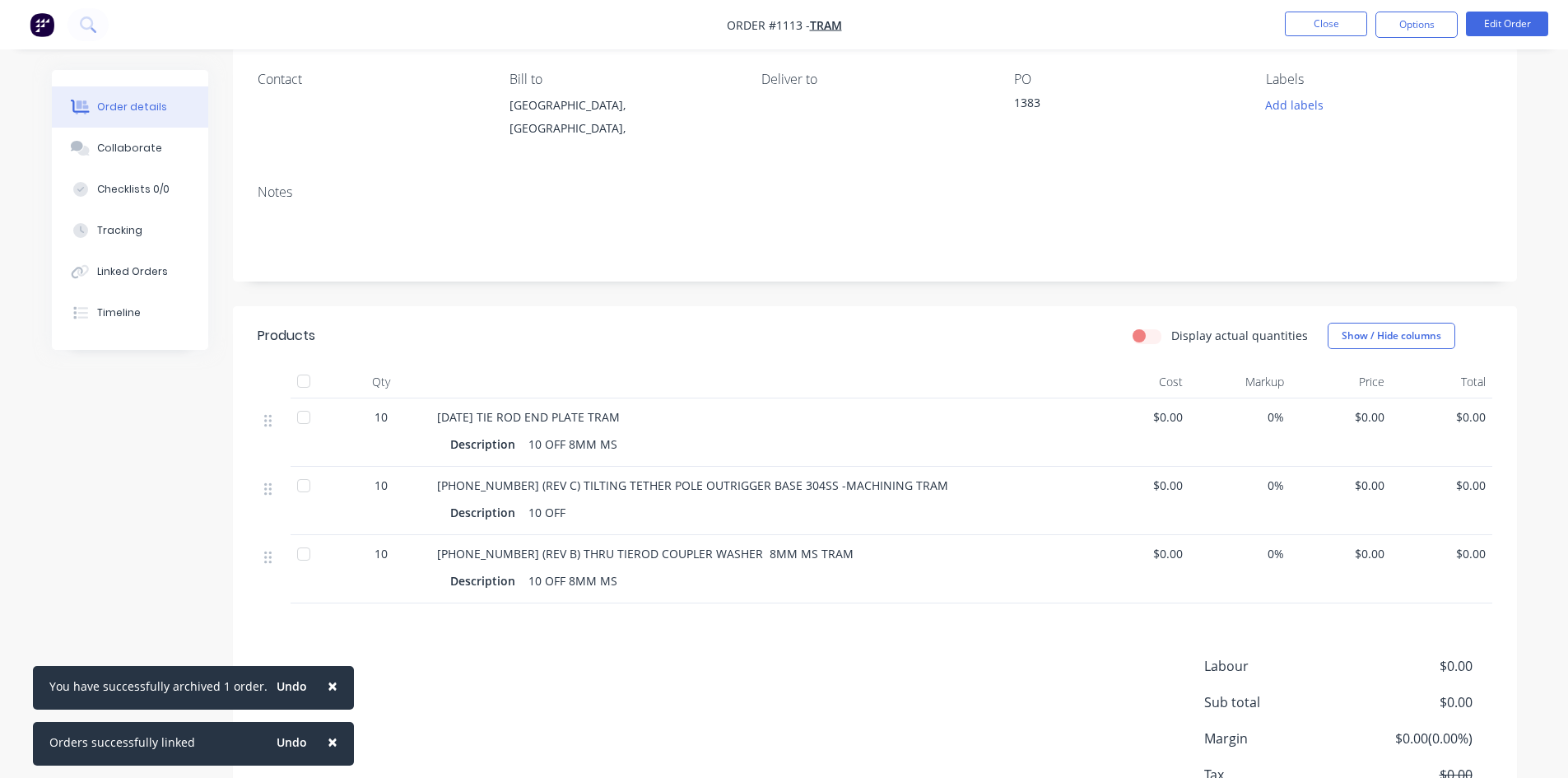
scroll to position [165, 0]
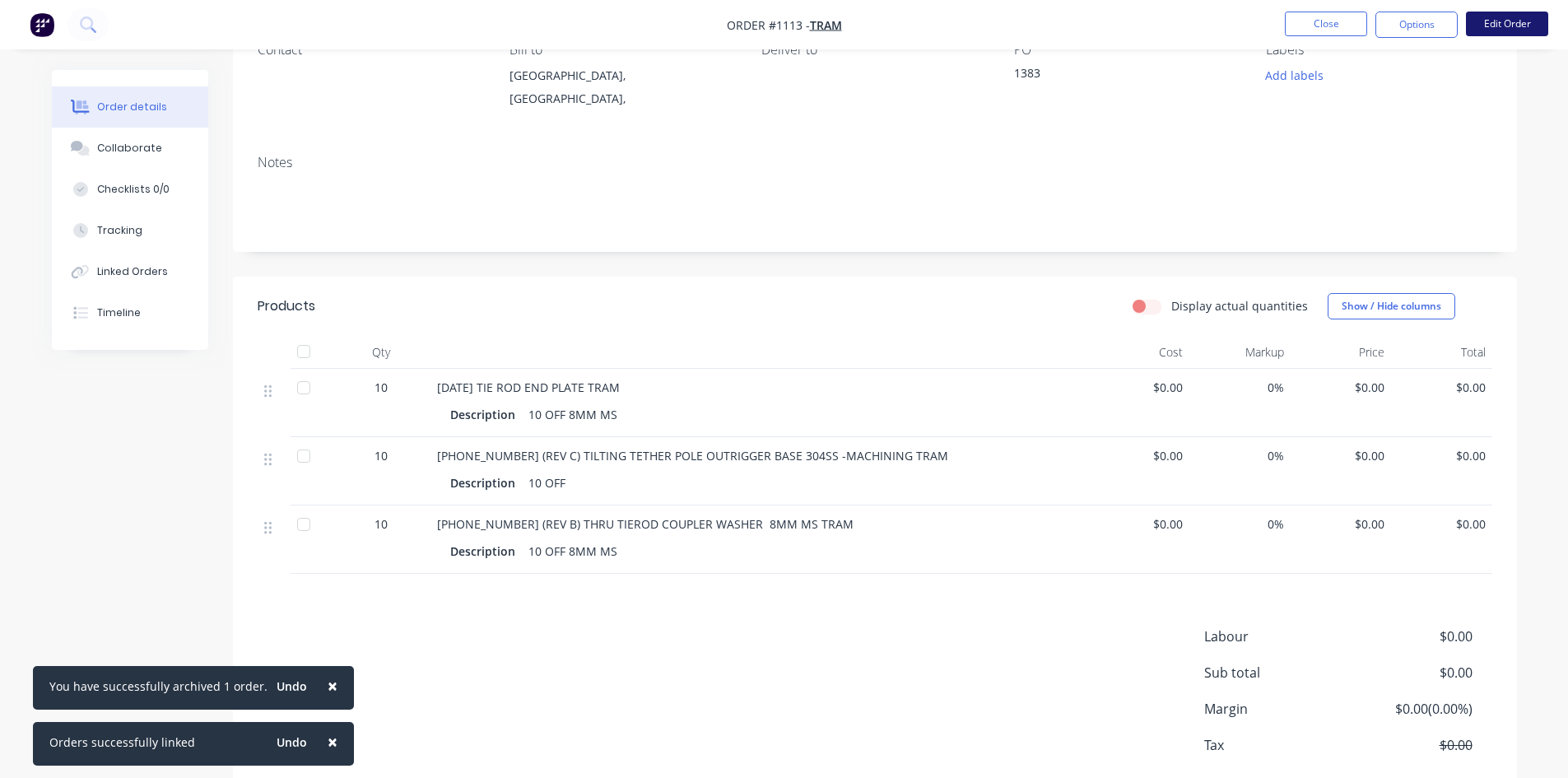
click at [1499, 24] on button "Edit Order" at bounding box center [1507, 24] width 82 height 25
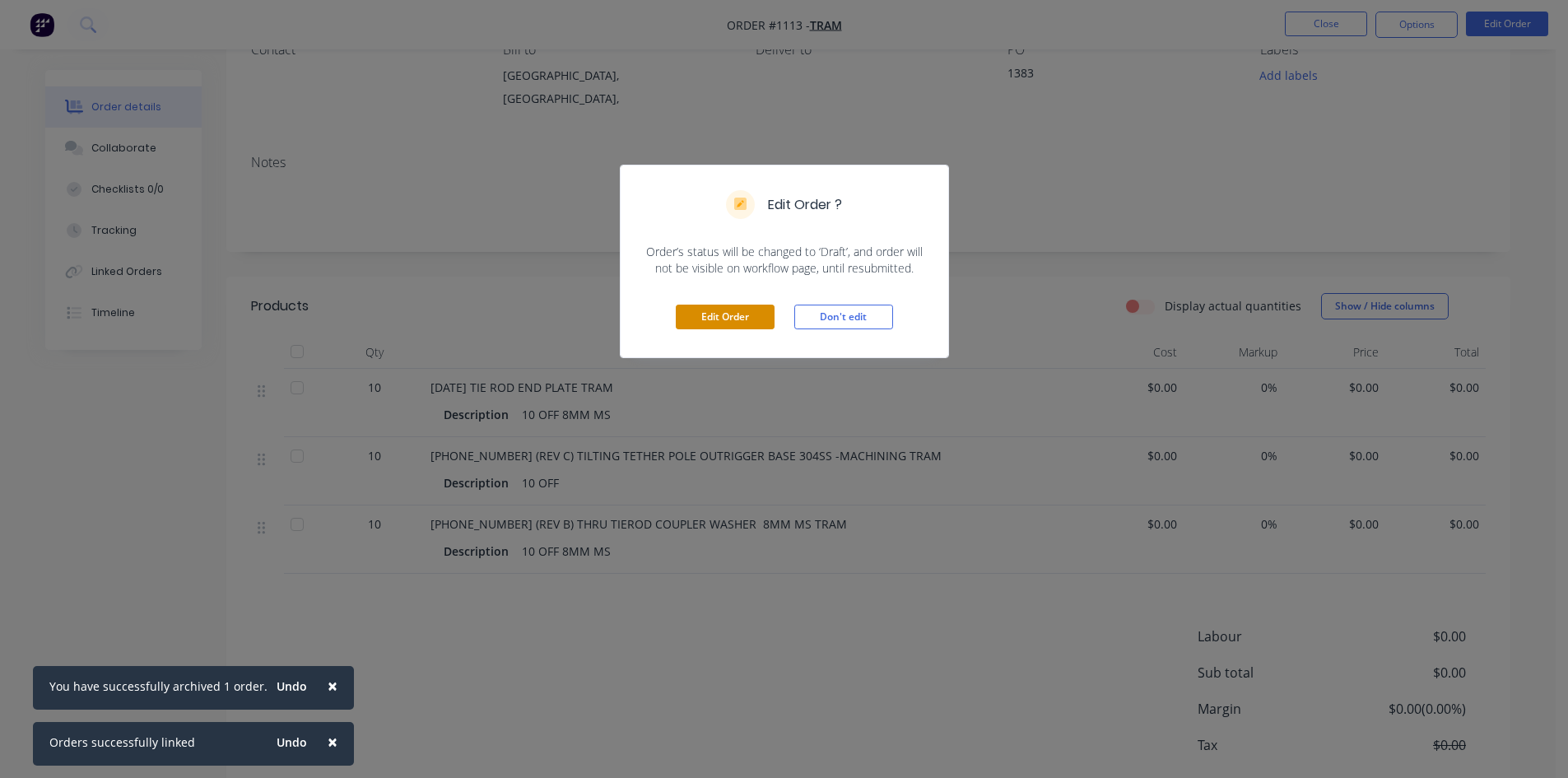
click at [740, 319] on button "Edit Order" at bounding box center [725, 317] width 99 height 25
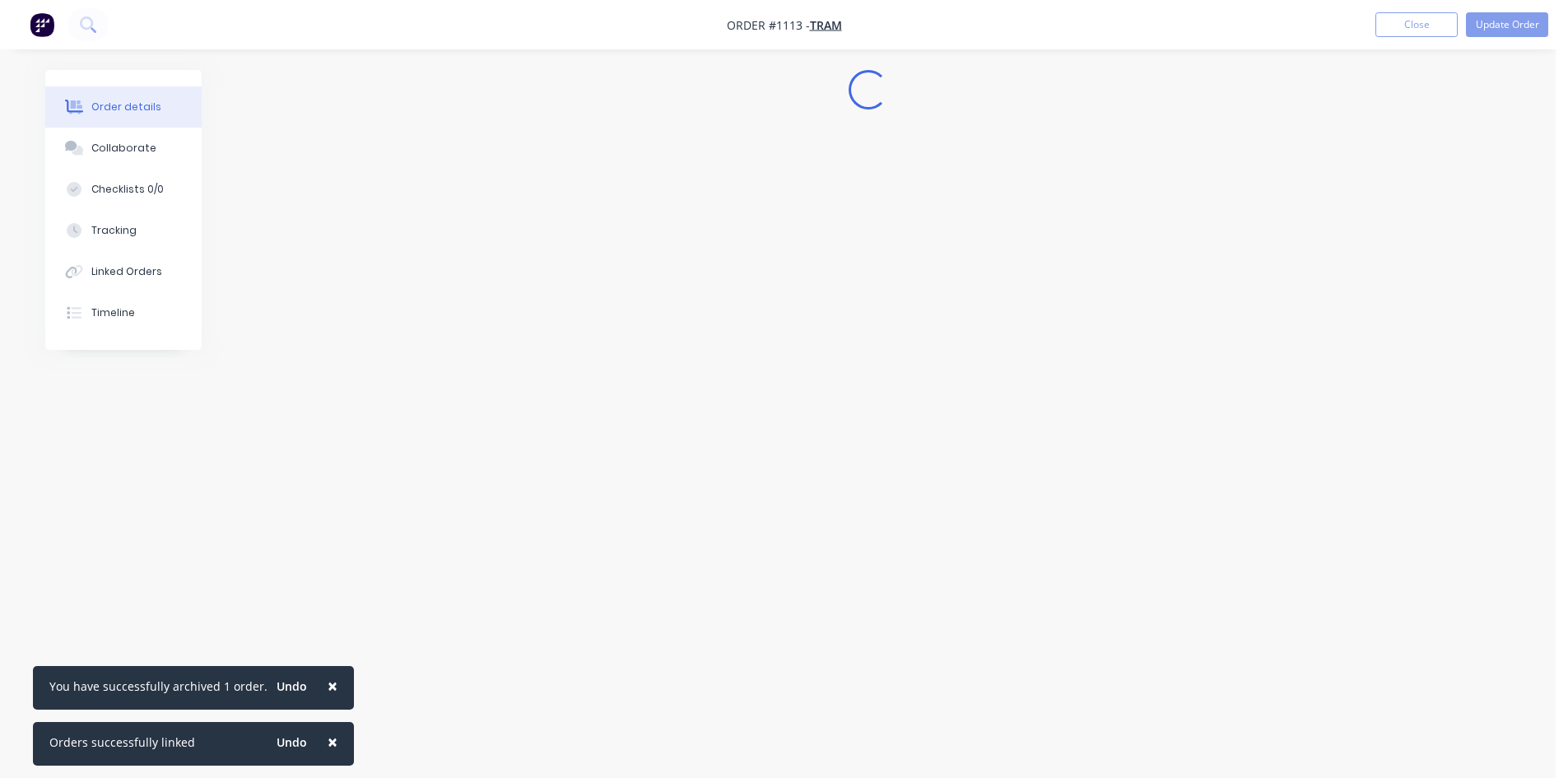
scroll to position [0, 0]
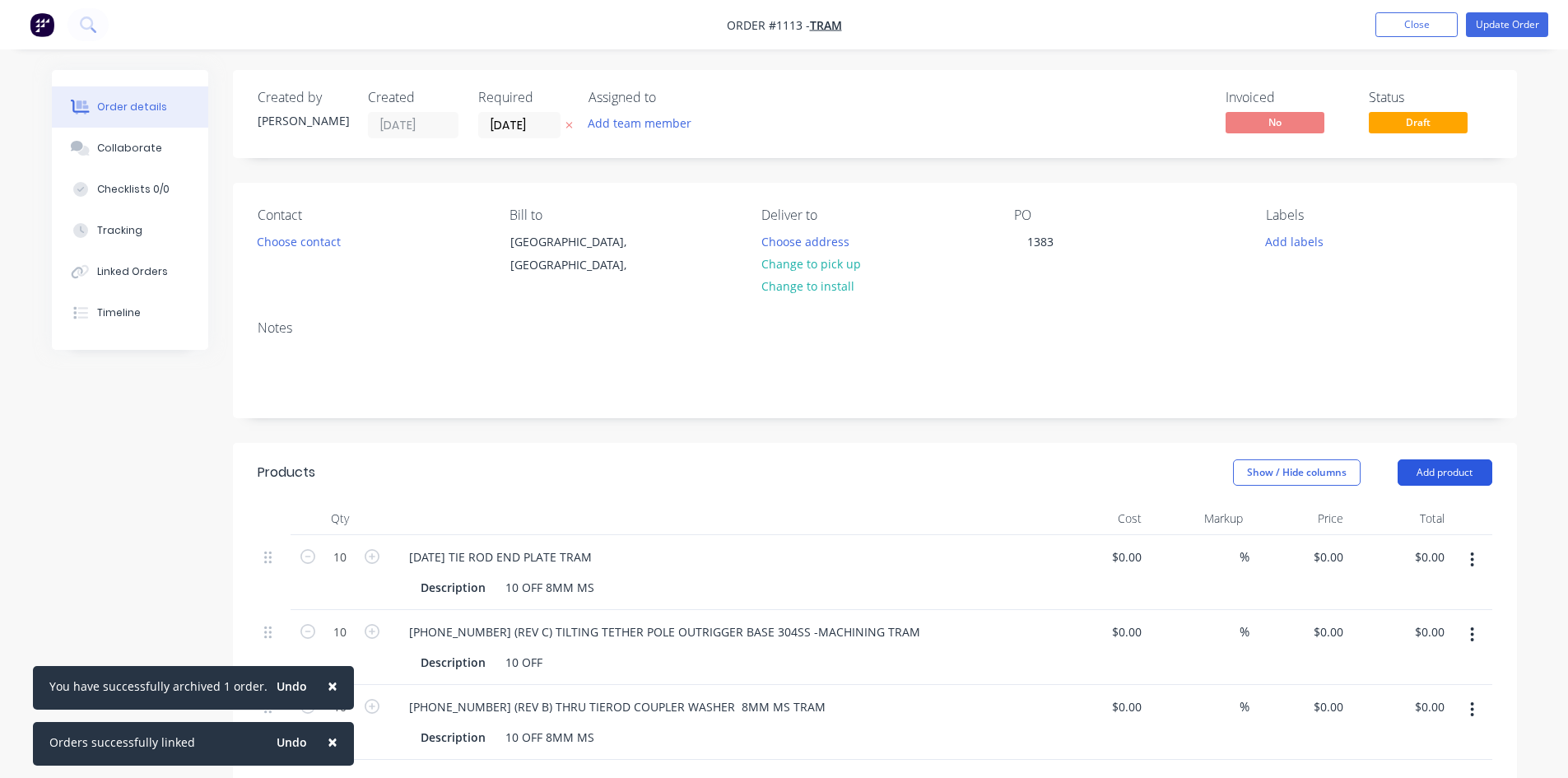
click at [1455, 465] on button "Add product" at bounding box center [1445, 472] width 95 height 26
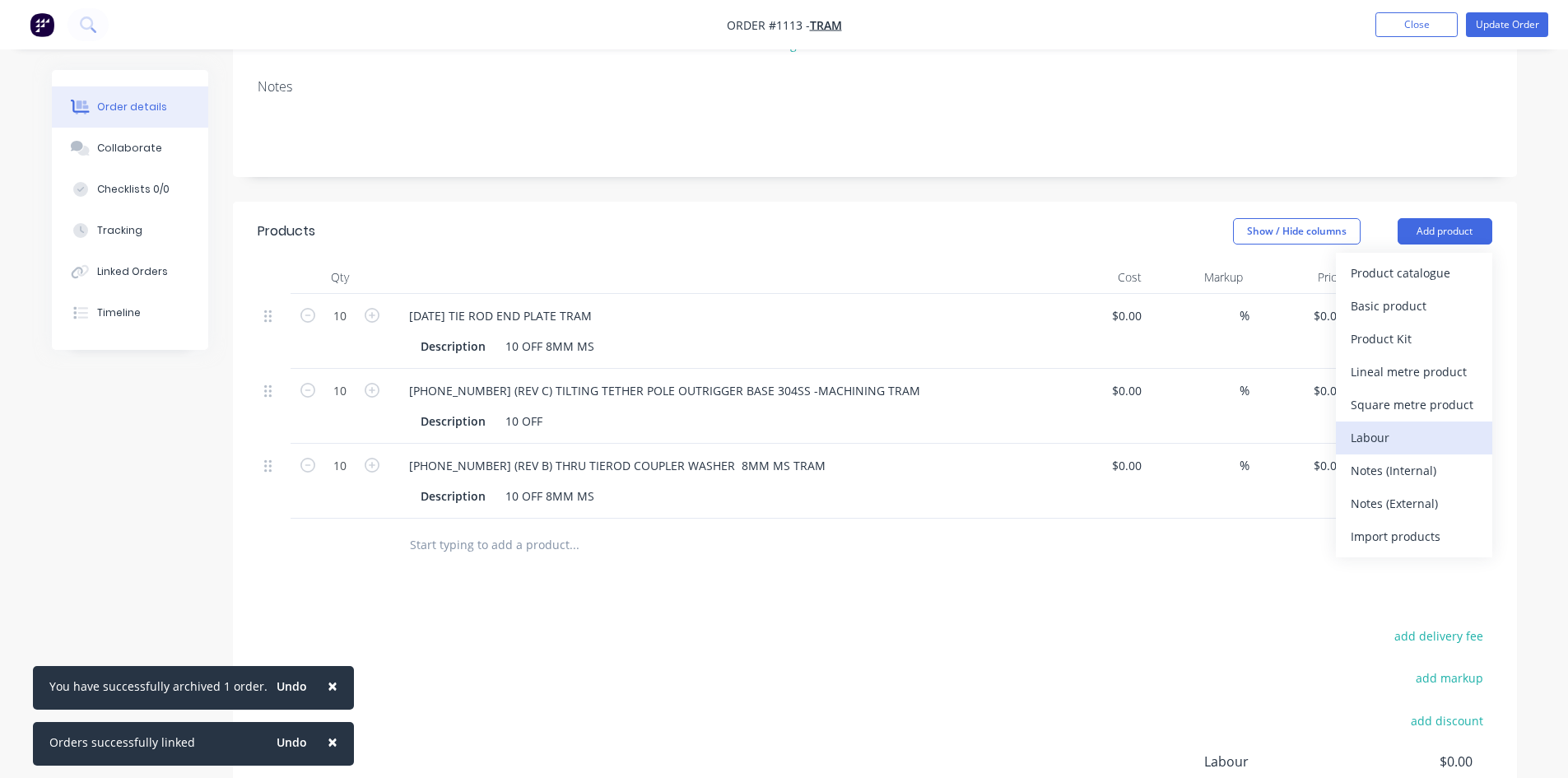
scroll to position [247, 0]
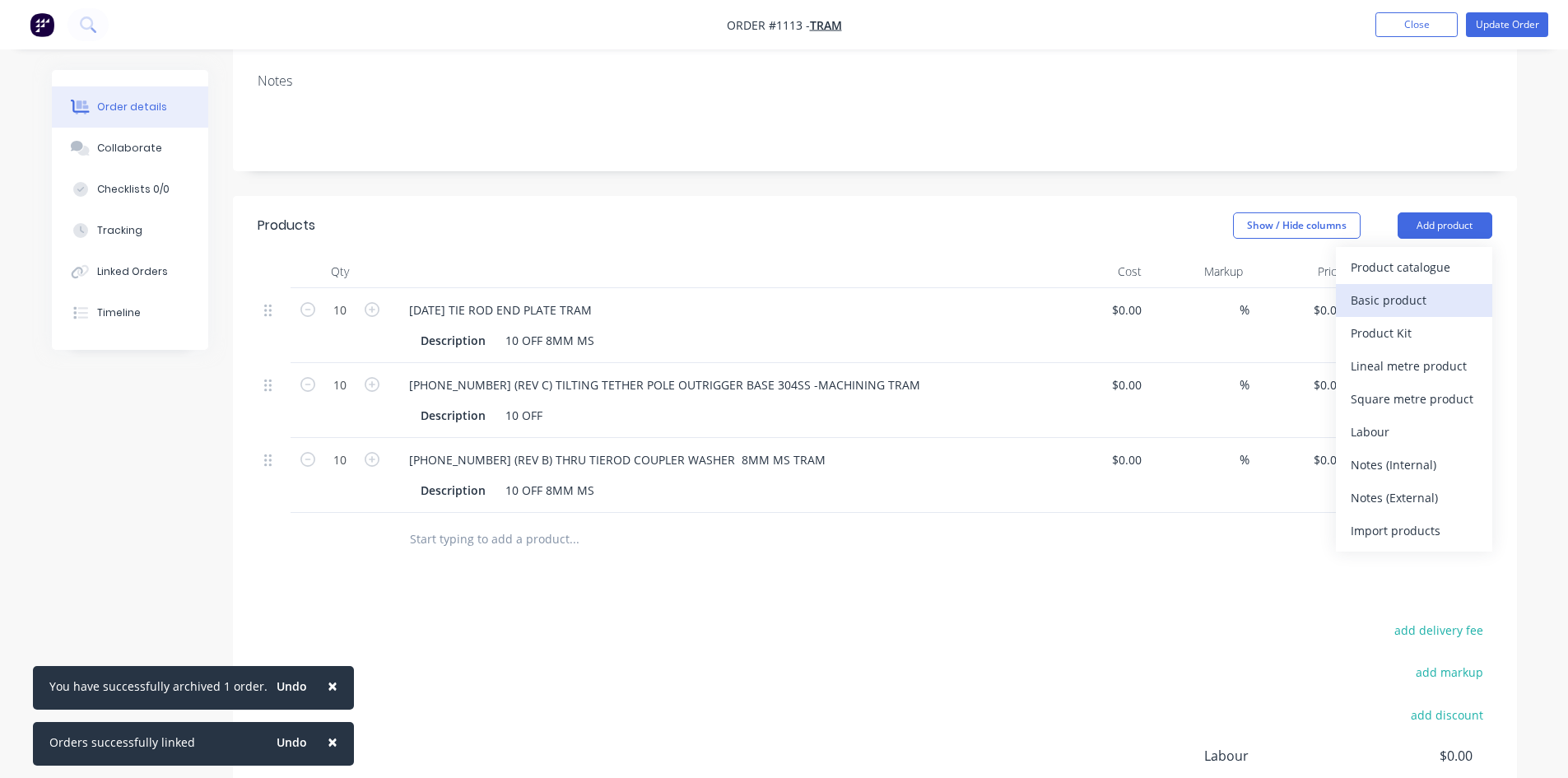
click at [1371, 302] on div "Basic product" at bounding box center [1414, 300] width 127 height 24
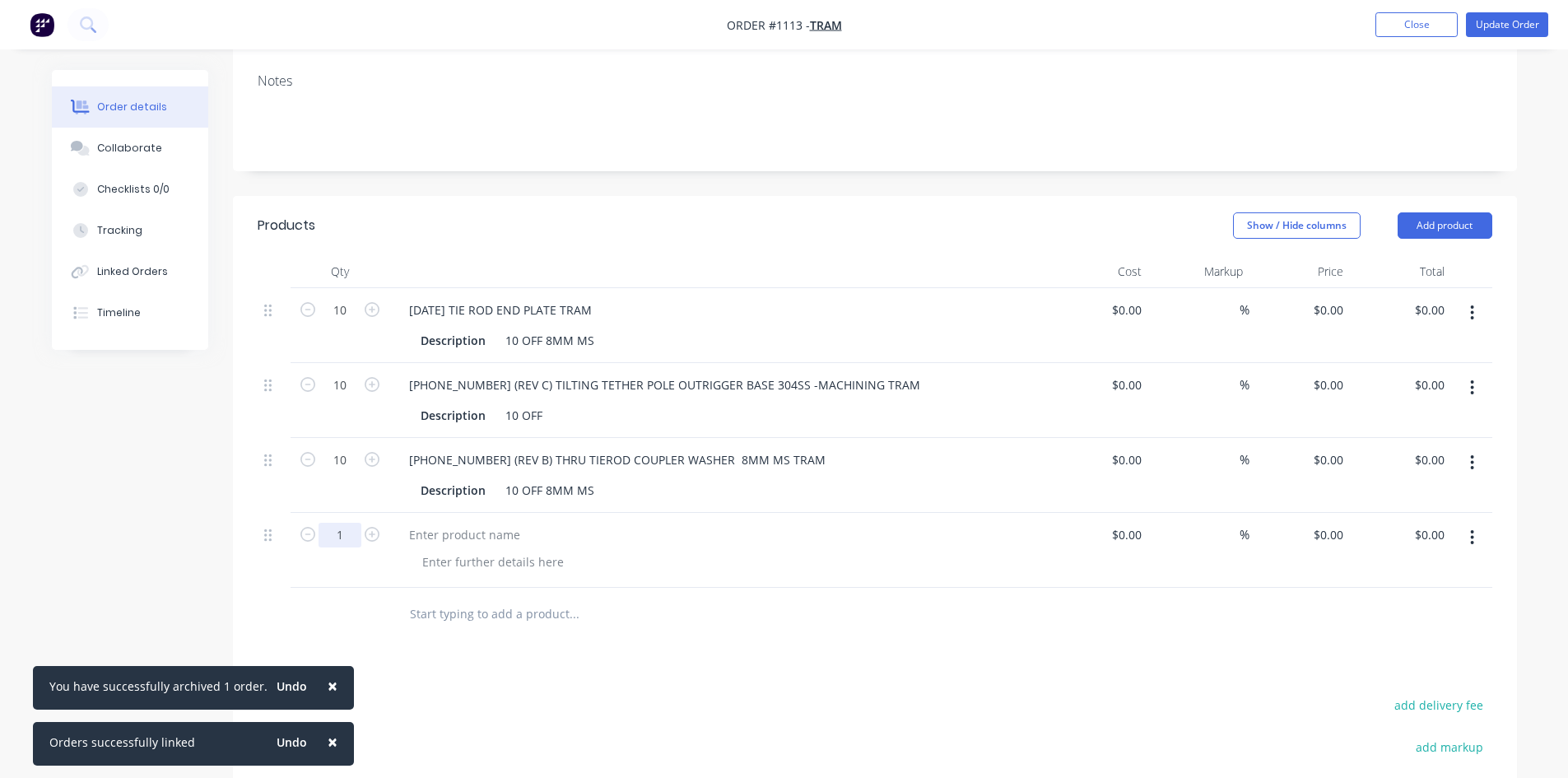
click at [349, 323] on input "1" at bounding box center [340, 310] width 43 height 25
type input "20"
click at [472, 535] on div at bounding box center [464, 534] width 138 height 24
click at [497, 567] on div at bounding box center [493, 562] width 168 height 24
click at [1460, 227] on button "Add product" at bounding box center [1445, 226] width 95 height 26
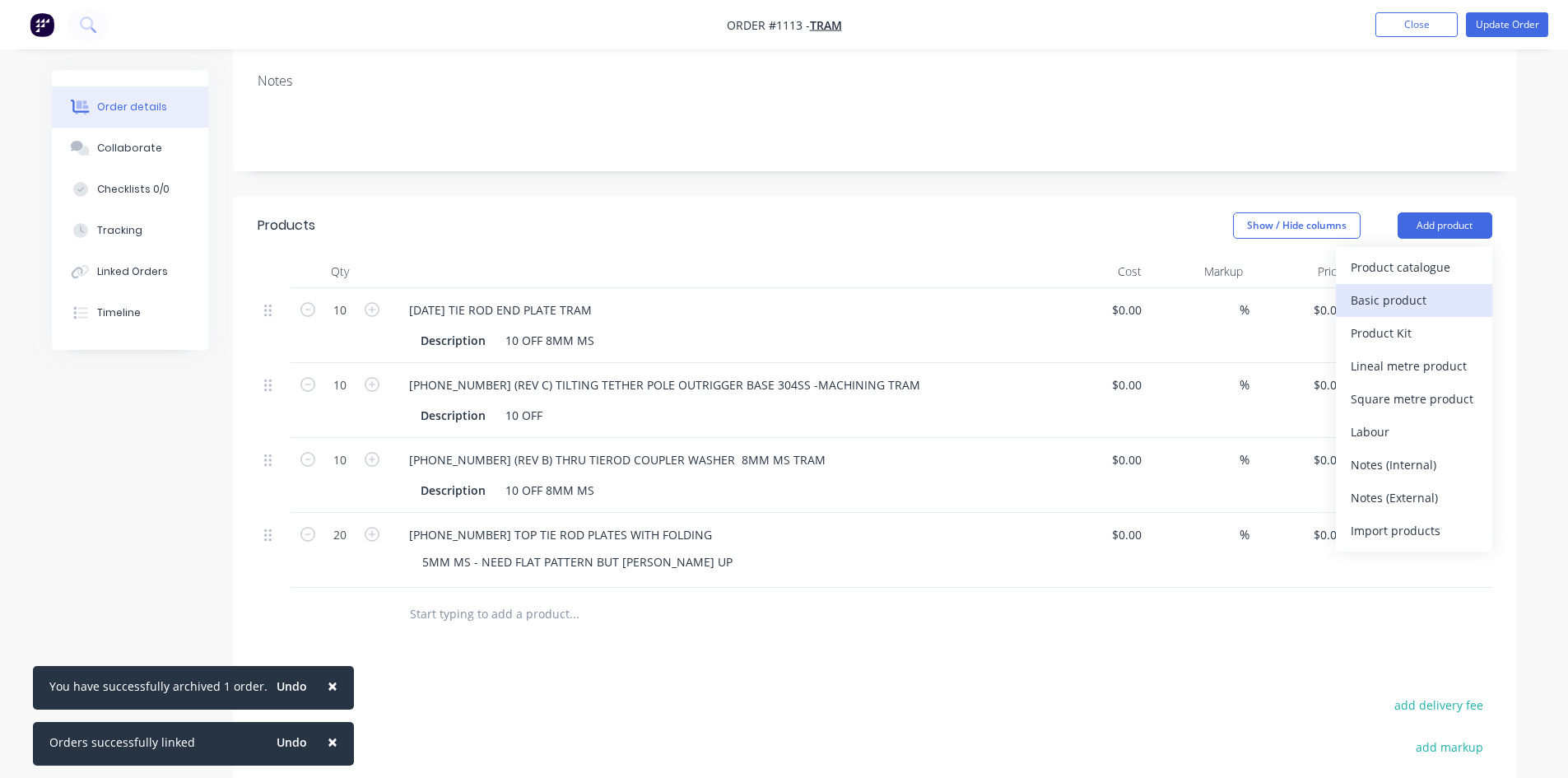
click at [1433, 293] on div "Basic product" at bounding box center [1414, 300] width 127 height 24
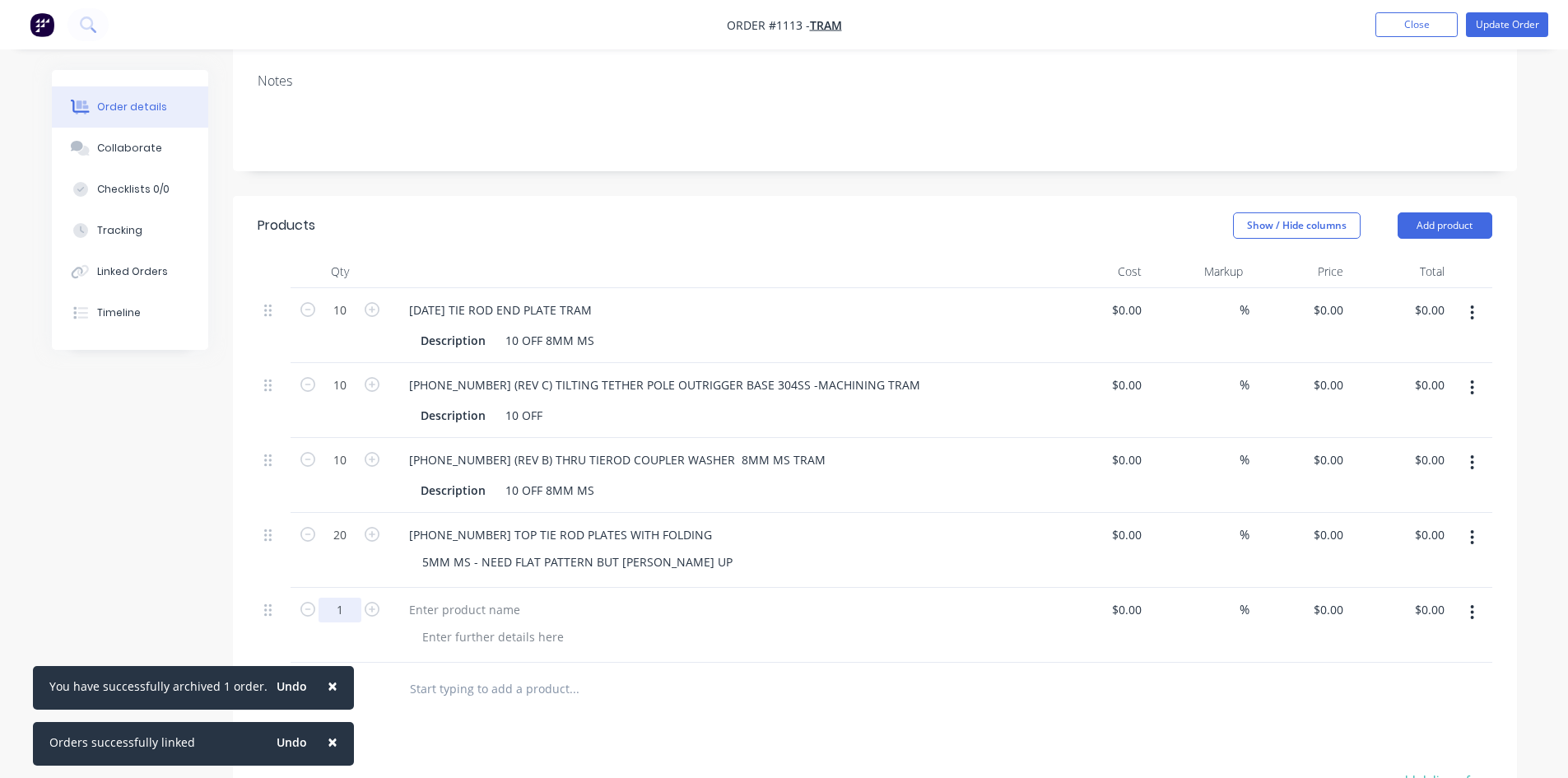
click at [345, 323] on input "1" at bounding box center [340, 310] width 43 height 25
type input "50"
click at [449, 615] on div at bounding box center [464, 609] width 138 height 24
click at [669, 611] on div "[PHONE_NUMBER] UPPER TIE ROD COUPLE WASHER 40 OD" at bounding box center [569, 609] width 349 height 24
click at [720, 601] on div "[PHONE_NUMBER] UPPER TIE ROD COUPLE WASHER 40MM OD" at bounding box center [580, 609] width 371 height 24
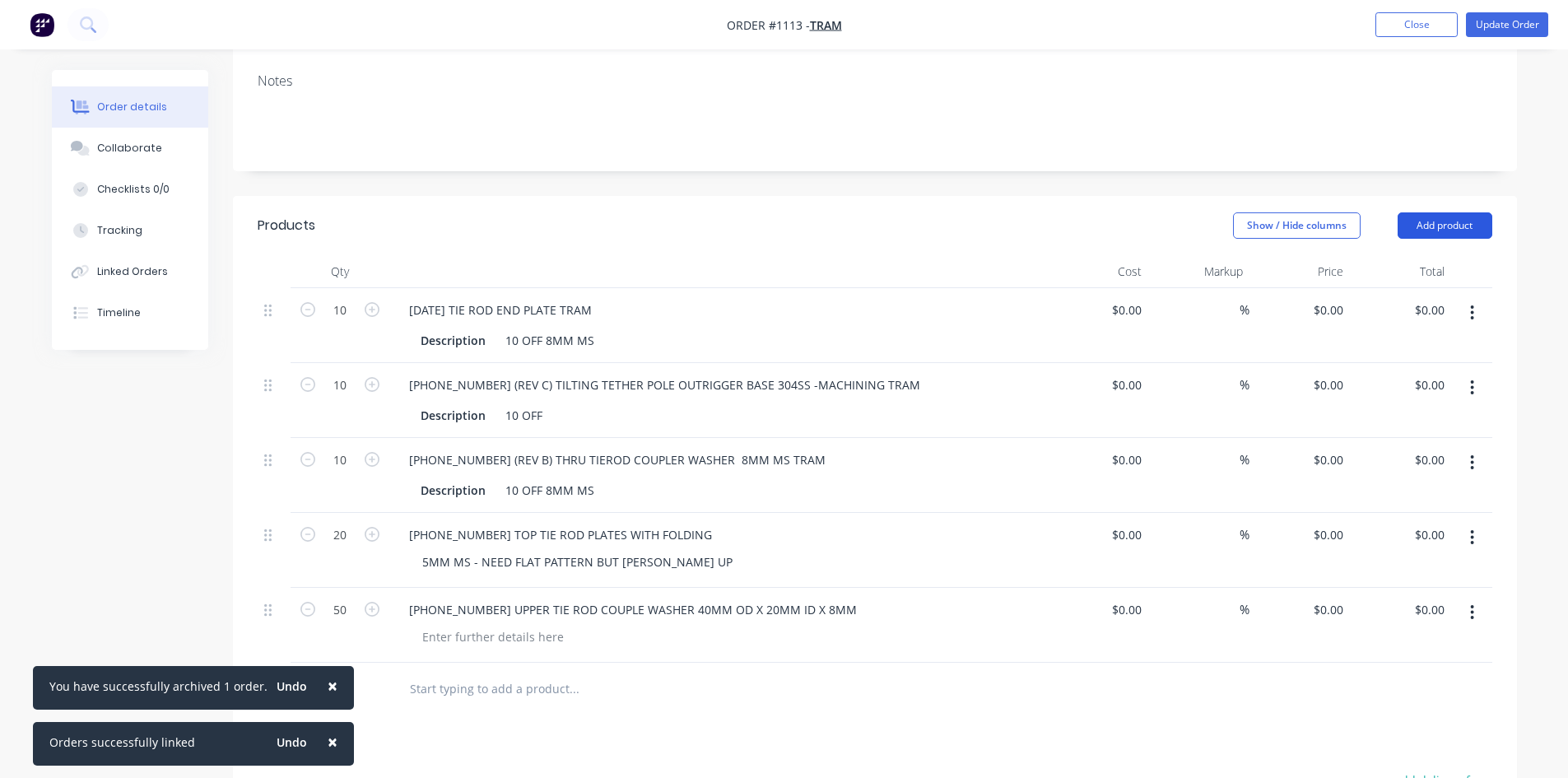
click at [1429, 231] on button "Add product" at bounding box center [1445, 226] width 95 height 26
click at [1390, 290] on div "Basic product" at bounding box center [1414, 300] width 127 height 24
click at [331, 693] on button "×" at bounding box center [333, 686] width 43 height 40
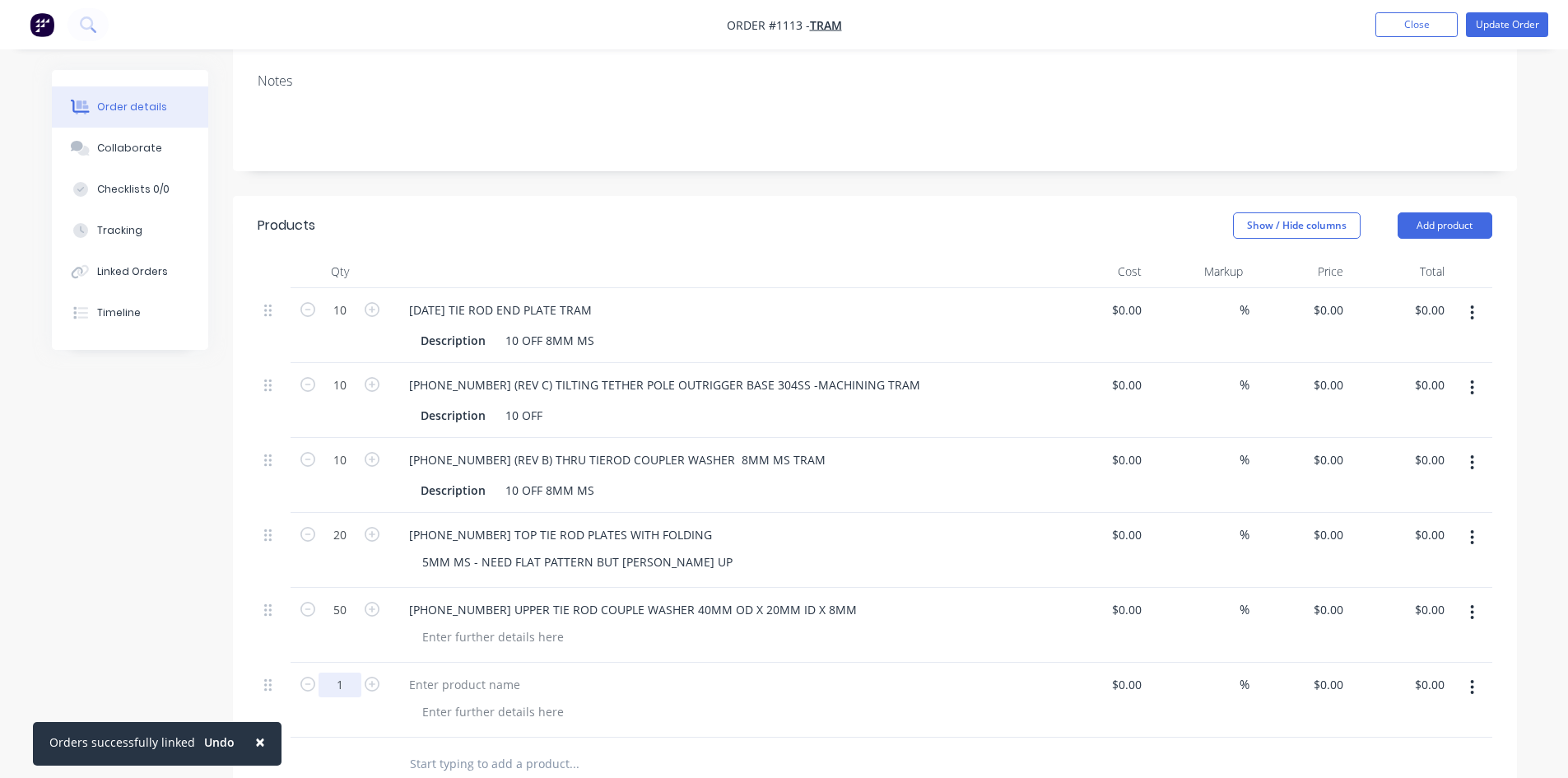
click at [349, 323] on input "1" at bounding box center [340, 310] width 43 height 25
type input "10"
type input "$0.00"
click at [1515, 25] on button "Update Order" at bounding box center [1507, 24] width 82 height 25
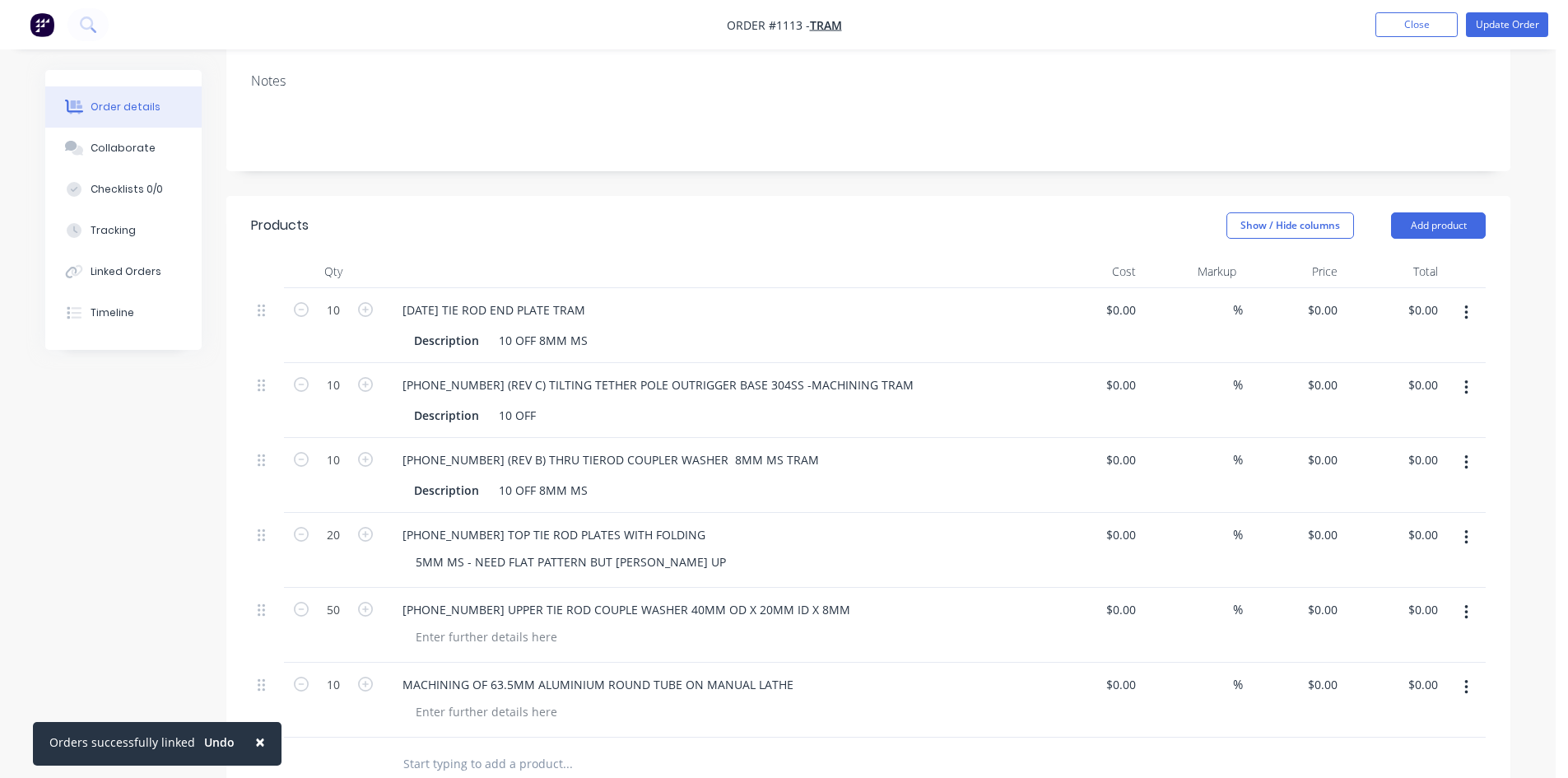
scroll to position [0, 0]
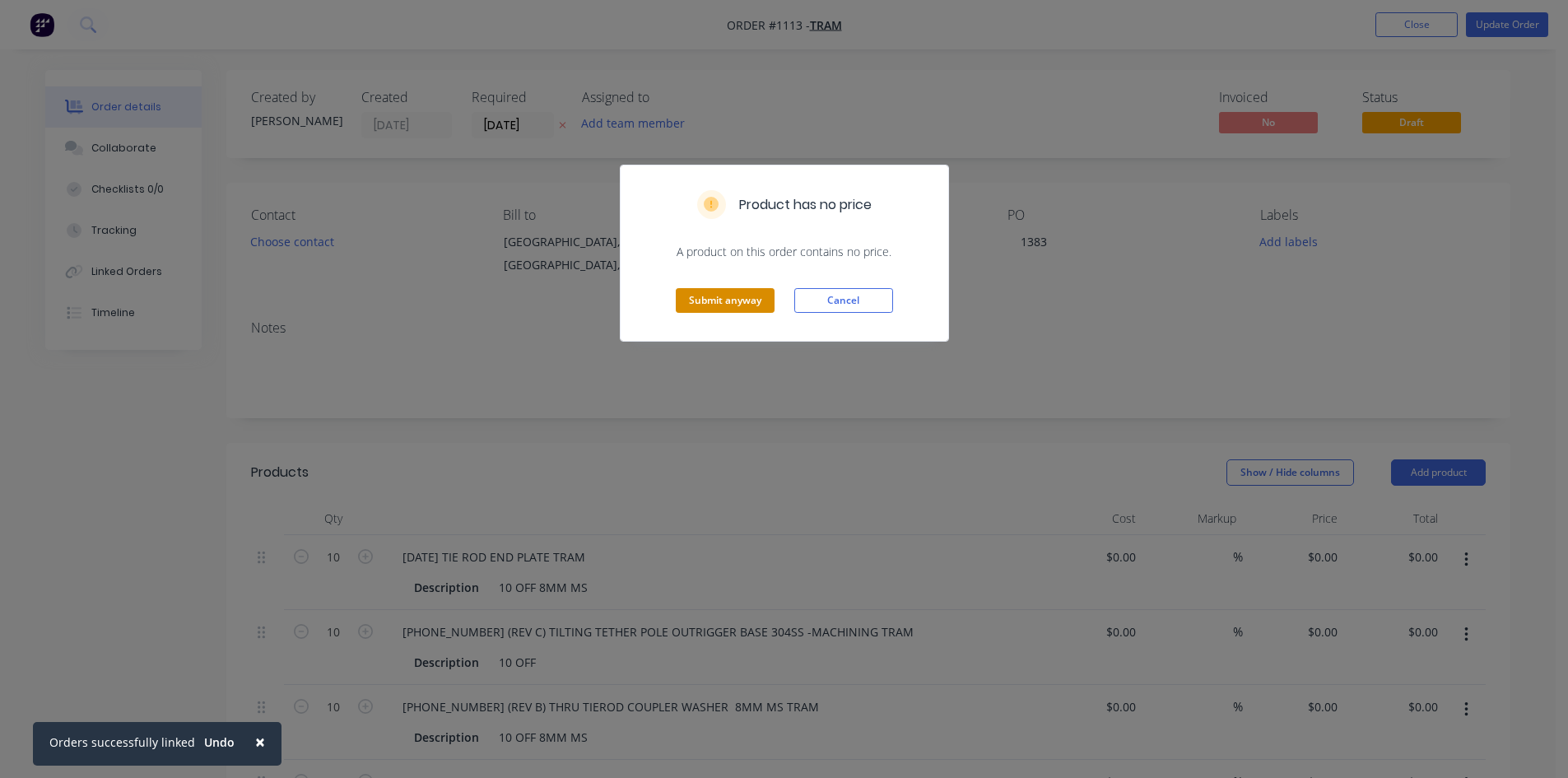
click at [715, 302] on button "Submit anyway" at bounding box center [725, 300] width 99 height 25
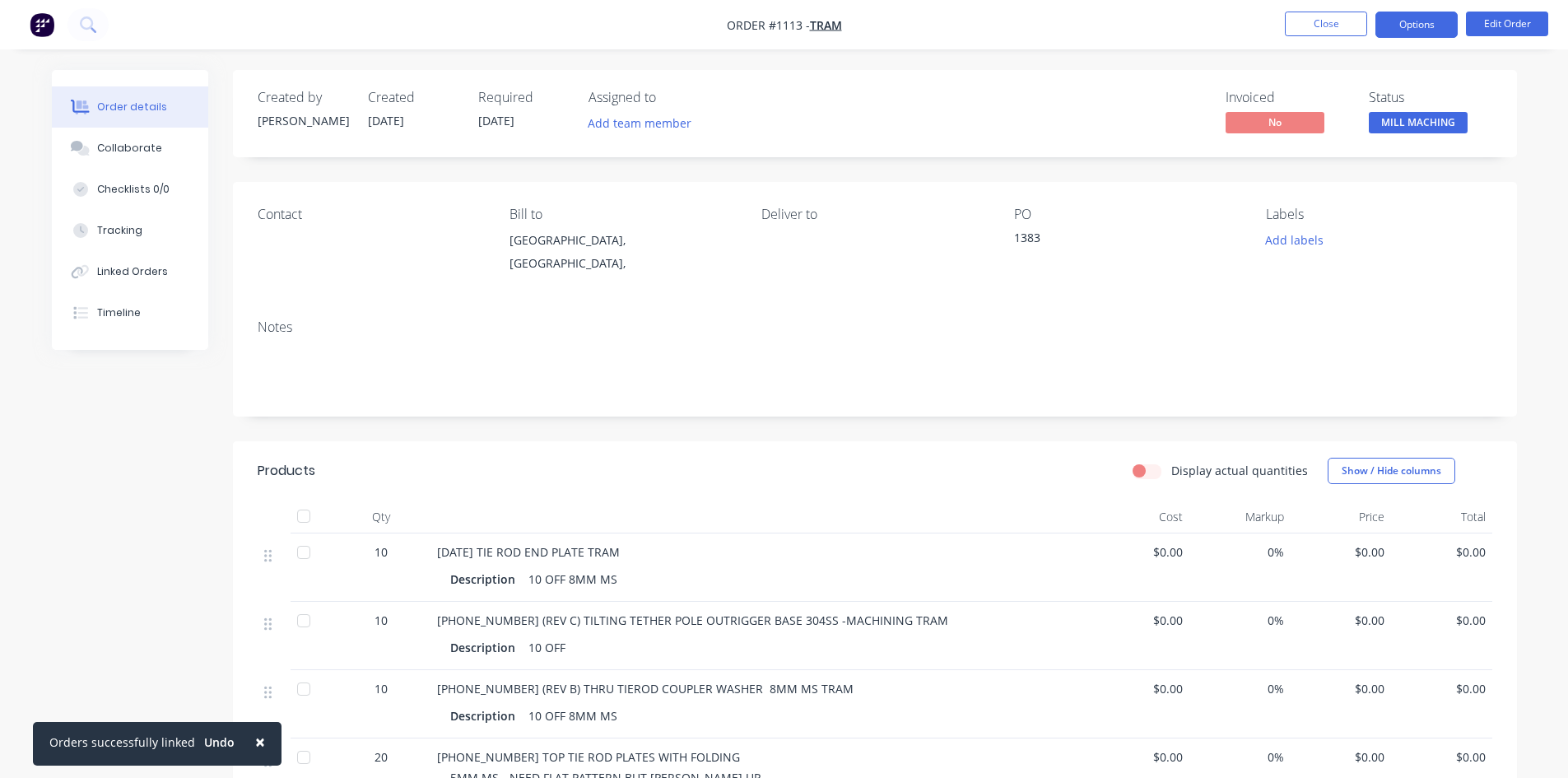
click at [1430, 28] on button "Options" at bounding box center [1416, 25] width 82 height 26
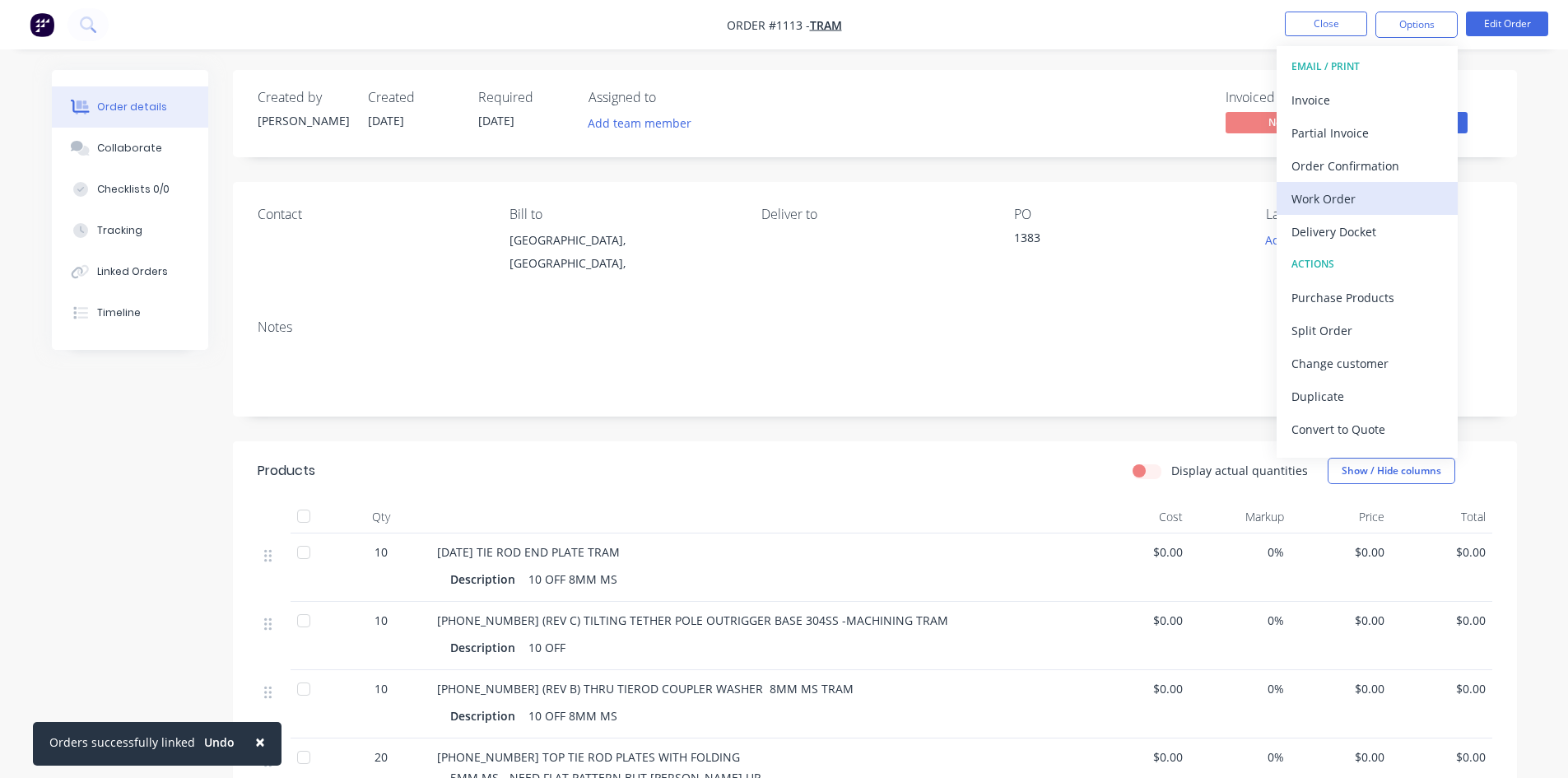
click at [1331, 199] on div "Work Order" at bounding box center [1367, 199] width 152 height 24
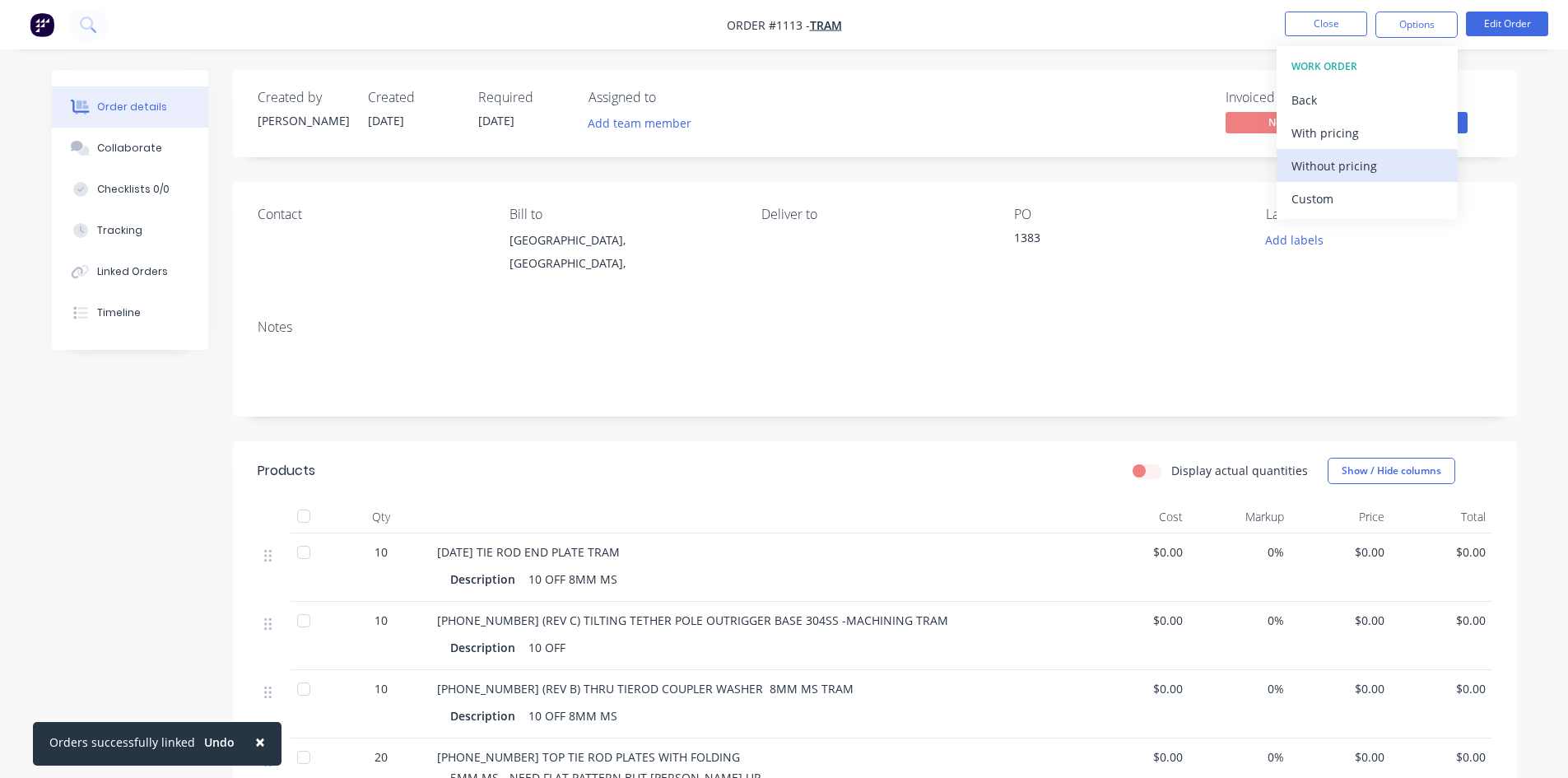
click at [1322, 170] on div "Without pricing" at bounding box center [1367, 166] width 152 height 24
